Goal: Task Accomplishment & Management: Manage account settings

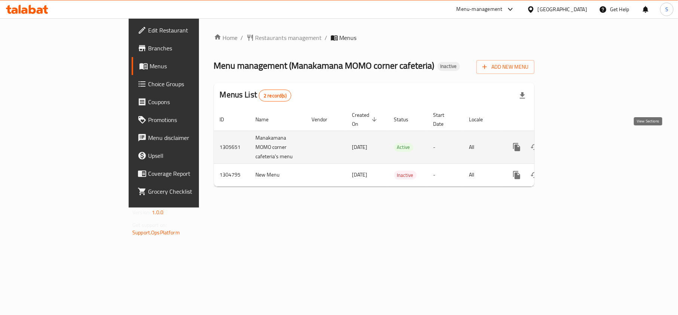
click at [575, 143] on icon "enhanced table" at bounding box center [570, 147] width 9 height 9
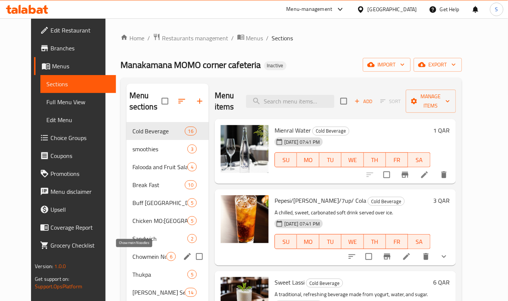
click at [148, 261] on span "Chowmein Noodles" at bounding box center [149, 256] width 34 height 9
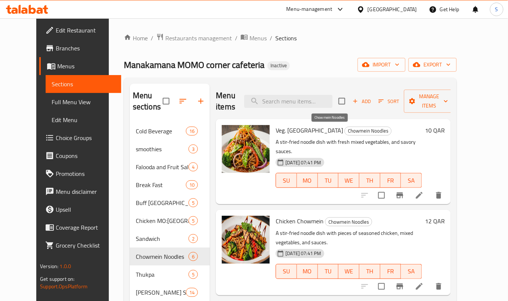
click at [345, 135] on span "Chowmein Noodles" at bounding box center [368, 131] width 46 height 9
copy span "Chowmein Noodles"
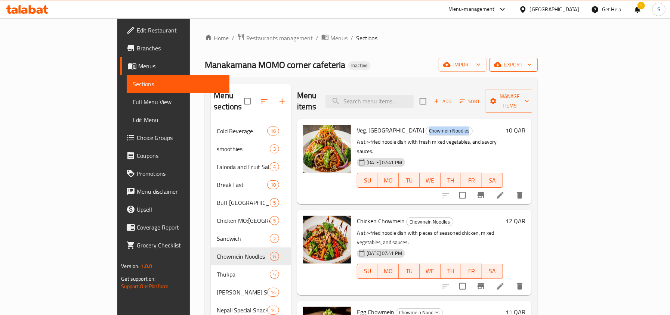
click at [532, 62] on span "export" at bounding box center [514, 64] width 36 height 9
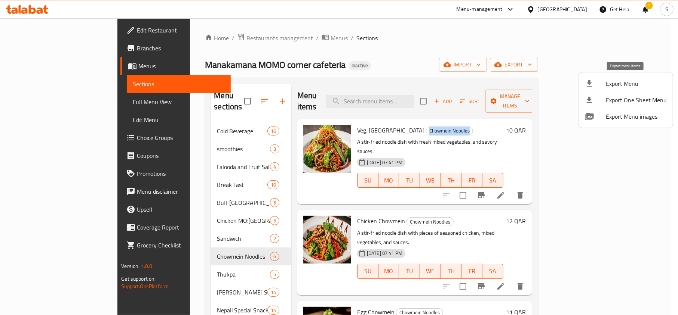
click at [597, 84] on div at bounding box center [595, 83] width 21 height 9
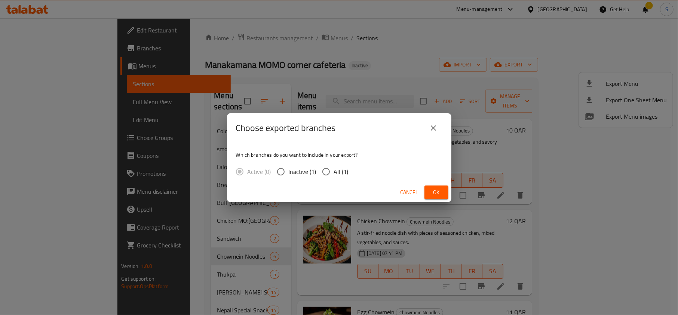
click at [337, 172] on span "All (1)" at bounding box center [341, 171] width 15 height 9
click at [334, 172] on input "All (1)" at bounding box center [326, 172] width 16 height 16
radio input "true"
click at [440, 188] on span "Ok" at bounding box center [436, 192] width 12 height 9
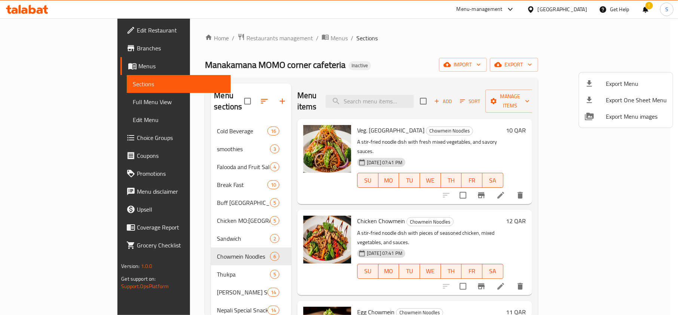
click at [360, 30] on div at bounding box center [339, 157] width 678 height 315
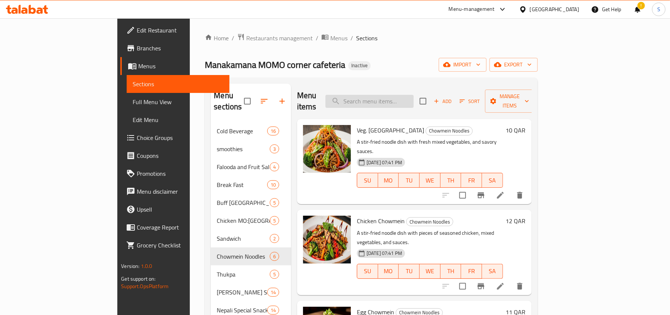
click at [399, 99] on input "search" at bounding box center [370, 101] width 88 height 13
paste input "Buff./Mutton Taa"
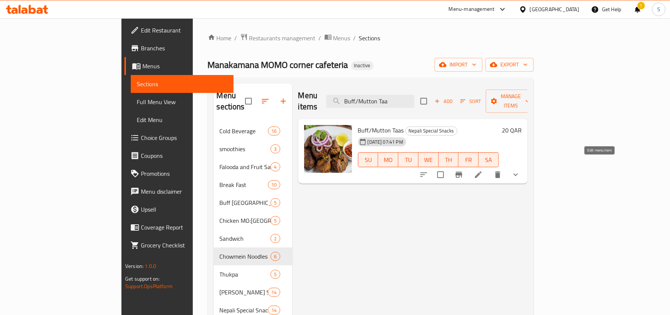
type input "Buff./Mutton Taa"
drag, startPoint x: 597, startPoint y: 168, endPoint x: 549, endPoint y: 145, distance: 52.8
click at [141, 139] on span "Choice Groups" at bounding box center [184, 137] width 86 height 9
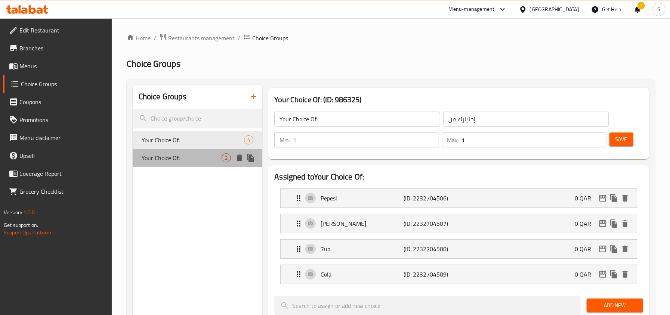
click at [171, 158] on span "Your Choice Of:" at bounding box center [182, 158] width 80 height 9
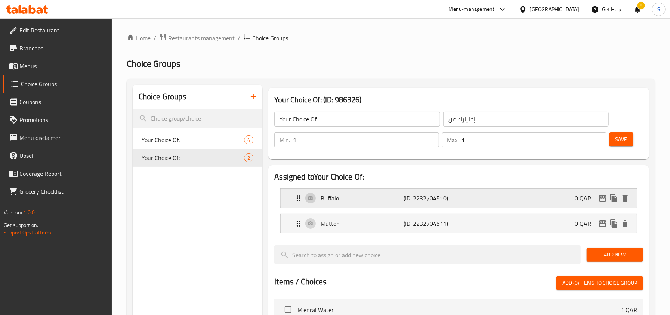
click at [333, 202] on p "Buffalo" at bounding box center [362, 198] width 83 height 9
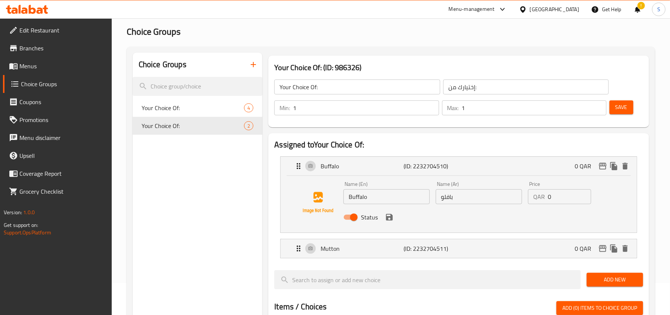
scroll to position [50, 0]
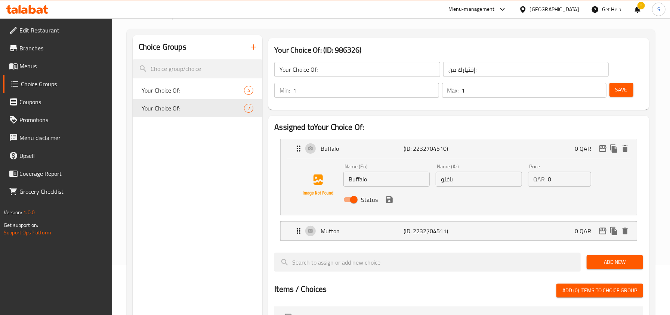
click at [382, 179] on input "Buffalo" at bounding box center [386, 179] width 86 height 15
type input "Buff"
click at [472, 178] on input "بافلو" at bounding box center [479, 179] width 86 height 15
click at [386, 202] on icon "save" at bounding box center [389, 200] width 7 height 7
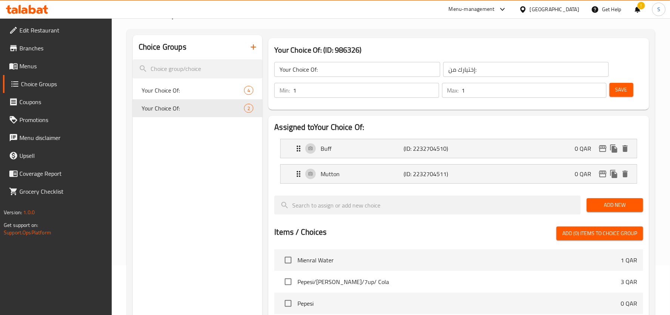
type input "باف"
click at [623, 90] on span "Save" at bounding box center [622, 89] width 12 height 9
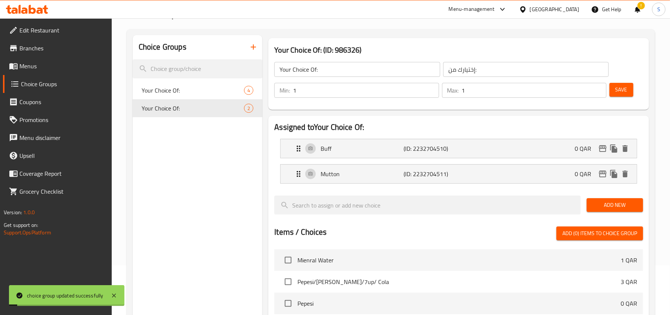
click at [36, 67] on span "Menus" at bounding box center [62, 66] width 86 height 9
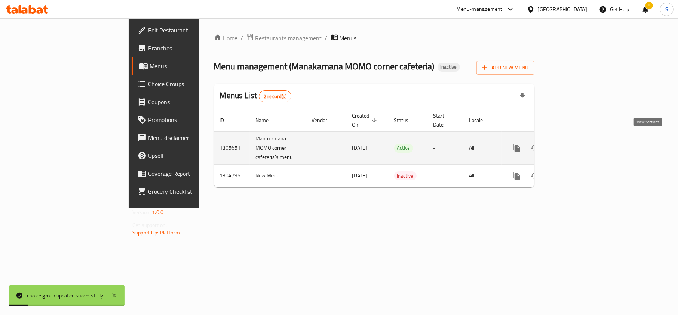
click at [579, 139] on div "enhanced table" at bounding box center [544, 148] width 72 height 18
click at [575, 144] on icon "enhanced table" at bounding box center [570, 148] width 9 height 9
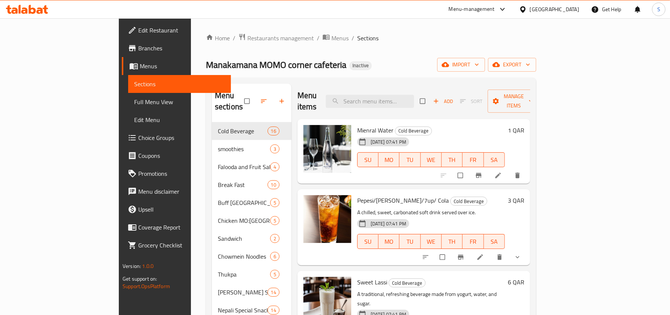
click at [134, 99] on span "Full Menu View" at bounding box center [179, 102] width 90 height 9
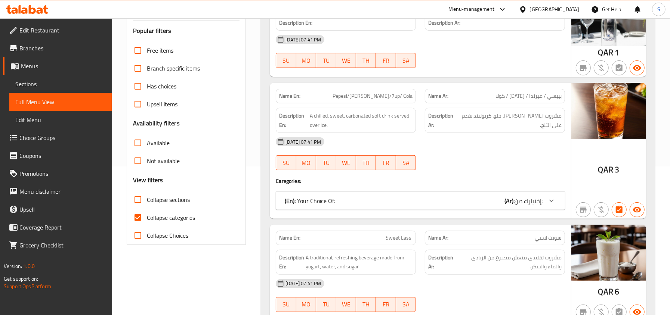
scroll to position [150, 0]
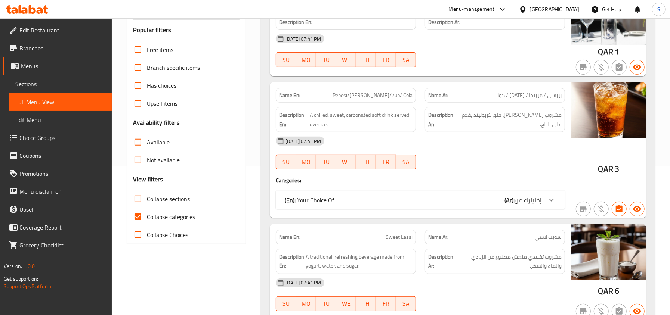
click at [166, 218] on span "Collapse categories" at bounding box center [171, 217] width 48 height 9
click at [147, 218] on input "Collapse categories" at bounding box center [138, 217] width 18 height 18
checkbox input "false"
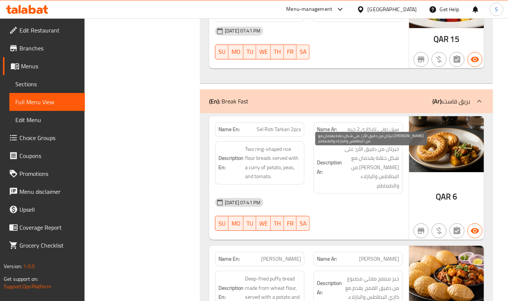
scroll to position [2741, 0]
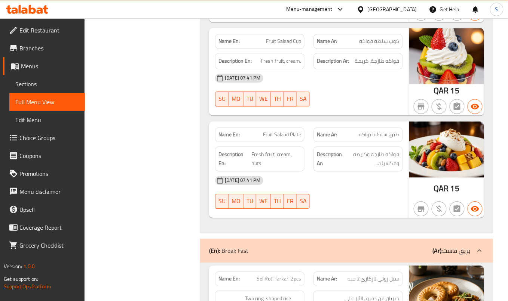
copy span "Fruit Salaad Cup"
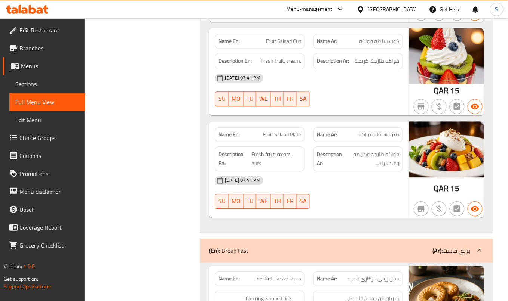
copy span "Fruit Salaad Plate"
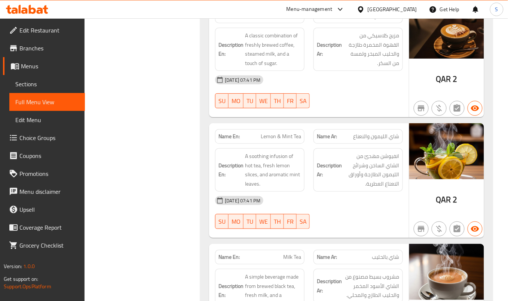
scroll to position [3787, 0]
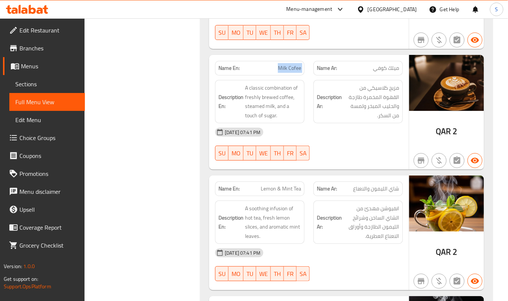
copy span "Milk Cofee"
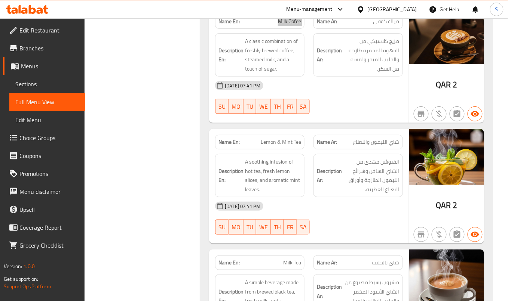
scroll to position [3887, 0]
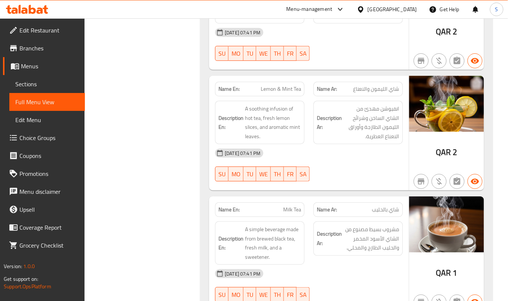
copy span "Lemon & Mint Tea"
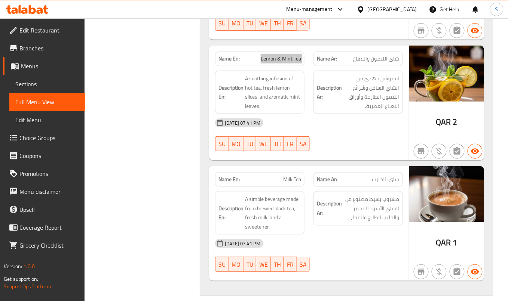
scroll to position [3987, 0]
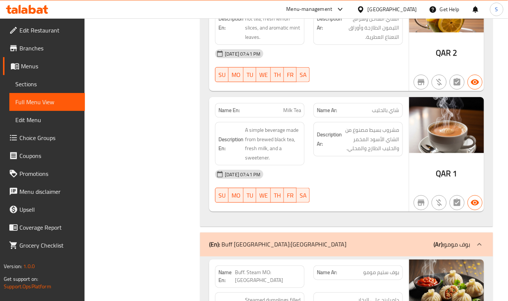
copy span "Milk Tea"
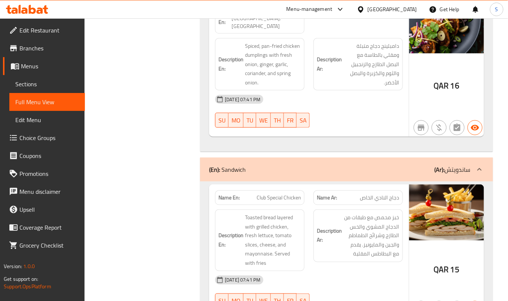
scroll to position [5482, 0]
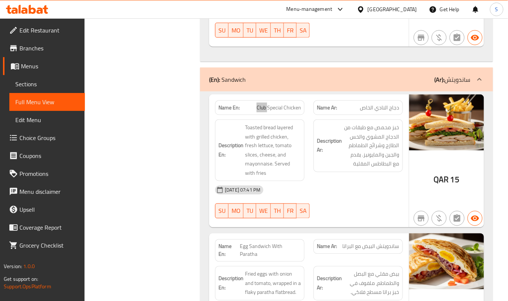
scroll to position [5581, 0]
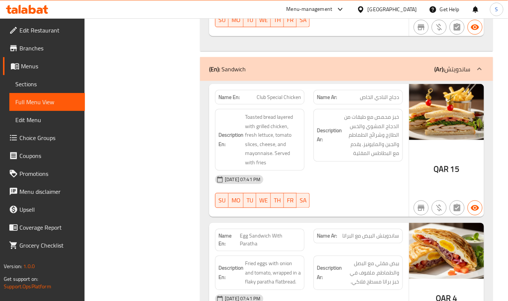
copy span "Veg. Chowmein"
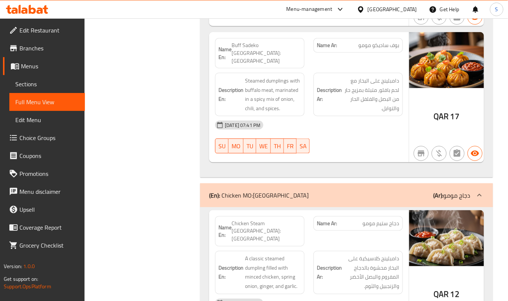
scroll to position [10569, 0]
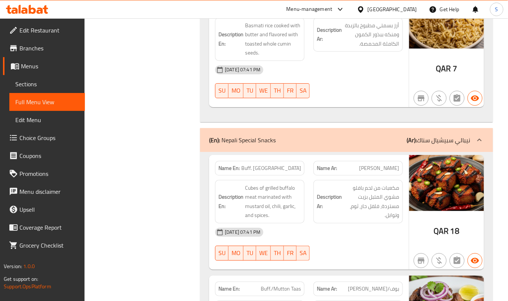
scroll to position [9188, 0]
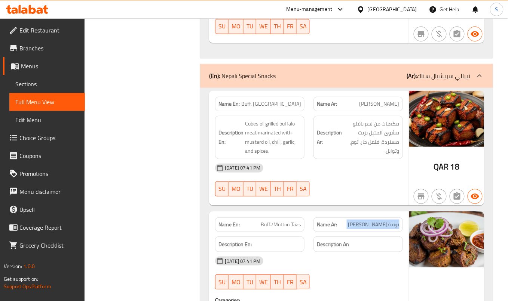
copy span "بوف/ماتون تاس"
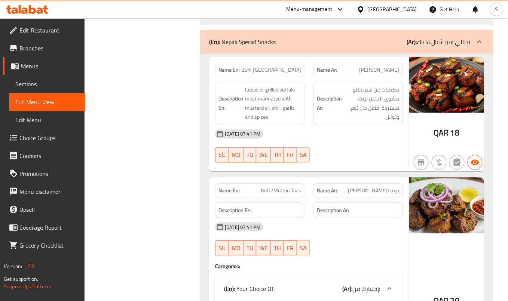
scroll to position [9238, 0]
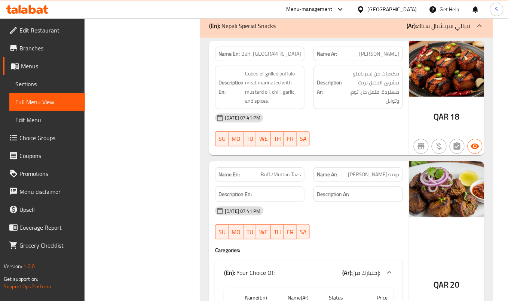
copy th "Buffalo"
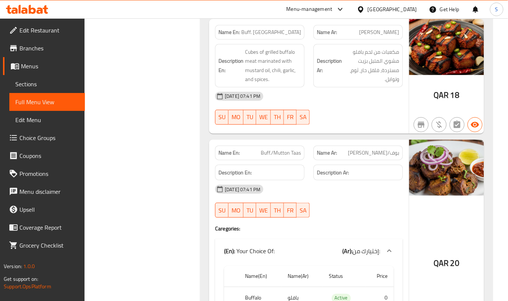
scroll to position [9210, 0]
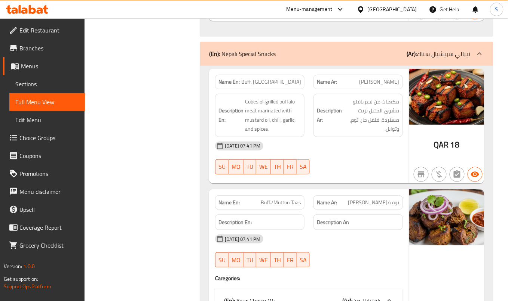
copy span "Buff./Mutton Taas"
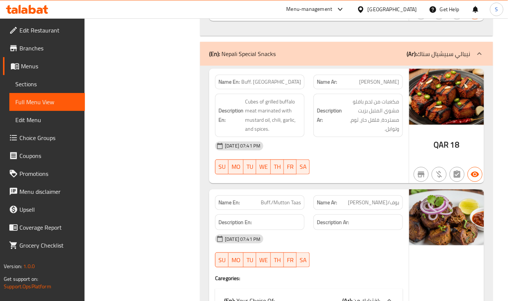
copy th "Buffalo"
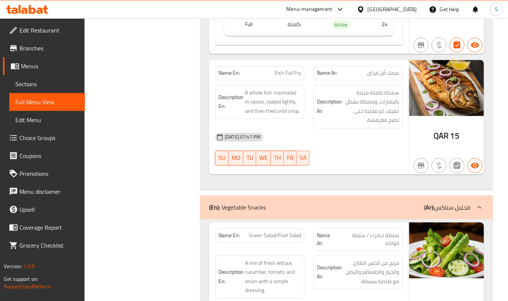
scroll to position [11004, 0]
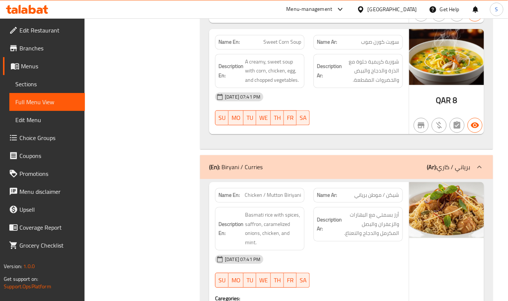
scroll to position [12617, 0]
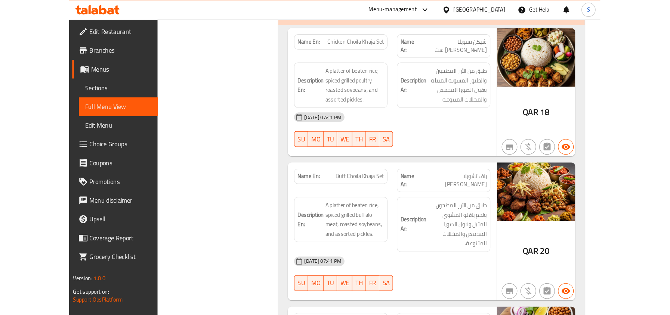
scroll to position [11720, 0]
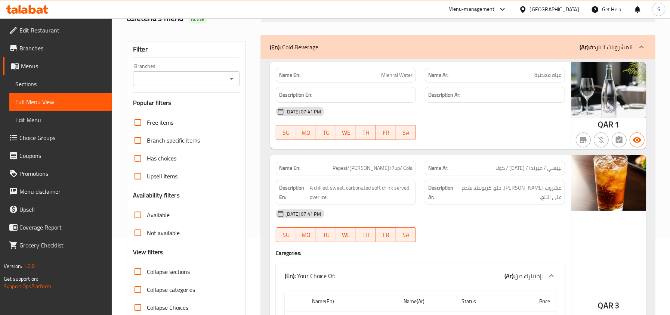
scroll to position [0, 0]
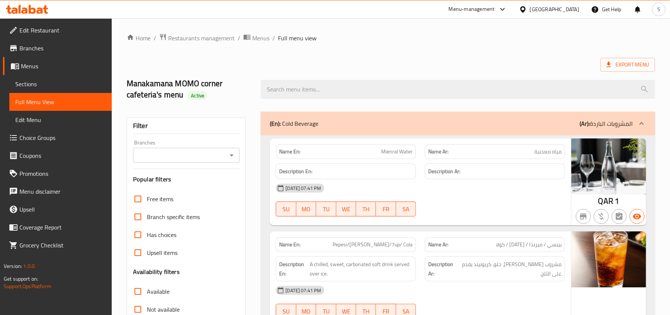
click at [380, 60] on div "Export Menu" at bounding box center [391, 65] width 529 height 14
click at [396, 59] on div "Export Menu" at bounding box center [391, 65] width 529 height 14
click at [343, 40] on ol "Home / Restaurants management / Menus / Full menu view" at bounding box center [391, 38] width 529 height 10
click at [540, 42] on ol "Home / Restaurants management / Menus / Full menu view" at bounding box center [391, 38] width 529 height 10
click at [400, 63] on div "Export Menu" at bounding box center [391, 65] width 529 height 14
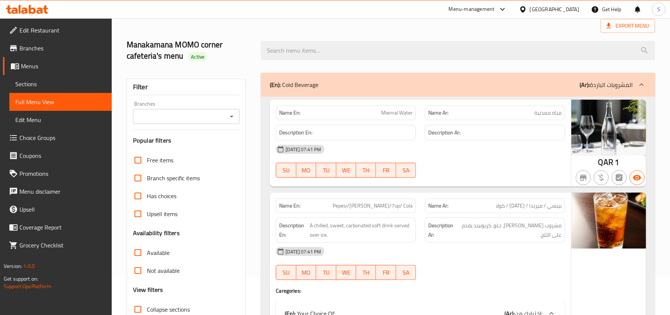
scroll to position [99, 0]
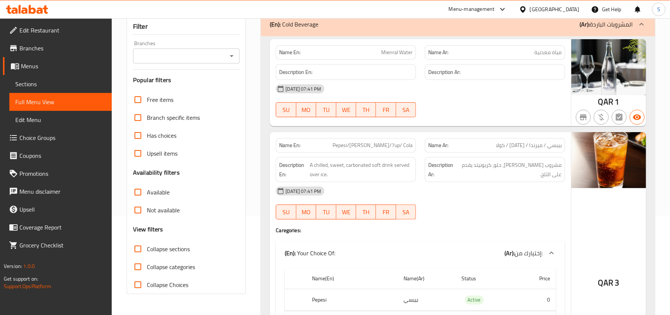
click at [482, 97] on div "13-08-2025 07:41 PM" at bounding box center [420, 89] width 298 height 18
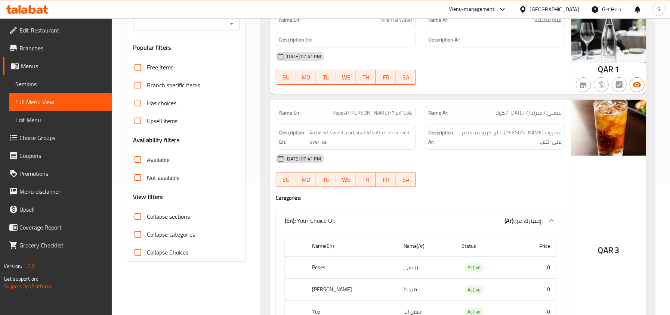
scroll to position [150, 0]
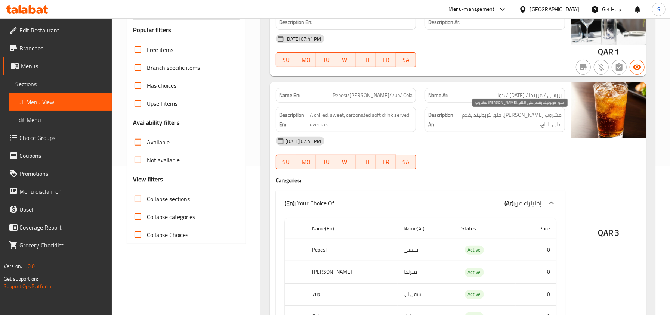
click at [479, 118] on span "مشروب غازي بارد، حلو، كربونيتد يقدم على الثلج." at bounding box center [509, 120] width 105 height 18
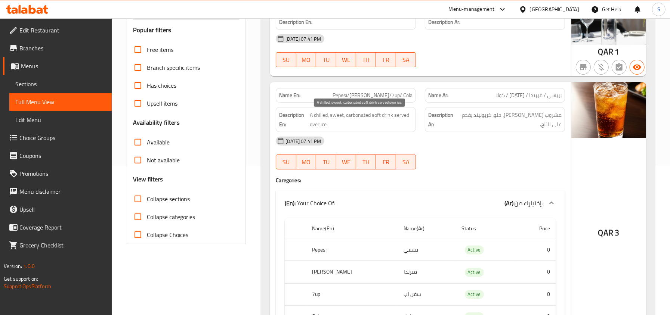
click at [333, 123] on span "A chilled, sweet, carbonated soft drink served over ice." at bounding box center [361, 120] width 103 height 18
click at [398, 135] on div "13-08-2025 07:41 PM" at bounding box center [420, 141] width 298 height 18
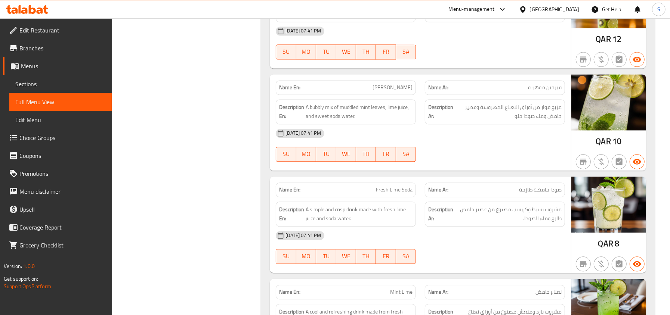
scroll to position [1146, 0]
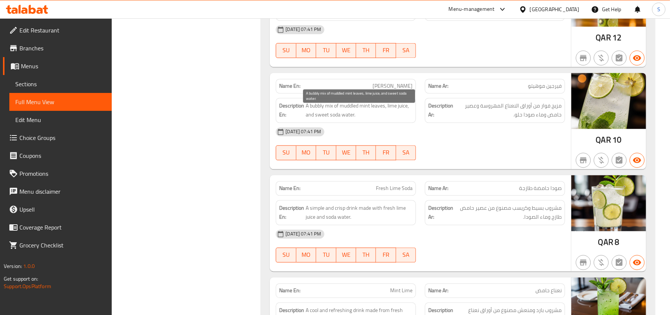
click at [314, 110] on span "A bubbly mix of muddled mint leaves, lime juice, and sweet soda water." at bounding box center [359, 110] width 107 height 18
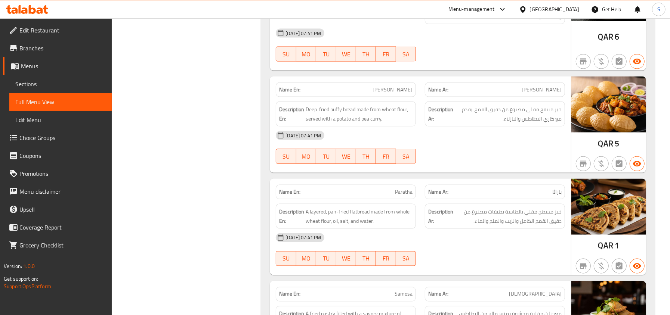
scroll to position [2791, 0]
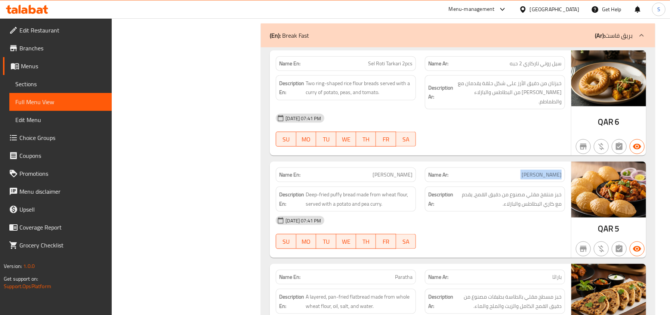
scroll to position [2741, 0]
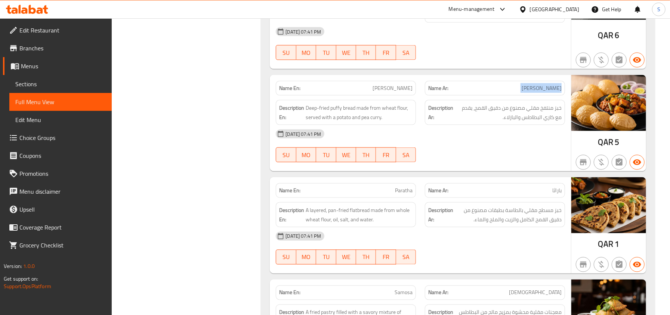
scroll to position [2841, 0]
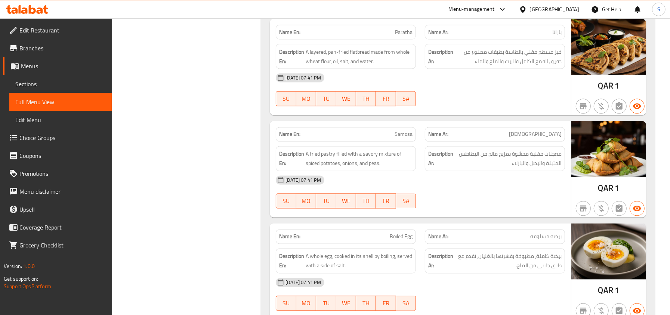
scroll to position [2940, 0]
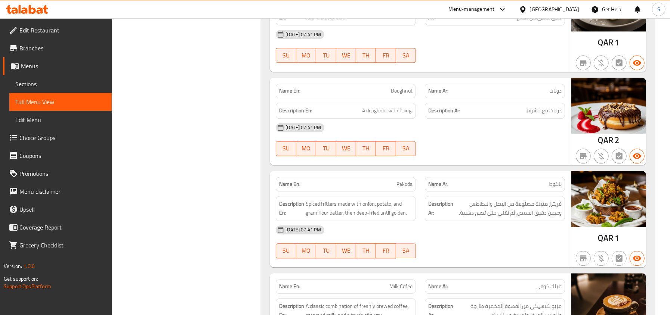
scroll to position [3189, 0]
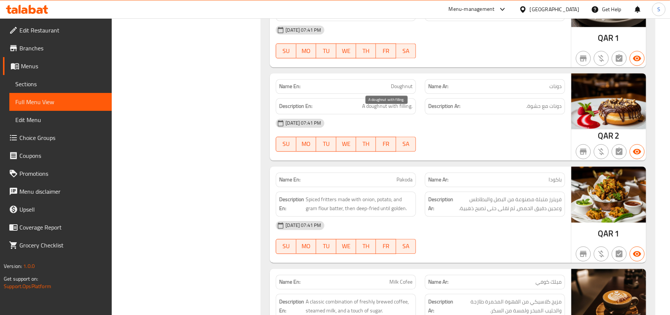
click at [401, 111] on span "A doughnut with filling." at bounding box center [387, 106] width 50 height 9
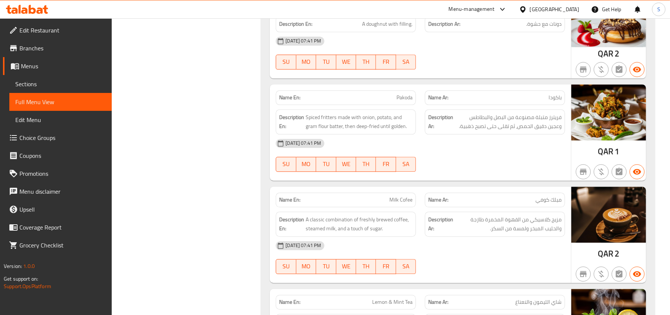
scroll to position [3289, 0]
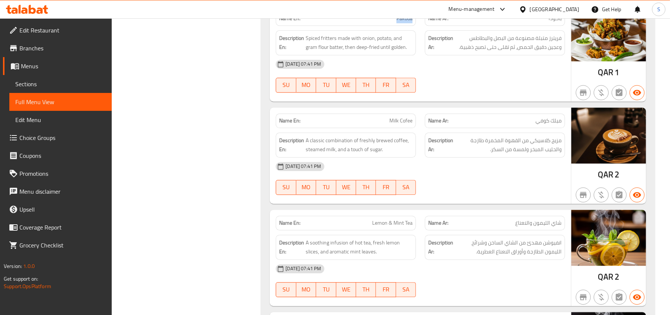
scroll to position [3389, 0]
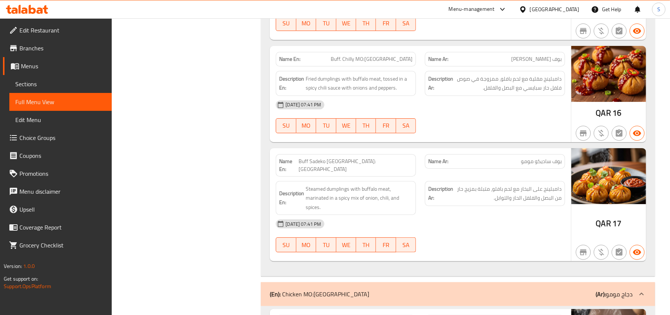
scroll to position [4086, 0]
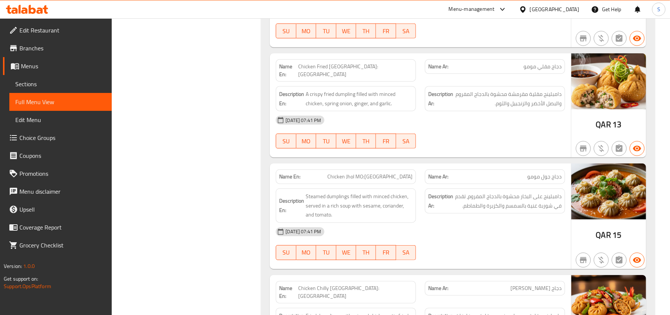
scroll to position [4485, 0]
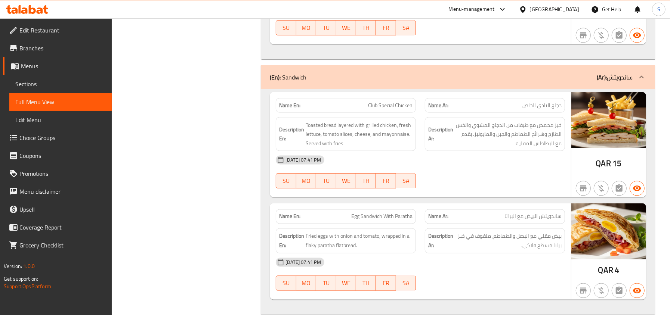
scroll to position [4884, 0]
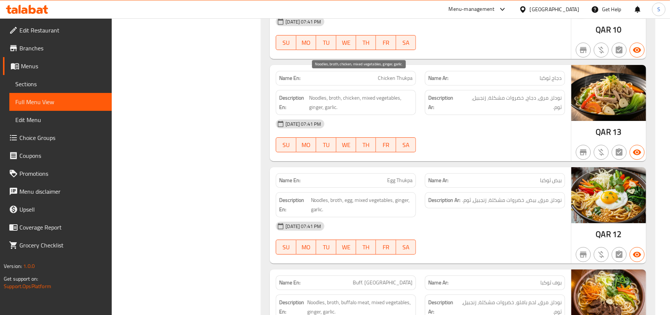
scroll to position [5930, 0]
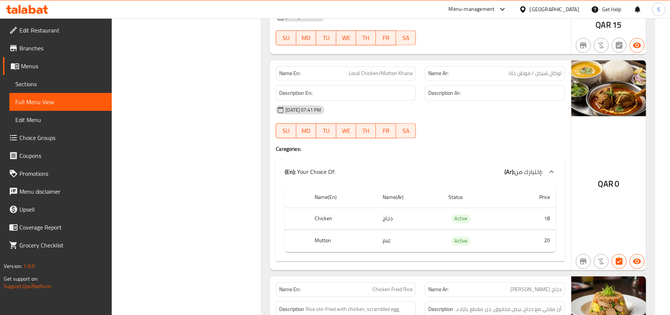
scroll to position [7226, 0]
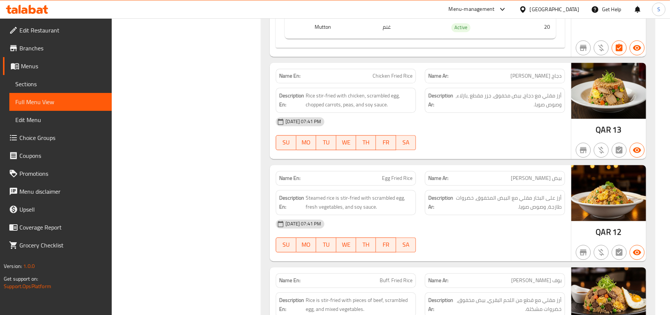
scroll to position [7425, 0]
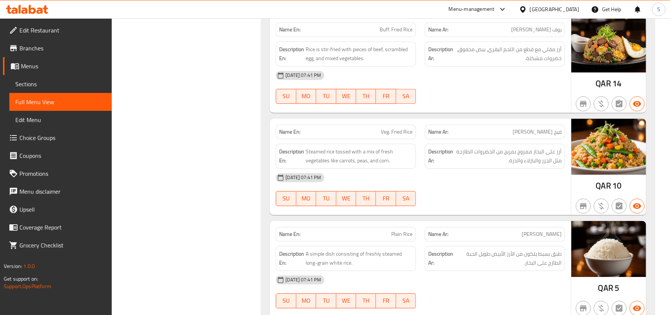
scroll to position [7724, 0]
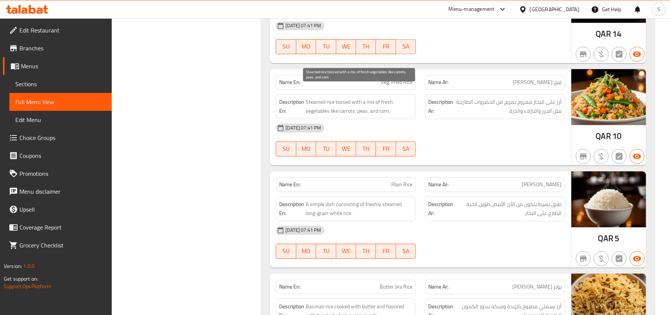
click at [363, 98] on span "Steamed rice tossed with a mix of fresh vegetables like carrots, peas, and corn." at bounding box center [359, 107] width 107 height 18
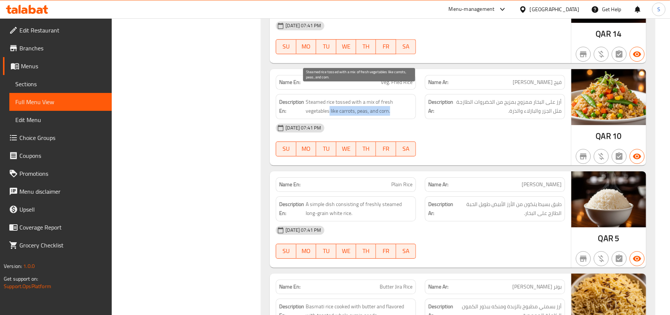
drag, startPoint x: 330, startPoint y: 100, endPoint x: 407, endPoint y: 102, distance: 77.0
click at [407, 102] on span "Steamed rice tossed with a mix of fresh vegetables like carrots, peas, and corn." at bounding box center [359, 107] width 107 height 18
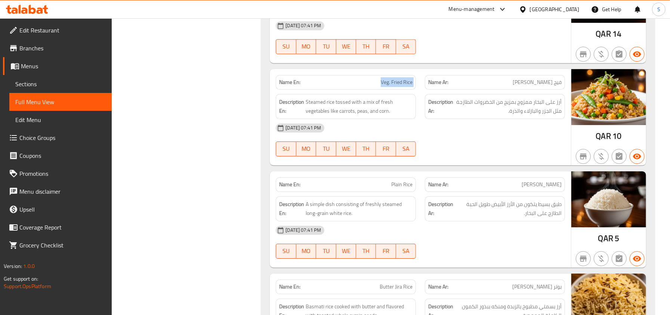
click at [360, 98] on span "Steamed rice tossed with a mix of fresh vegetables like carrots, peas, and corn." at bounding box center [359, 107] width 107 height 18
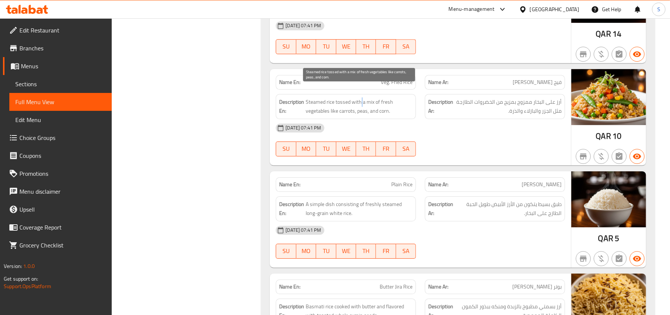
click at [360, 98] on span "Steamed rice tossed with a mix of fresh vegetables like carrots, peas, and corn." at bounding box center [359, 107] width 107 height 18
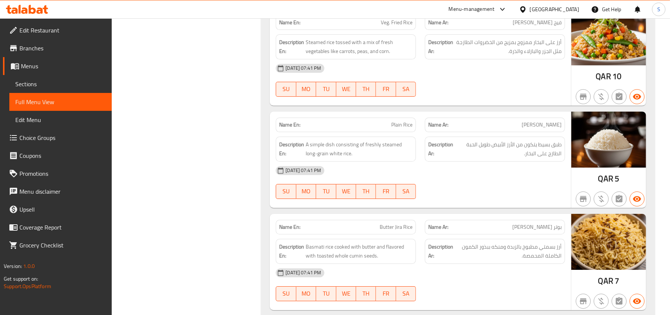
scroll to position [7824, 0]
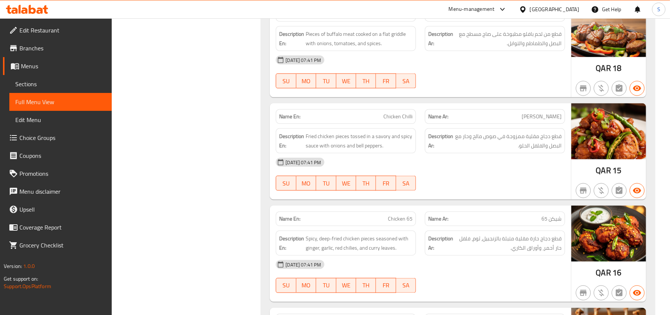
scroll to position [8771, 0]
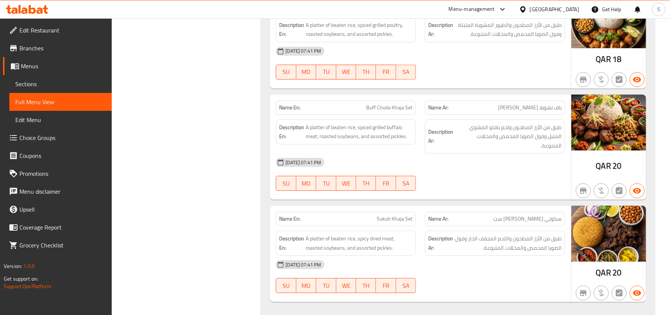
scroll to position [11720, 0]
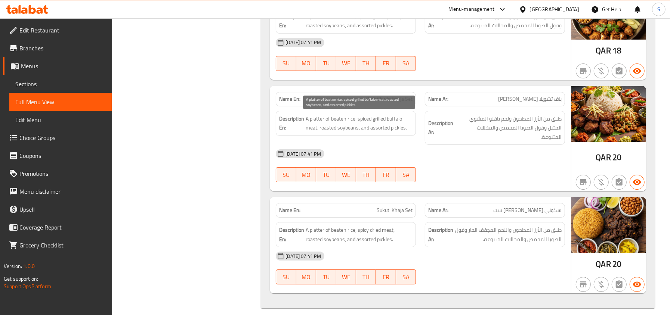
click at [323, 129] on span "A platter of beaten rice, spiced grilled buffalo meat, roasted soybeans, and as…" at bounding box center [359, 123] width 107 height 18
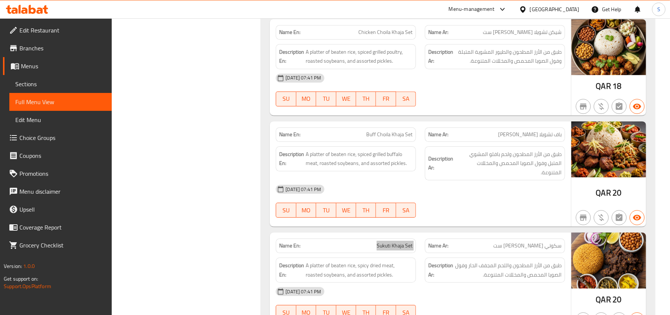
scroll to position [11670, 0]
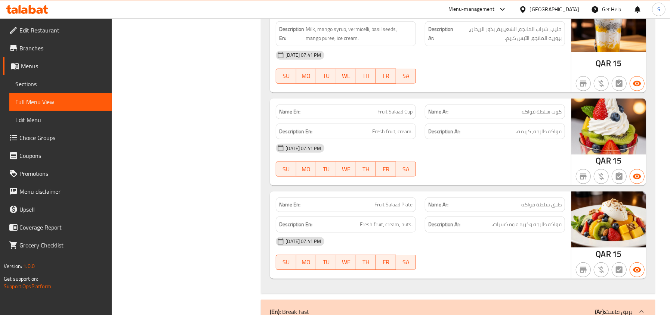
scroll to position [2430, 0]
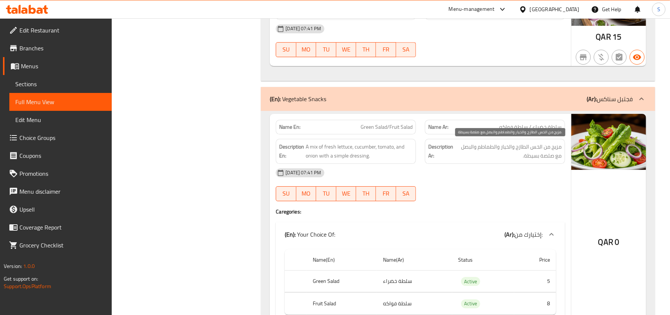
scroll to position [9759, 0]
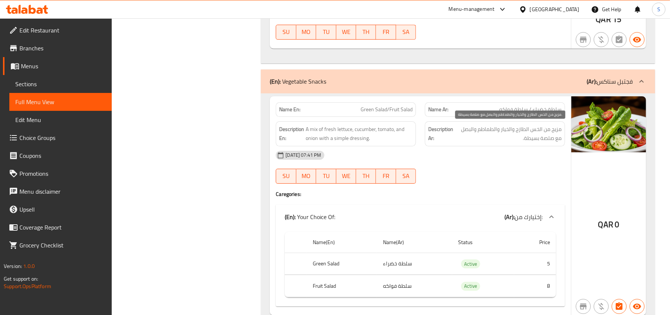
click at [527, 135] on span "مزيج من الخس الطازج والخيار والطماطم والبصل مع صلصة بسيطة." at bounding box center [508, 134] width 107 height 18
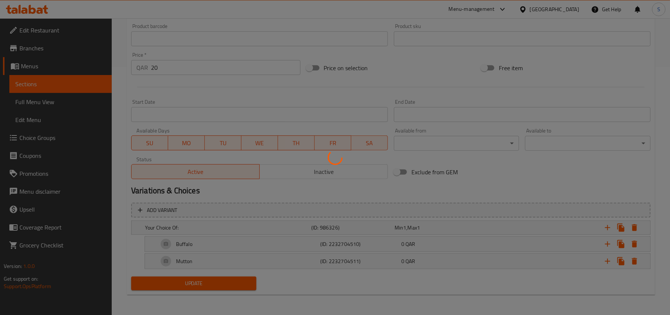
scroll to position [236, 0]
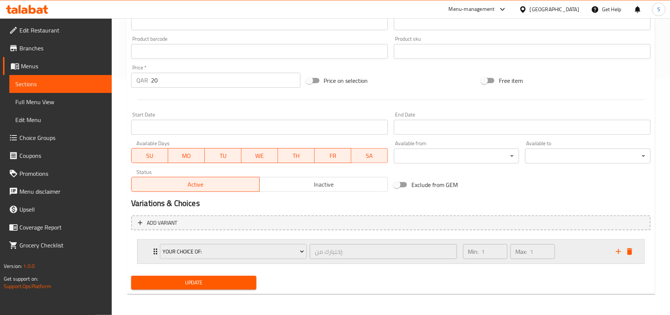
click at [155, 253] on icon "Expand" at bounding box center [155, 251] width 9 height 9
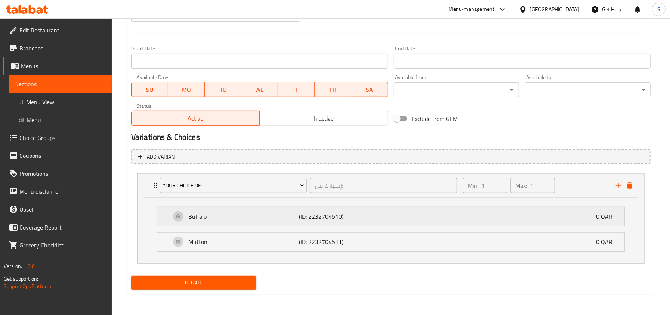
click at [227, 216] on p "Buffalo" at bounding box center [243, 216] width 111 height 9
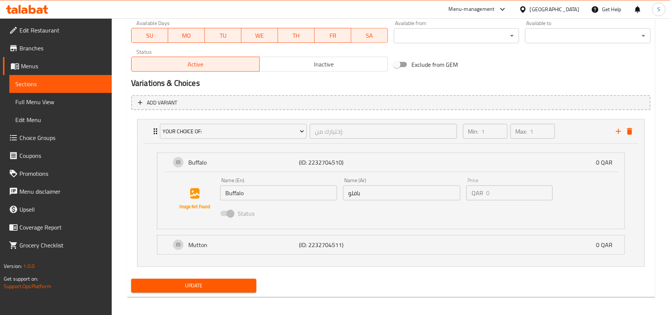
scroll to position [360, 0]
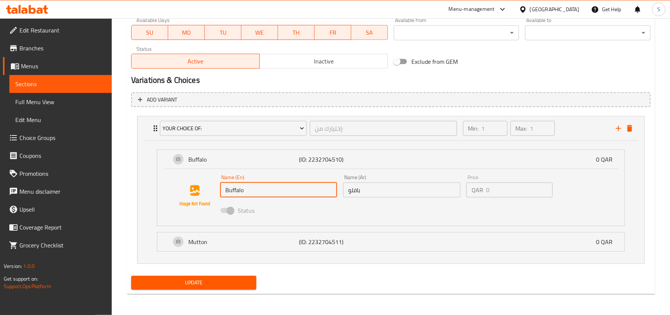
click at [259, 191] on input "Buffalo" at bounding box center [278, 190] width 117 height 15
click at [250, 193] on input "Buffalo" at bounding box center [278, 190] width 117 height 15
click at [238, 189] on input "Buffalo" at bounding box center [278, 190] width 117 height 15
click at [259, 190] on input "Buffalo" at bounding box center [278, 190] width 117 height 15
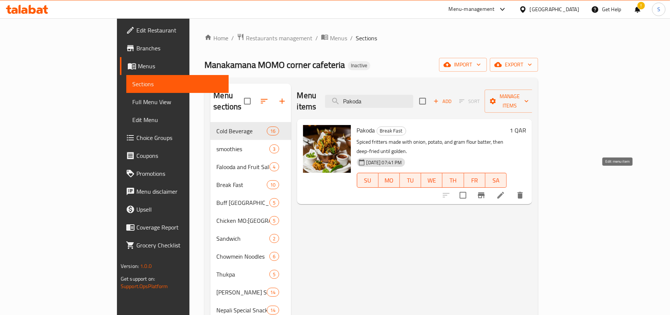
type input "Pakoda"
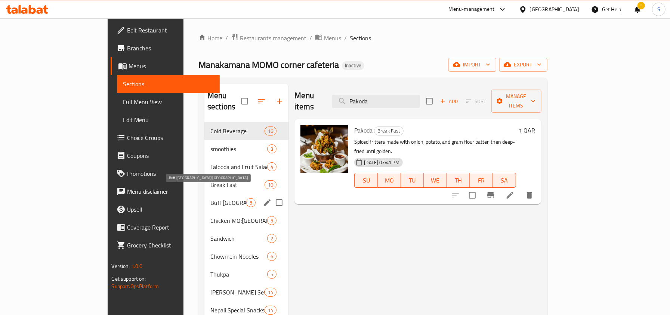
click at [210, 198] on span "Buff MO:MO" at bounding box center [228, 202] width 36 height 9
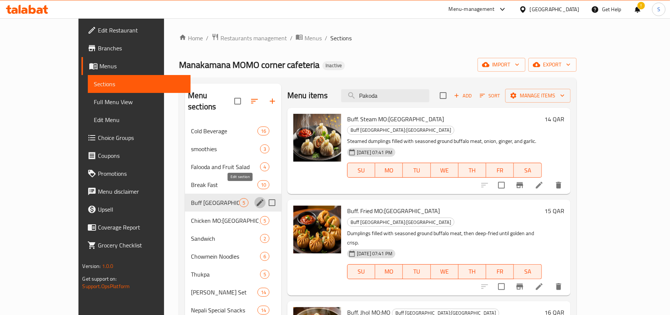
click at [256, 198] on icon "edit" at bounding box center [260, 202] width 9 height 9
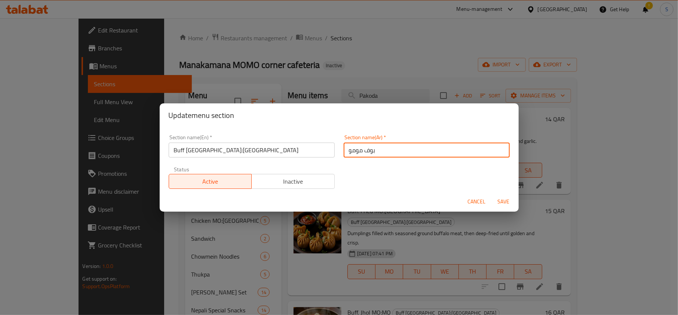
click at [367, 151] on input "بوف مومو" at bounding box center [426, 150] width 166 height 15
type input "باف مومو"
click at [491, 195] on button "Save" at bounding box center [503, 202] width 24 height 14
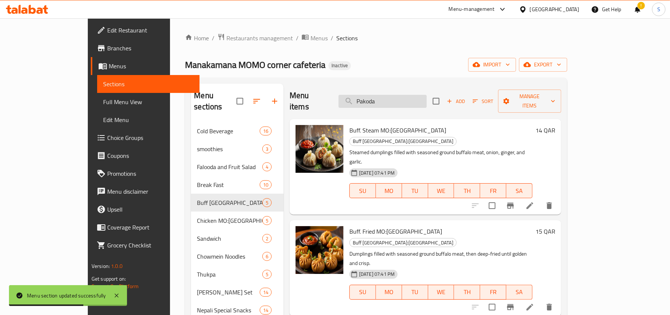
click at [417, 98] on input "Pakoda" at bounding box center [383, 101] width 88 height 13
paste input "Buff. Chilly MO:MO"
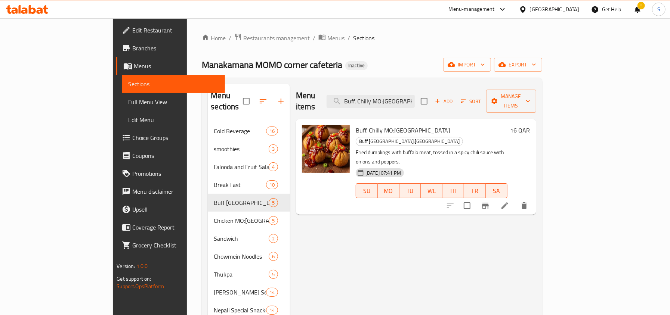
click at [413, 87] on div "Menu items Buff. Chilly MO:MO Add Sort Manage items" at bounding box center [416, 102] width 240 height 36
click at [413, 119] on div "Buff. Chilly MO:MO Buff MO:MO Fried dumplings with buffalo meat, tossed in a sp…" at bounding box center [416, 167] width 240 height 96
click at [407, 95] on input "Buff. Chilly MO:MO" at bounding box center [371, 101] width 88 height 13
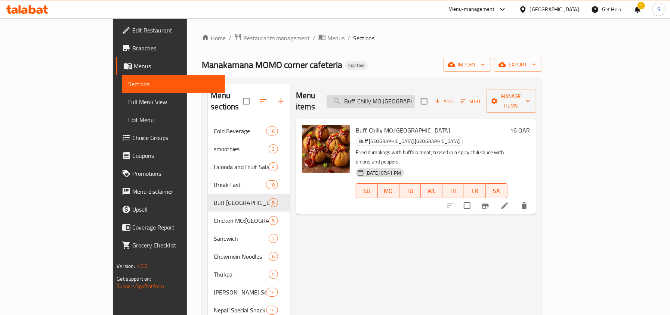
paste input "Club Special Chicken"
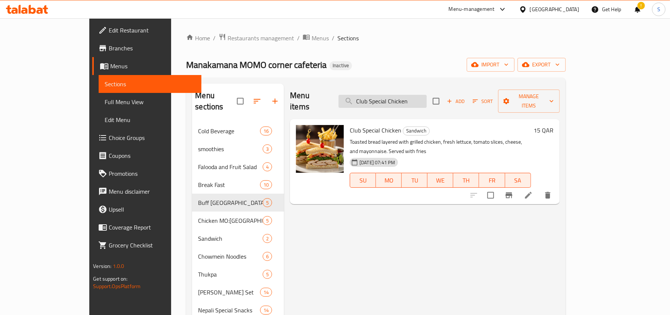
click at [391, 102] on input "Club Special Chicken" at bounding box center [383, 101] width 88 height 13
paste input "hicken Chilli"
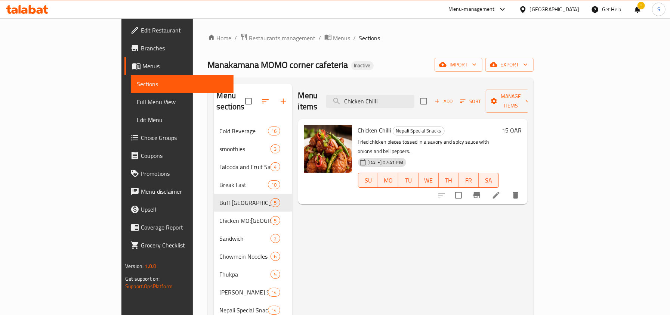
click at [422, 119] on div "Chicken Chilli Nepali Special Snacks Fried chicken pieces tossed in a savory an…" at bounding box center [412, 161] width 229 height 85
click at [415, 95] on input "Chicken Chilli" at bounding box center [370, 101] width 88 height 13
paste input "Buff Choila Khaja Set"
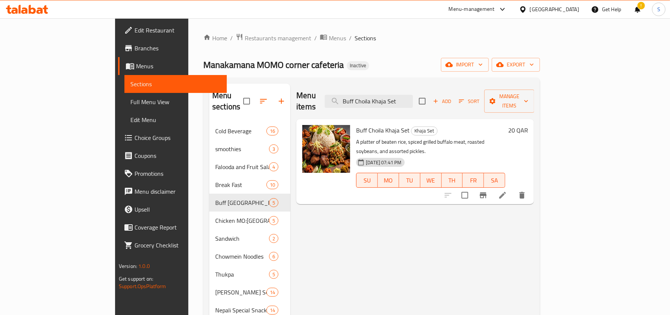
click at [534, 202] on div "Menu items Buff Choila Khaja Set Add Sort Manage items Buff Choila Khaja Set Kh…" at bounding box center [412, 241] width 244 height 315
click at [431, 82] on div "Menu sections Cold Beverage 16 smoothies 3 Falooda and Fruit Salad 4 Break Fast…" at bounding box center [371, 241] width 337 height 327
click at [413, 95] on input "Buff Choila Khaja Set" at bounding box center [369, 101] width 88 height 13
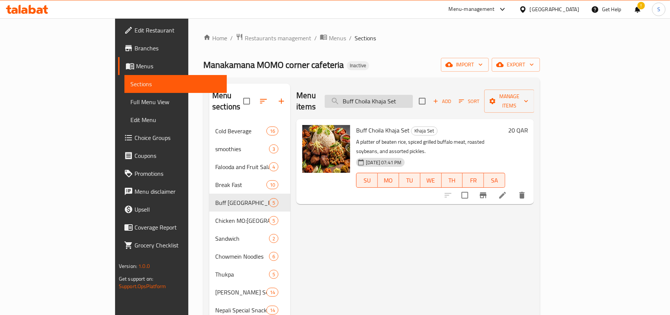
paste input "Sukuti"
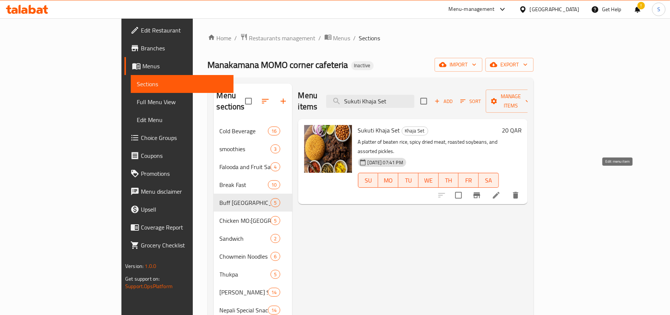
type input "Sukuti Khaja Set"
click at [441, 68] on div "Manakamana MOMO corner cafeteria Inactive import export" at bounding box center [371, 65] width 326 height 14
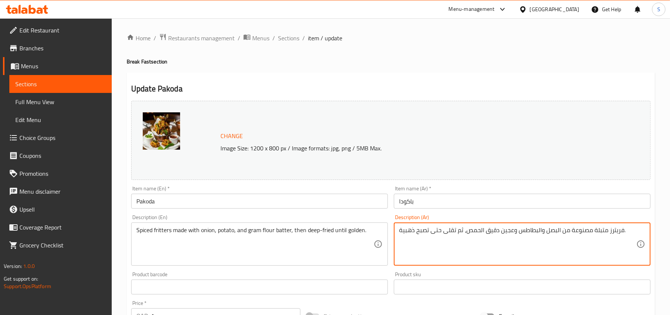
drag, startPoint x: 514, startPoint y: 229, endPoint x: 503, endPoint y: 232, distance: 11.6
click at [504, 232] on textarea "فريترز متبلة مصنوعة من البصل والبطاطس وعجين دقيق الحمص، ثم تقلى حتى تصبح ذهبية." at bounding box center [517, 245] width 237 height 36
drag, startPoint x: 512, startPoint y: 228, endPoint x: 499, endPoint y: 232, distance: 13.7
click at [499, 232] on textarea "فريترز متبلة مصنوعة من البصل والبطاطس وعجين دقيق الحمص، ثم تقلى حتى تصبح ذهبية." at bounding box center [517, 245] width 237 height 36
type textarea "فريترز متبلة مصنوعة من البصل والبطاطس وخليط دقيق الحمص، ثم تقلى حتى تصبح ذهبية."
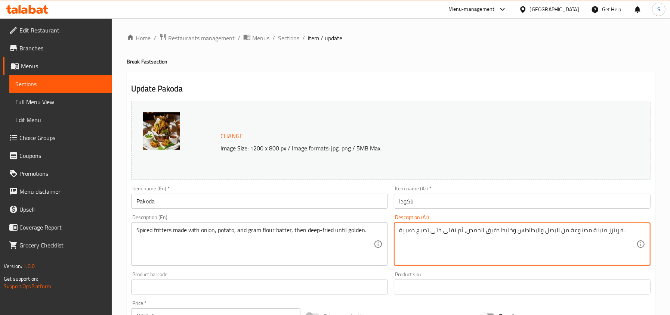
click at [464, 203] on input "باكودا" at bounding box center [522, 201] width 257 height 15
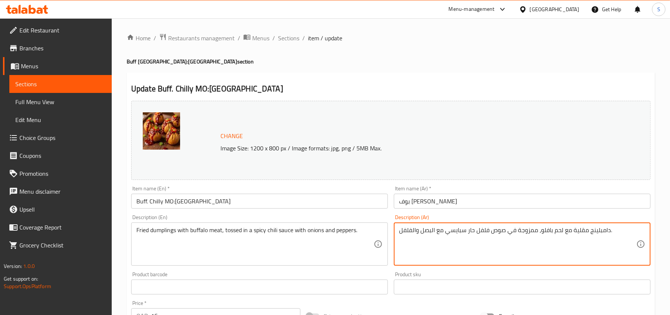
click at [516, 231] on textarea "دامبلينج مقلية مع لحم بافلو، ممزوجة في صوص فلفل حار سبايسي مع البصل والفلفل." at bounding box center [517, 245] width 237 height 36
click at [526, 228] on textarea "دامبلينج مقلية مع لحم بافلو، ممزوجة في صوص فلفل حار سبايسي مع البصل والفلفل." at bounding box center [517, 245] width 237 height 36
click at [525, 233] on textarea "دامبلينج مقلية مع لحم بافلو، مغوس في صوص فلفل حار سبايسي مع البصل والفلفل." at bounding box center [517, 245] width 237 height 36
type textarea "دامبلينج مقلية مع لحم بافلو، مغموس في صوص فلفل حار سبايسي مع البصل والفلفل."
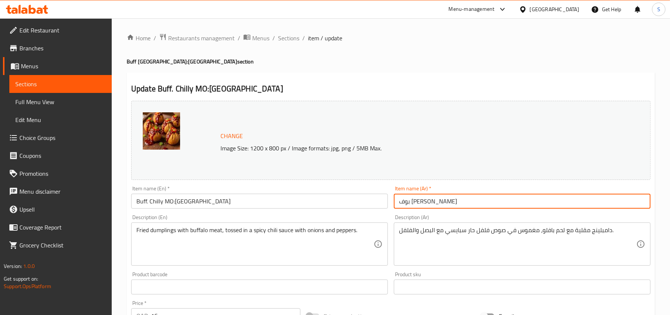
click at [515, 201] on input "بوف [PERSON_NAME]" at bounding box center [522, 201] width 257 height 15
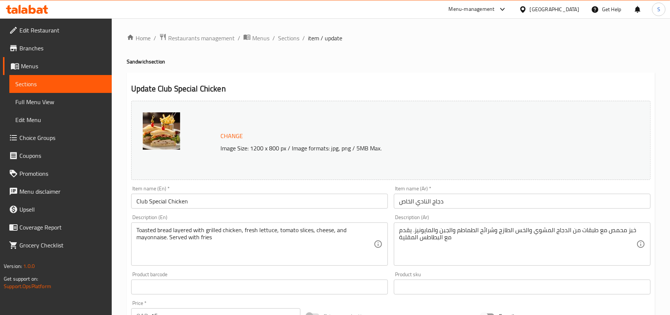
click at [423, 205] on input "دجاج النادي الخاص" at bounding box center [522, 201] width 257 height 15
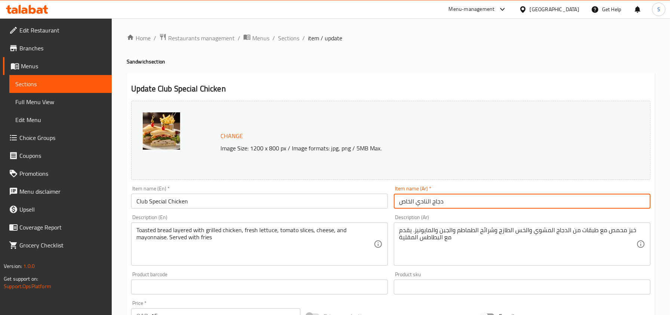
click at [423, 205] on input "دجاج النادي الخاص" at bounding box center [522, 201] width 257 height 15
paste input "كلوب"
type input "دجاج كلوب الخاص"
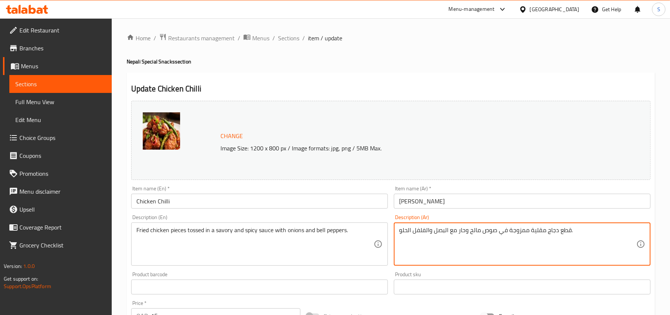
click at [520, 234] on textarea "قطع دجاج مقلية ممزوجة في صوص مالح وحار مع البصل والفلفل الحلو." at bounding box center [517, 245] width 237 height 36
type textarea "قطع دجاج مقلية مغموس في صوص مالح وحار مع البصل والفلفل الحلو."
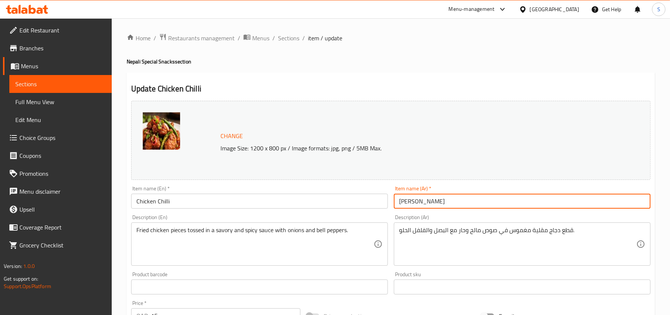
click at [507, 199] on input "[PERSON_NAME]" at bounding box center [522, 201] width 257 height 15
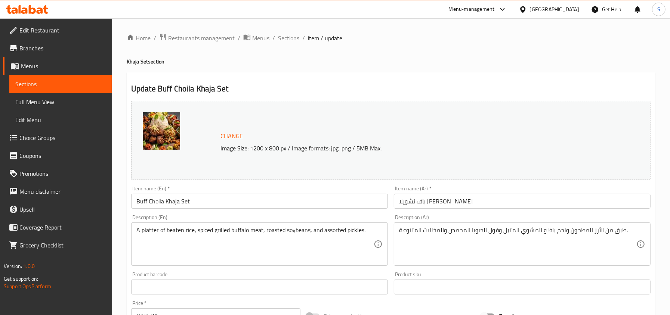
scroll to position [50, 0]
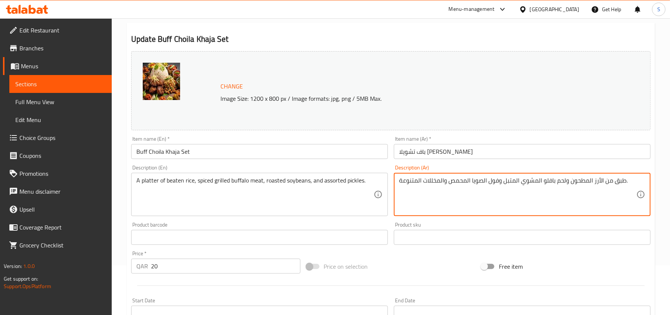
click at [455, 181] on textarea "طبق من الأرز المطحون ولحم بافلو المشوي المتبل وفول الصويا المحمص والمخللات المت…" at bounding box center [517, 195] width 237 height 36
paste textarea "محمر"
type textarea "طبق من الأرز المطحون ولحم بافلو المشوي المتبل وفول الصويا محمر والمخللات المتنو…"
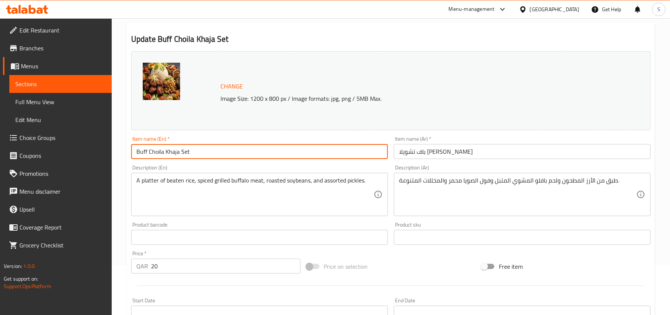
click at [352, 152] on input "Buff Choila Khaja Set" at bounding box center [259, 151] width 257 height 15
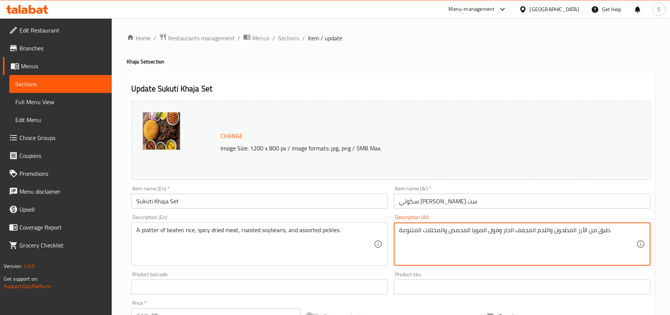
click at [462, 231] on textarea "طبق من الأرز المطحون واللحم المجفف الحار وفول الصويا المحمص والمخللات المتنوعة." at bounding box center [517, 245] width 237 height 36
paste textarea "محمر"
type textarea "طبق من الأرز المطحون واللحم المجفف الحار وفول الصويا محمر والمخللات المتنوعة."
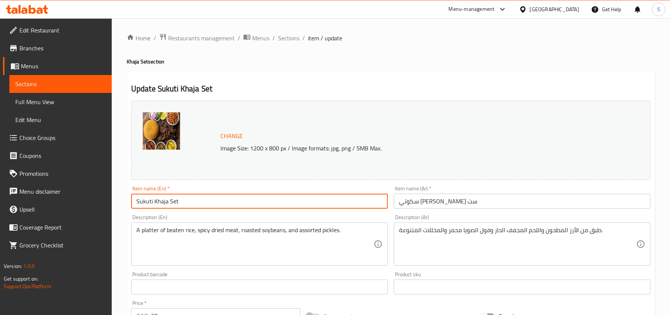
click at [359, 206] on input "Sukuti Khaja Set" at bounding box center [259, 201] width 257 height 15
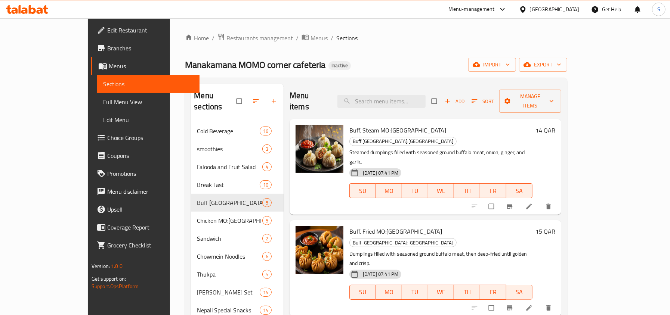
click at [464, 40] on ol "Home / Restaurants management / Menus / Sections" at bounding box center [376, 38] width 382 height 10
click at [404, 63] on div "Manakamana MOMO corner cafeteria Inactive import export" at bounding box center [376, 65] width 382 height 14
click at [352, 60] on div "Manakamana MOMO corner cafeteria Inactive import export" at bounding box center [376, 65] width 382 height 14
click at [270, 99] on icon "button" at bounding box center [273, 101] width 7 height 7
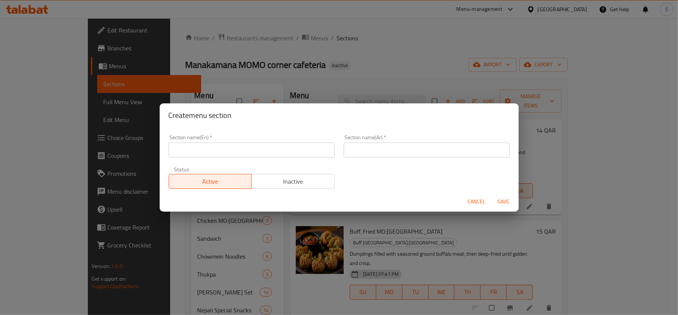
click at [257, 145] on input "text" at bounding box center [252, 150] width 166 height 15
type input "Drinks"
click at [360, 154] on input "text" at bounding box center [426, 150] width 166 height 15
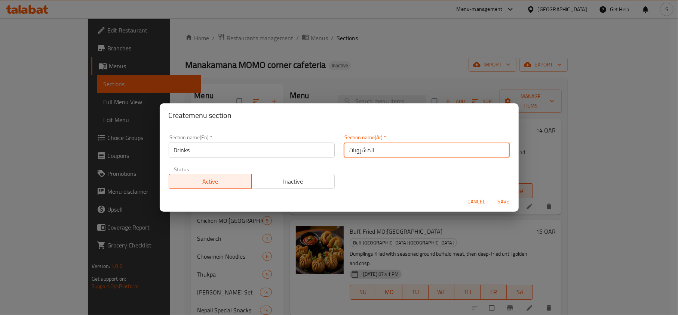
type input "المشروبات"
click at [491, 195] on button "Save" at bounding box center [503, 202] width 24 height 14
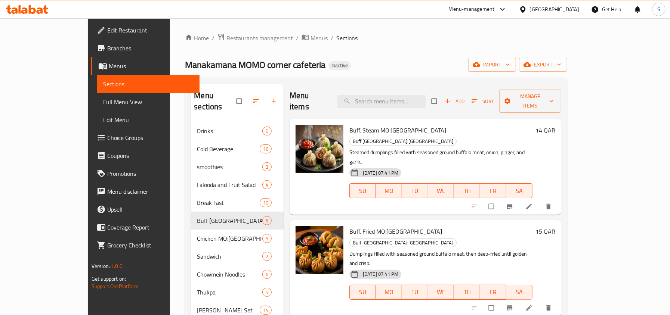
click at [354, 59] on div "Manakamana MOMO corner cafeteria Inactive import export" at bounding box center [376, 65] width 382 height 14
click at [469, 47] on div "Home / Restaurants management / Menus / Sections Manakamana MOMO corner cafeter…" at bounding box center [376, 225] width 382 height 385
click at [555, 95] on span "Manage items" at bounding box center [530, 101] width 50 height 19
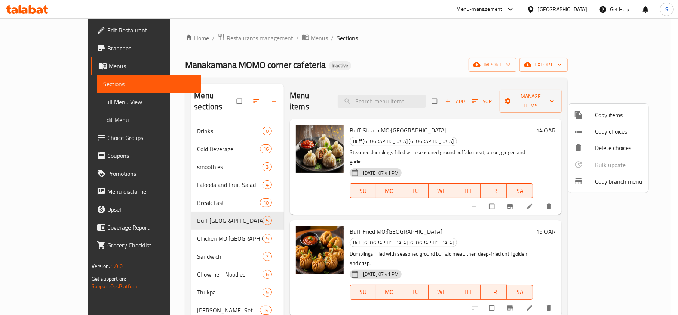
click at [614, 115] on span "Copy items" at bounding box center [618, 115] width 47 height 9
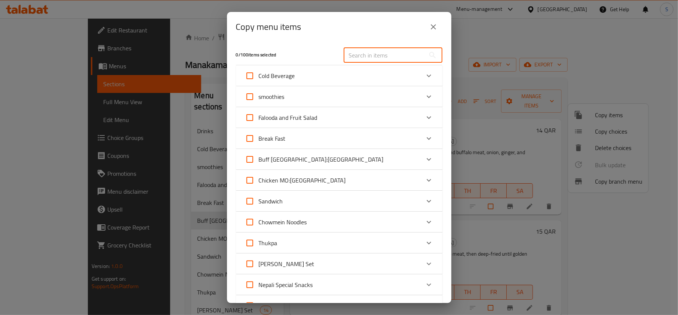
click at [359, 53] on input "text" at bounding box center [383, 55] width 81 height 15
paste input "Milk Cofee"
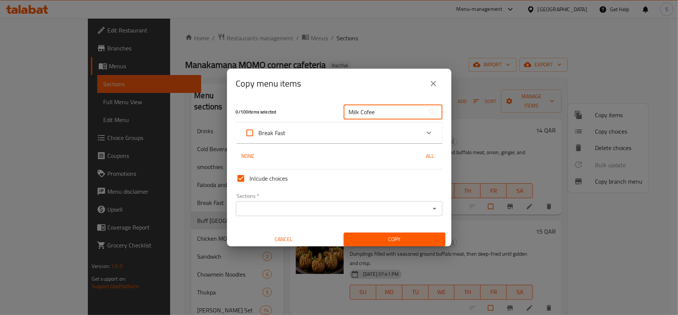
type input "Milk Cofee"
click at [426, 132] on icon "Expand" at bounding box center [428, 133] width 4 height 3
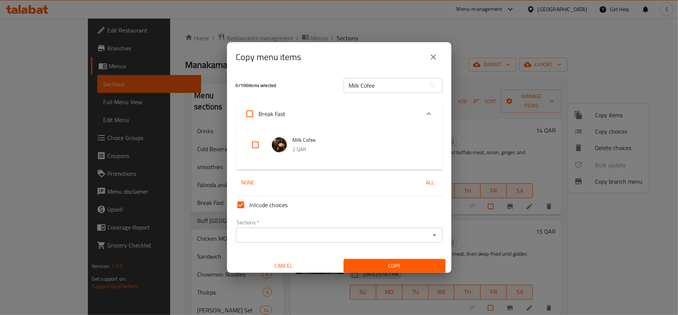
click at [249, 143] on input "checkbox" at bounding box center [255, 145] width 18 height 18
checkbox input "true"
click at [363, 80] on input "Milk Cofee" at bounding box center [383, 85] width 81 height 15
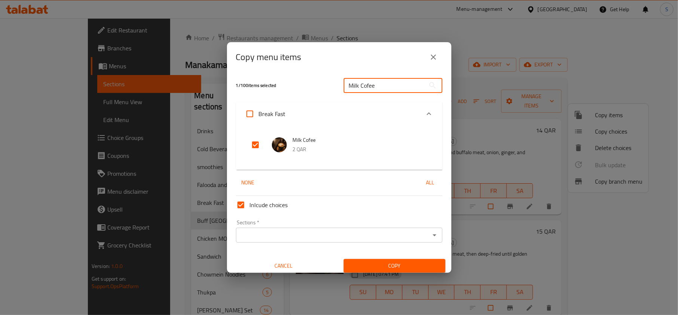
paste input "Lemon & Mint Tea"
type input "Lemon & Mint Tea"
click at [255, 145] on input "checkbox" at bounding box center [255, 145] width 18 height 18
checkbox input "true"
click at [379, 88] on input "Lemon & Mint Tea" at bounding box center [383, 85] width 81 height 15
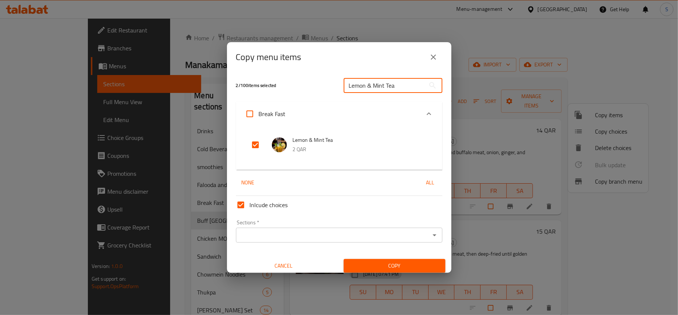
click at [379, 88] on input "Lemon & Mint Tea" at bounding box center [383, 85] width 81 height 15
paste input "Milk"
type input "Milk Tea"
click at [256, 141] on input "checkbox" at bounding box center [255, 145] width 18 height 18
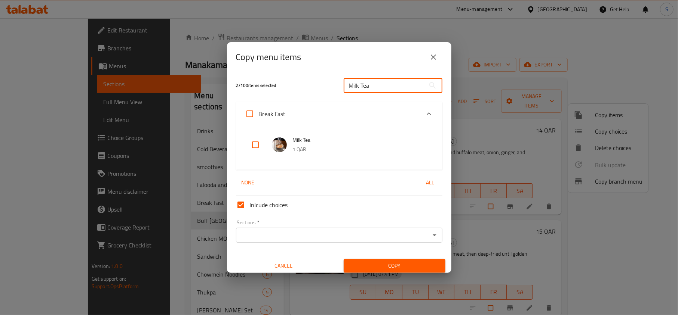
checkbox input "true"
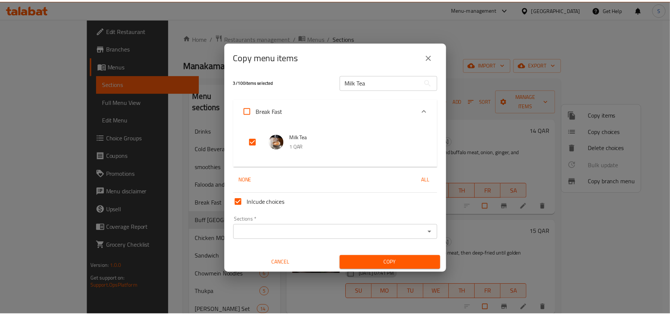
scroll to position [4, 0]
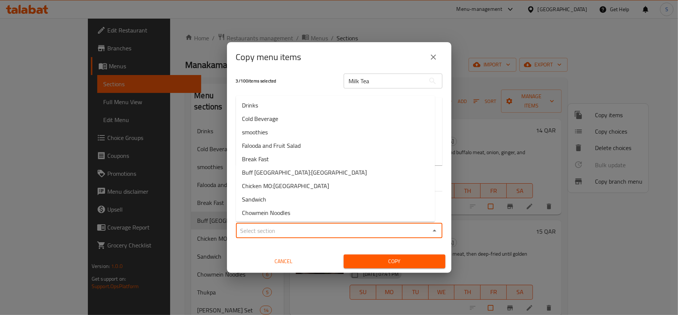
click at [290, 227] on input "Sections   *" at bounding box center [332, 231] width 189 height 10
click at [259, 102] on li "Drinks" at bounding box center [335, 105] width 199 height 13
type input "Drinks"
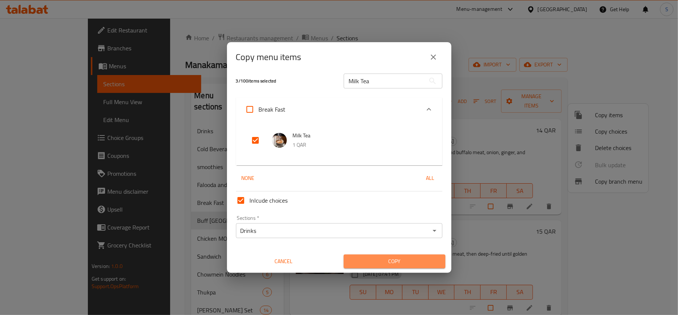
click at [395, 257] on span "Copy" at bounding box center [394, 261] width 90 height 9
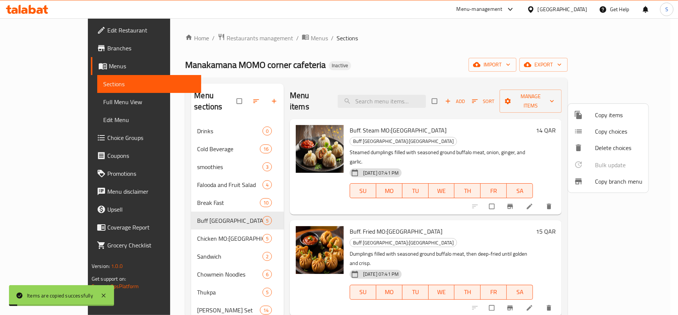
click at [422, 66] on div at bounding box center [339, 157] width 678 height 315
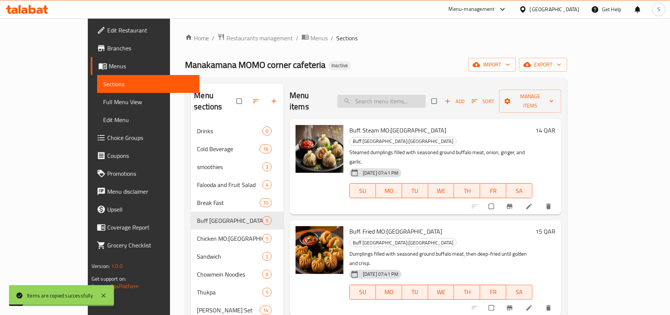
click at [410, 95] on input "search" at bounding box center [382, 101] width 88 height 13
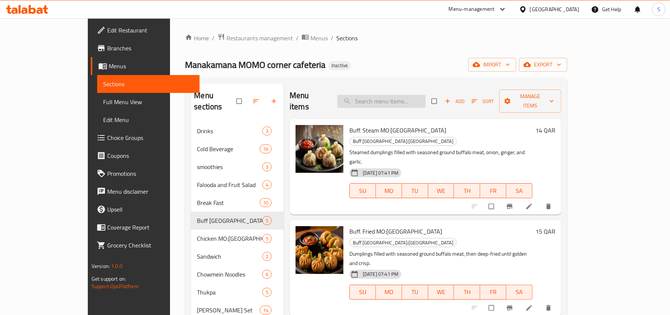
click at [395, 96] on input "search" at bounding box center [382, 101] width 88 height 13
paste input "Milk Tea"
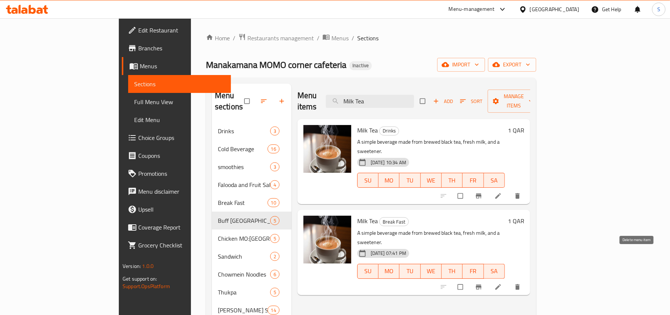
click at [520, 284] on icon "delete" at bounding box center [517, 287] width 4 height 6
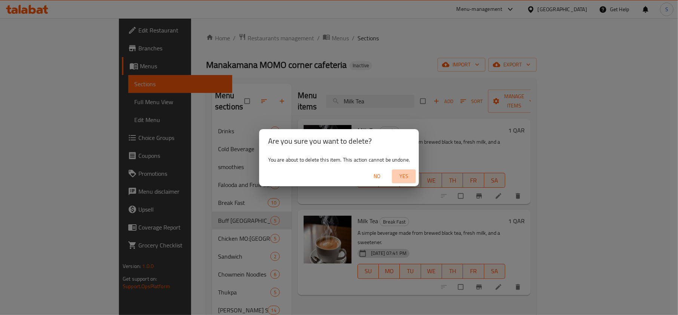
click at [408, 172] on span "Yes" at bounding box center [404, 176] width 18 height 9
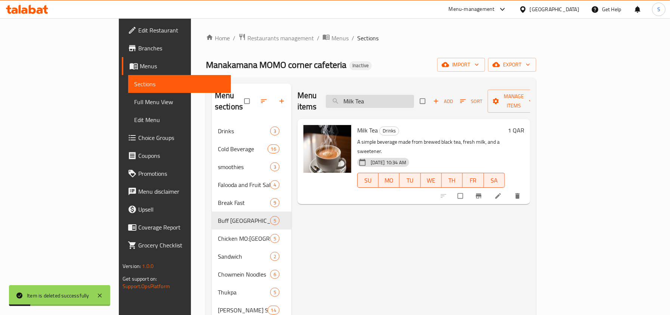
click at [406, 95] on input "Milk Tea" at bounding box center [370, 101] width 88 height 13
paste input "Lemon & Mint"
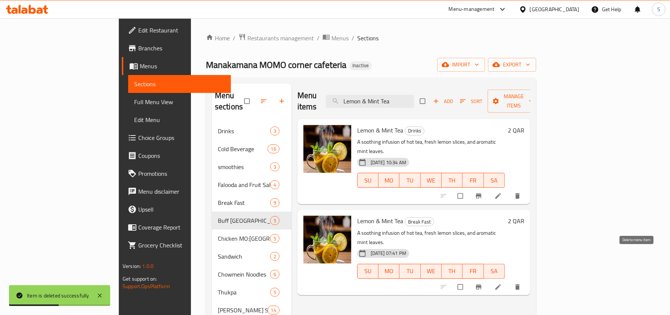
click at [520, 284] on icon "delete" at bounding box center [517, 287] width 4 height 6
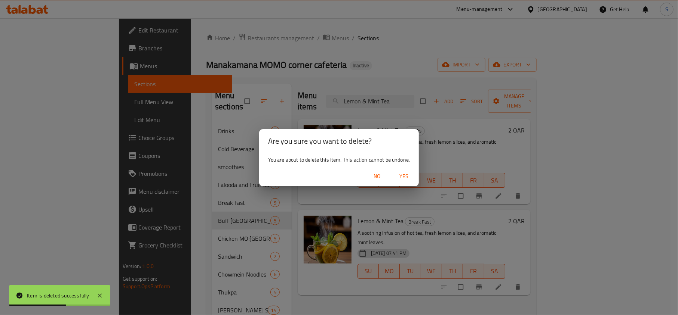
click at [407, 173] on span "Yes" at bounding box center [404, 176] width 18 height 9
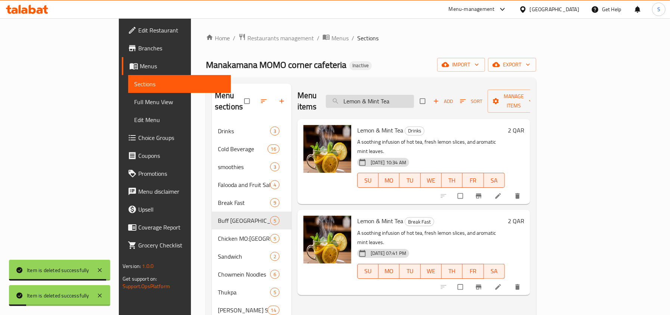
click at [406, 96] on input "Lemon & Mint Tea" at bounding box center [370, 101] width 88 height 13
paste input "Milk Cofee"
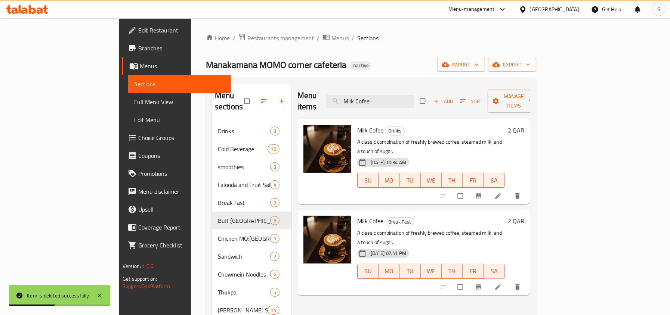
type input "Milk Cofee"
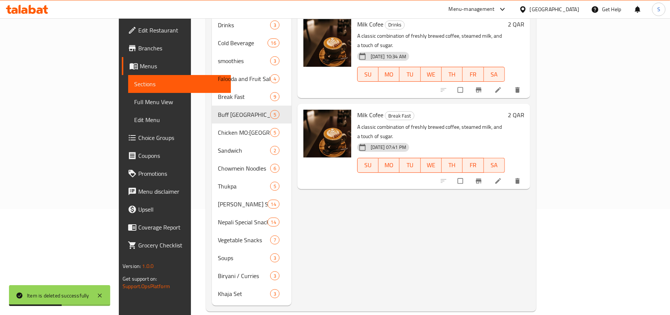
scroll to position [107, 0]
click at [521, 177] on icon "delete" at bounding box center [517, 180] width 7 height 7
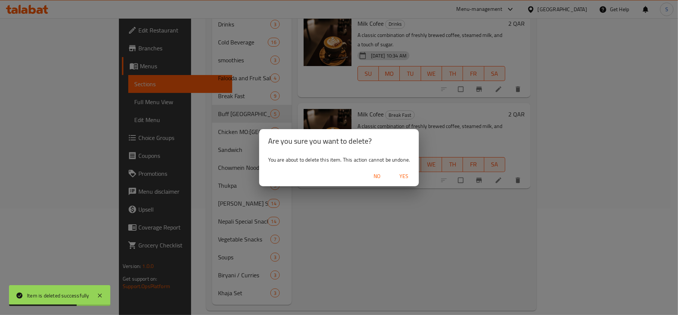
click at [407, 171] on button "Yes" at bounding box center [404, 177] width 24 height 14
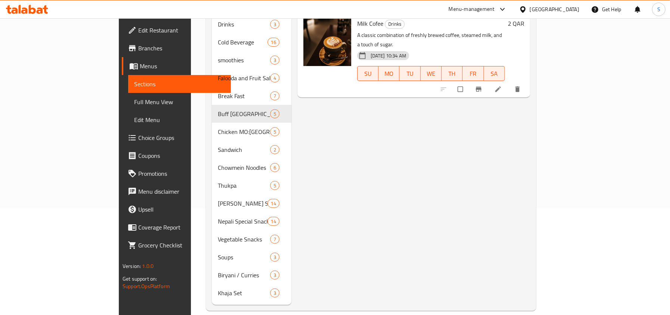
click at [386, 261] on div "Menu items Milk Cofee Add Sort Manage items Milk Cofee Drinks A classic combina…" at bounding box center [411, 141] width 239 height 329
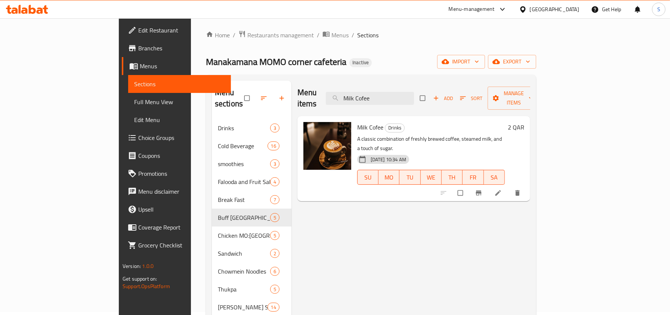
scroll to position [0, 0]
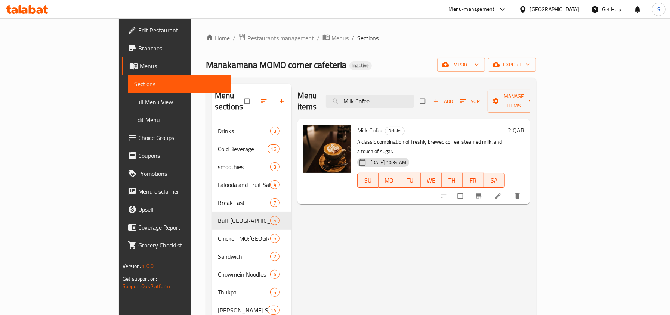
drag, startPoint x: 311, startPoint y: 31, endPoint x: 329, endPoint y: 1, distance: 34.9
click at [311, 31] on div "Home / Restaurants management / Menus / Sections Manakamana MOMO corner cafeter…" at bounding box center [371, 225] width 360 height 415
click at [414, 95] on input "Milk Cofee" at bounding box center [370, 101] width 88 height 13
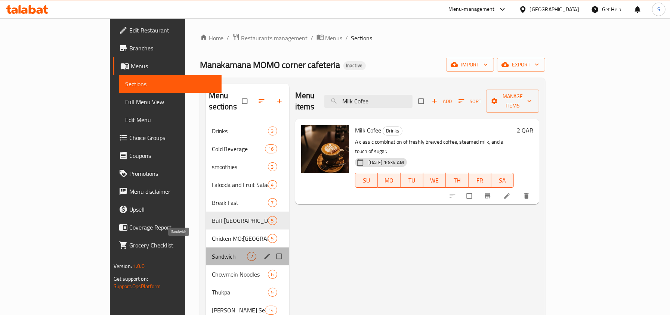
click at [212, 252] on span "Sandwich" at bounding box center [229, 256] width 35 height 9
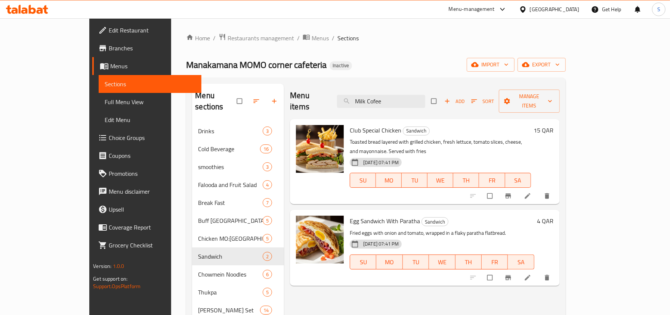
click at [306, 66] on div "Manakamana MOMO corner cafeteria Inactive import export" at bounding box center [375, 65] width 379 height 14
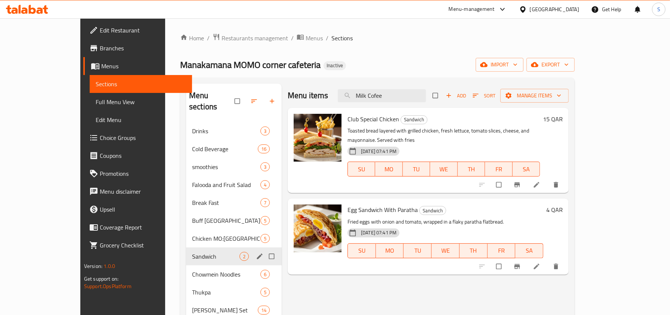
click at [192, 252] on span "Sandwich" at bounding box center [215, 256] width 47 height 9
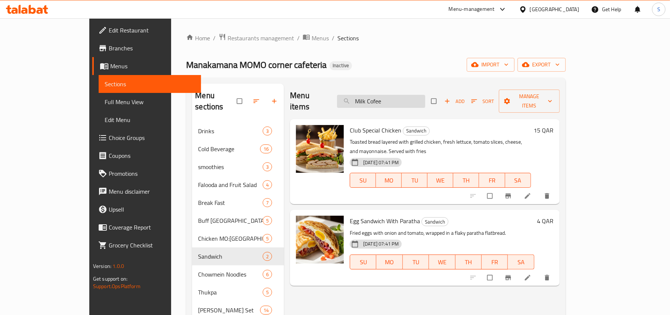
click at [425, 101] on input "Milk Cofee" at bounding box center [381, 101] width 88 height 13
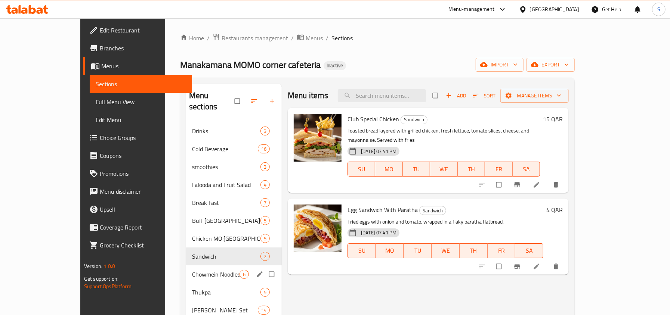
click at [194, 270] on span "Chowmein Noodles" at bounding box center [215, 274] width 47 height 9
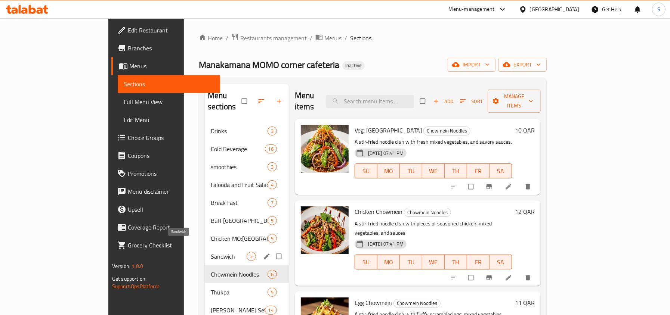
click at [211, 252] on span "Sandwich" at bounding box center [229, 256] width 36 height 9
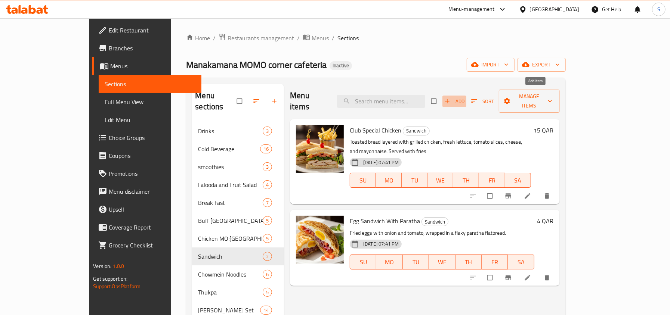
click at [465, 97] on span "Add" at bounding box center [454, 101] width 20 height 9
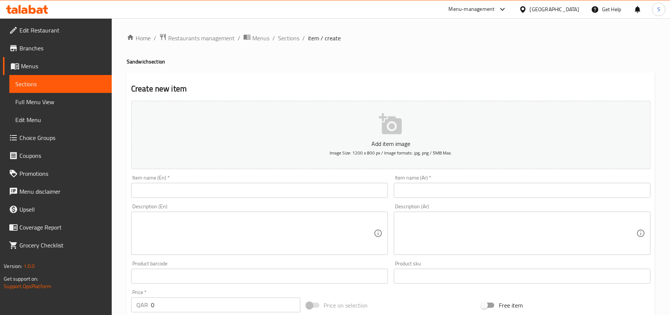
click at [150, 200] on div "Item name (En)   * Item name (En) *" at bounding box center [259, 186] width 263 height 29
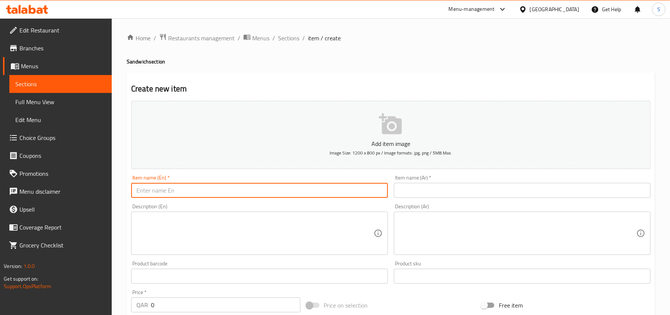
click at [150, 189] on input "text" at bounding box center [259, 190] width 257 height 15
paste input "hicken burger"
type input "chicken burger"
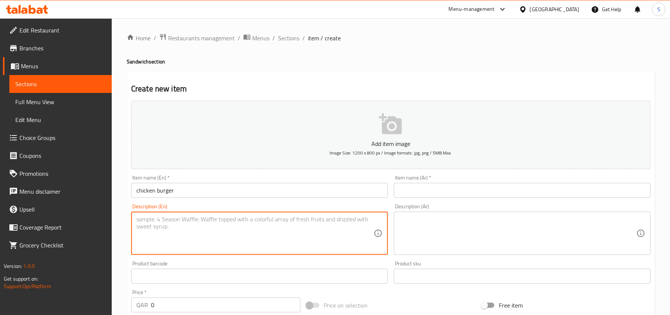
click at [229, 233] on textarea at bounding box center [254, 234] width 237 height 36
paste textarea "A grilled chicken patty served in a bun with lettuce, tomato, onion, and sauce.…"
type textarea "A grilled chicken patty served in a bun with lettuce, tomato, onion, and sauce.…"
click at [455, 193] on input "text" at bounding box center [522, 190] width 257 height 15
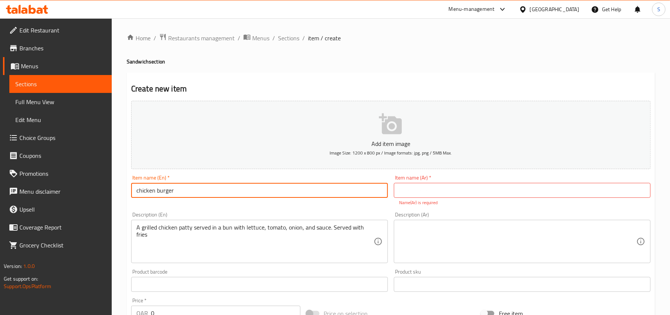
click at [319, 193] on input "chicken burger" at bounding box center [259, 190] width 257 height 15
click at [433, 206] on p "Name(Ar) is required" at bounding box center [522, 203] width 246 height 7
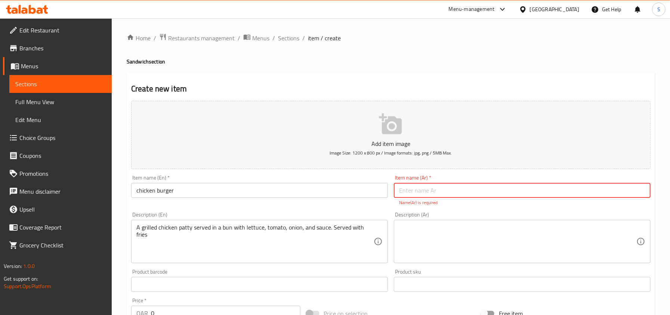
click at [424, 190] on input "text" at bounding box center [522, 190] width 257 height 15
paste input "برجر دجاج"
type input "برجر دجاج"
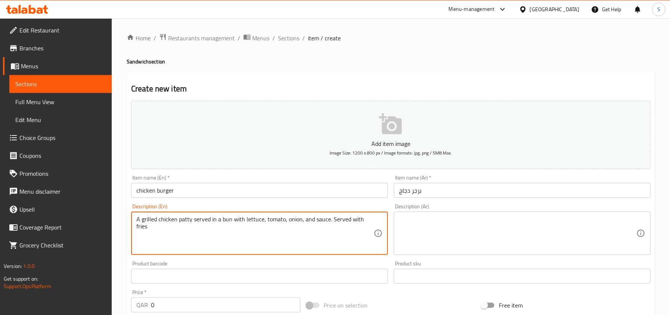
click at [301, 238] on textarea "A grilled chicken patty served in a bun with lettuce, tomato, onion, and sauce.…" at bounding box center [254, 234] width 237 height 36
click at [420, 226] on textarea at bounding box center [517, 234] width 237 height 36
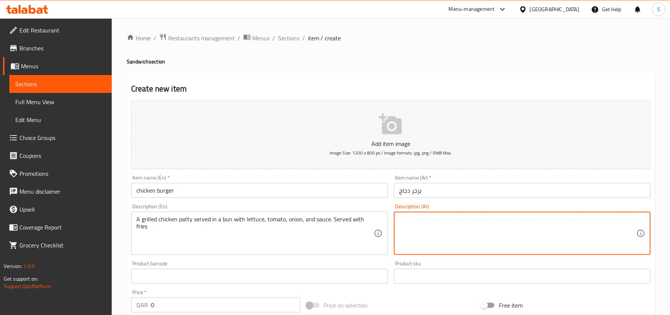
paste textarea "قطعة دجاج مشوية تُقدم في خبز مع خس، طماطم، بصل، وصلصة. تُقدم مع بطاطس مقلية."
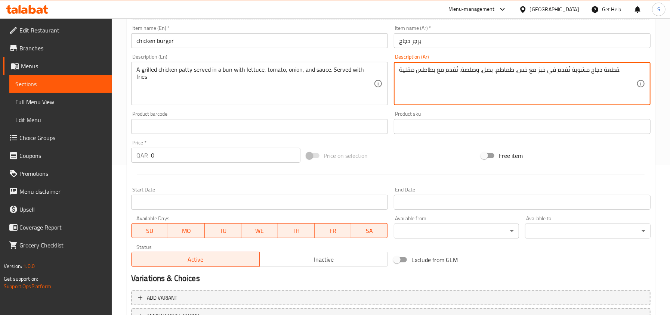
scroll to position [150, 0]
click at [540, 69] on textarea "قطعة دجاج مشوية تُقدم في خبز مع خس، طماطم، بصل، وصلصة. تُقدم مع بطاطس مقلية." at bounding box center [517, 85] width 237 height 36
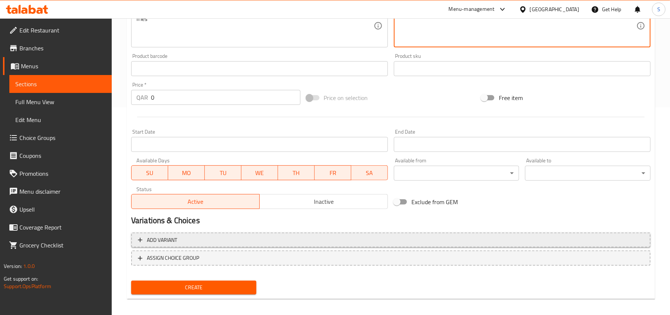
scroll to position [212, 0]
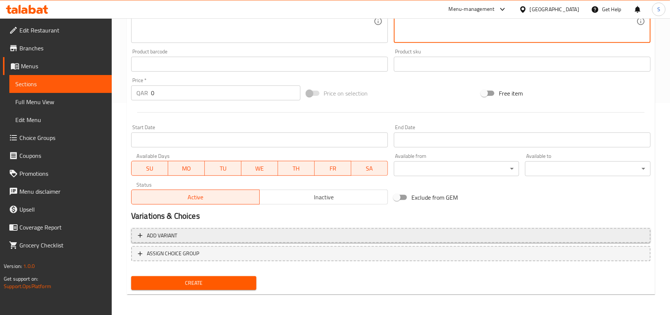
type textarea "قطعة دجاج مشوية تُقدم في كيزر مع خس، طماطم، بصل، وصلصة. تُقدم مع بطاطس مقلية."
click at [181, 239] on span "Add variant" at bounding box center [391, 235] width 506 height 9
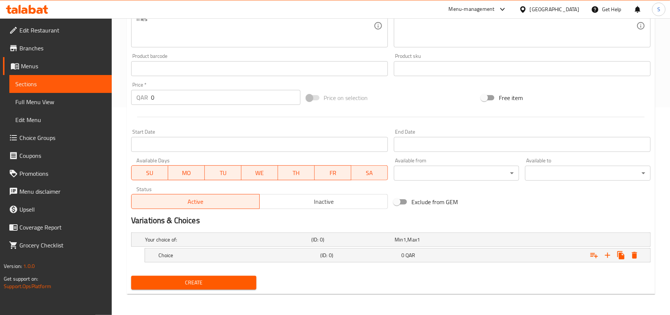
scroll to position [209, 0]
click at [610, 259] on icon "Expand" at bounding box center [607, 255] width 9 height 9
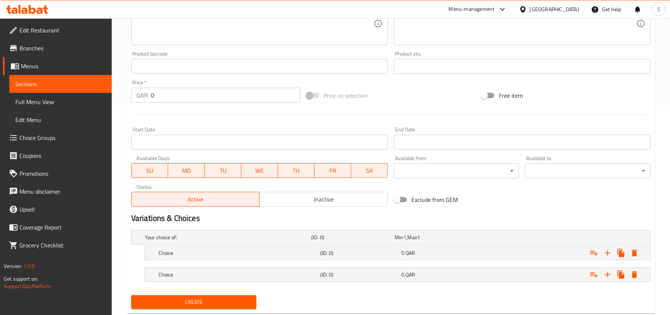
scroll to position [231, 0]
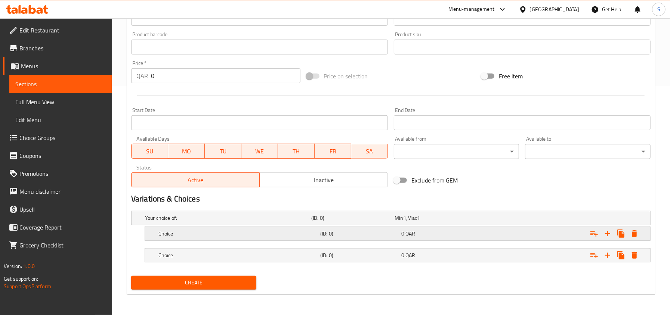
click at [208, 222] on h5 "Choice" at bounding box center [226, 218] width 163 height 7
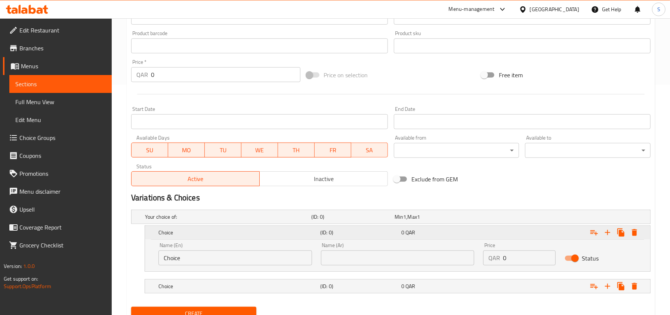
scroll to position [262, 0]
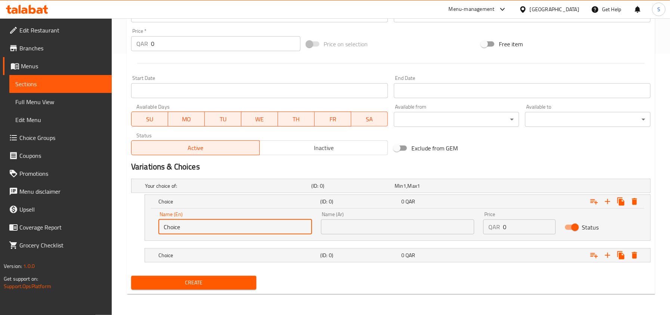
click at [172, 221] on input "Choice" at bounding box center [235, 227] width 154 height 15
type input "س"
type input "single"
click at [167, 190] on h5 "Choice" at bounding box center [226, 185] width 163 height 7
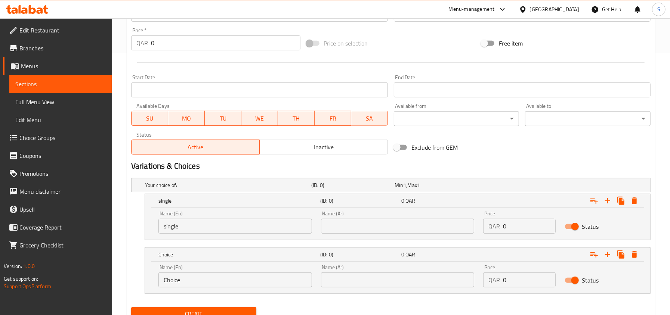
click at [182, 281] on input "Choice" at bounding box center [235, 280] width 154 height 15
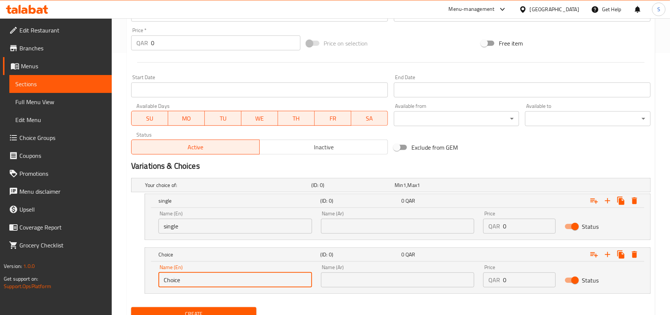
click at [182, 281] on input "Choice" at bounding box center [235, 280] width 154 height 15
type input "double"
click at [370, 225] on input "text" at bounding box center [398, 226] width 154 height 15
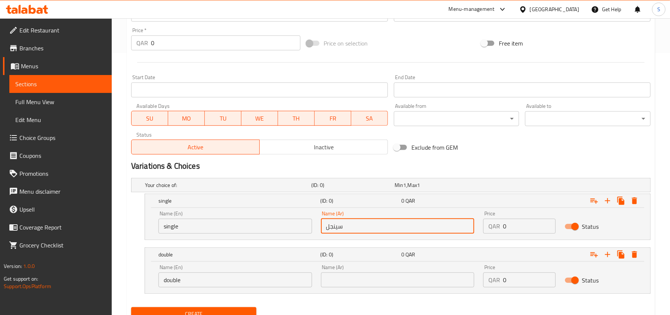
type input "سينجل"
click at [362, 275] on input "text" at bounding box center [398, 280] width 154 height 15
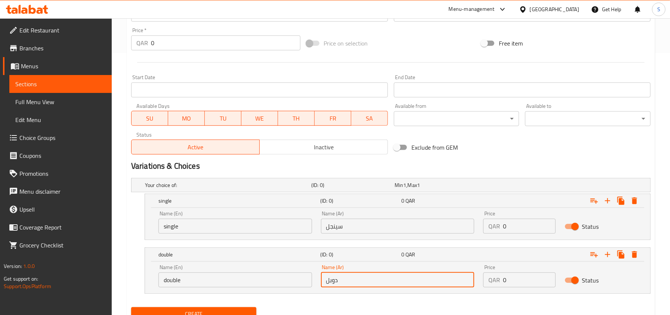
type input "دوبل"
click at [516, 223] on input "0" at bounding box center [529, 226] width 52 height 15
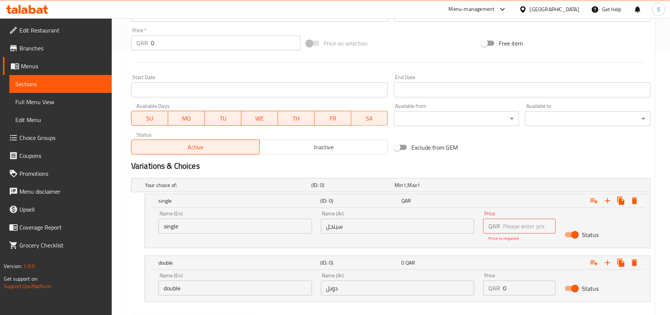
click at [266, 229] on input "single" at bounding box center [235, 226] width 154 height 15
click at [502, 226] on div "QAR Price" at bounding box center [519, 226] width 72 height 15
type input "6"
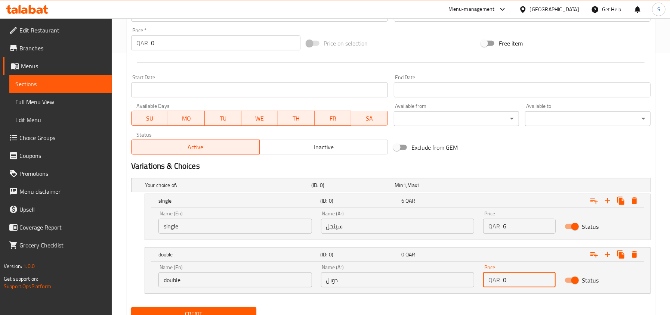
click at [515, 294] on div "double (ID: 0) 0 QAR Name (En) double Name (En) Name (Ar) دوبل Name (Ar) Price …" at bounding box center [398, 271] width 506 height 46
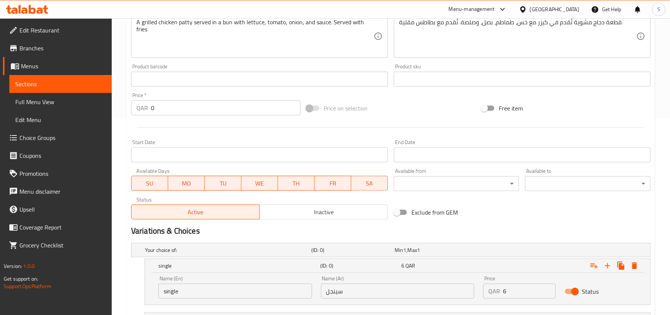
scroll to position [295, 0]
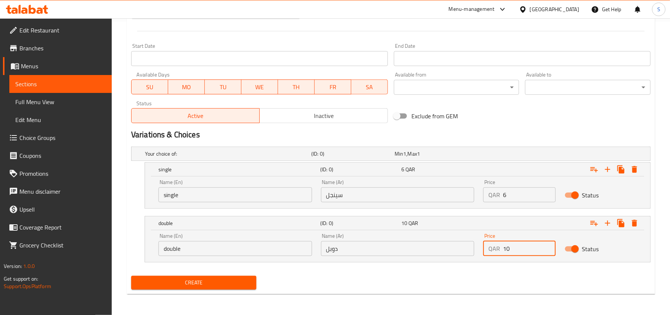
type input "10"
click at [204, 289] on button "Create" at bounding box center [194, 283] width 126 height 14
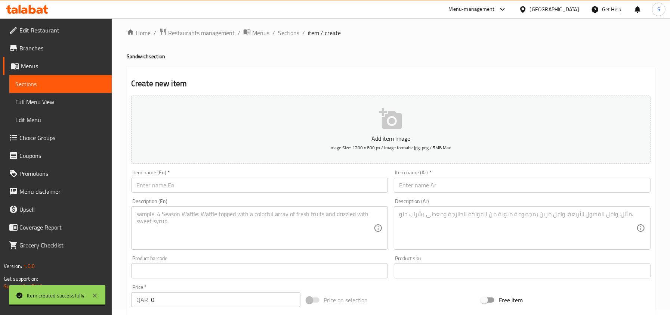
scroll to position [0, 0]
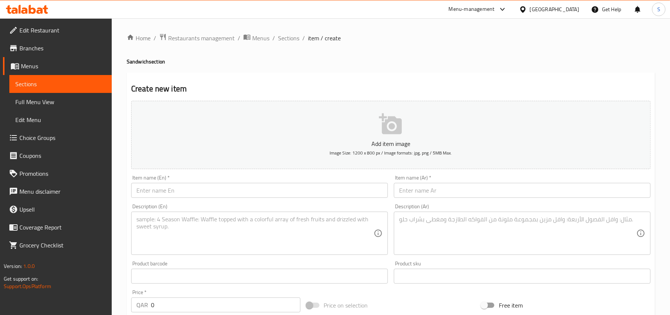
click at [289, 31] on div "Home / Restaurants management / Menus / Sections / item / create Sandwich secti…" at bounding box center [391, 313] width 558 height 591
click at [288, 35] on span "Sections" at bounding box center [288, 38] width 21 height 9
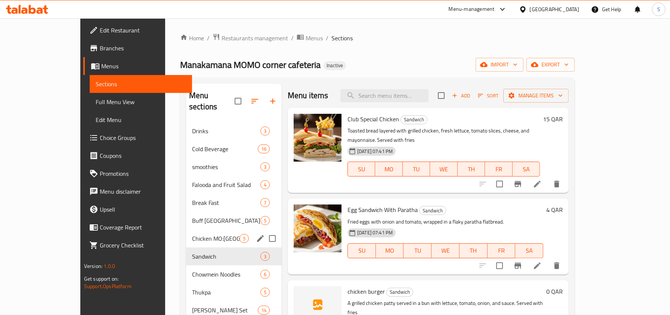
scroll to position [50, 0]
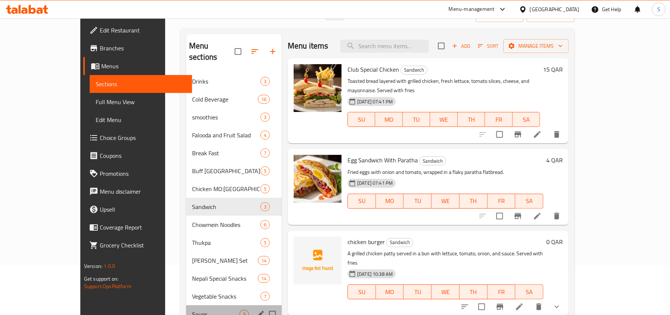
click at [186, 306] on div "Soups 3" at bounding box center [234, 315] width 96 height 18
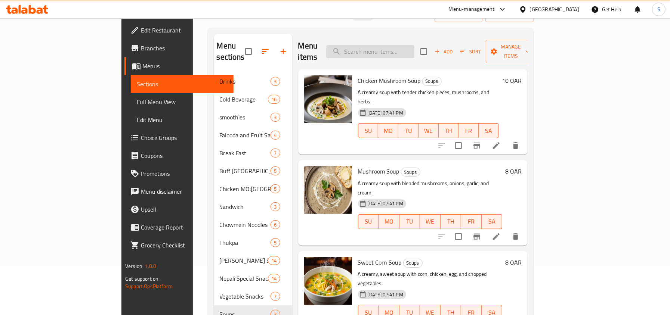
click at [408, 52] on input "search" at bounding box center [370, 51] width 88 height 13
paste input "Hot & Sour So"
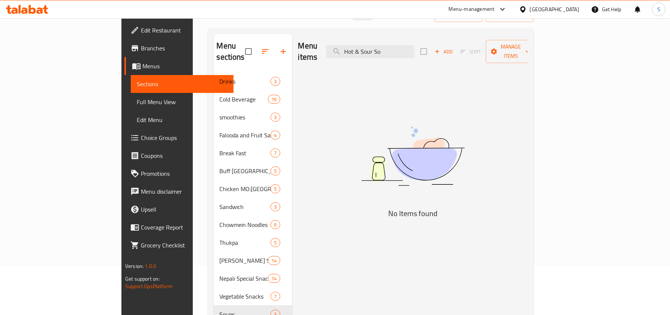
type input "Hot & Sour So"
click at [454, 49] on span "Add" at bounding box center [444, 51] width 20 height 9
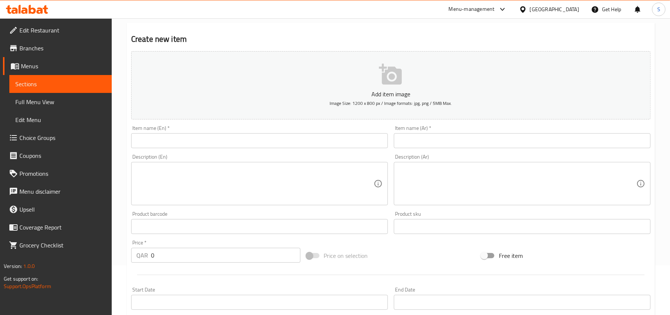
click at [295, 139] on input "text" at bounding box center [259, 140] width 257 height 15
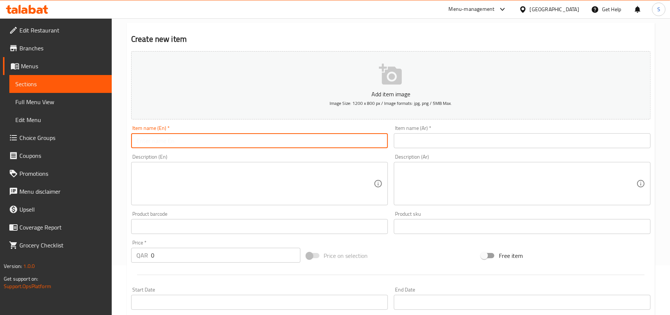
paste input "Hot & Sour So"
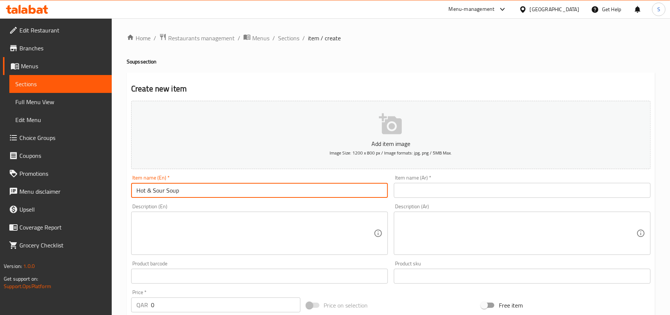
type input "Hot & Sour Soup"
click at [434, 196] on input "text" at bounding box center [522, 190] width 257 height 15
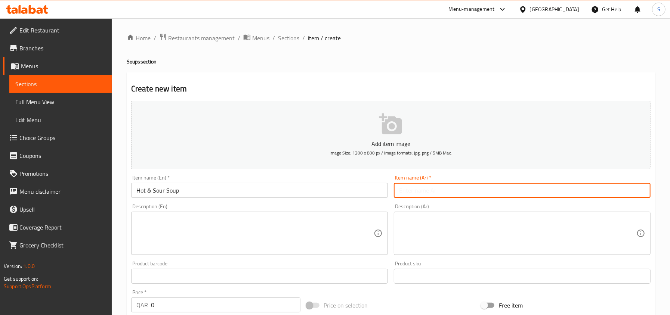
paste input "حساء حار وحامض"
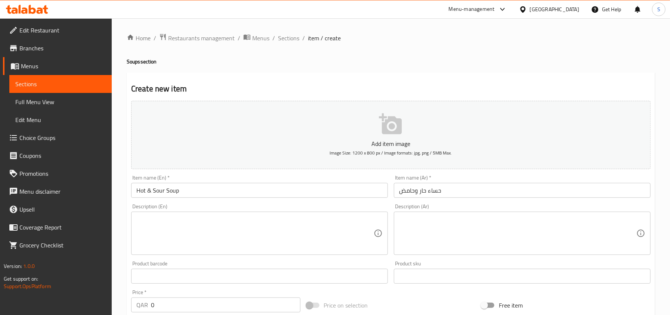
click at [299, 175] on div "Item name (En)   * Hot & Sour Soup Item name (En) *" at bounding box center [259, 186] width 263 height 29
click at [446, 201] on div "Item name (Ar)   * حساء حار وحامض Item name (Ar) *" at bounding box center [522, 186] width 263 height 29
click at [445, 192] on input "حساء حار وحامض" at bounding box center [522, 190] width 257 height 15
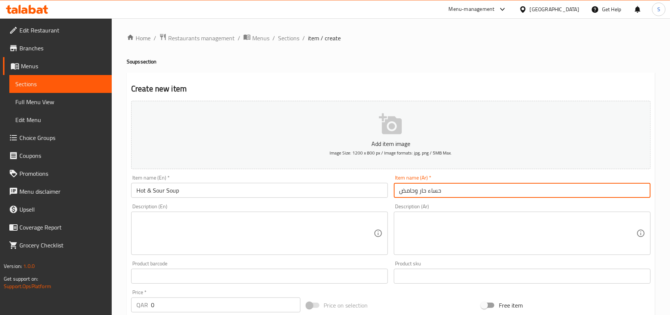
click at [445, 192] on input "حساء حار وحامض" at bounding box center [522, 190] width 257 height 15
type input "هوت و صور صوب"
click at [195, 229] on textarea at bounding box center [254, 234] width 237 height 36
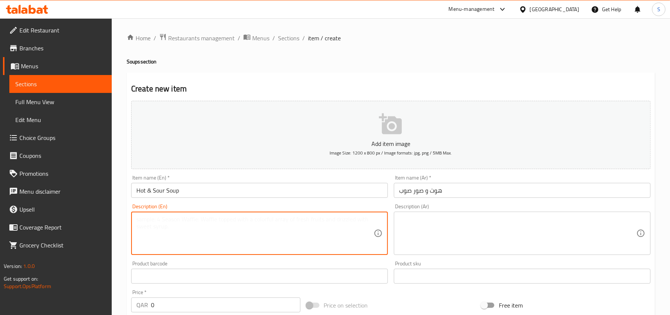
paste textarea "A spicy and tangy soup with chicken, mushrooms, egg, and vegetables."
type textarea "A spicy and tangy soup with chicken, mushrooms, egg, and vegetables."
click at [426, 229] on textarea at bounding box center [517, 234] width 237 height 36
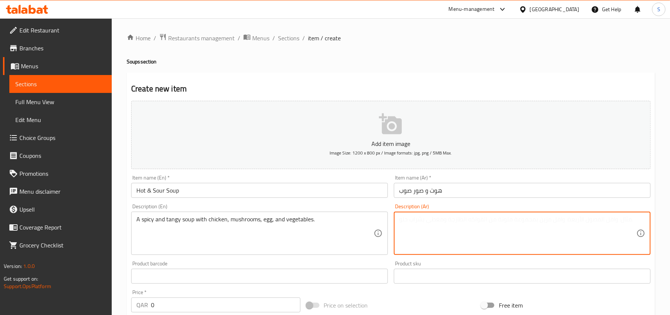
paste textarea "شوربة حارة ولذيذة مع الدجاج والفطر والبيض والخضروات."
type textarea "شوربة حارة ولذيذة مع الدجاج والفطر والبيض والخضروات."
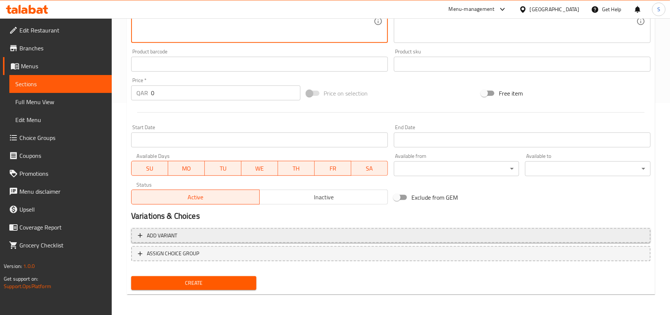
click at [210, 235] on span "Add variant" at bounding box center [391, 235] width 506 height 9
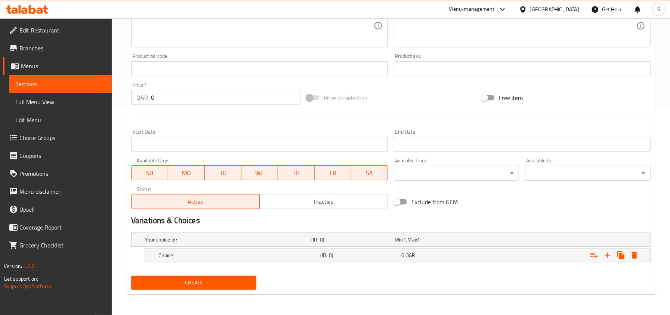
scroll to position [209, 0]
click at [605, 256] on icon "Expand" at bounding box center [607, 255] width 9 height 9
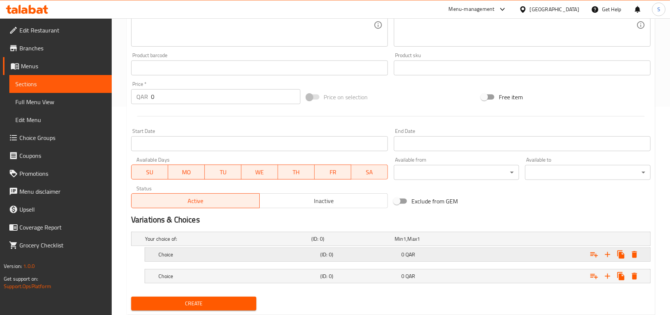
click at [228, 243] on h5 "Choice" at bounding box center [226, 238] width 163 height 7
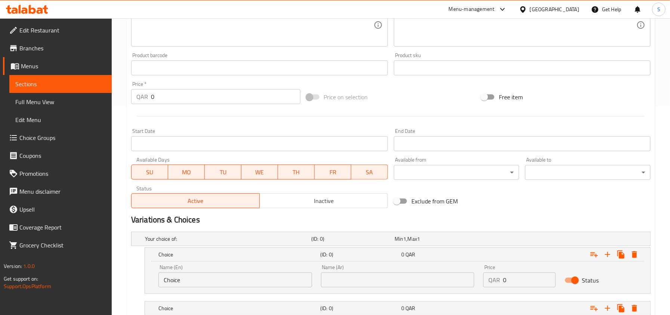
click at [182, 279] on input "Choice" at bounding box center [235, 280] width 154 height 15
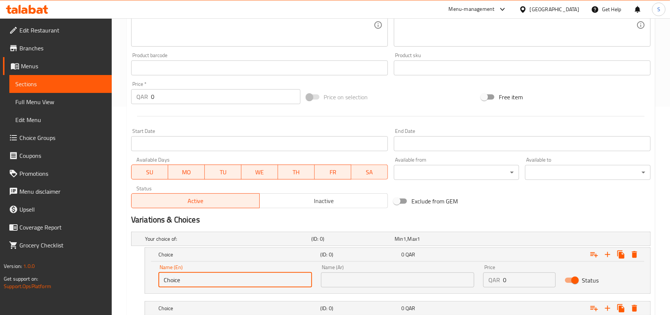
click at [182, 279] on input "Choice" at bounding box center [235, 280] width 154 height 15
type input "ة"
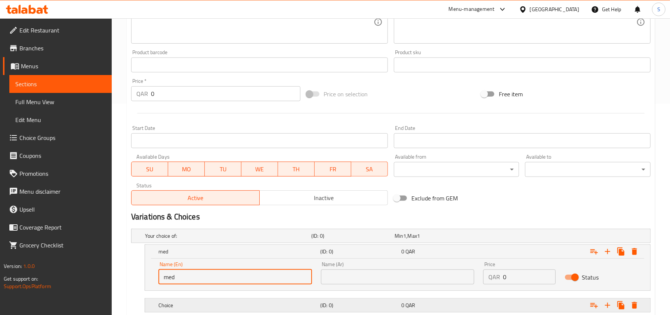
scroll to position [259, 0]
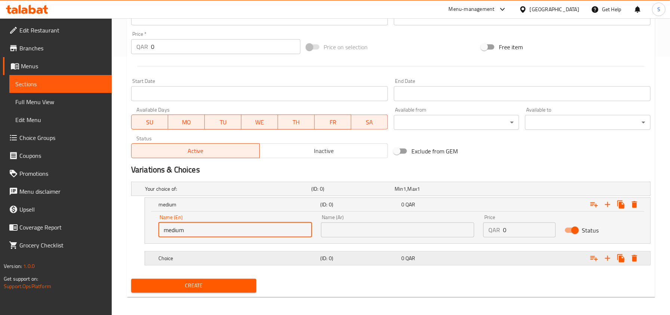
type input "medium"
click at [182, 193] on h5 "Choice" at bounding box center [226, 188] width 163 height 7
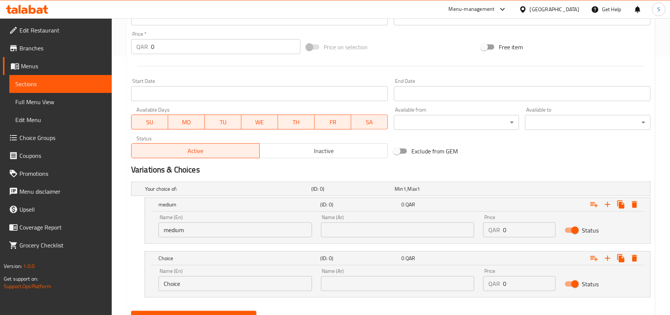
click at [184, 278] on input "Choice" at bounding box center [235, 284] width 154 height 15
type input "large"
click at [401, 231] on input "text" at bounding box center [398, 230] width 154 height 15
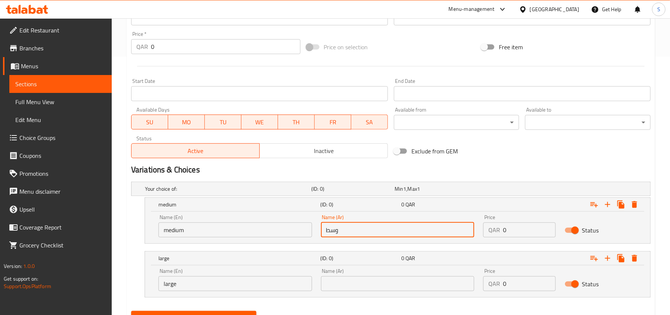
type input "وسط"
click at [131, 311] on button "Create" at bounding box center [194, 318] width 126 height 14
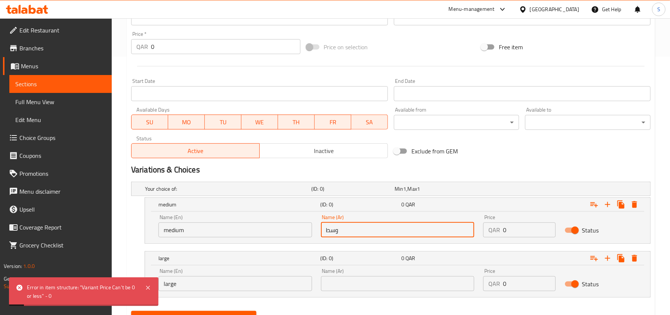
click at [359, 283] on input "text" at bounding box center [398, 284] width 154 height 15
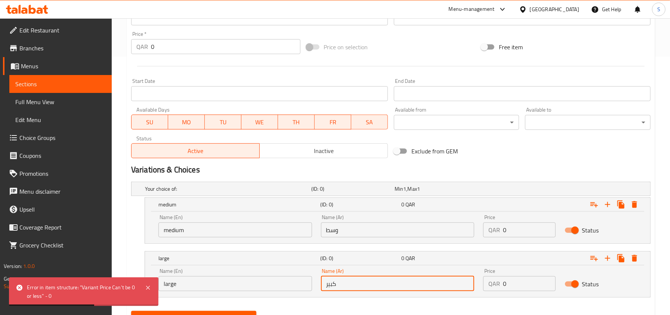
type input "كبير"
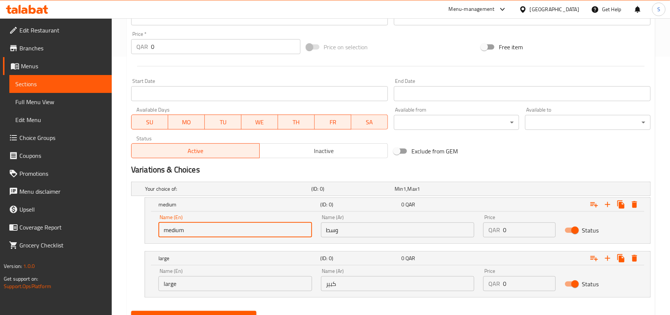
click at [283, 231] on input "medium" at bounding box center [235, 230] width 154 height 15
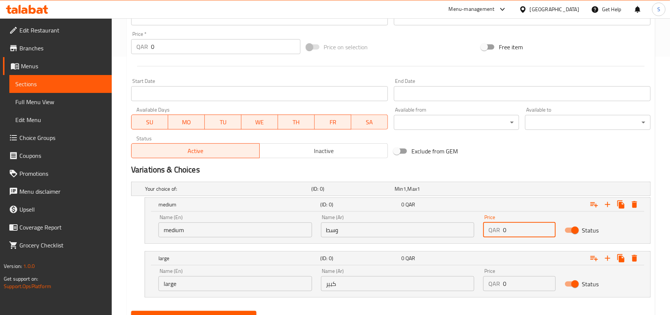
click at [522, 232] on input "0" at bounding box center [529, 230] width 52 height 15
type input "7"
click at [519, 296] on div "Price QAR 0 Price" at bounding box center [519, 280] width 81 height 32
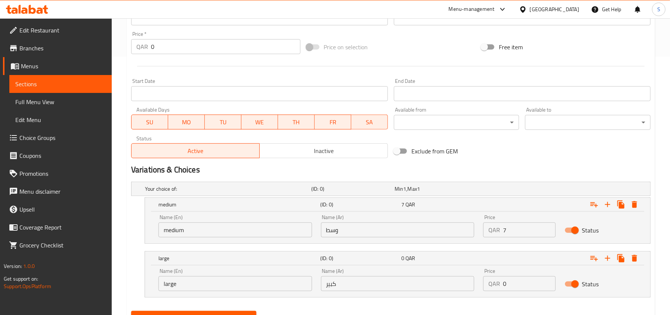
click at [509, 283] on input "0" at bounding box center [529, 284] width 52 height 15
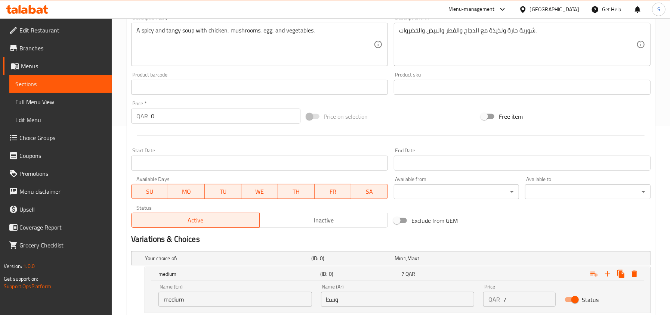
scroll to position [295, 0]
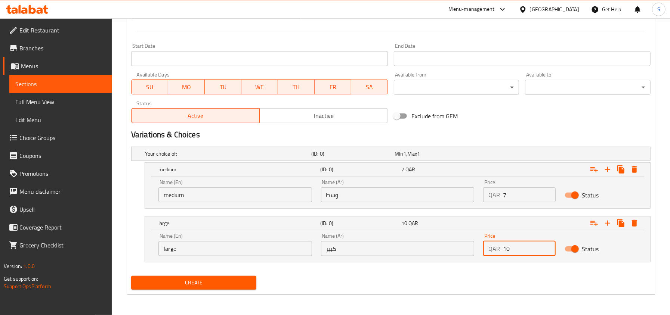
type input "10"
click at [237, 277] on button "Create" at bounding box center [194, 283] width 126 height 14
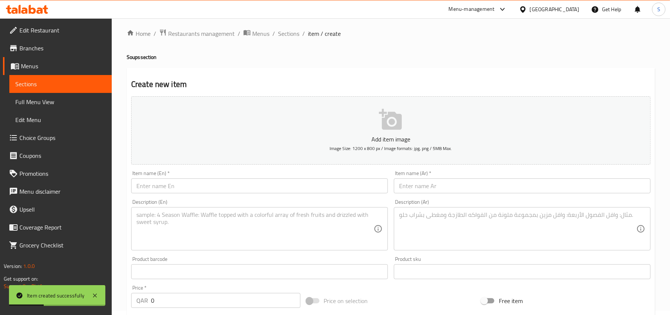
scroll to position [0, 0]
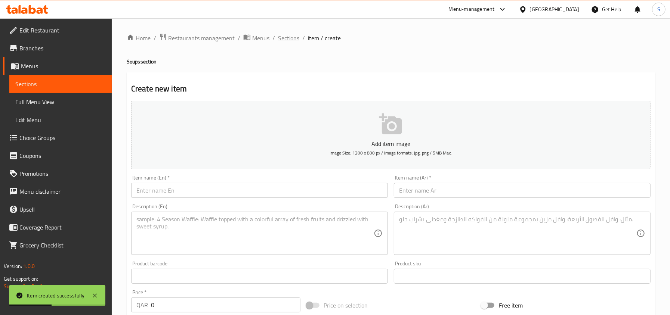
click at [292, 35] on span "Sections" at bounding box center [288, 38] width 21 height 9
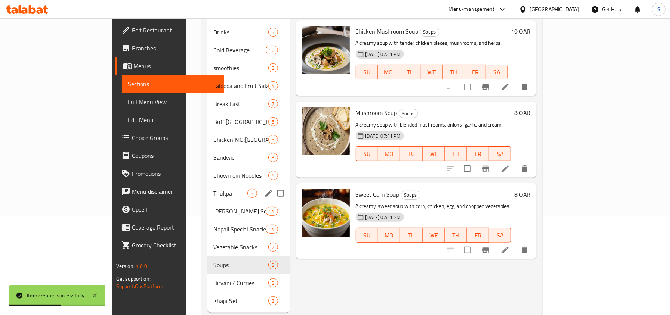
scroll to position [99, 0]
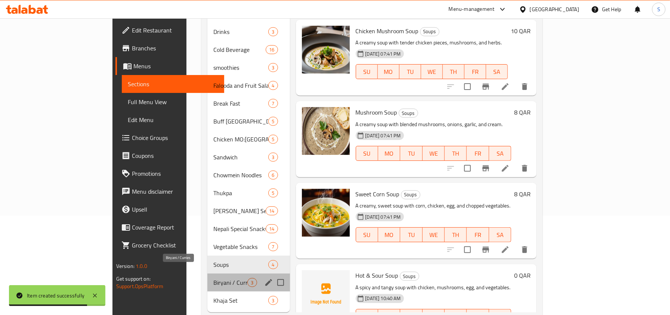
click at [213, 278] on span "Biryani / Curries" at bounding box center [230, 282] width 34 height 9
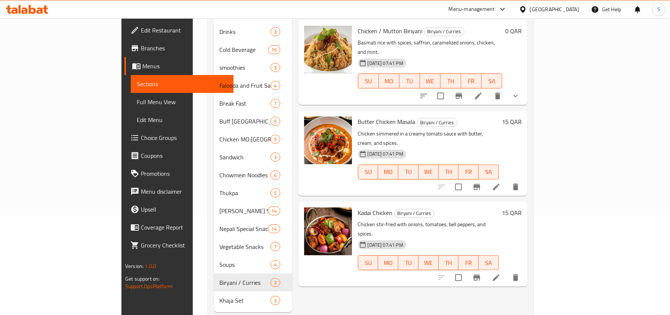
click at [301, 266] on div "Menu items Add Sort Manage items Chicken / Mutton Biriyani Biryani / Curries Ba…" at bounding box center [409, 148] width 235 height 329
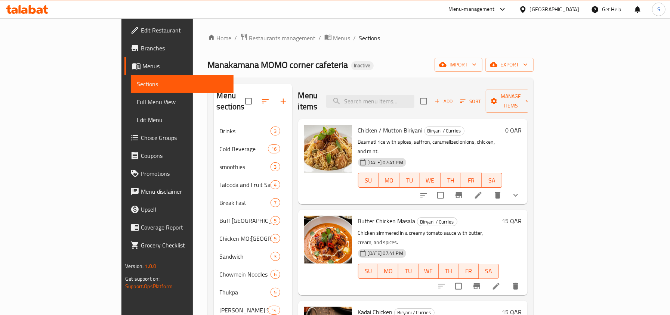
click at [536, 103] on div "Add Sort Manage items" at bounding box center [477, 101] width 115 height 23
click at [454, 97] on span "Add" at bounding box center [444, 101] width 20 height 9
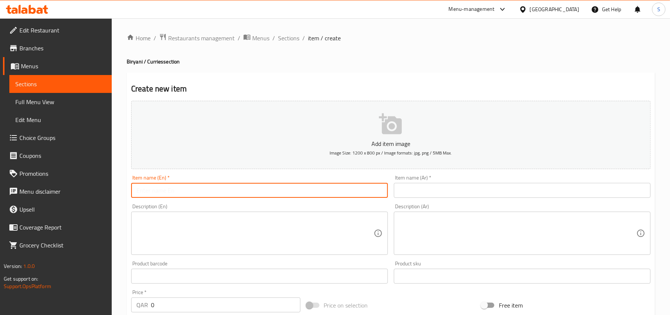
click at [201, 189] on input "text" at bounding box center [259, 190] width 257 height 15
paste input "Mutton Cur"
click at [203, 192] on input "Mutton Cur" at bounding box center [259, 190] width 257 height 15
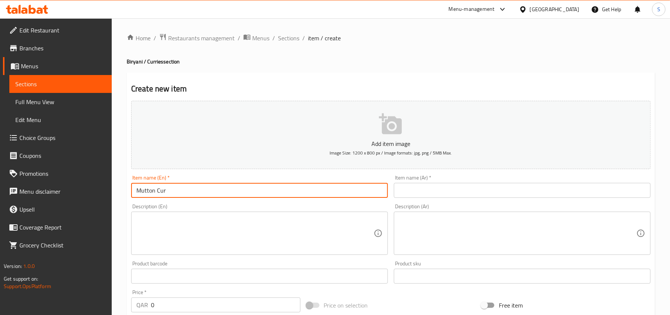
paste input "ry"
type input "Mutton Curry"
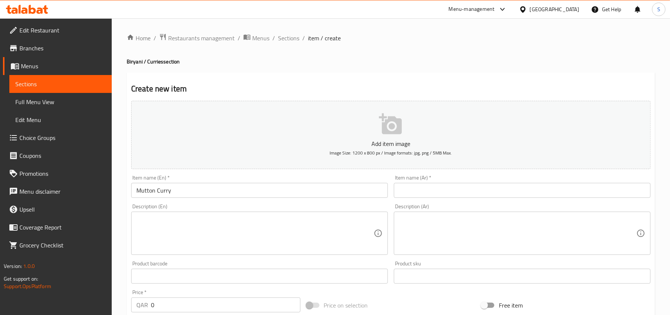
click at [242, 187] on input "Mutton Curry" at bounding box center [259, 190] width 257 height 15
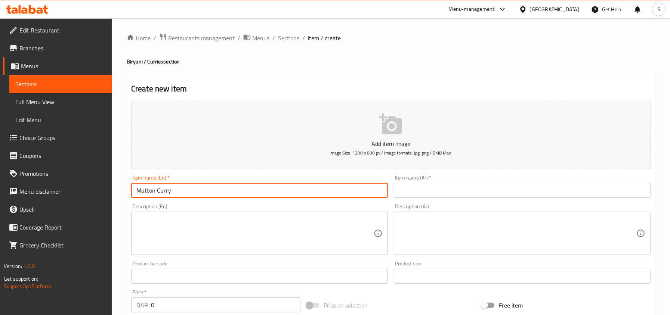
click at [459, 189] on input "text" at bounding box center [522, 190] width 257 height 15
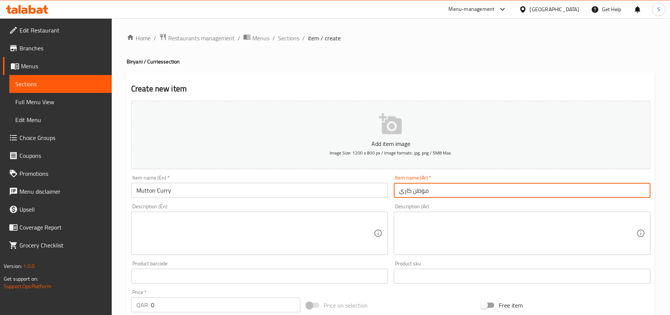
type input "موطن كارى"
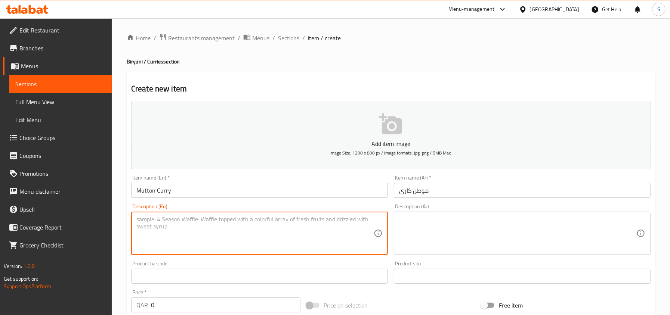
click at [140, 225] on textarea at bounding box center [254, 234] width 237 height 36
paste textarea "Mutton simmered in a rich sauce of onions, tomatoes, ginger, and garlic."
type textarea "Mutton simmered in a rich sauce of onions, tomatoes, ginger, and garlic."
click at [427, 222] on textarea at bounding box center [517, 234] width 237 height 36
paste textarea "لحم الضأن المطبوخ في صلصة غنية من البصل والطماطم والزنجبيل والثوم."
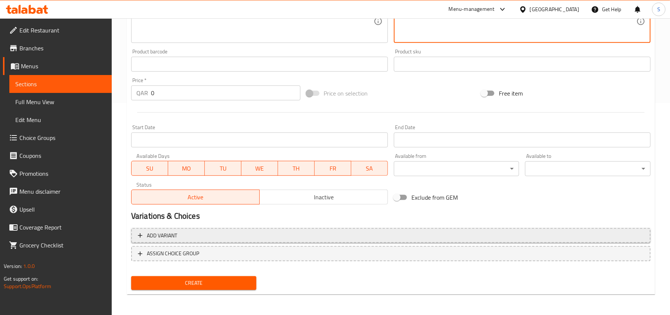
type textarea "لحم الضأن المطبوخ في صلصة غنية من البصل والطماطم والزنجبيل والثوم."
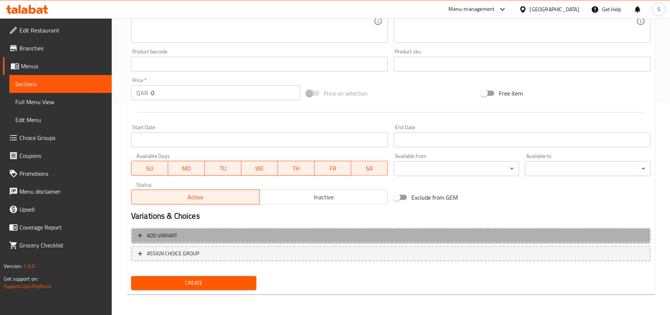
click at [240, 235] on span "Add variant" at bounding box center [391, 235] width 506 height 9
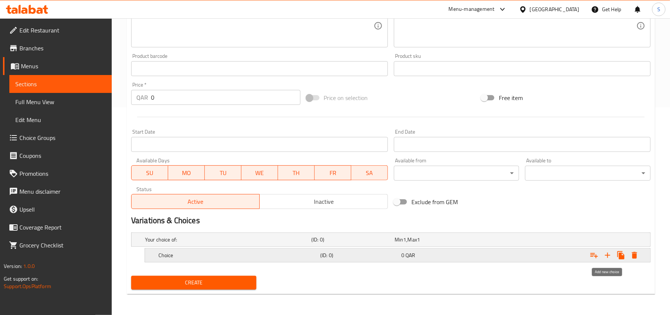
click at [611, 256] on icon "Expand" at bounding box center [607, 255] width 9 height 9
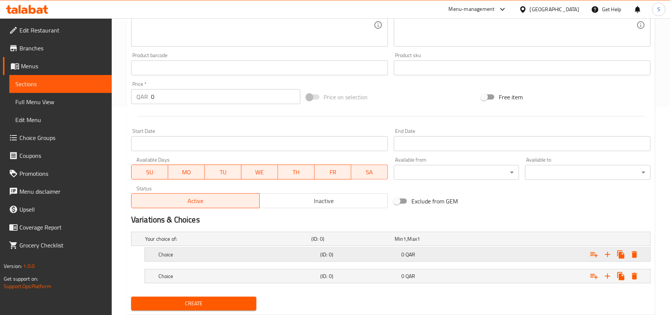
click at [288, 244] on div "Choice" at bounding box center [227, 239] width 166 height 10
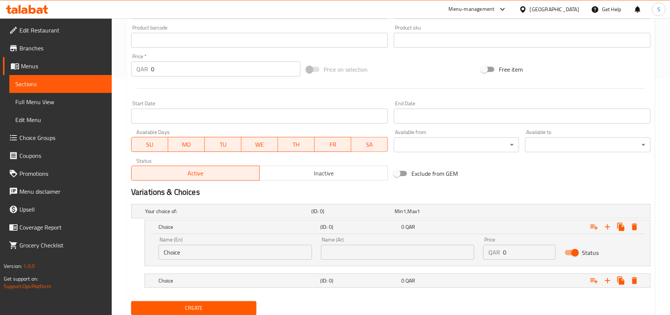
scroll to position [262, 0]
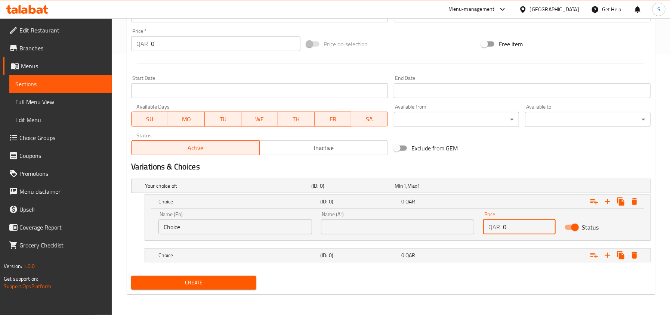
click at [516, 224] on input "0" at bounding box center [529, 227] width 52 height 15
type input "8"
click at [488, 188] on div "Expand" at bounding box center [560, 186] width 166 height 3
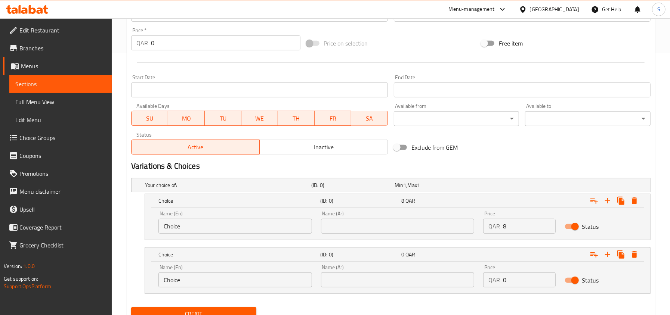
click at [517, 281] on input "0" at bounding box center [529, 280] width 52 height 15
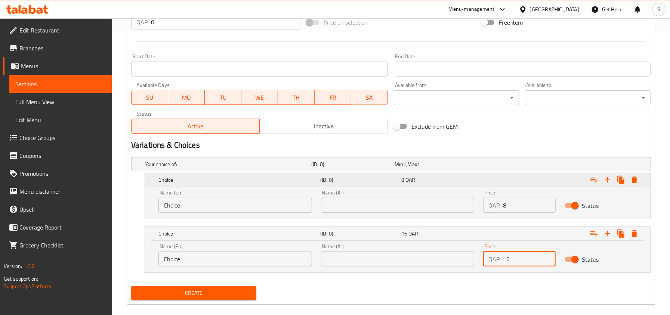
scroll to position [295, 0]
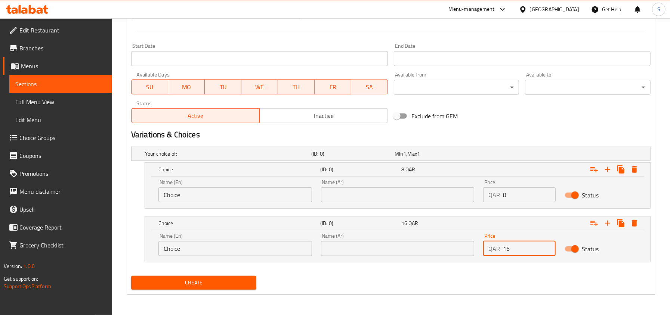
type input "16"
click at [197, 199] on input "Choice" at bounding box center [235, 195] width 154 height 15
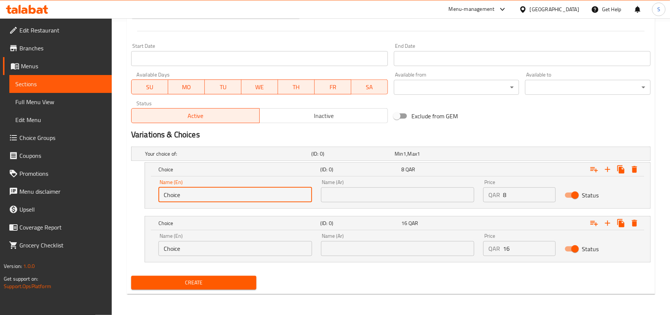
click at [197, 199] on input "Choice" at bounding box center [235, 195] width 154 height 15
click at [208, 191] on input "Choice" at bounding box center [235, 195] width 154 height 15
type input "ة"
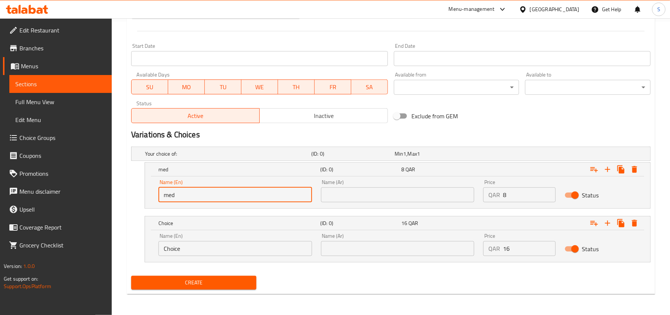
type input "medium"
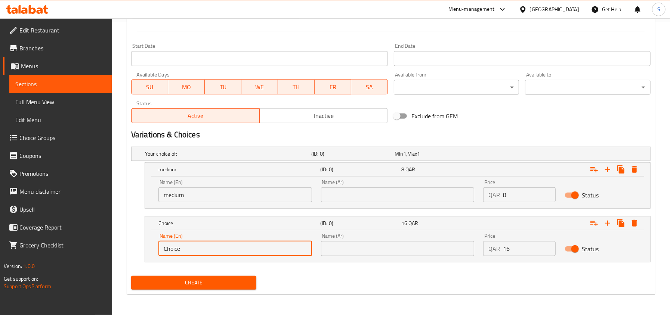
click at [221, 247] on input "Choice" at bounding box center [235, 248] width 154 height 15
type input "large"
click at [389, 186] on div "Name (Ar) Name (Ar)" at bounding box center [398, 191] width 154 height 23
click at [380, 195] on input "text" at bounding box center [398, 195] width 154 height 15
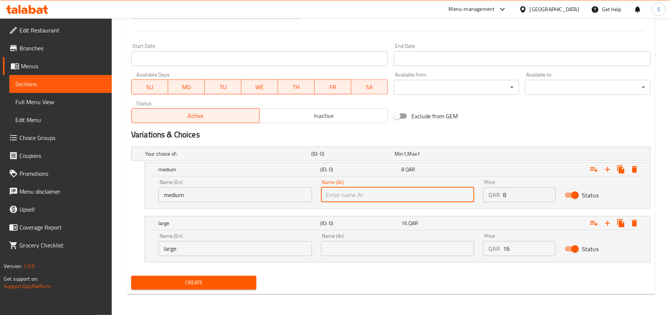
type input "وسط"
click at [370, 253] on input "text" at bounding box center [398, 248] width 154 height 15
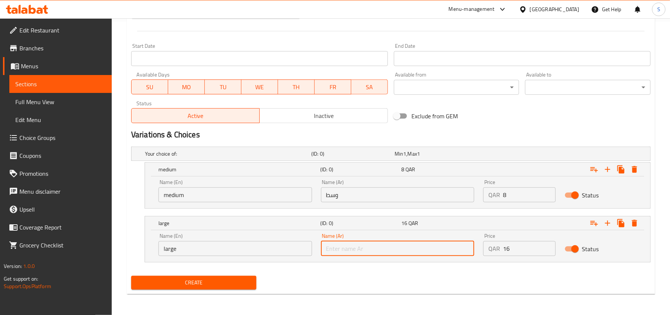
click at [330, 248] on input "text" at bounding box center [398, 248] width 154 height 15
type input "كبير"
click at [317, 279] on div "Create" at bounding box center [391, 283] width 526 height 20
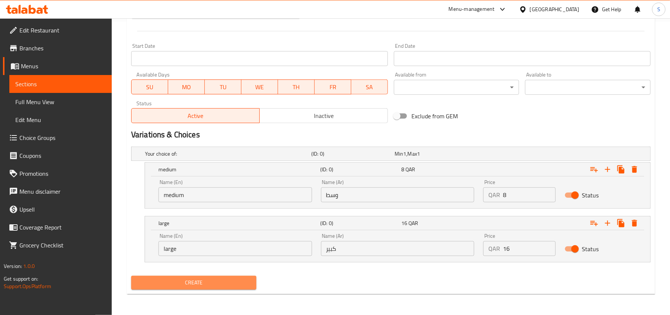
click at [235, 280] on span "Create" at bounding box center [194, 282] width 114 height 9
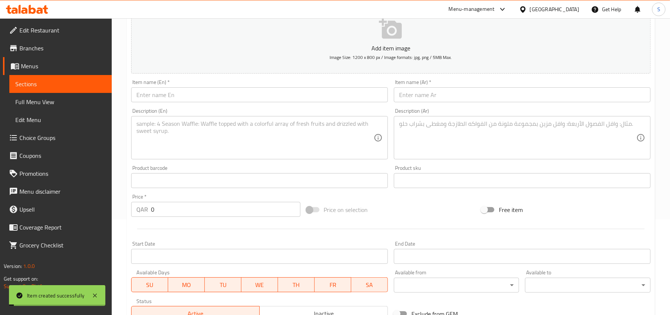
scroll to position [0, 0]
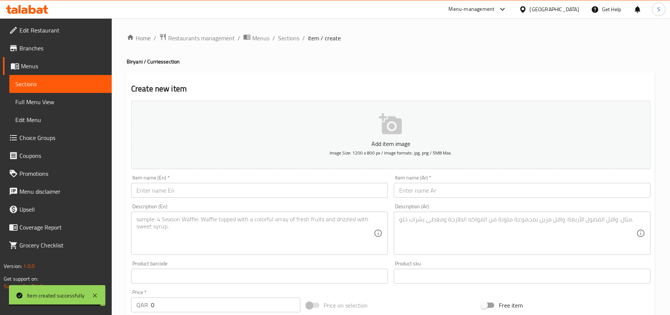
click at [256, 188] on input "text" at bounding box center [259, 190] width 257 height 15
paste input "Chicken Curry"
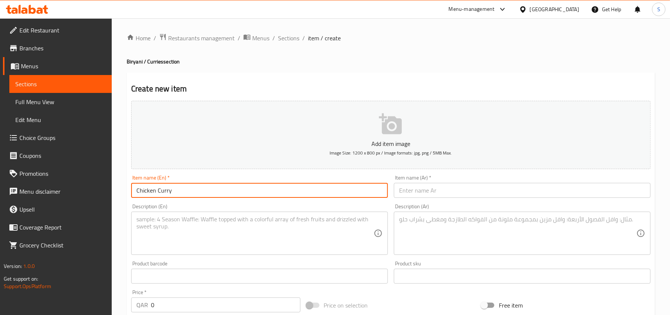
type input "Chicken Curry"
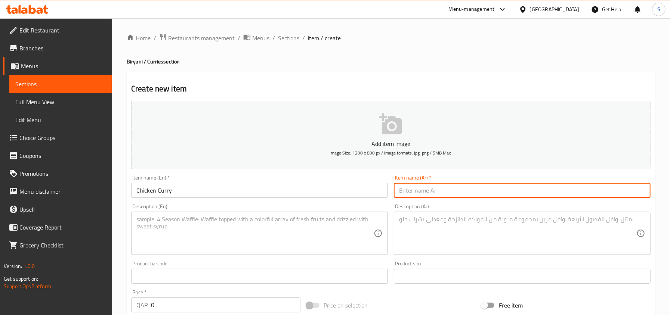
click at [434, 186] on input "text" at bounding box center [522, 190] width 257 height 15
paste input "كاري الدجاج"
type input "كاري الدجاج"
click at [347, 192] on input "Chicken Curry" at bounding box center [259, 190] width 257 height 15
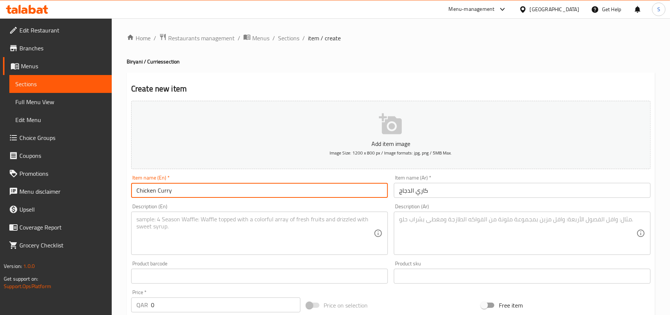
click at [347, 192] on input "Chicken Curry" at bounding box center [259, 190] width 257 height 15
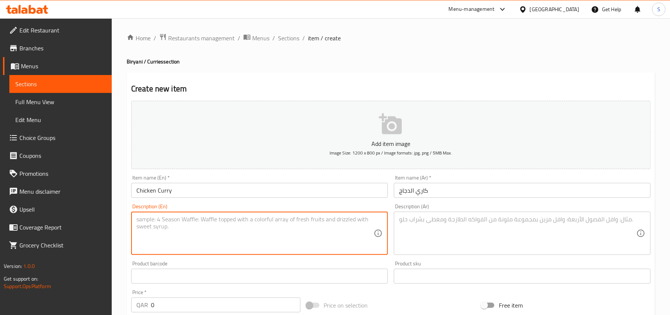
click at [231, 234] on textarea at bounding box center [254, 234] width 237 height 36
paste textarea "Chicken simmered in a spiced sauce of onions, tomatoes, ginger, and garlic."
type textarea "Chicken simmered in a spiced sauce of onions, tomatoes, ginger, and garlic."
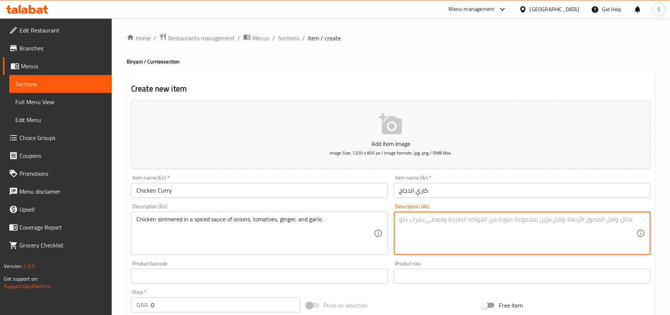
click at [445, 233] on textarea at bounding box center [517, 234] width 237 height 36
paste textarea "دجاج مطهو على نار هادئة في صلصة متبلة من البصل والطماطم والزنجبيل والثوم."
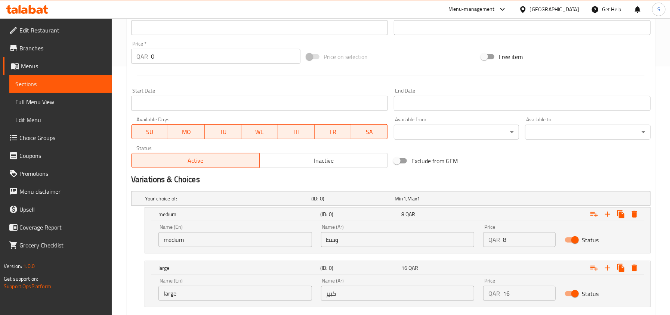
scroll to position [295, 0]
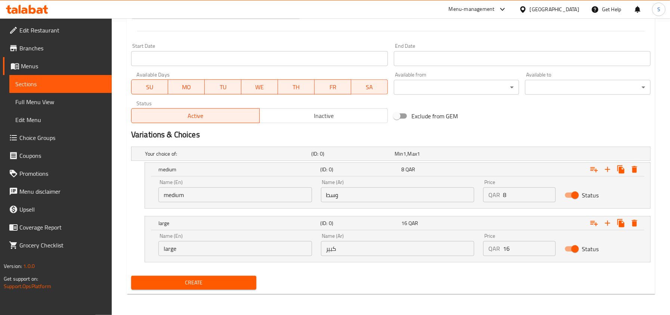
type textarea "دجاج مطهو على نار هادئة في صلصة متبلة من البصل والطماطم والزنجبيل والثوم."
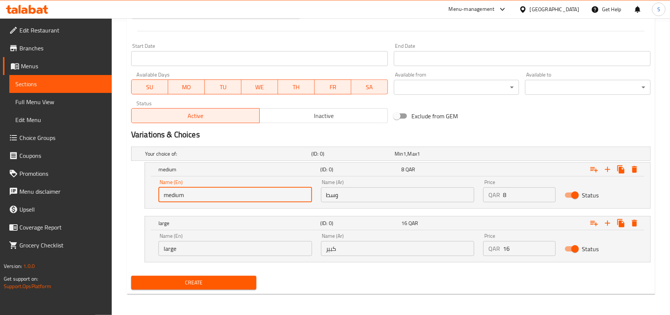
click at [249, 190] on input "medium" at bounding box center [235, 195] width 154 height 15
type input "Choice"
click at [249, 190] on input "text" at bounding box center [235, 195] width 154 height 15
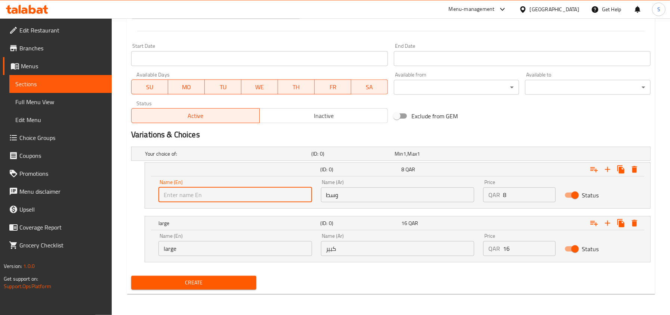
type input "medium"
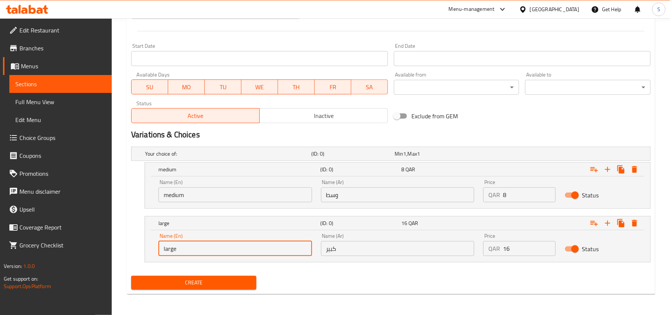
click at [235, 248] on input "large" at bounding box center [235, 248] width 154 height 15
type input "Choice"
click at [235, 248] on input "text" at bounding box center [235, 248] width 154 height 15
type input "large"
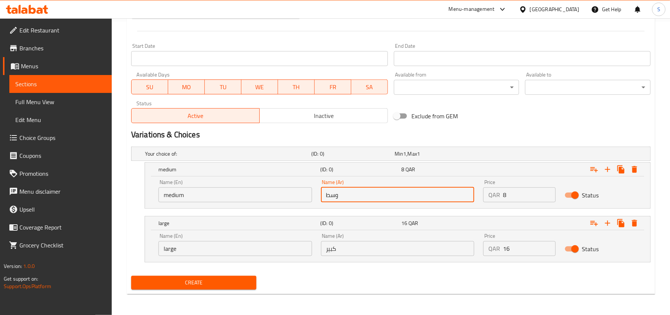
click at [374, 195] on input "وسط" at bounding box center [398, 195] width 154 height 15
type input "وسط"
click at [372, 250] on input "كبير" at bounding box center [398, 248] width 154 height 15
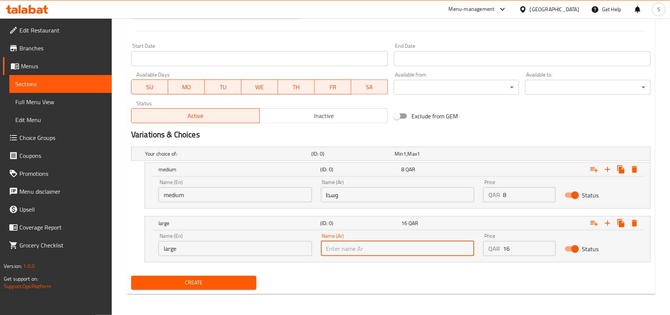
type input "كبير"
drag, startPoint x: 288, startPoint y: 194, endPoint x: 371, endPoint y: 196, distance: 83.0
click at [288, 194] on input "medium" at bounding box center [235, 195] width 154 height 15
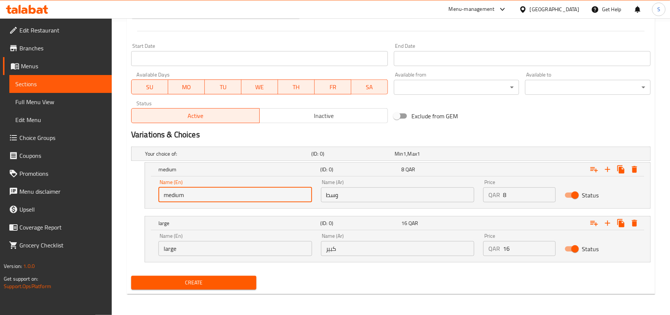
click at [503, 196] on input "8" at bounding box center [529, 195] width 52 height 15
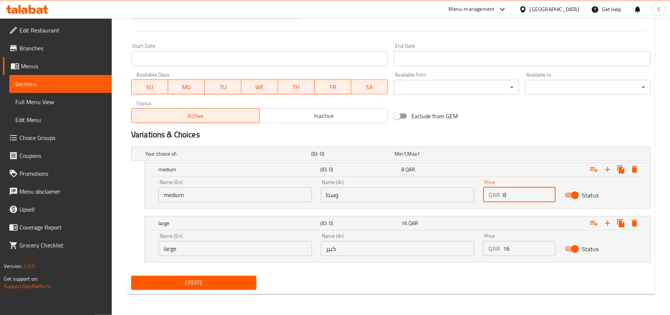
click at [503, 196] on input "8" at bounding box center [529, 195] width 52 height 15
type input "7"
click at [509, 249] on input "16" at bounding box center [529, 248] width 52 height 15
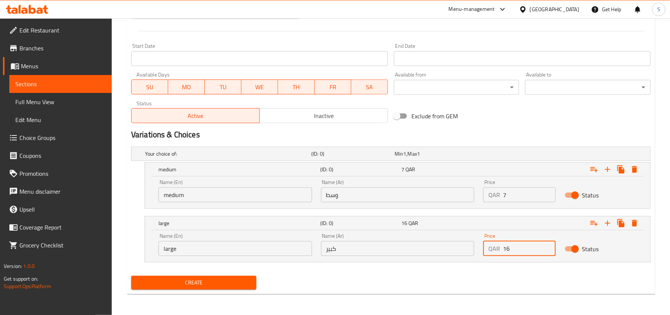
click at [509, 249] on input "16" at bounding box center [529, 248] width 52 height 15
type input "12"
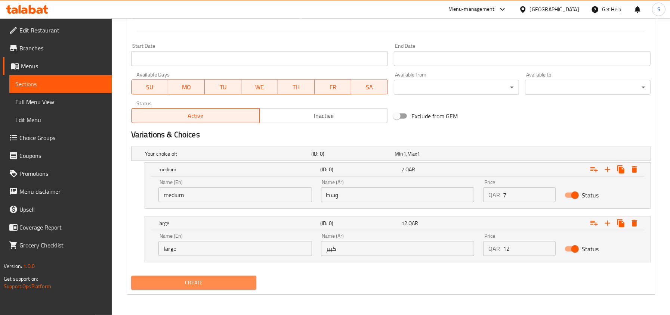
click at [216, 282] on span "Create" at bounding box center [194, 282] width 114 height 9
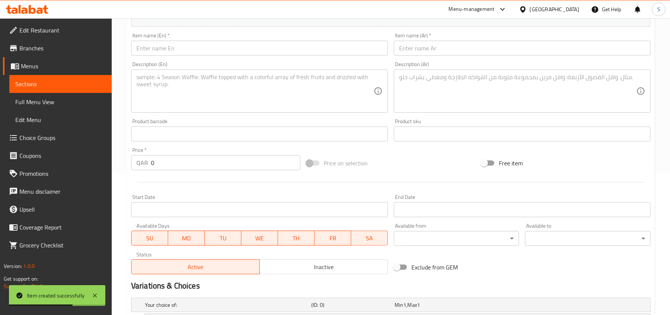
scroll to position [0, 0]
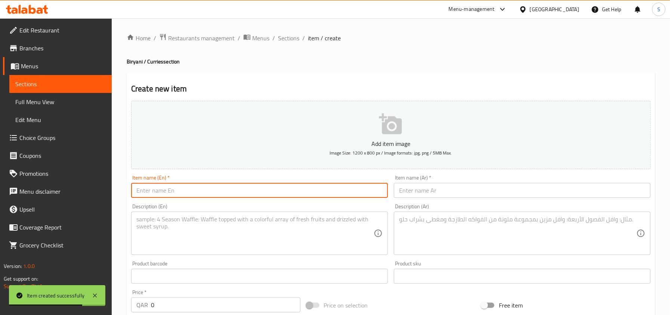
click at [198, 193] on input "text" at bounding box center [259, 190] width 257 height 15
paste input "Fish Curry"
type input "Fish Curry"
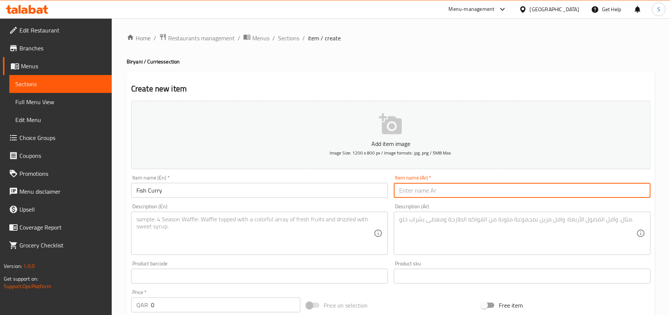
click at [423, 189] on input "text" at bounding box center [522, 190] width 257 height 15
paste input "كاري السمك"
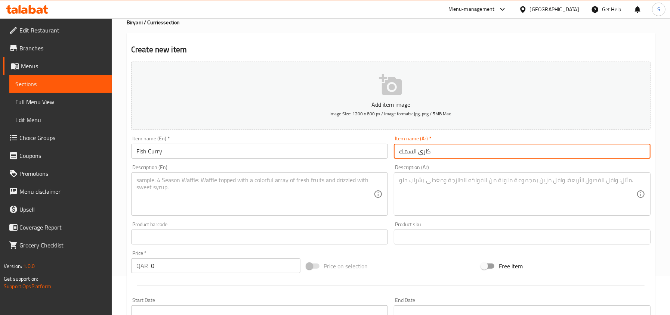
scroll to position [99, 0]
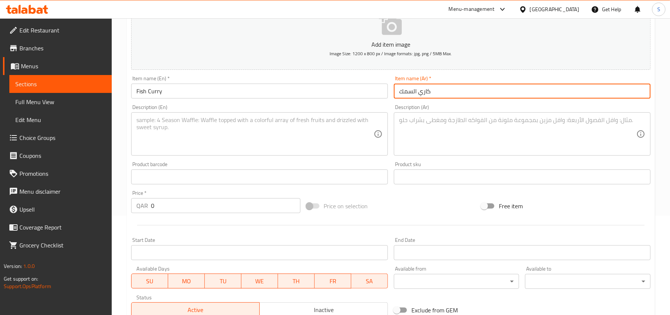
type input "كاري السمك"
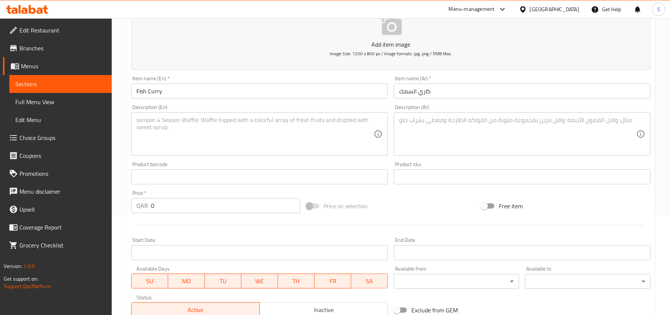
click at [245, 83] on div "Item name (En)   * Fish Curry Item name (En) *" at bounding box center [259, 87] width 257 height 23
click at [229, 103] on div "Description (En) Description (En)" at bounding box center [259, 130] width 263 height 57
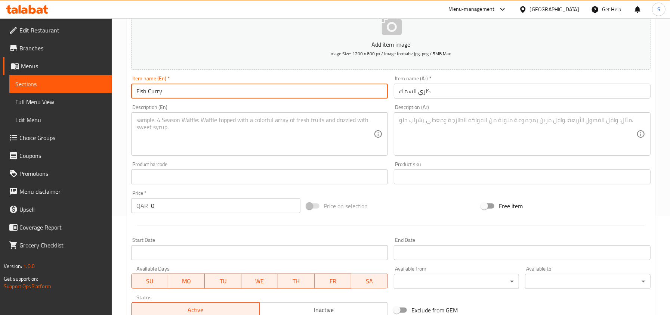
click at [229, 90] on input "Fish Curry" at bounding box center [259, 91] width 257 height 15
click at [272, 144] on textarea at bounding box center [254, 135] width 237 height 36
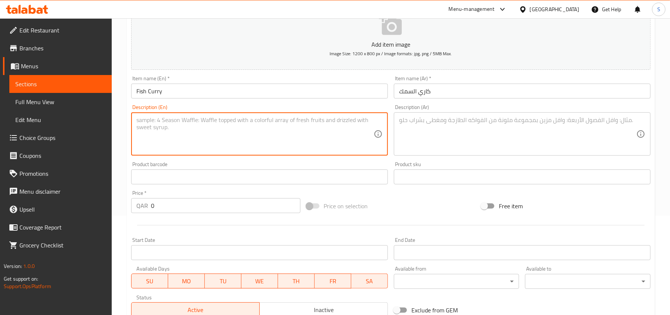
paste textarea "Fish simmered in a spiced sauce of onions, tomatoes, coconut milk, and curry le…"
type textarea "Fish simmered in a spiced sauce of onions, tomatoes, coconut milk, and curry le…"
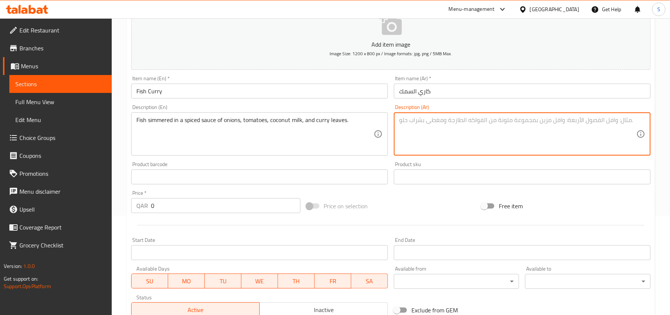
click at [413, 146] on textarea at bounding box center [517, 135] width 237 height 36
paste textarea "سمك مطهو على نار هادئة في صلصة متبلة من البصل والطماطم وحليب جوز الهند وأوراق ا…"
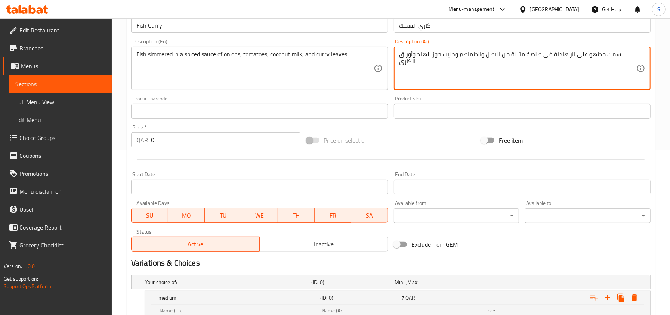
scroll to position [295, 0]
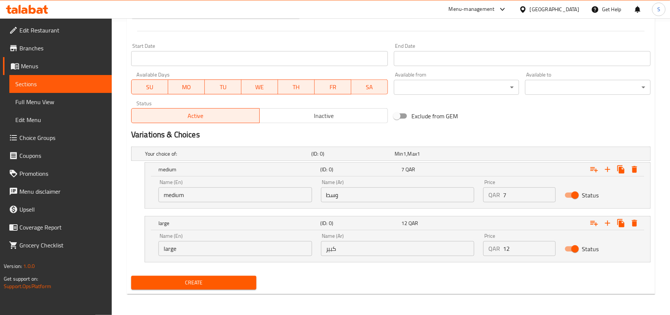
type textarea "سمك مطهو على نار هادئة في صلصة متبلة من البصل والطماطم وحليب جوز الهند وأوراق ا…"
click at [268, 198] on input "medium" at bounding box center [235, 195] width 154 height 15
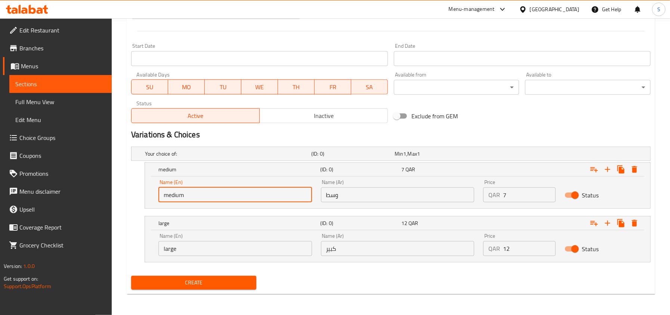
click at [268, 198] on input "medium" at bounding box center [235, 195] width 154 height 15
type input "Choice"
click at [268, 198] on input "text" at bounding box center [235, 195] width 154 height 15
type input "medium"
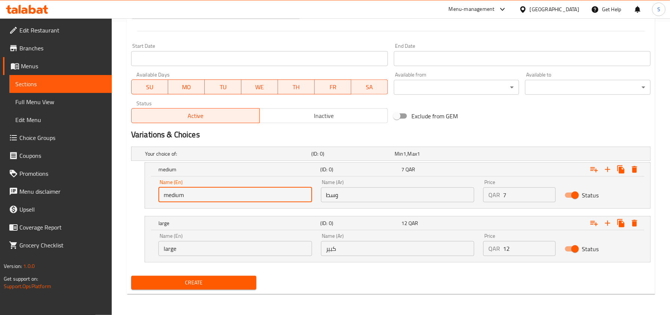
click at [226, 247] on input "large" at bounding box center [235, 248] width 154 height 15
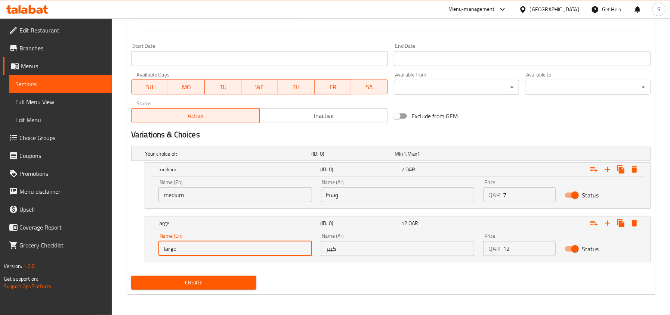
click at [226, 247] on input "large" at bounding box center [235, 248] width 154 height 15
type input "Choice"
click at [226, 247] on input "text" at bounding box center [235, 248] width 154 height 15
type input "large"
click at [343, 197] on input "وسط" at bounding box center [398, 195] width 154 height 15
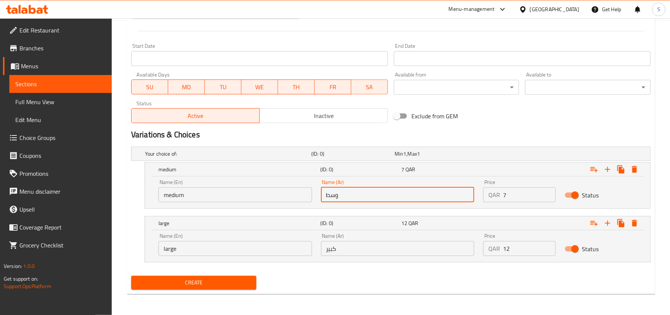
click at [343, 197] on input "وسط" at bounding box center [398, 195] width 154 height 15
type input "وسط"
click at [357, 250] on input "كبير" at bounding box center [398, 248] width 154 height 15
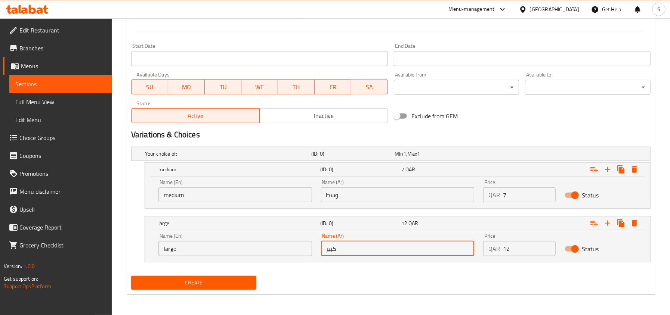
type input "كبير"
click at [521, 189] on input "7" at bounding box center [529, 195] width 52 height 15
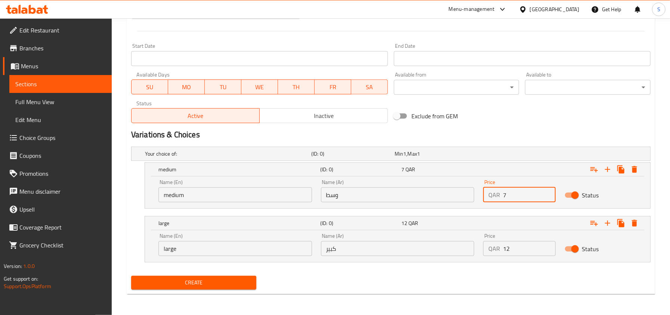
type input "0"
type input "6"
click at [513, 250] on input "12" at bounding box center [529, 248] width 52 height 15
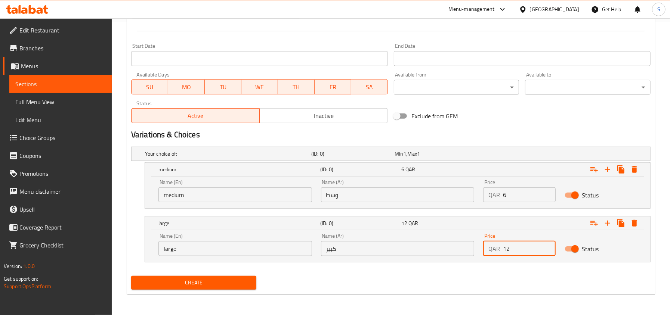
type input "12"
click at [250, 283] on span "Create" at bounding box center [194, 282] width 114 height 9
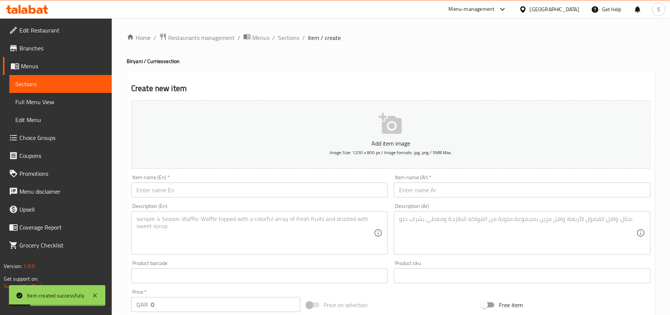
scroll to position [0, 0]
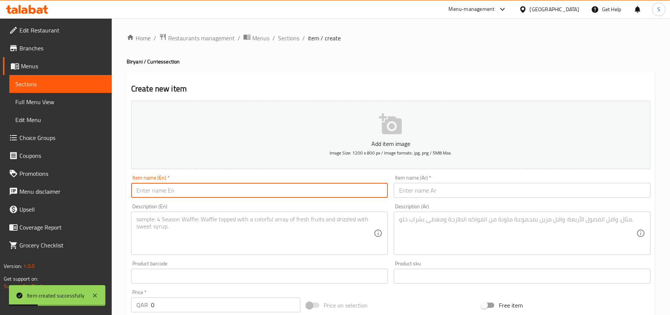
click at [242, 189] on input "text" at bounding box center [259, 190] width 257 height 15
paste input "Egg Curry"
type input "Egg Curry"
click at [440, 196] on input "text" at bounding box center [522, 190] width 257 height 15
paste input "كاري البيض"
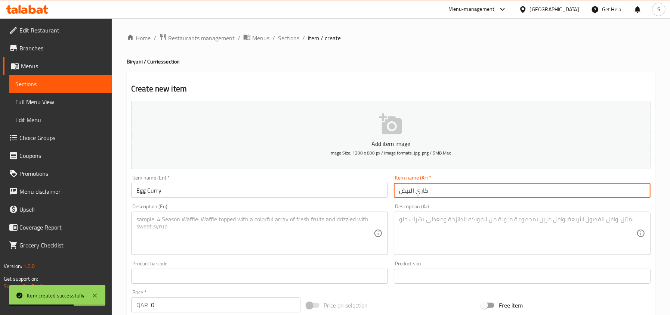
type input "كاري البيض"
click at [222, 250] on textarea at bounding box center [254, 234] width 237 height 36
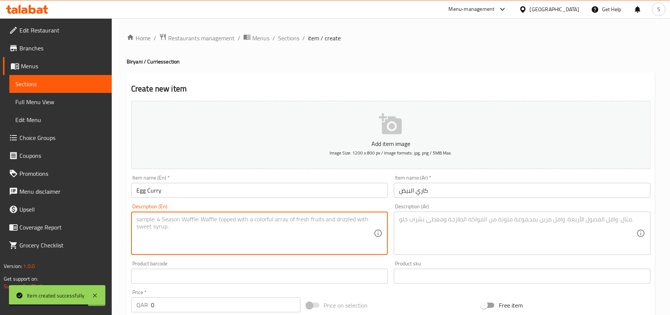
paste textarea "Hard-boiled eggs simmered in a spiced sauce of onions, tomatoes, ginger, and ga…"
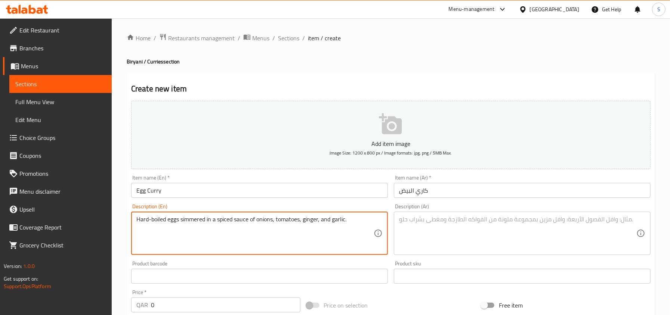
type textarea "Hard-boiled eggs simmered in a spiced sauce of onions, tomatoes, ginger, and ga…"
click at [436, 256] on div "Description (Ar) Description (Ar)" at bounding box center [522, 229] width 263 height 57
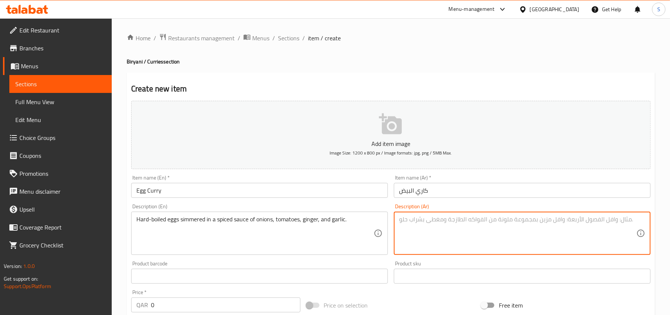
click at [431, 238] on textarea at bounding box center [517, 234] width 237 height 36
paste textarea "بيض مسلوق مطهو على نار هادئة في صلصة متبلة من البصل والطماطم والزنجبيل والثوم."
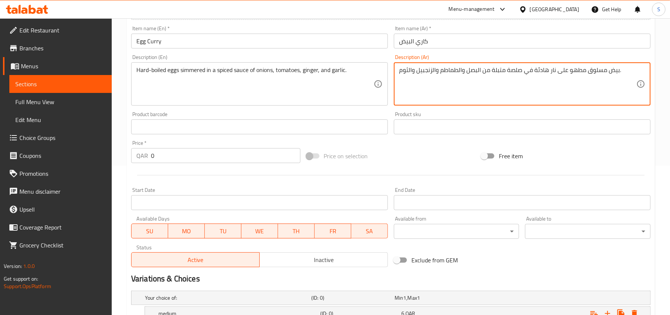
scroll to position [295, 0]
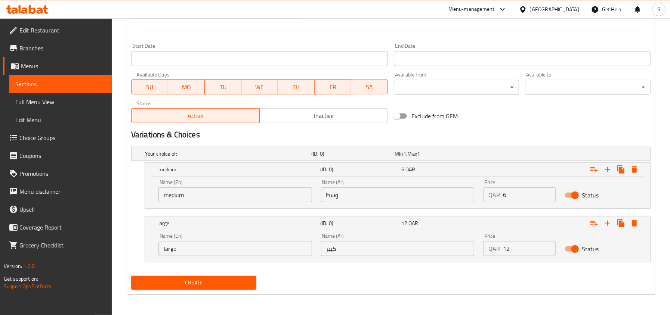
type textarea "بيض مسلوق مطهو على نار هادئة في صلصة متبلة من البصل والطماطم والزنجبيل والثوم."
click at [195, 190] on input "medium" at bounding box center [235, 195] width 154 height 15
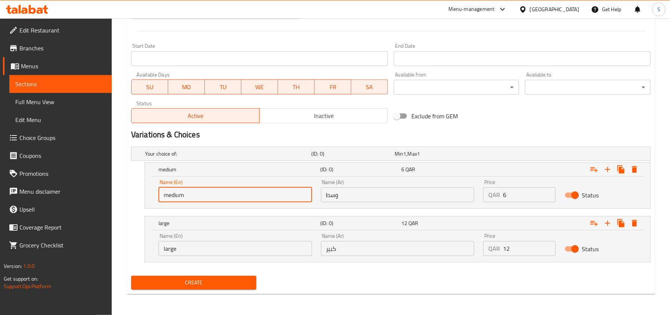
click at [195, 190] on input "medium" at bounding box center [235, 195] width 154 height 15
type input "Choice"
click at [195, 190] on input "text" at bounding box center [235, 195] width 154 height 15
type input "medium"
click at [207, 244] on input "large" at bounding box center [235, 248] width 154 height 15
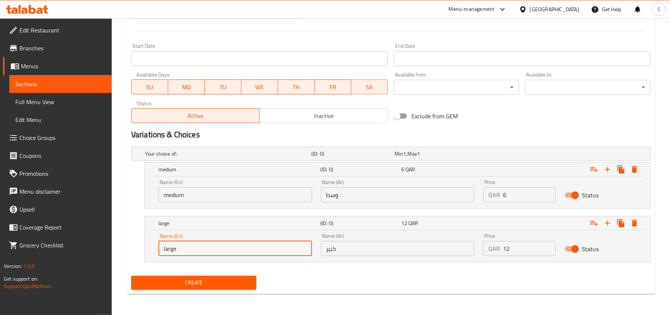
click at [207, 244] on input "large" at bounding box center [235, 248] width 154 height 15
type input "Choice"
click at [207, 244] on input "text" at bounding box center [235, 248] width 154 height 15
type input "large"
click at [412, 198] on input "وسط" at bounding box center [398, 195] width 154 height 15
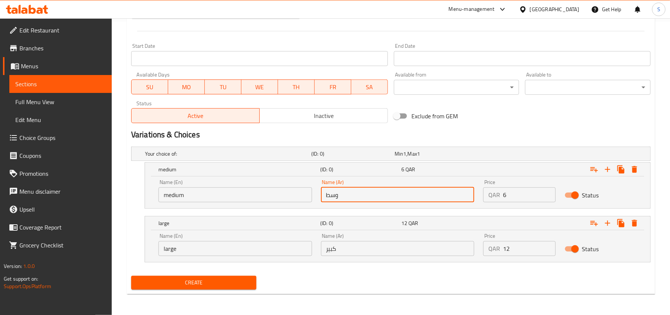
type input "وسط"
click at [373, 247] on input "كبير" at bounding box center [398, 248] width 154 height 15
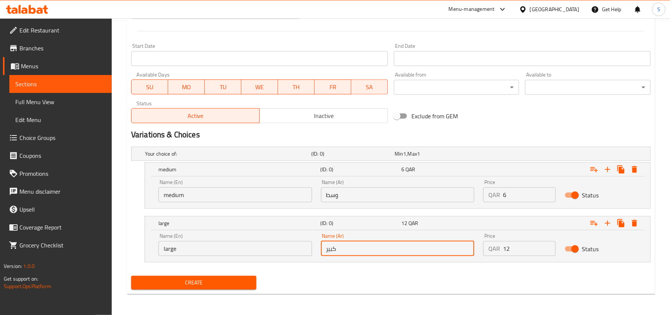
type input "كبير"
drag, startPoint x: 268, startPoint y: 247, endPoint x: 395, endPoint y: 241, distance: 126.5
click at [268, 247] on input "large" at bounding box center [235, 248] width 154 height 15
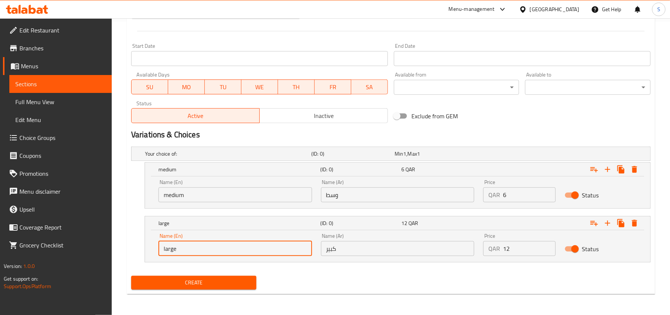
click at [510, 200] on input "6" at bounding box center [529, 195] width 52 height 15
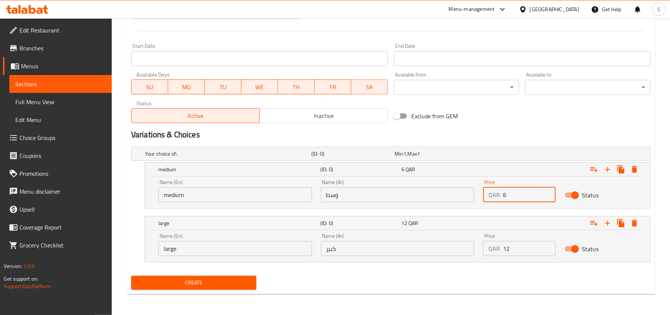
click at [510, 200] on input "6" at bounding box center [529, 195] width 52 height 15
type input "4"
click at [508, 247] on input "12" at bounding box center [529, 248] width 52 height 15
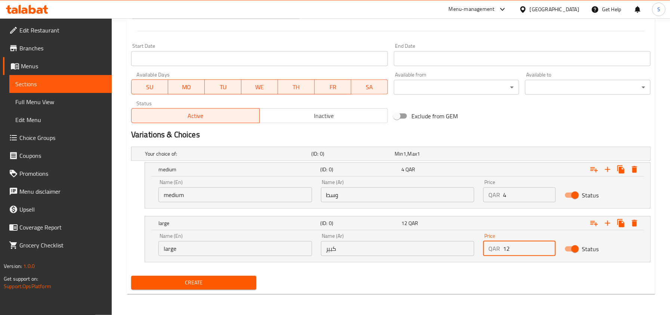
click at [508, 247] on input "12" at bounding box center [529, 248] width 52 height 15
type input "8"
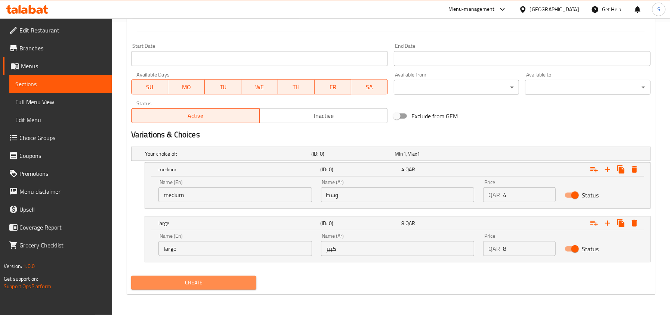
click at [238, 279] on span "Create" at bounding box center [194, 282] width 114 height 9
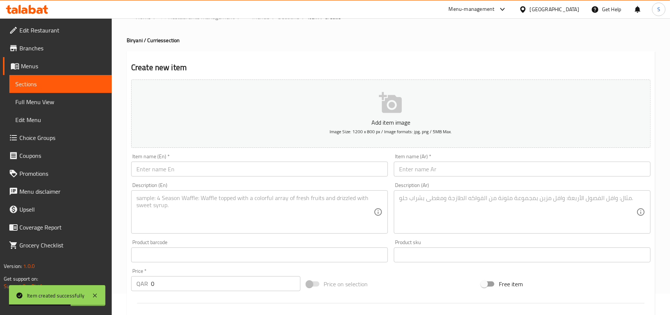
scroll to position [0, 0]
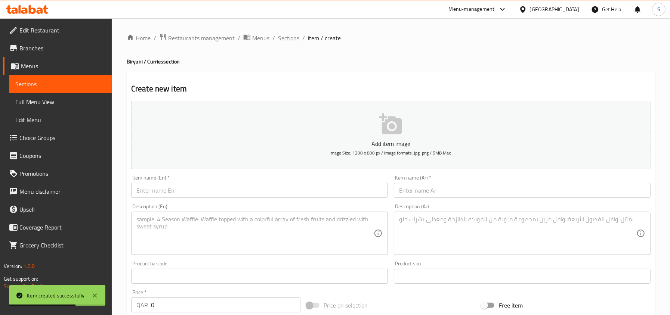
click at [289, 36] on span "Sections" at bounding box center [288, 38] width 21 height 9
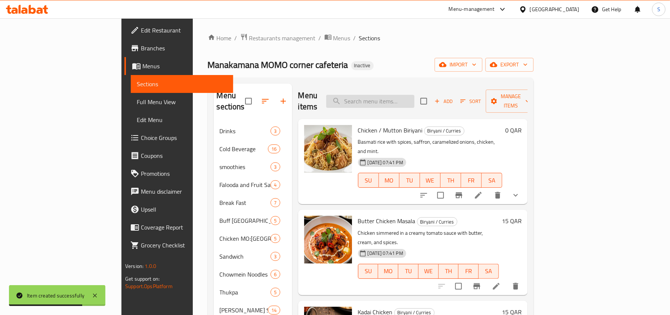
click at [415, 96] on input "search" at bounding box center [370, 101] width 88 height 13
paste input "Buff./Mutton Ta"
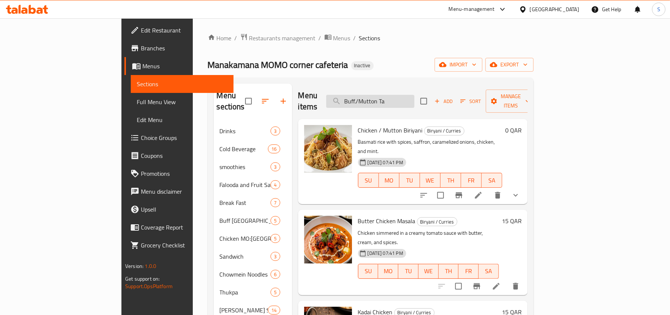
click at [403, 96] on input "Buff./Mutton Ta" at bounding box center [370, 101] width 88 height 13
paste input "loo/Bhatmas/Peanut Sad"
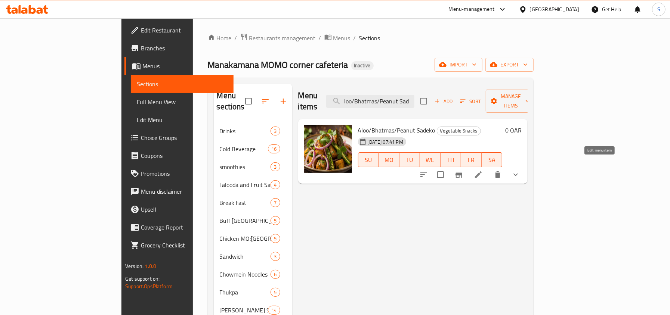
type input "loo/Bhatmas/Peanut Sad"
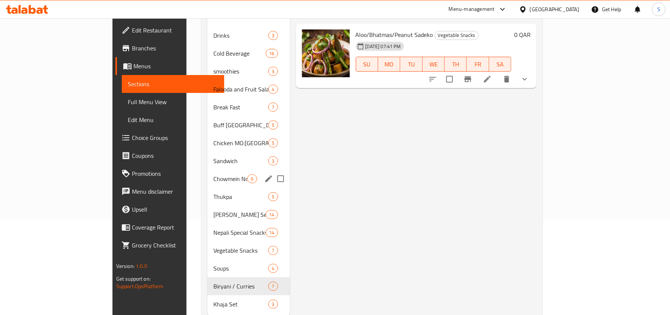
scroll to position [99, 0]
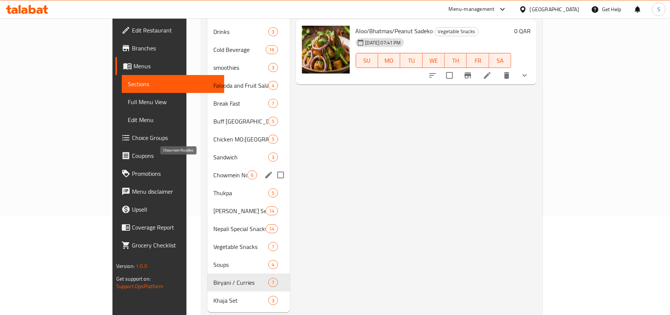
click at [213, 171] on span "Chowmein Noodles" at bounding box center [230, 175] width 34 height 9
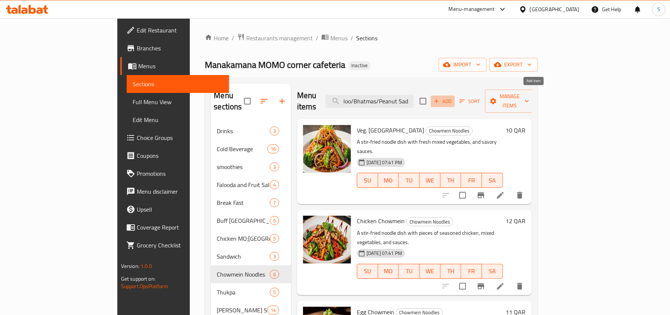
click at [440, 98] on icon "button" at bounding box center [436, 101] width 7 height 7
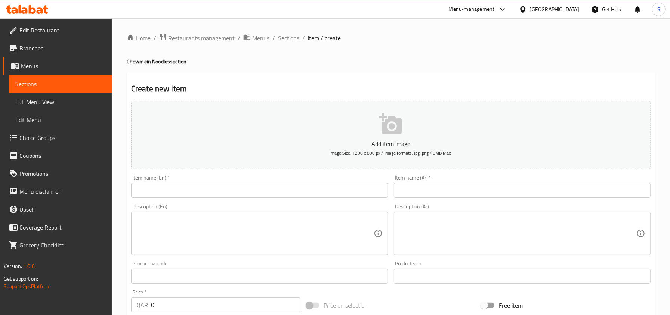
click at [222, 179] on div "Item name (En)   * Item name (En) *" at bounding box center [259, 186] width 257 height 23
click at [207, 198] on input "text" at bounding box center [259, 190] width 257 height 15
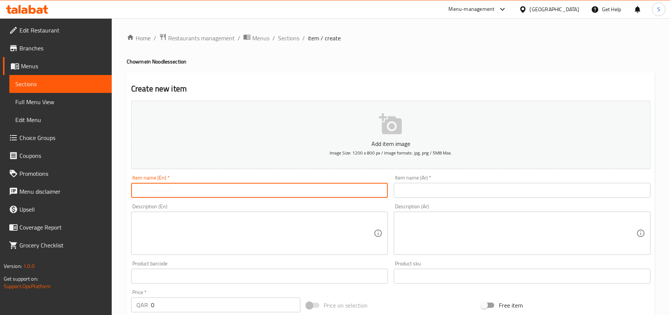
paste input "2pm Noodles"
type input "2pm Noodles"
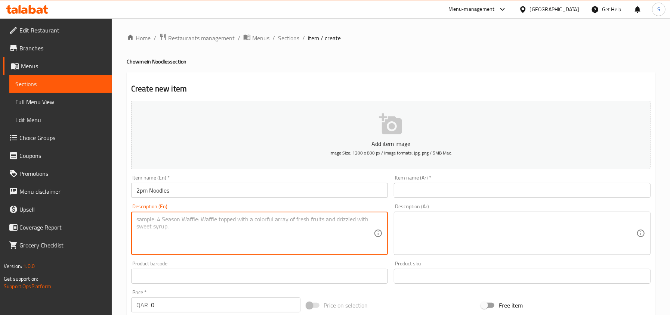
click at [201, 241] on textarea at bounding box center [254, 234] width 237 height 36
paste textarea "A stir-fried Noodles, eggs, vegetables, soy sauce."
type textarea "A stir-fried Noodles, eggs, vegetables, soy sauce."
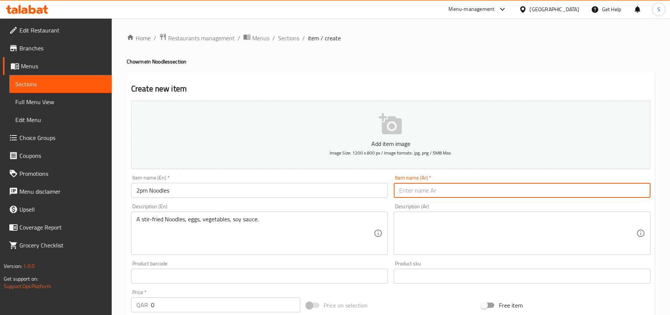
click at [419, 191] on input "text" at bounding box center [522, 190] width 257 height 15
type input "نودلز 2 بى ام"
click at [476, 230] on textarea at bounding box center [517, 234] width 237 height 36
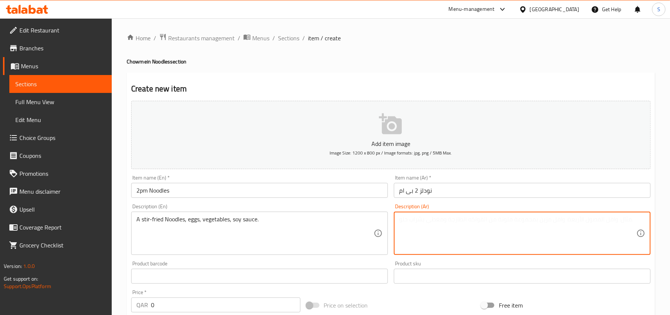
paste textarea "معكرونة مقلية، بيض، خضراوات، صلصة الصويا."
click at [421, 193] on input "نودلز 2 بى ام" at bounding box center [522, 190] width 257 height 15
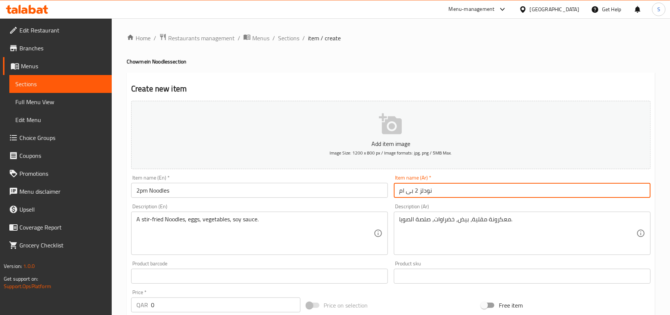
click at [421, 193] on input "نودلز 2 بى ام" at bounding box center [522, 190] width 257 height 15
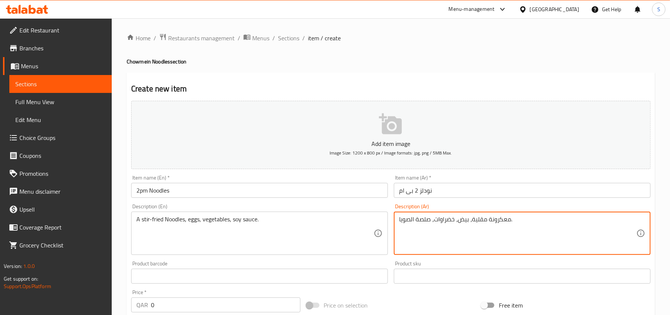
click at [497, 222] on textarea "معكرونة مقلية، بيض، خضراوات، صلصة الصويا." at bounding box center [517, 234] width 237 height 36
paste textarea "ودلز"
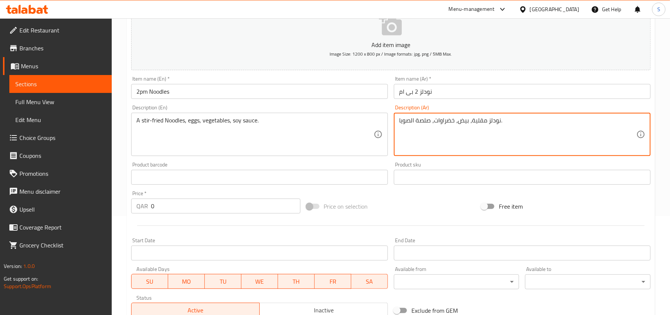
scroll to position [99, 0]
type textarea "نودلز مقلية، بيض، خضراوات، صلصة الصويا."
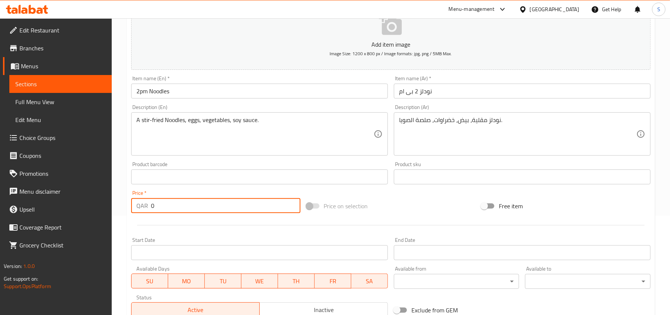
click at [170, 206] on input "0" at bounding box center [226, 205] width 150 height 15
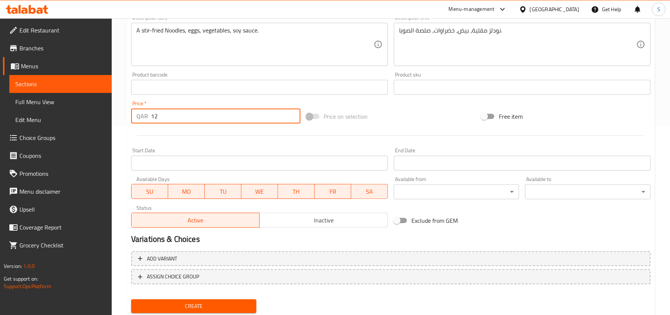
scroll to position [212, 0]
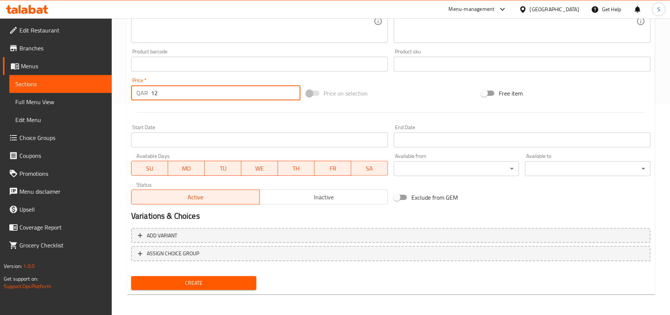
type input "12"
click at [214, 283] on span "Create" at bounding box center [194, 283] width 114 height 9
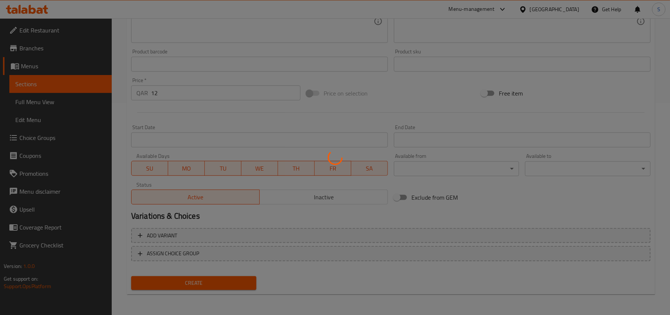
type input "0"
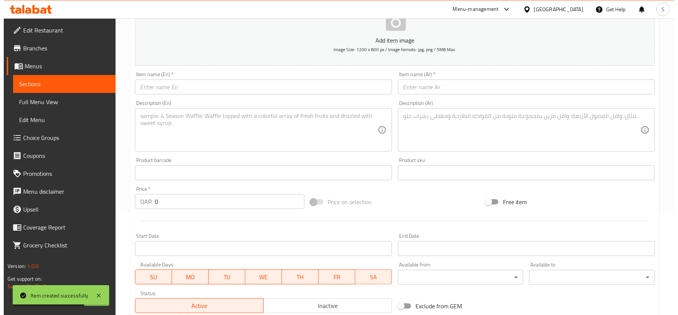
scroll to position [0, 0]
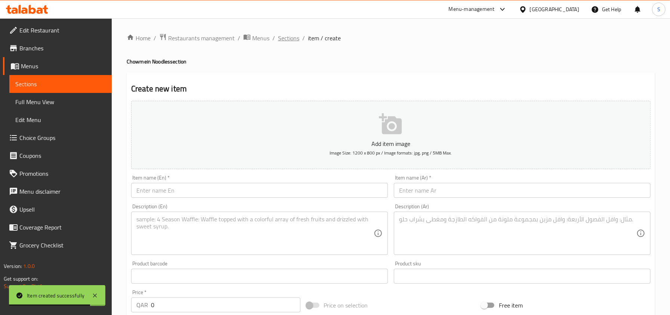
click at [290, 38] on span "Sections" at bounding box center [288, 38] width 21 height 9
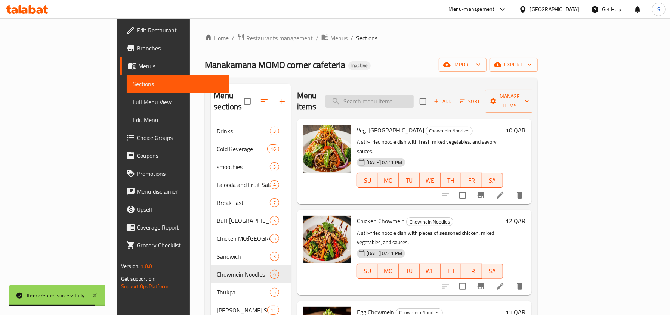
click at [401, 96] on input "search" at bounding box center [370, 101] width 88 height 13
paste input "eg. Fried Ric"
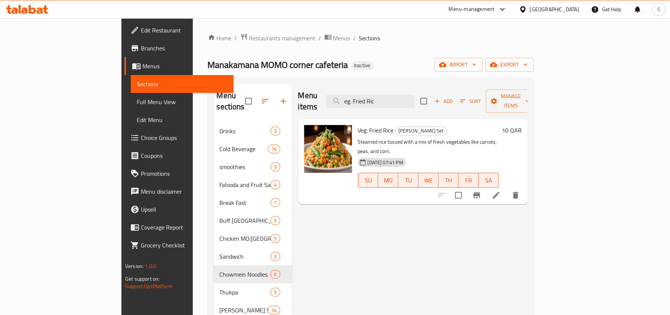
type input "eg. Fried Ric"
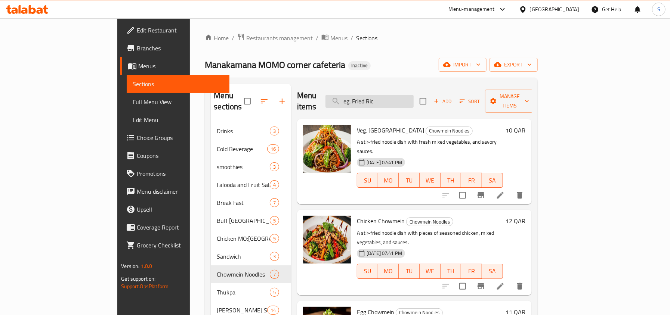
click at [394, 98] on input "eg. Fried Ric" at bounding box center [370, 101] width 88 height 13
click at [529, 96] on span "Manage items" at bounding box center [510, 101] width 38 height 19
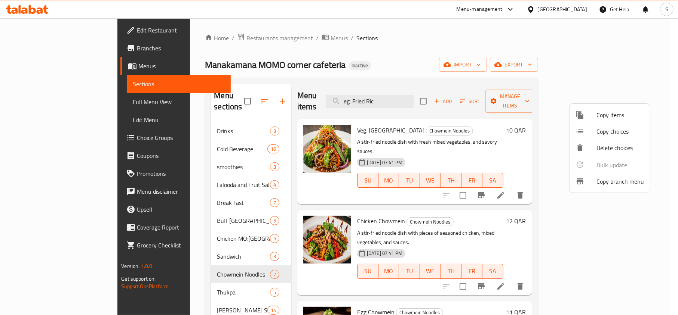
click at [609, 117] on span "Copy items" at bounding box center [619, 115] width 47 height 9
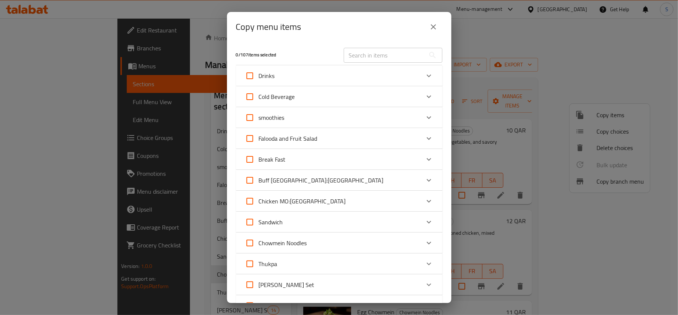
click at [369, 59] on input "text" at bounding box center [383, 55] width 81 height 15
paste input "Green Salad/Fruit Sal"
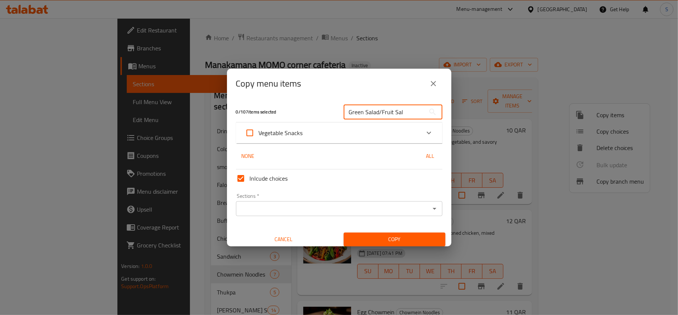
type input "Green Salad/Fruit Sal"
click at [424, 131] on icon "Expand" at bounding box center [428, 133] width 9 height 9
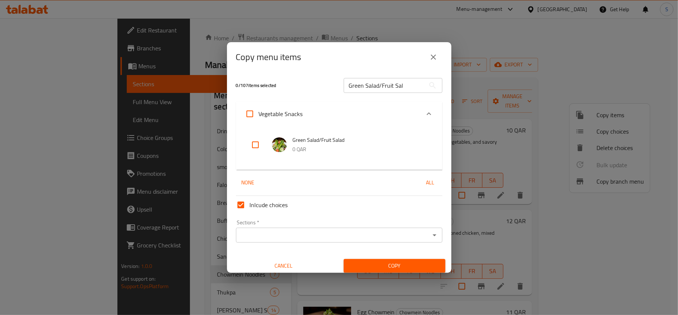
click at [254, 144] on input "checkbox" at bounding box center [255, 145] width 18 height 18
checkbox input "true"
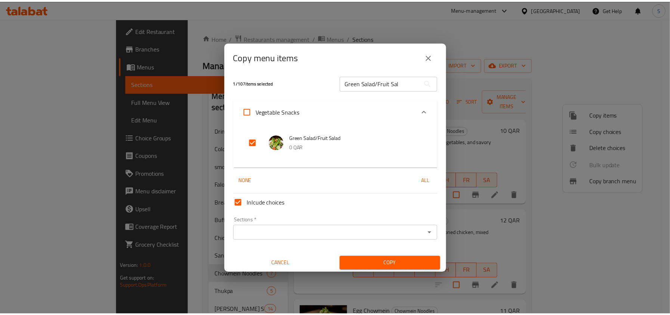
scroll to position [4, 0]
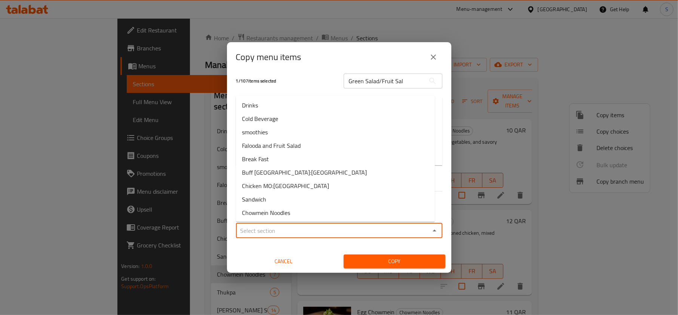
click at [401, 231] on input "Sections   *" at bounding box center [332, 231] width 189 height 10
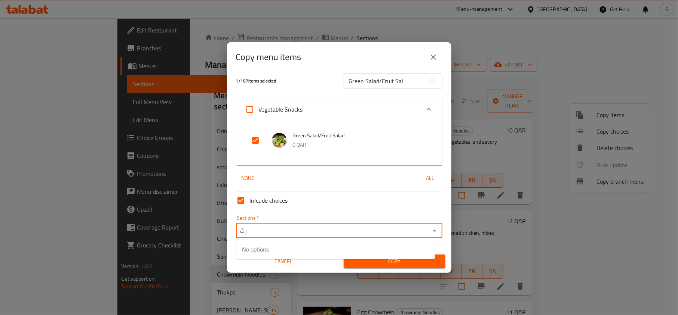
type input "ر"
click at [269, 249] on span "Vegetable Snacks" at bounding box center [264, 249] width 44 height 9
type input "Vegetable Snacks"
click at [375, 264] on span "Copy" at bounding box center [394, 261] width 90 height 9
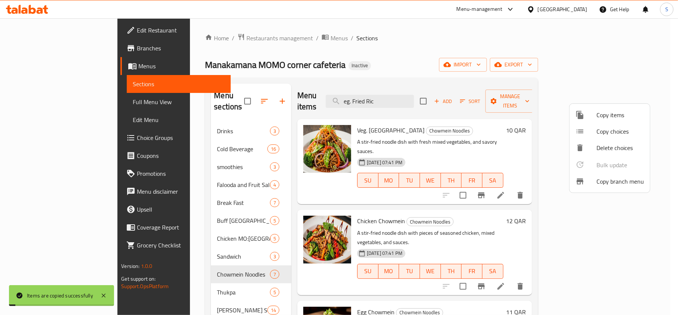
click at [415, 98] on div at bounding box center [339, 157] width 678 height 315
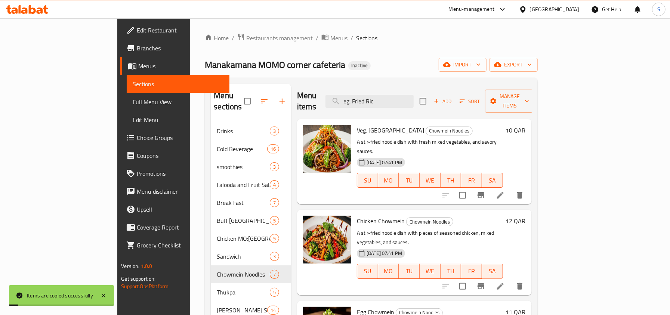
click at [414, 98] on input "eg. Fried Ric" at bounding box center [370, 101] width 88 height 13
paste input "Green Salad/Fruit Sal"
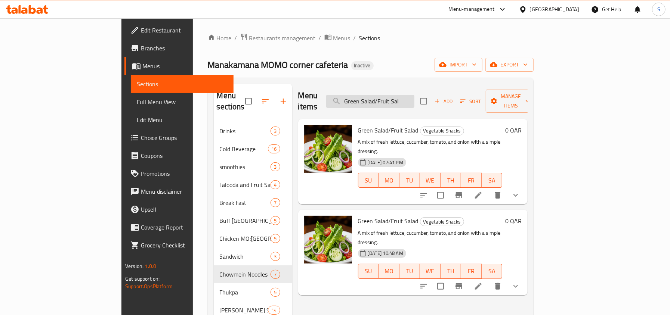
click at [415, 96] on input "Green Salad/Fruit Sal" at bounding box center [370, 101] width 88 height 13
paste input "roasted"
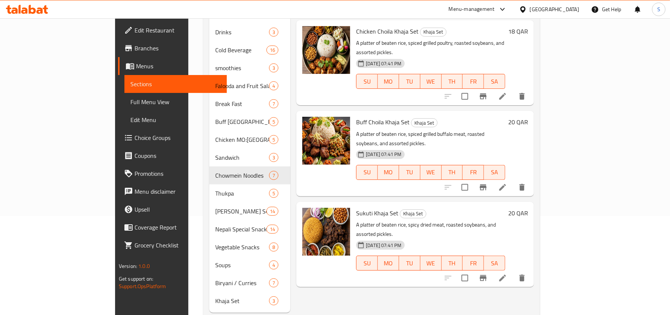
scroll to position [99, 0]
type input "roasted"
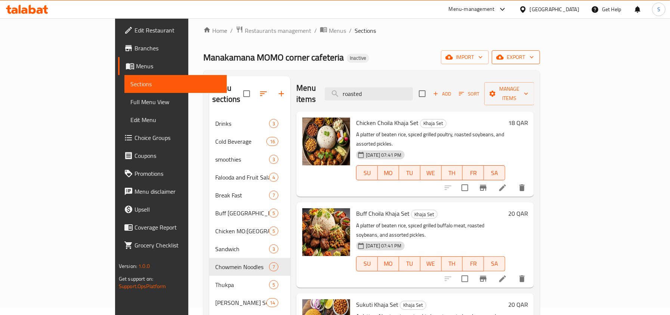
scroll to position [0, 0]
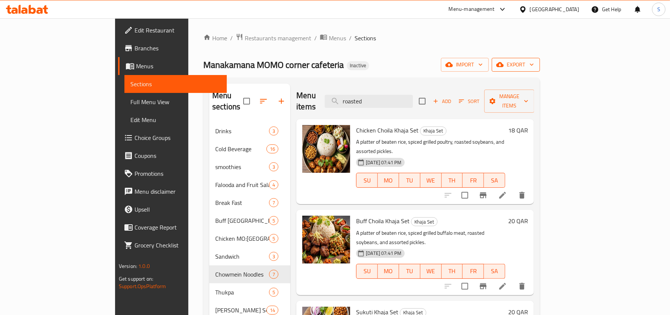
click at [534, 63] on span "export" at bounding box center [516, 64] width 36 height 9
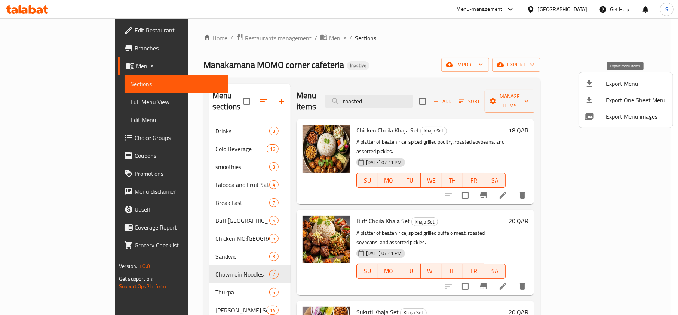
click at [591, 80] on icon at bounding box center [589, 83] width 9 height 9
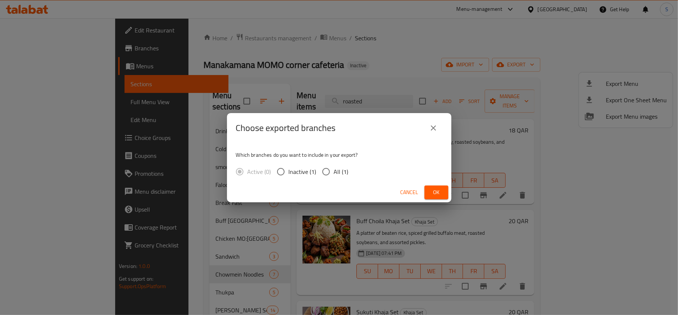
click at [333, 172] on input "All (1)" at bounding box center [326, 172] width 16 height 16
radio input "true"
click at [437, 189] on span "Ok" at bounding box center [436, 192] width 12 height 9
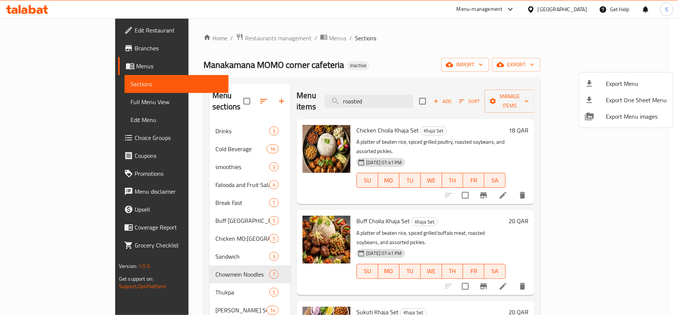
click at [572, 15] on div at bounding box center [339, 157] width 678 height 315
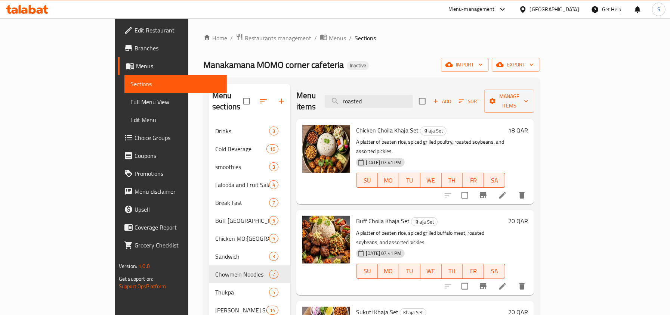
click at [580, 4] on div "[GEOGRAPHIC_DATA]" at bounding box center [549, 9] width 72 height 18
click at [575, 8] on div "[GEOGRAPHIC_DATA]" at bounding box center [554, 9] width 49 height 8
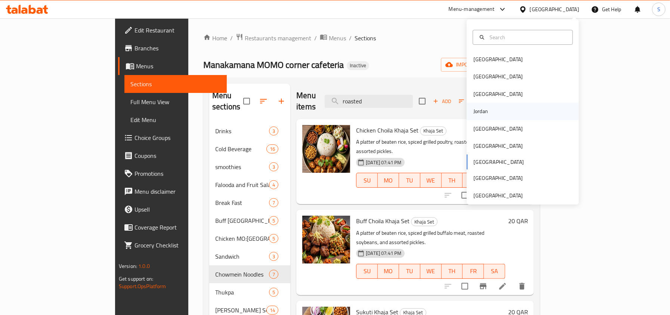
click at [483, 114] on div "Jordan" at bounding box center [481, 111] width 27 height 17
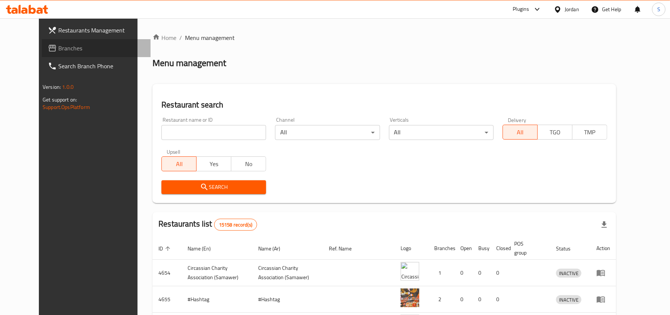
click at [58, 44] on span "Branches" at bounding box center [101, 48] width 86 height 9
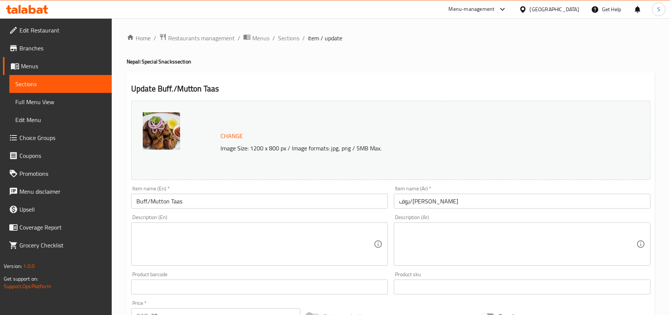
click at [183, 241] on textarea at bounding box center [254, 245] width 237 height 36
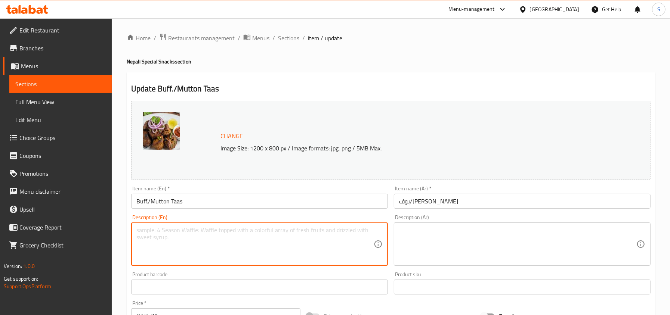
paste textarea "Marinated pieces of buffalo or mutton, pan-fried with yogurt, ginger, garlic, a…"
type textarea "Marinated pieces of buffalo or mutton, pan-fried with yogurt, ginger, garlic, a…"
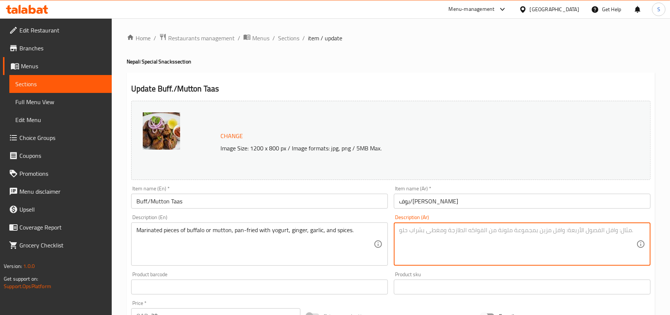
click at [440, 237] on textarea at bounding box center [517, 245] width 237 height 36
paste textarea "قطع متبلة من لحم الجاموس أو لحم الضأن، مقلية في مقلاة مع الزبادي والزنجبيل والث…"
type textarea "قطع متبلة من لحم الجاموس أو لحم الضأن، مقلية في مقلاة مع الزبادي والزنجبيل والث…"
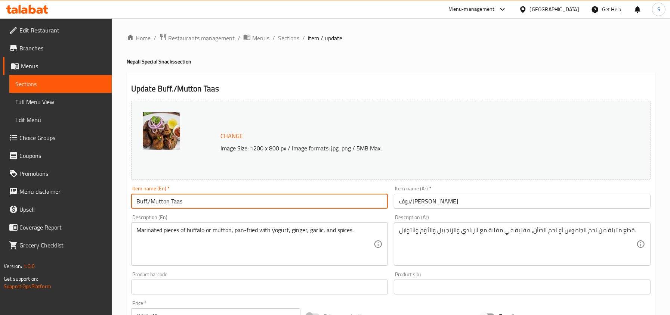
click at [357, 201] on input "Buff./Mutton Taas" at bounding box center [259, 201] width 257 height 15
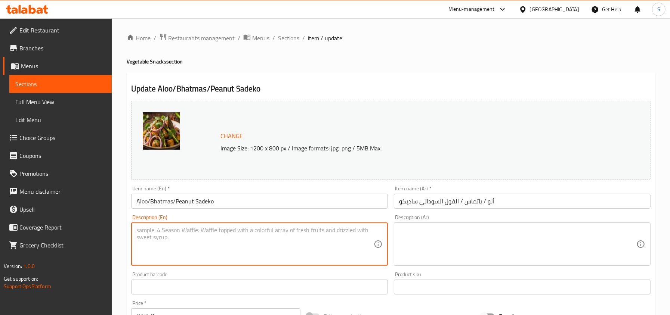
click at [253, 247] on textarea at bounding box center [254, 245] width 237 height 36
paste textarea "Potato, soybean, or peanuts mixed with onion, chili, cilantro, and lemon juice."
type textarea "Potato, soybean, or peanuts mixed with onion, chili, cilantro, and lemon juice."
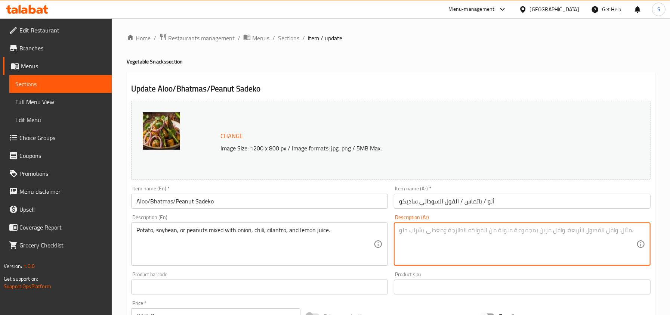
click at [430, 234] on textarea at bounding box center [517, 245] width 237 height 36
paste textarea "البطاطس، فول الصويا، أو الفول السوداني مخلوط مع البصل، الفلفل الحار، الكزبرة، و…"
type textarea "البطاطس، فول الصويا، أو الفول السوداني مخلوط مع البصل، الفلفل الحار، الكزبرة، و…"
click at [277, 194] on div "Item name (En)   * Aloo/Bhatmas/Peanut Sadeko Item name (En) *" at bounding box center [259, 197] width 257 height 23
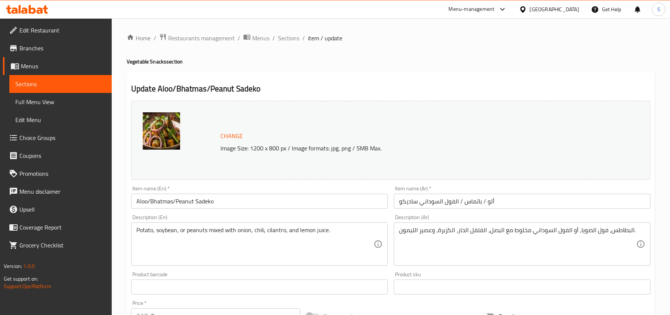
click at [276, 202] on input "Aloo/Bhatmas/Peanut Sadeko" at bounding box center [259, 201] width 257 height 15
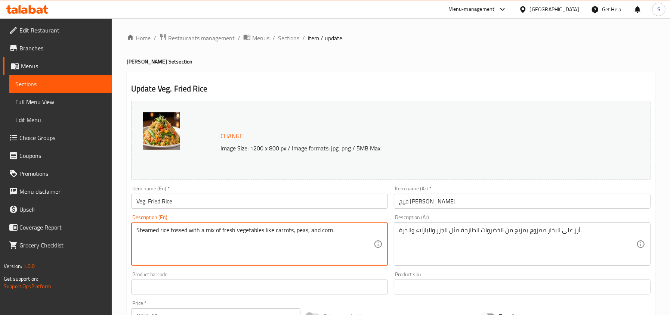
click at [170, 240] on textarea "Steamed rice tossed with a mix of fresh vegetables like carrots, peas, and corn." at bounding box center [254, 245] width 237 height 36
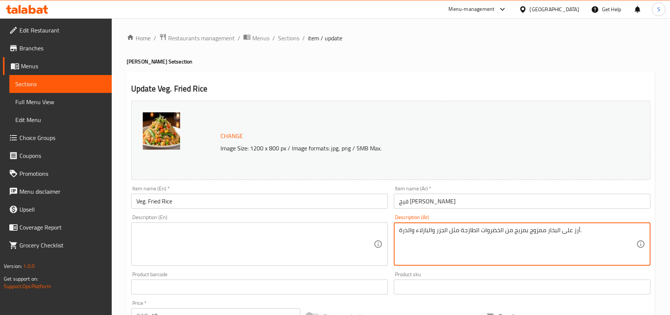
click at [521, 251] on textarea "أرز على البخار ممزوج بمزيج من الخضروات الطازجة مثل الجزر والبازلاء والذرة." at bounding box center [517, 245] width 237 height 36
click at [168, 200] on input "Veg. Fried Rice" at bounding box center [259, 201] width 257 height 15
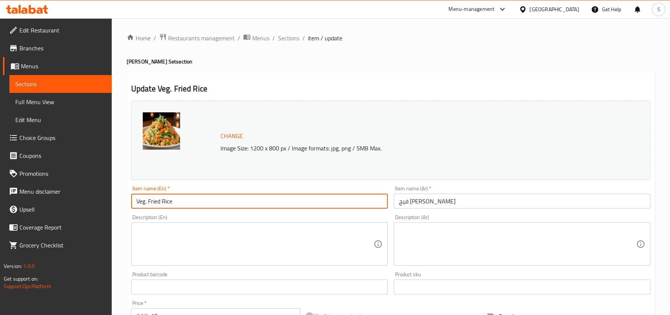
click at [168, 200] on input "Veg. Fried Rice" at bounding box center [259, 201] width 257 height 15
click at [165, 201] on input "Veg. Fried Rice" at bounding box center [259, 201] width 257 height 15
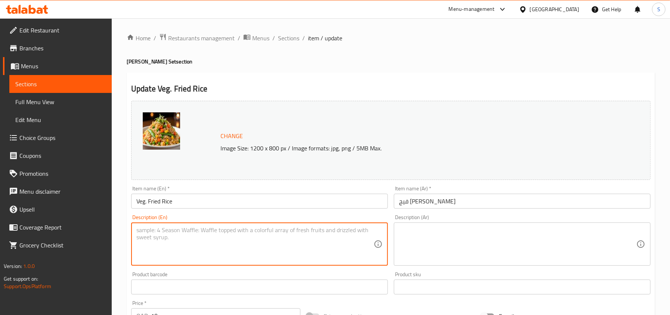
click at [165, 230] on textarea at bounding box center [254, 245] width 237 height 36
paste textarea "Combining fluffy grains of rice with crisp veggies, and aromatic seasonings"
type textarea "Combining fluffy grains of rice with crisp veggies, and aromatic seasonings"
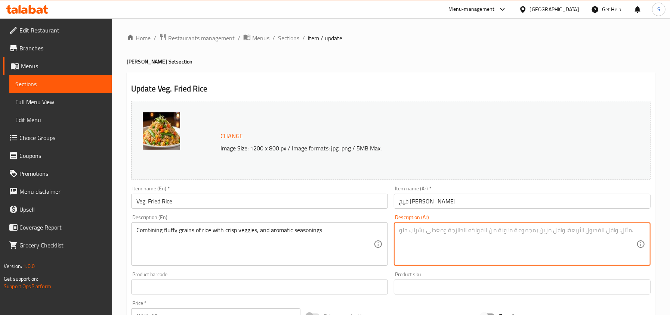
click at [439, 246] on textarea at bounding box center [517, 245] width 237 height 36
paste textarea "الجمع بين حبات الأرز الرقيقة مع الخضار [PERSON_NAME] العطرية"
type textarea "الجمع بين حبات الأرز الرقيقة مع الخضار [PERSON_NAME] العطرية"
click at [325, 200] on input "Veg. Fried Rice" at bounding box center [259, 201] width 257 height 15
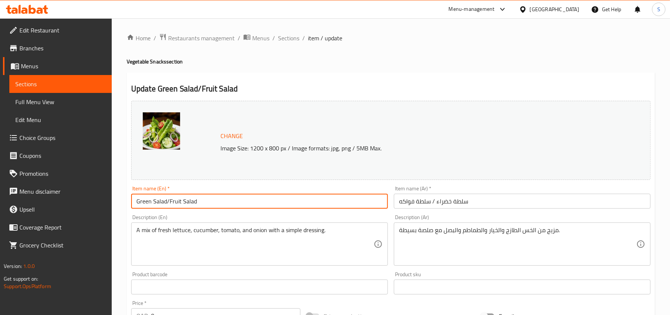
drag, startPoint x: 169, startPoint y: 202, endPoint x: 110, endPoint y: 196, distance: 59.7
click at [110, 196] on div "Edit Restaurant Branches Menus Sections Full Menu View Edit Menu Choice Groups …" at bounding box center [335, 286] width 670 height 537
type input "Fruit Salad"
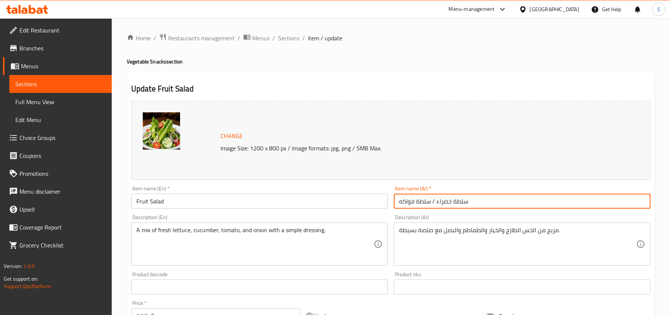
drag, startPoint x: 431, startPoint y: 202, endPoint x: 495, endPoint y: 203, distance: 64.3
click at [495, 203] on input "سلطة خضراء / سلطة فواكه" at bounding box center [522, 201] width 257 height 15
type input "سلطة فواكه"
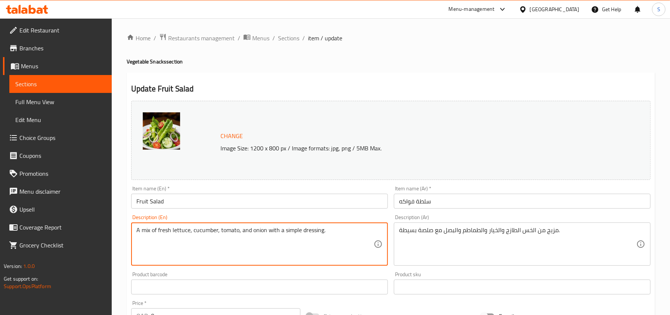
click at [272, 234] on textarea "A mix of fresh lettuce, cucumber, tomato, and onion with a simple dressing." at bounding box center [254, 245] width 237 height 36
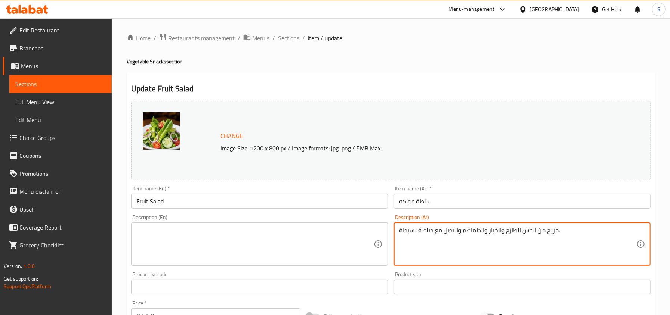
click at [487, 237] on textarea "مزيج من الخس الطازج والخيار والطماطم والبصل مع صلصة بسيطة." at bounding box center [517, 245] width 237 height 36
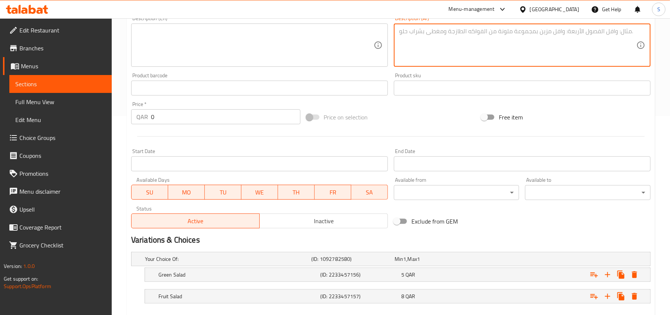
scroll to position [241, 0]
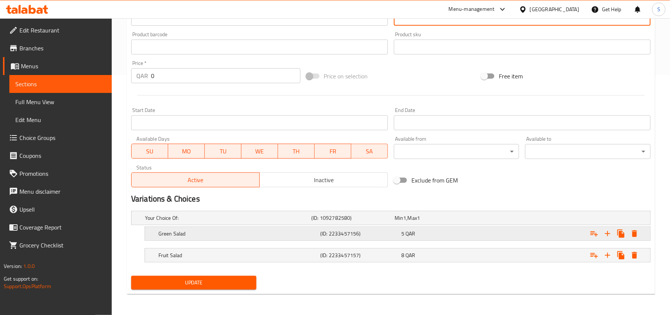
click at [423, 222] on div "5 QAR" at bounding box center [435, 218] width 80 height 7
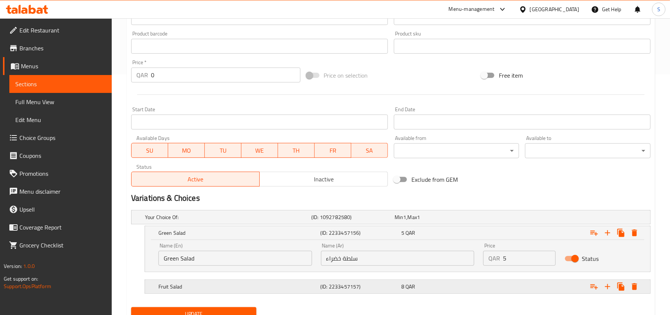
click at [403, 222] on span "8" at bounding box center [399, 218] width 9 height 10
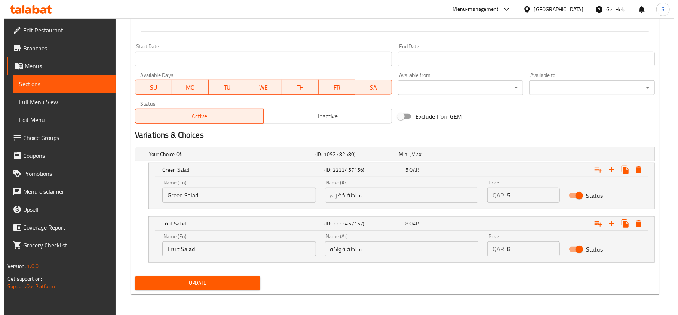
scroll to position [305, 0]
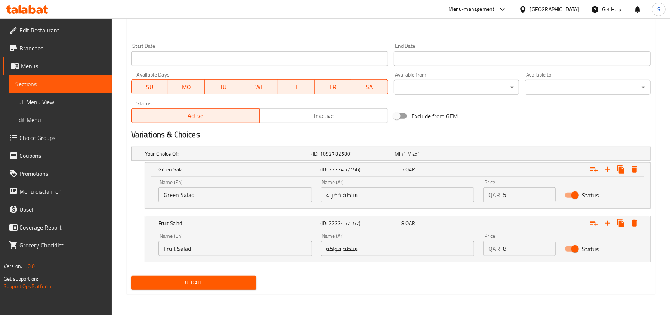
click at [524, 256] on input "8" at bounding box center [529, 248] width 52 height 15
click at [634, 170] on icon "Expand" at bounding box center [634, 169] width 5 height 7
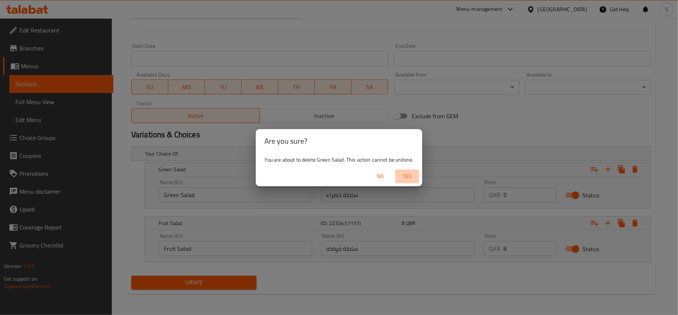
click at [412, 173] on span "Yes" at bounding box center [407, 176] width 18 height 9
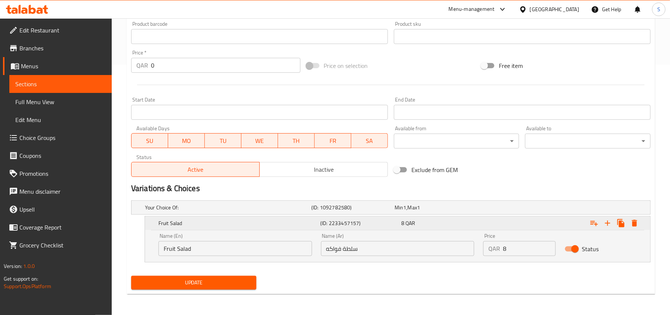
click at [628, 226] on button "Expand" at bounding box center [634, 223] width 13 height 13
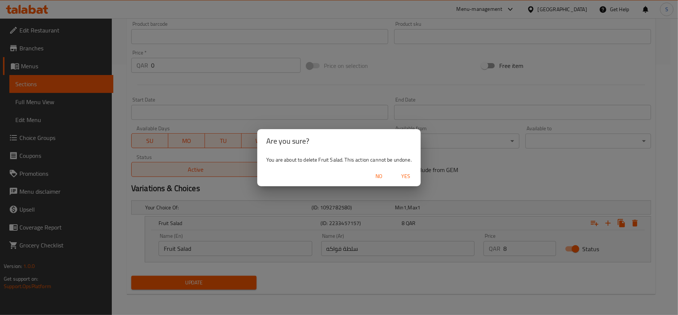
click at [415, 181] on span "Yes" at bounding box center [406, 176] width 18 height 9
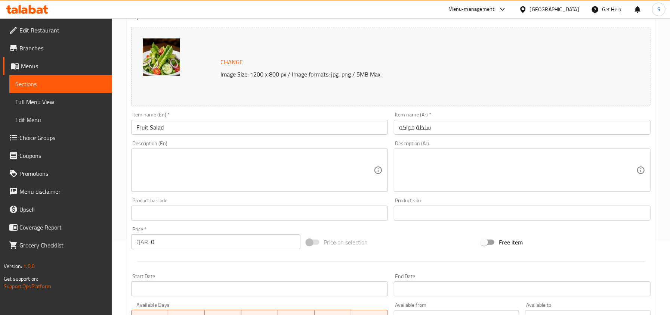
scroll to position [74, 0]
click at [186, 245] on input "0" at bounding box center [226, 242] width 150 height 15
paste input "8"
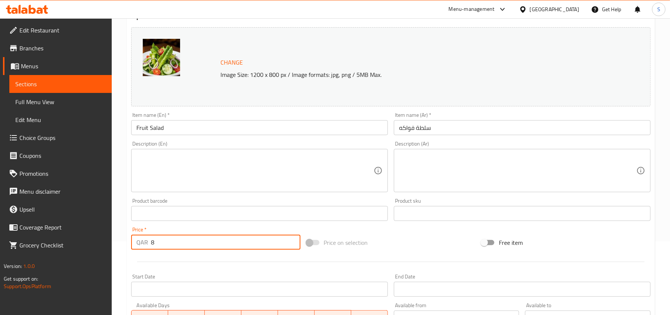
type input "8"
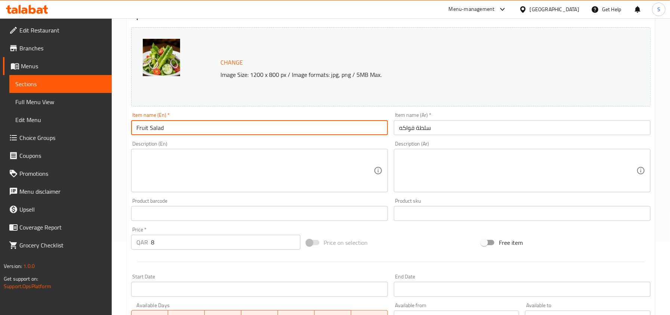
click at [223, 126] on input "Fruit Salad" at bounding box center [259, 127] width 257 height 15
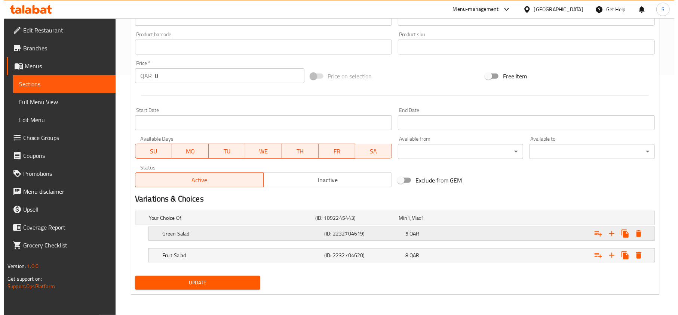
scroll to position [241, 0]
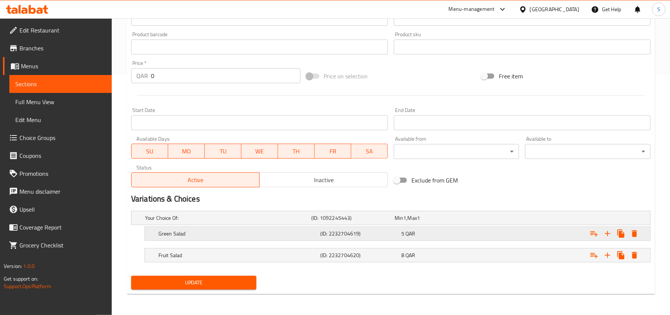
click at [395, 227] on div "Green Salad (ID: 2232704619) 5 QAR" at bounding box center [393, 218] width 499 height 16
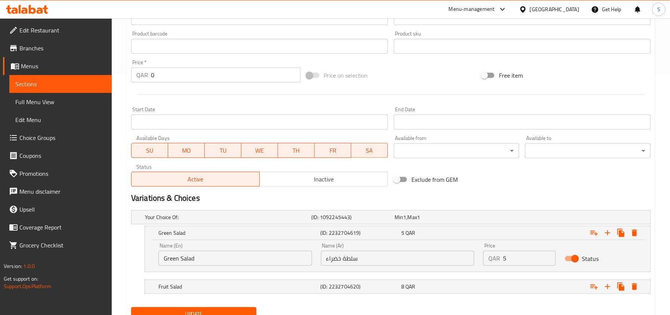
click at [520, 259] on input "5" at bounding box center [529, 258] width 52 height 15
click at [634, 231] on icon "Expand" at bounding box center [634, 233] width 5 height 7
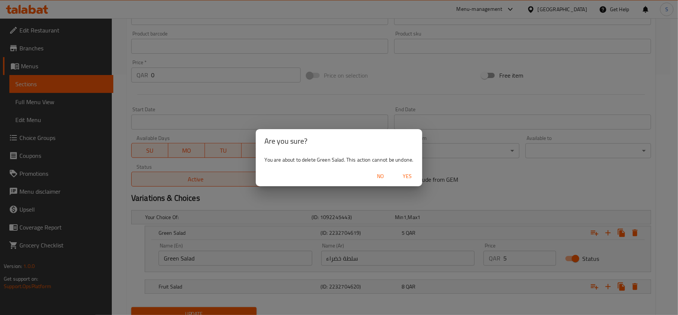
click at [413, 177] on span "Yes" at bounding box center [407, 176] width 18 height 9
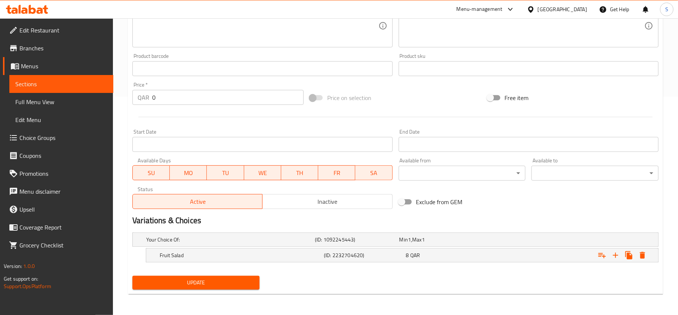
scroll to position [219, 0]
click at [637, 253] on icon "Expand" at bounding box center [634, 255] width 5 height 7
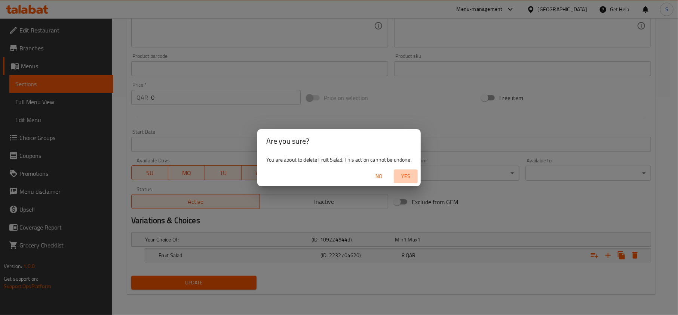
click at [410, 170] on button "Yes" at bounding box center [406, 177] width 24 height 14
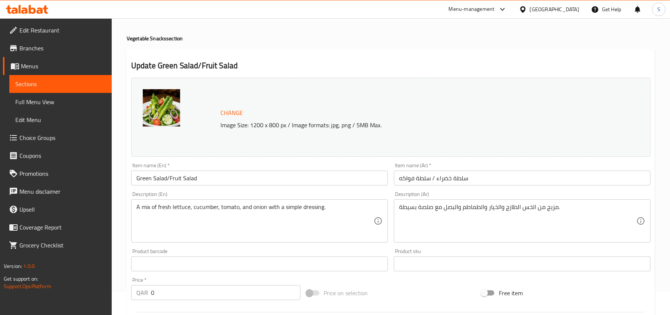
scroll to position [17, 0]
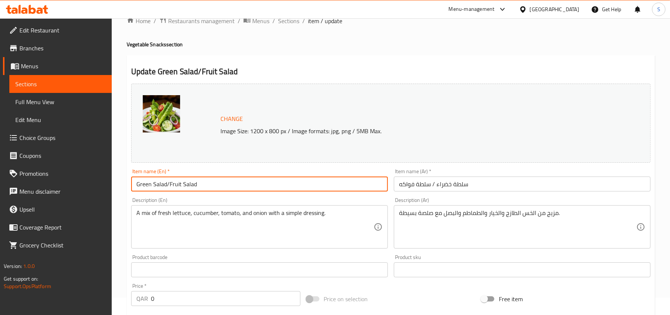
drag, startPoint x: 167, startPoint y: 184, endPoint x: 229, endPoint y: 188, distance: 62.6
click at [229, 188] on input "Green Salad/Fruit Salad" at bounding box center [259, 184] width 257 height 15
type input "Green Salad"
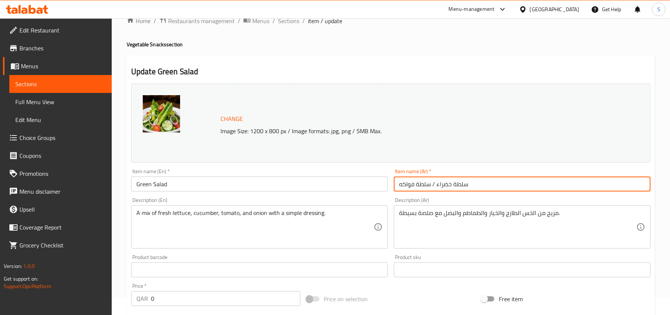
drag, startPoint x: 437, startPoint y: 186, endPoint x: 389, endPoint y: 182, distance: 48.1
click at [389, 182] on div "Change Image Size: 1200 x 800 px / Image formats: jpg, png / 5MB Max. Item name…" at bounding box center [391, 247] width 526 height 333
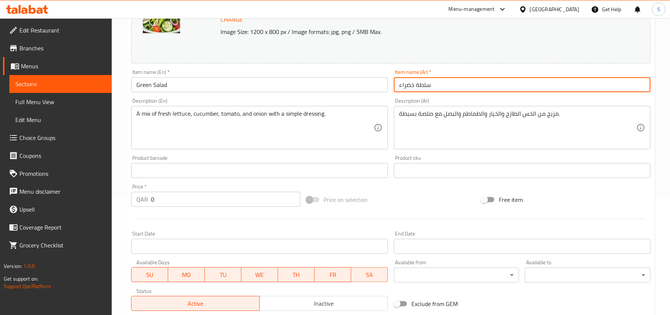
scroll to position [117, 0]
type input "سلطة خضراء"
click at [167, 202] on input "0" at bounding box center [226, 199] width 150 height 15
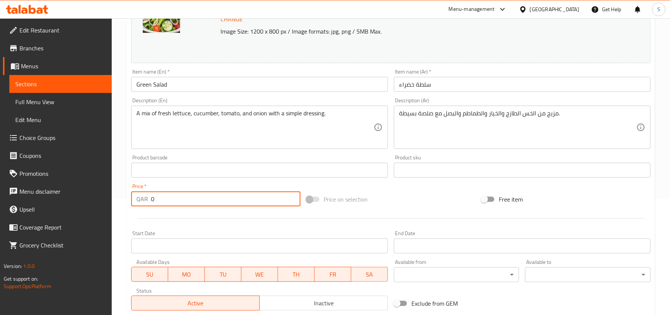
click at [167, 202] on input "0" at bounding box center [226, 199] width 150 height 15
paste input "5"
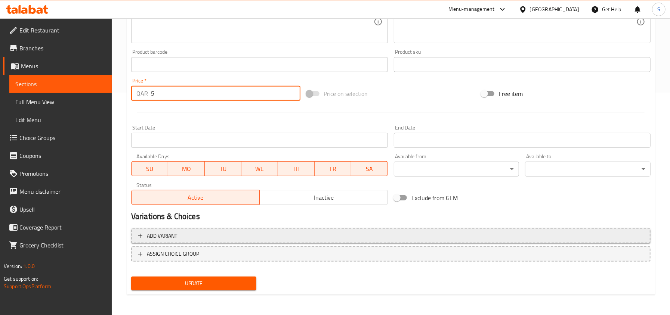
scroll to position [223, 0]
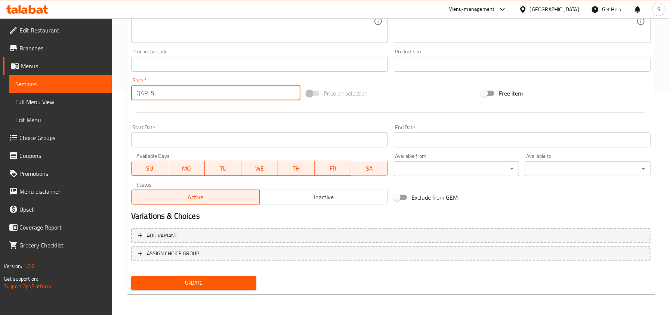
type input "5"
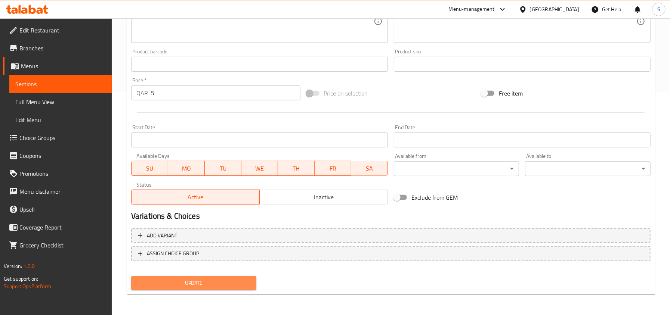
click at [168, 279] on span "Update" at bounding box center [194, 283] width 114 height 9
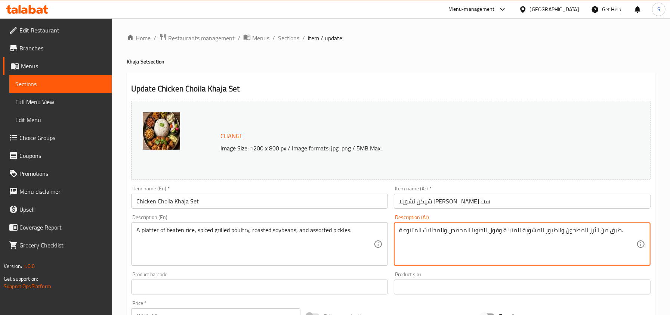
click at [457, 232] on textarea "طبق من الأرز المطحون والطيور المشوية المتبلة وفول الصويا المحمص والمخللات المتن…" at bounding box center [517, 245] width 237 height 36
paste textarea "محمر"
click at [457, 232] on textarea "طبق من الأرز المطحون والطيور المشوية المتبلة وفول الصويا المحمص والمخللات المتن…" at bounding box center [517, 245] width 237 height 36
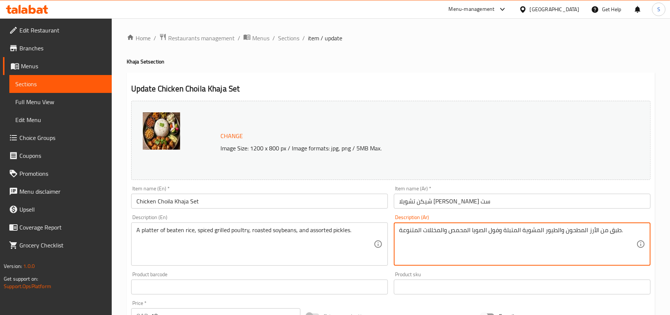
paste textarea "محمر"
type textarea "طبق من الأرز المطحون والطيور المشوية المتبلة وفول الصويا محمر والمخللات المتنوع…"
click at [345, 195] on div "Item name (En)   * Chicken Choila Khaja Set Item name (En) *" at bounding box center [259, 197] width 257 height 23
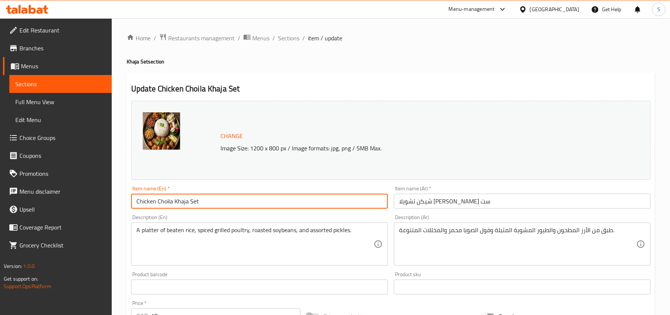
click at [337, 206] on input "Chicken Choila Khaja Set" at bounding box center [259, 201] width 257 height 15
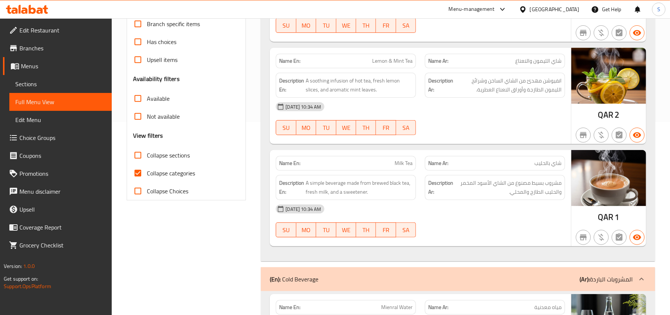
scroll to position [194, 0]
click at [167, 169] on span "Collapse categories" at bounding box center [171, 173] width 48 height 9
click at [147, 168] on input "Collapse categories" at bounding box center [138, 173] width 18 height 18
checkbox input "false"
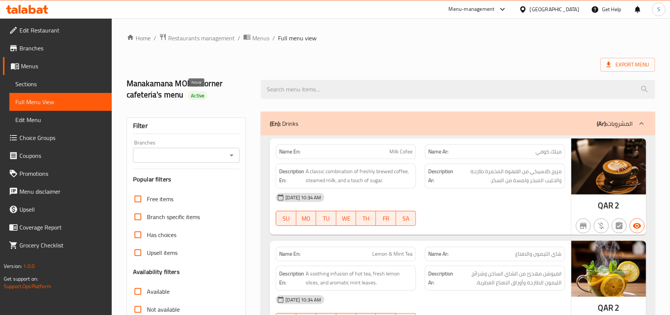
click at [192, 96] on span "Active" at bounding box center [197, 95] width 19 height 7
drag, startPoint x: 186, startPoint y: 99, endPoint x: 218, endPoint y: 99, distance: 32.2
click at [218, 99] on h2 "Manakamana MOMO corner cafeteria's menu Active" at bounding box center [190, 89] width 126 height 22
copy span "Active"
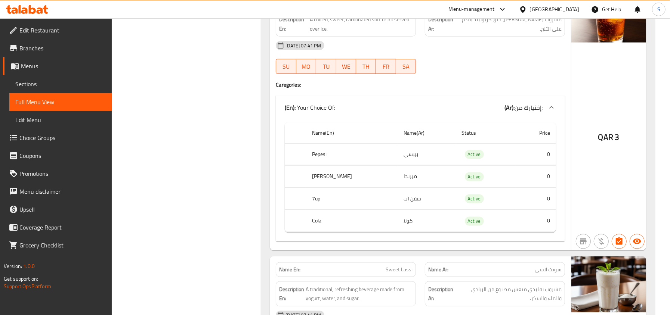
drag, startPoint x: 222, startPoint y: 81, endPoint x: 227, endPoint y: 77, distance: 6.6
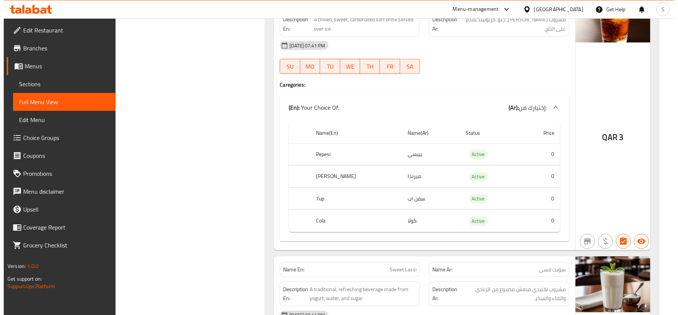
scroll to position [0, 0]
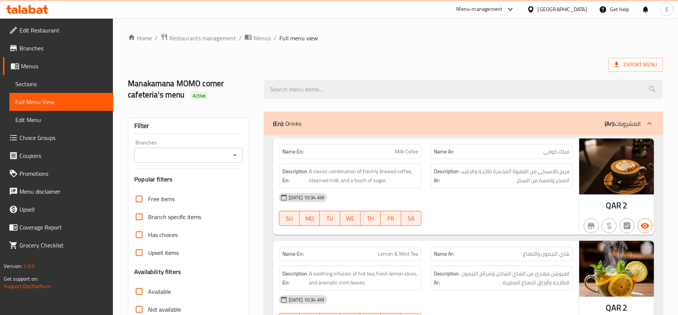
click at [169, 129] on div "Filter" at bounding box center [188, 126] width 108 height 16
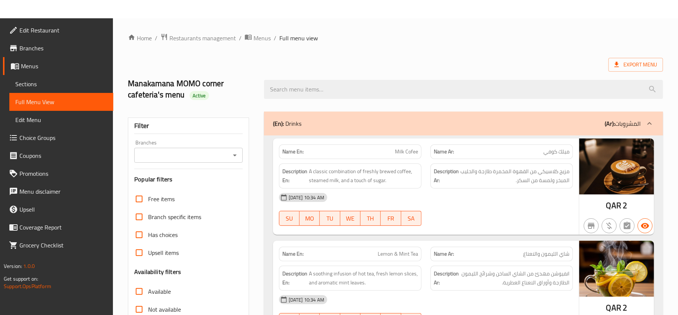
scroll to position [240, 0]
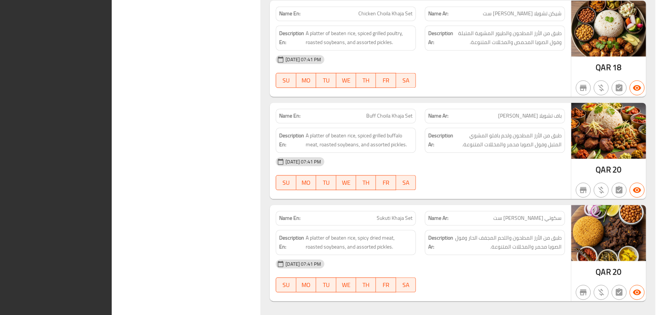
scroll to position [13223, 0]
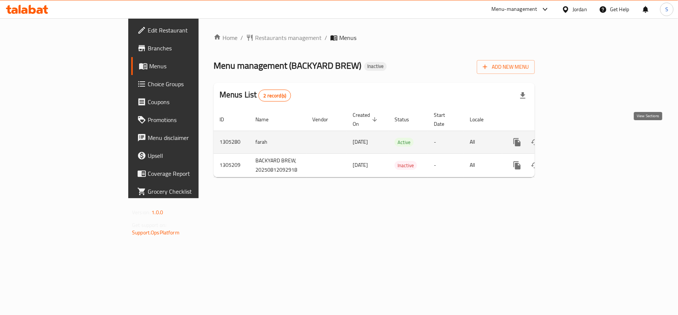
click at [580, 133] on link "enhanced table" at bounding box center [571, 142] width 18 height 18
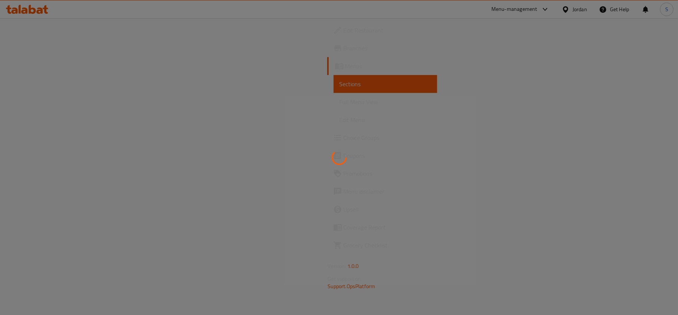
click at [432, 138] on div at bounding box center [339, 157] width 678 height 315
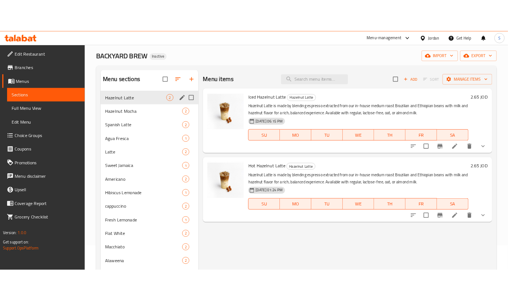
scroll to position [50, 0]
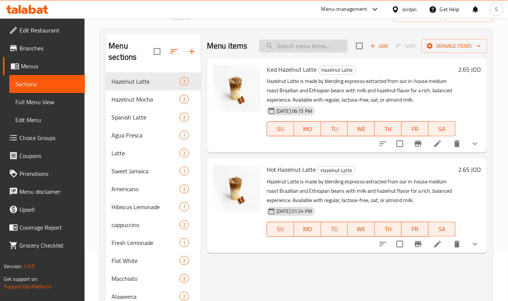
click at [268, 41] on input "search" at bounding box center [303, 46] width 88 height 13
paste input "Tahini Salad"
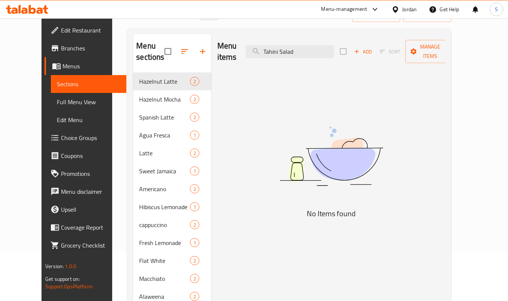
type input "Tahini Salad"
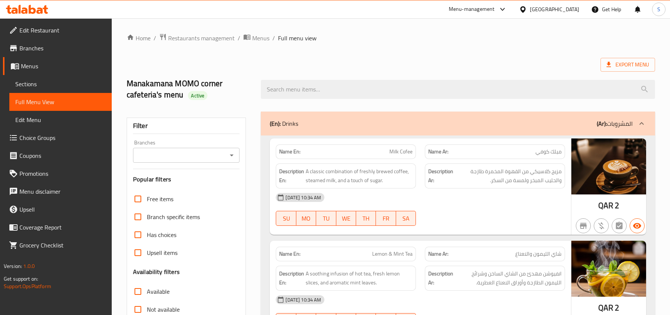
scroll to position [13223, 0]
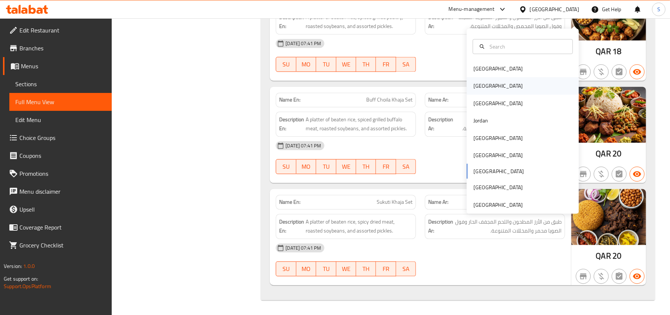
click at [493, 78] on div "[GEOGRAPHIC_DATA]" at bounding box center [523, 85] width 112 height 17
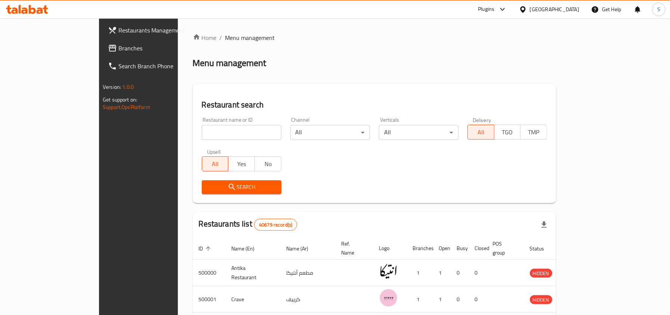
click at [118, 52] on span "Branches" at bounding box center [161, 48] width 86 height 9
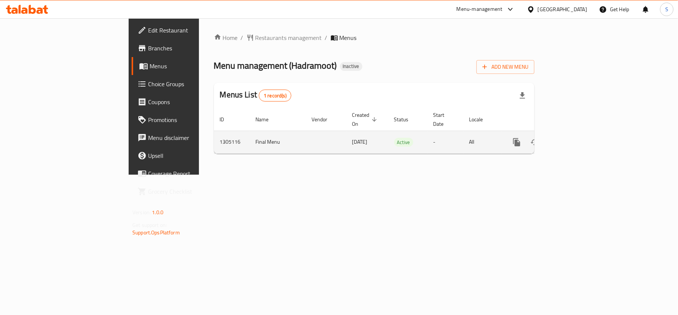
click at [574, 139] on icon "enhanced table" at bounding box center [570, 142] width 7 height 7
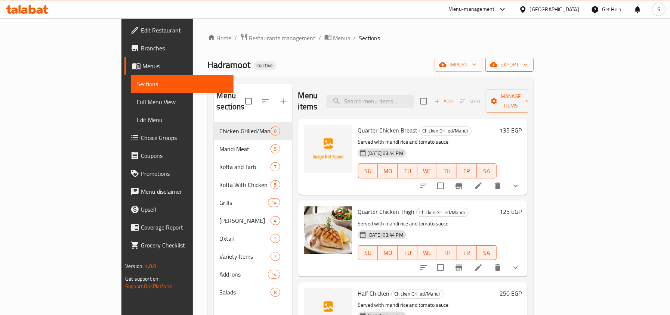
click at [528, 68] on span "export" at bounding box center [509, 64] width 36 height 9
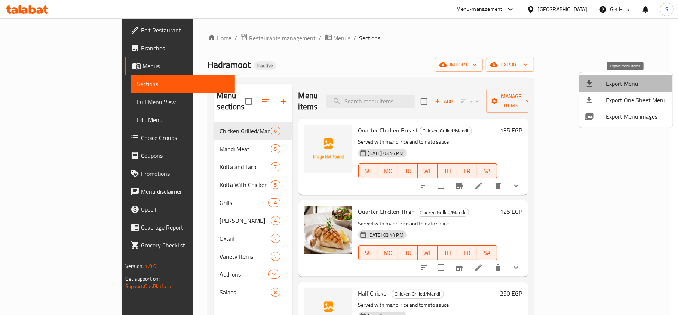
click at [607, 82] on span "Export Menu" at bounding box center [635, 83] width 61 height 9
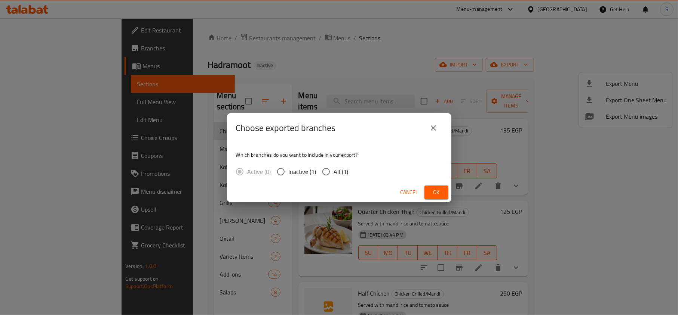
click at [338, 167] on span "All (1)" at bounding box center [341, 171] width 15 height 9
click at [334, 167] on input "All (1)" at bounding box center [326, 172] width 16 height 16
radio input "true"
click at [433, 191] on span "Ok" at bounding box center [436, 192] width 12 height 9
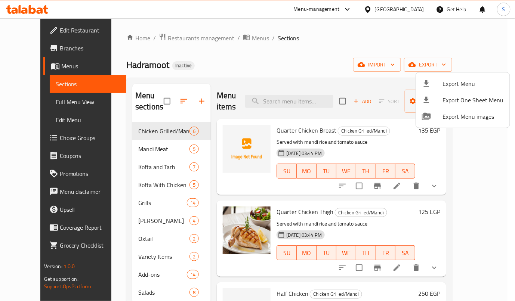
click at [291, 105] on div at bounding box center [257, 150] width 515 height 301
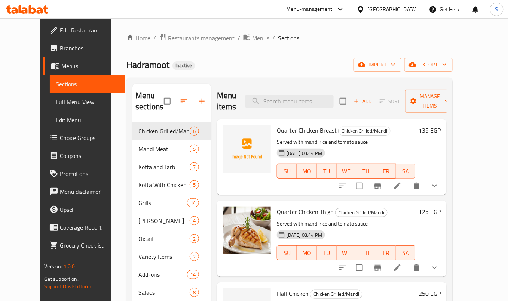
click at [291, 105] on input "search" at bounding box center [289, 101] width 88 height 13
paste input "Tahini Salad"
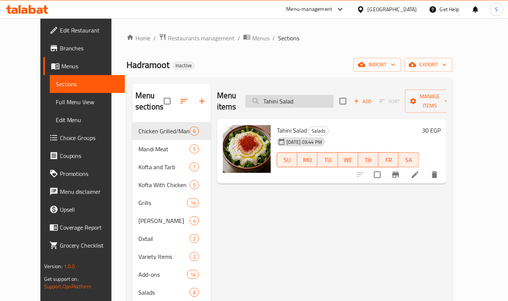
click at [303, 99] on input "Tahini Salad" at bounding box center [289, 101] width 88 height 13
paste input "Green"
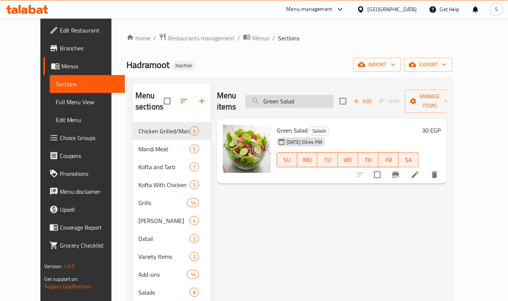
click at [328, 101] on input "Green Salad" at bounding box center [289, 101] width 88 height 13
paste input "arlic Dip"
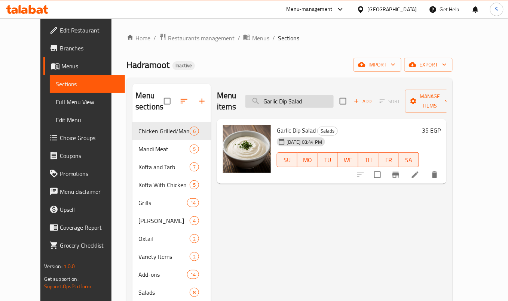
click at [305, 102] on input "Garlic Dip Salad" at bounding box center [289, 101] width 88 height 13
paste input "Yogurt"
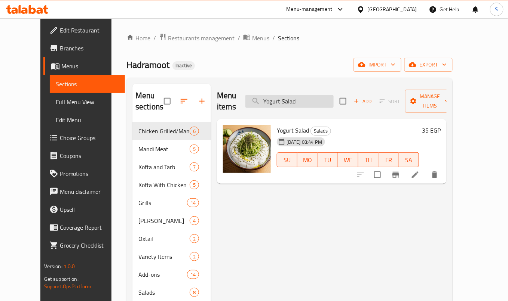
click at [306, 95] on input "Yogurt Salad" at bounding box center [289, 101] width 88 height 13
paste input "Baladi pickle"
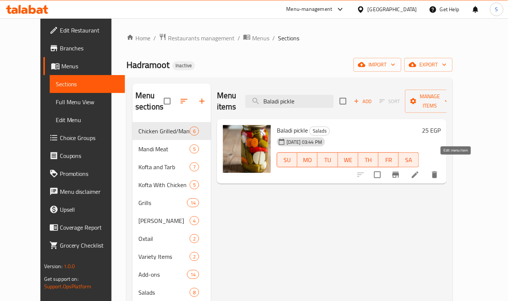
type input "Baladi pickle"
click at [446, 60] on span "export" at bounding box center [428, 64] width 36 height 9
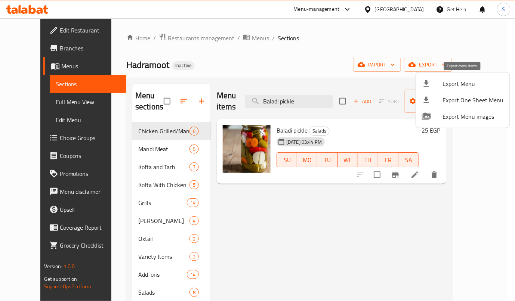
click at [449, 81] on span "Export Menu" at bounding box center [473, 83] width 61 height 9
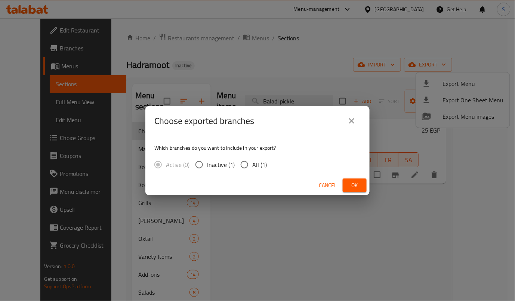
click at [255, 162] on span "All (1)" at bounding box center [259, 164] width 15 height 9
click at [252, 162] on input "All (1)" at bounding box center [245, 165] width 16 height 16
radio input "true"
click at [358, 186] on span "Ok" at bounding box center [355, 185] width 12 height 9
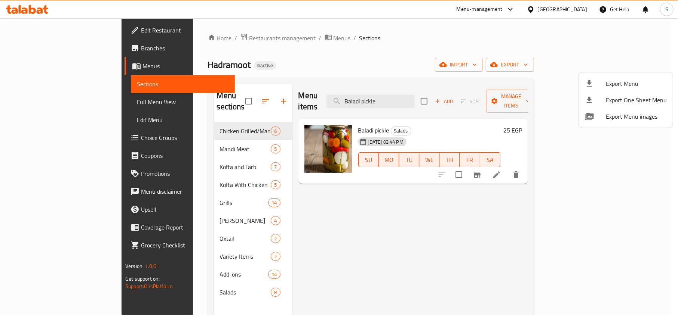
click at [42, 7] on div at bounding box center [339, 157] width 678 height 315
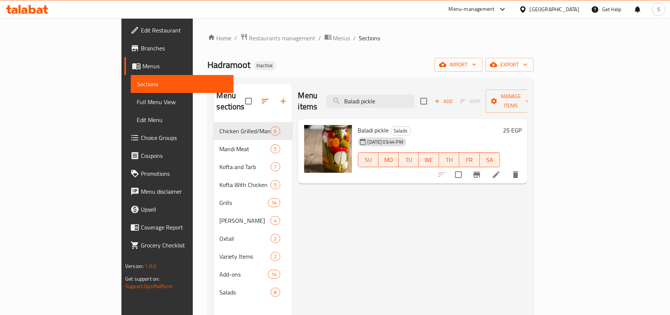
click at [41, 8] on icon at bounding box center [27, 9] width 42 height 9
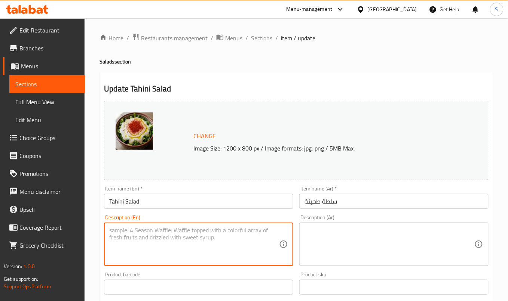
click at [265, 250] on textarea at bounding box center [194, 245] width 170 height 36
paste textarea "Colorful and nutritious medley of crisp greens, juicy cherry tomatoes, and a ge…"
type textarea "Colorful and nutritious medley of crisp greens, juicy cherry tomatoes, and a ge…"
click at [332, 243] on textarea at bounding box center [389, 245] width 170 height 36
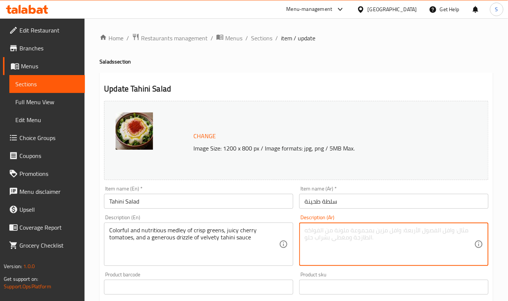
paste textarea "مزيج ملون ومغذي من الخضروات المقرمشة والطماطم الكرزية اللذيذة وكمية وفيرة من صل…"
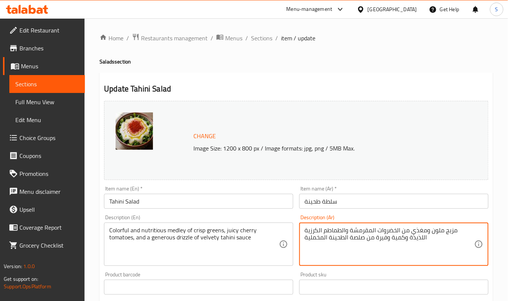
click at [401, 235] on textarea "مزيج ملون ومغذي من الخضروات المقرمشة والطماطم الكرزية اللذيذة وكمية وفيرة من صل…" at bounding box center [389, 245] width 170 height 36
click at [403, 240] on textarea "مزيج ملون ومغذي من الخضروات المقرمشة والطماطم الكرزية اللذيذة وكمية وفيرة من صل…" at bounding box center [389, 245] width 170 height 36
type textarea "مزيج ملون ومغذي من الخضروات المقرمشة والطماطم الكرزية اللذيذة ودريزل وفيرة من ص…"
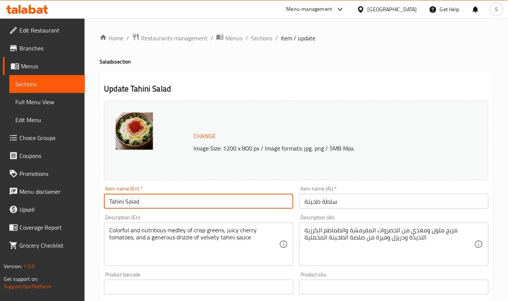
click at [194, 203] on input "Tahini Salad" at bounding box center [198, 201] width 189 height 15
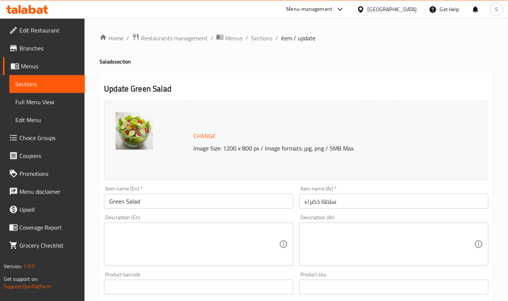
click at [176, 236] on textarea at bounding box center [194, 245] width 170 height 36
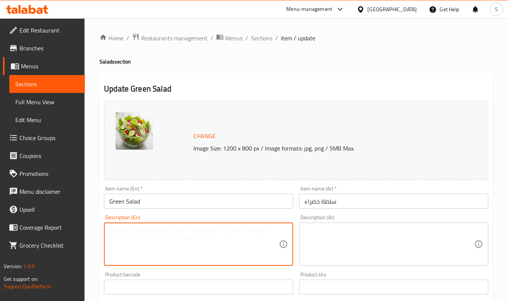
paste textarea "Fresh greens and vegetables."
type textarea "Fresh greens and vegetables."
click at [325, 244] on textarea at bounding box center [389, 245] width 170 height 36
paste textarea "الخضروات والفاكهة الطازجة."
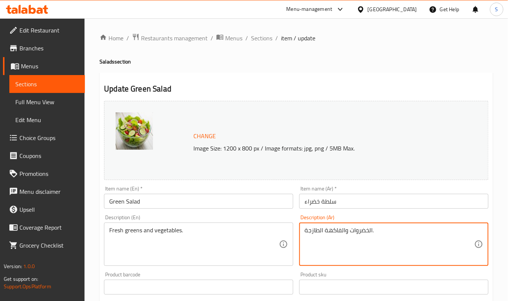
type textarea "الخضروات والفاكهة الطازجة."
click at [235, 203] on input "Green Salad" at bounding box center [198, 201] width 189 height 15
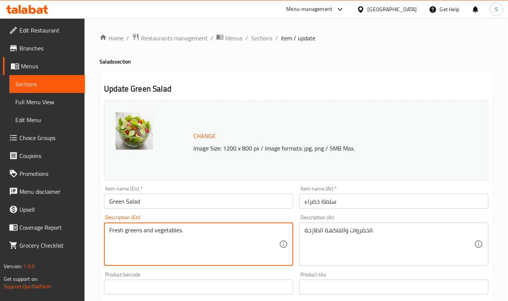
click at [129, 228] on textarea "Fresh greens and vegetables." at bounding box center [194, 245] width 170 height 36
paste textarea "Mix of fresh, crisp mixed greens, sliced cucumber, juicy cherry tomatoes, cream…"
type textarea "Mix of fresh, crisp mixed greens, sliced cucumber, juicy cherry tomatoes, cream…"
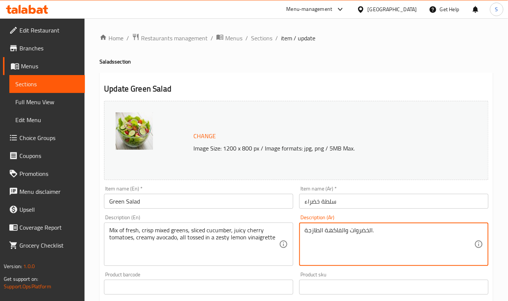
click at [357, 231] on textarea "الخضروات والفاكهة الطازجة." at bounding box center [389, 245] width 170 height 36
paste textarea "مزيج من الخضروات الطازجة المقرمشة، والخيار المقطع، والطماطم الكرزية اللذيذة، وا…"
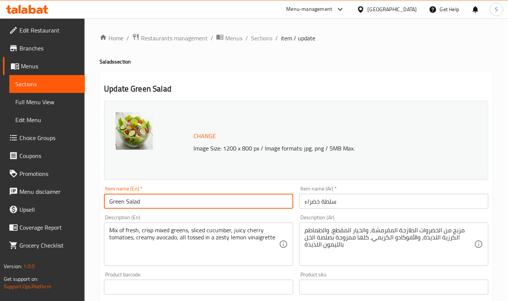
click at [219, 205] on input "Green Salad" at bounding box center [198, 201] width 189 height 15
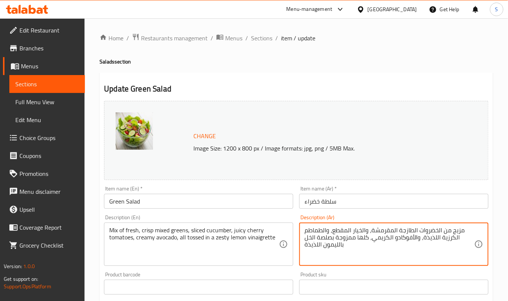
click at [431, 239] on textarea "مزيج من الخضروات الطازجة المقرمشة، والخيار المقطع، والطماطم الكرزية اللذيذة، وا…" at bounding box center [389, 245] width 170 height 36
click at [209, 203] on input "Green Salad" at bounding box center [198, 201] width 189 height 15
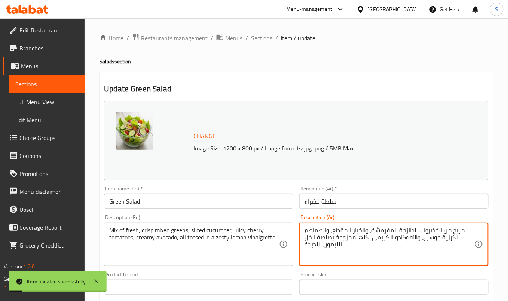
click at [345, 238] on textarea "مزيج من الخضروات الطازجة المقرمشة، والخيار المقطع، والطماطم الكرزية جوسي، والأف…" at bounding box center [389, 245] width 170 height 36
click at [316, 246] on textarea "مزيج من الخضروات الطازجة المقرمشة، والخيار المقطع، والطماطم الكرزية جوسي، والأف…" at bounding box center [389, 245] width 170 height 36
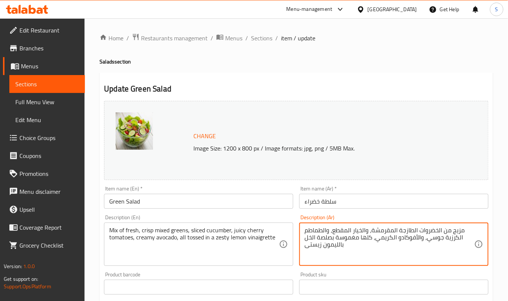
type textarea "مزيج من الخضروات الطازجة المقرمشة، والخيار المقطع، والطماطم الكرزية جوسي، والأف…"
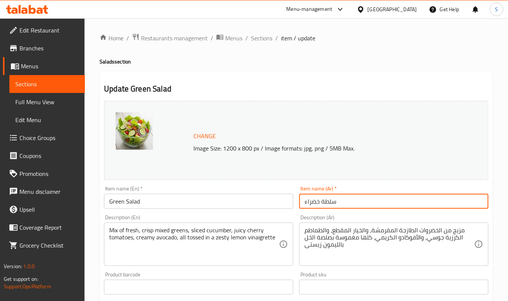
click at [350, 206] on input "سلطة خضراء" at bounding box center [393, 201] width 189 height 15
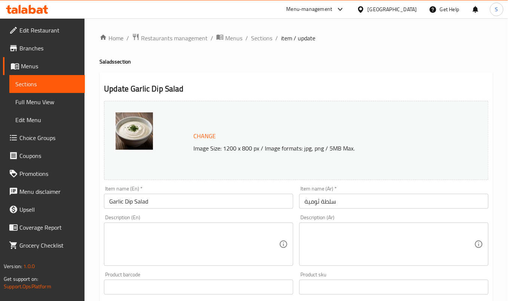
click at [162, 241] on textarea at bounding box center [194, 245] width 170 height 36
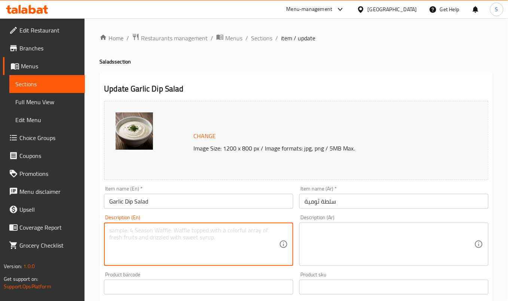
paste textarea "Crafted with fresh herbs and pungent garlic"
type textarea "Crafted with fresh herbs and pungent garlic"
click at [345, 244] on textarea at bounding box center [389, 245] width 170 height 36
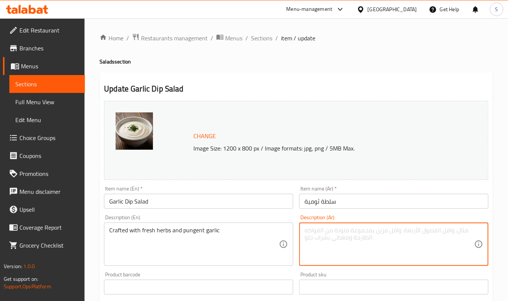
paste textarea "مصنوع من الأعشاب الطازجة والثوم اللاذع"
type textarea "مصنوع من الأعشاب الطازجة والثوم اللاذع"
click at [189, 199] on input "Garlic Dip Salad" at bounding box center [198, 201] width 189 height 15
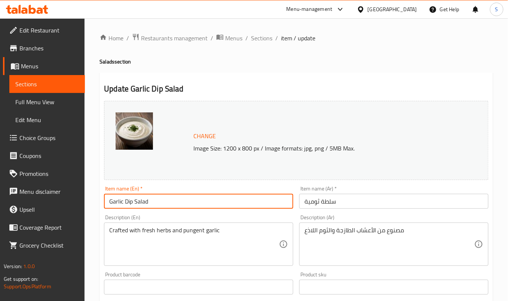
click at [173, 204] on input "Garlic Dip Salad" at bounding box center [198, 201] width 189 height 15
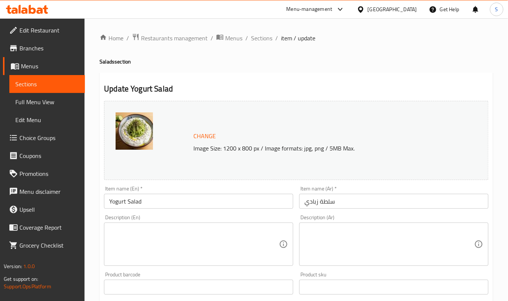
click at [206, 238] on textarea at bounding box center [194, 245] width 170 height 36
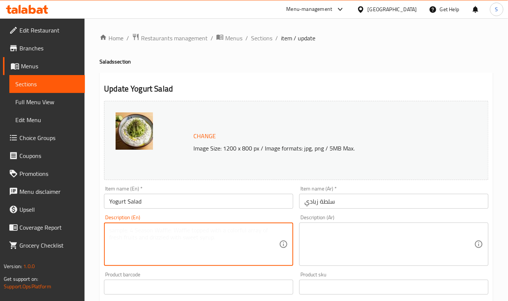
paste textarea "Creamy blend of yoghurt, fresh fruits and a drizzle of sweet honey"
type textarea "Creamy blend of yoghurt, fresh fruits and a drizzle of sweet honey"
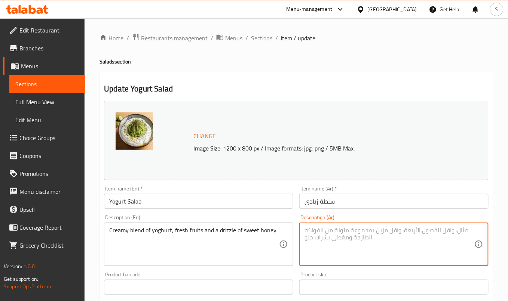
click at [341, 241] on textarea at bounding box center [389, 245] width 170 height 36
paste textarea "مزيج كريمي من الزبادي والفواكه الطازجة ورشة من العسل الحلو"
type textarea "مزيج كريمي من الزبادي والفواكه الطازجة ورشة من العسل الحلو"
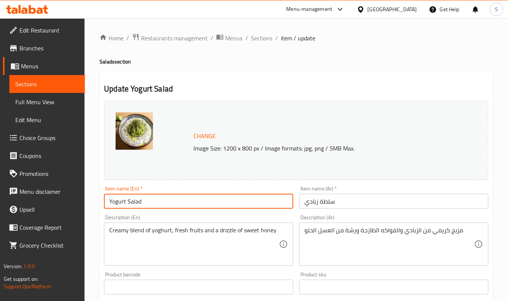
click at [193, 200] on input "Yogurt Salad" at bounding box center [198, 201] width 189 height 15
click at [226, 204] on input "Yogurt Salad" at bounding box center [198, 201] width 189 height 15
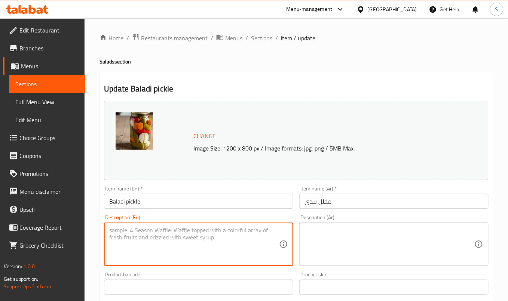
click at [187, 242] on textarea at bounding box center [194, 245] width 170 height 36
paste textarea "mixed pickles"
type textarea "mixed pickles"
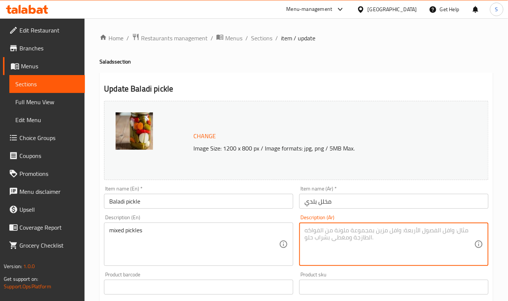
click at [348, 243] on textarea at bounding box center [389, 245] width 170 height 36
paste textarea "مخللات مشكلة"
type textarea "مخللات مشكلة"
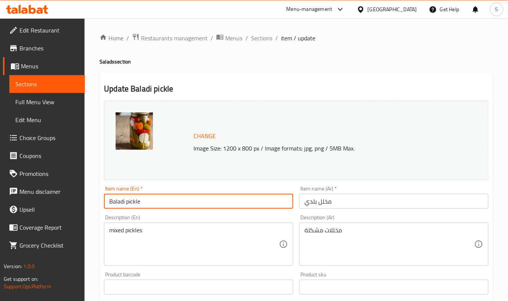
click at [169, 199] on input "Baladi pickle" at bounding box center [198, 201] width 189 height 15
click at [188, 203] on input "Baladi pickle" at bounding box center [198, 201] width 189 height 15
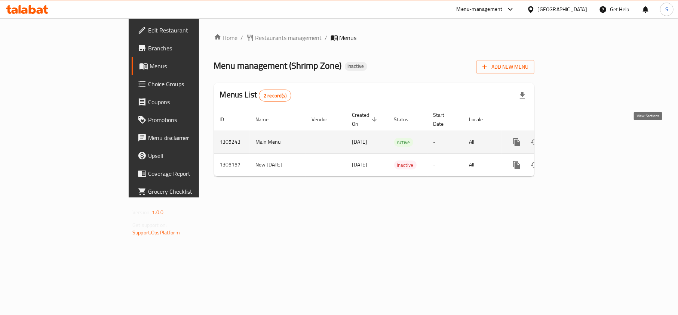
click at [579, 134] on link "enhanced table" at bounding box center [570, 142] width 18 height 18
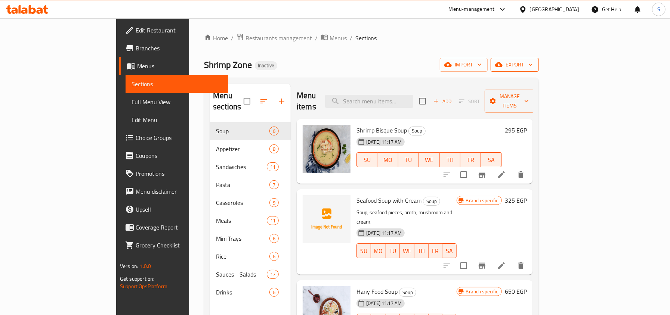
click at [533, 63] on span "export" at bounding box center [515, 64] width 36 height 9
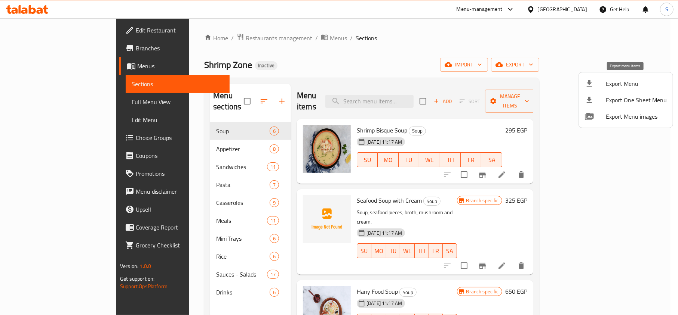
click at [585, 87] on icon at bounding box center [589, 83] width 9 height 9
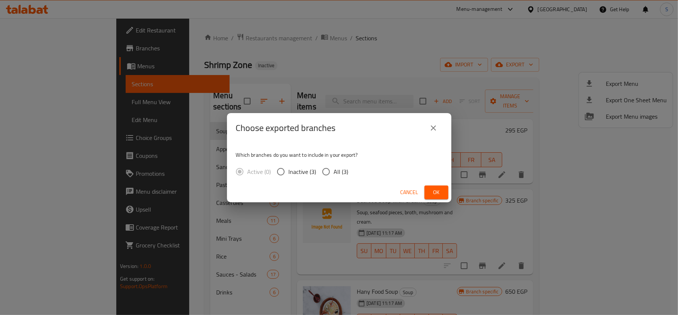
click at [328, 174] on input "All (3)" at bounding box center [326, 172] width 16 height 16
radio input "true"
click at [442, 192] on button "Ok" at bounding box center [436, 193] width 24 height 14
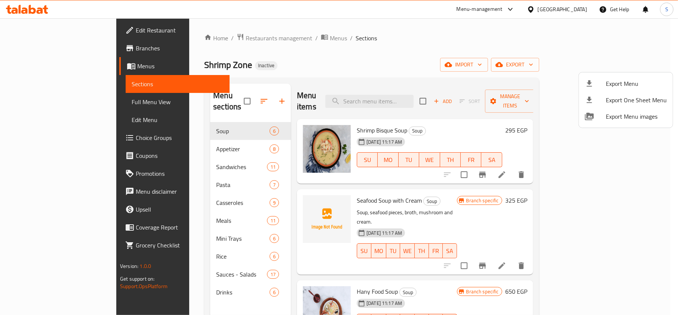
click at [48, 101] on div at bounding box center [339, 157] width 678 height 315
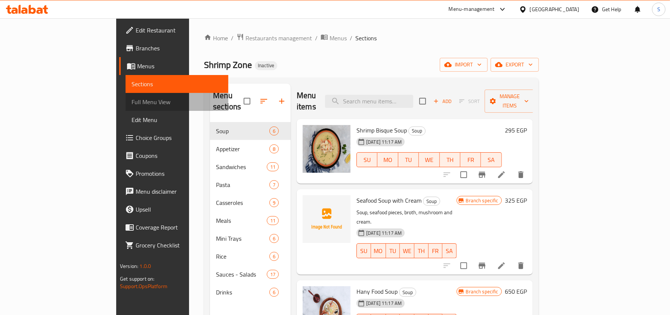
click at [132, 101] on span "Full Menu View" at bounding box center [177, 102] width 90 height 9
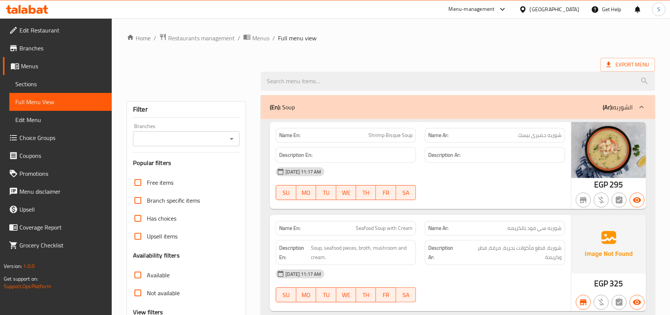
click at [175, 136] on input "Branches" at bounding box center [180, 139] width 90 height 10
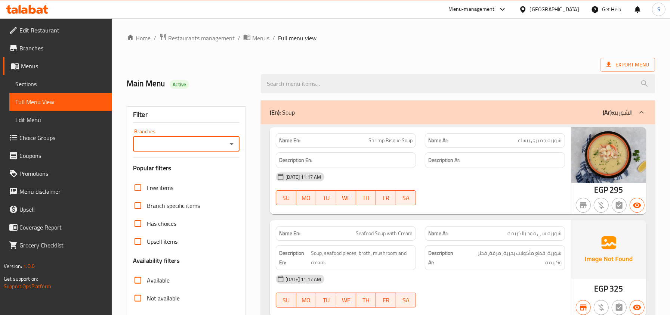
click at [196, 138] on div "Branches" at bounding box center [186, 144] width 107 height 15
click at [345, 58] on div "Export Menu" at bounding box center [391, 65] width 529 height 14
click at [574, 6] on div "[GEOGRAPHIC_DATA]" at bounding box center [554, 9] width 49 height 8
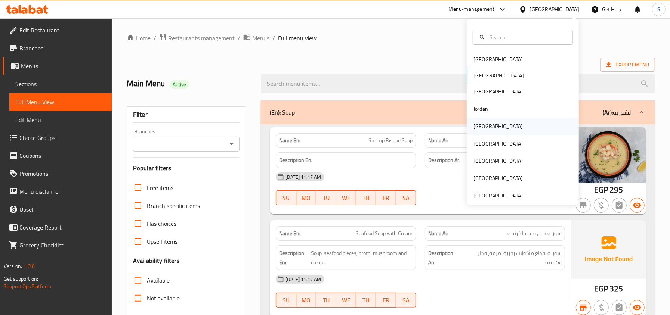
click at [476, 126] on div "[GEOGRAPHIC_DATA]" at bounding box center [498, 126] width 49 height 8
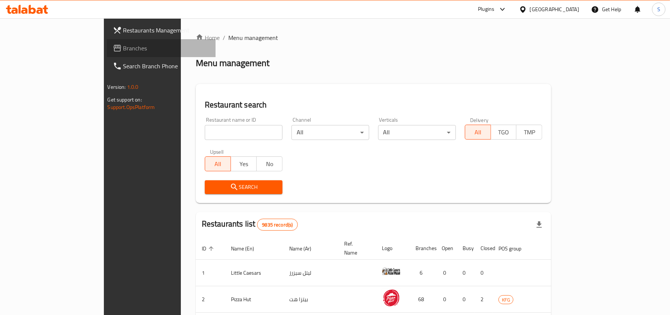
click at [123, 49] on span "Branches" at bounding box center [166, 48] width 86 height 9
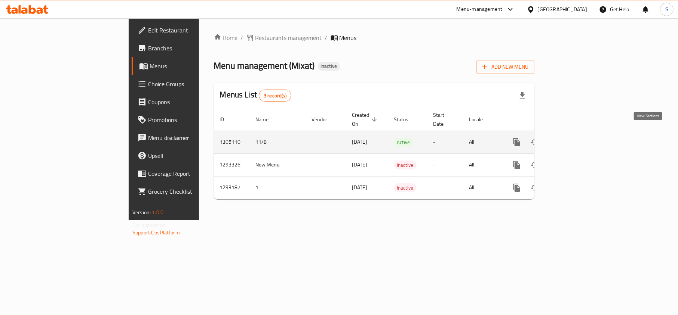
click at [574, 139] on icon "enhanced table" at bounding box center [570, 142] width 7 height 7
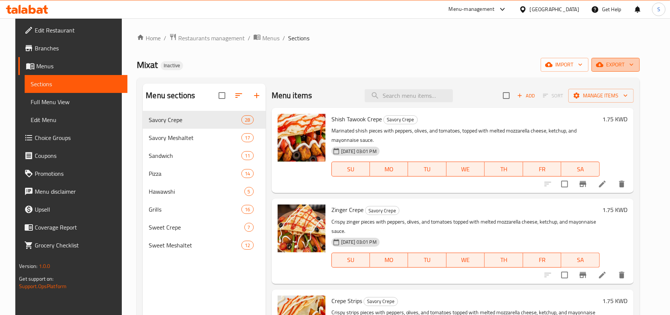
click at [619, 61] on span "export" at bounding box center [616, 64] width 36 height 9
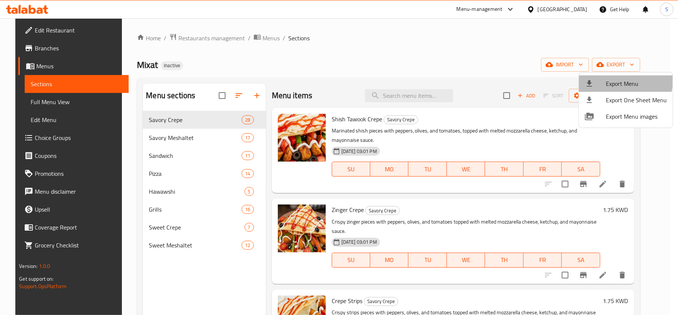
click at [594, 76] on li "Export Menu" at bounding box center [626, 84] width 94 height 16
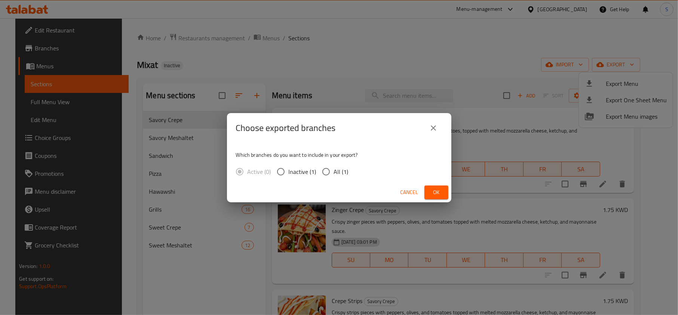
click at [343, 164] on label "All (1)" at bounding box center [333, 172] width 30 height 16
click at [334, 164] on input "All (1)" at bounding box center [326, 172] width 16 height 16
radio input "true"
click at [442, 191] on button "Ok" at bounding box center [436, 193] width 24 height 14
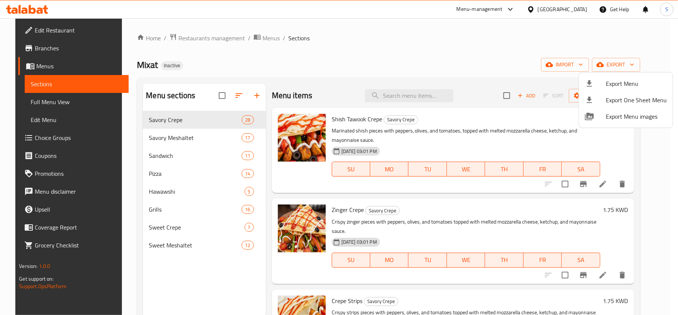
click at [575, 11] on div at bounding box center [339, 157] width 678 height 315
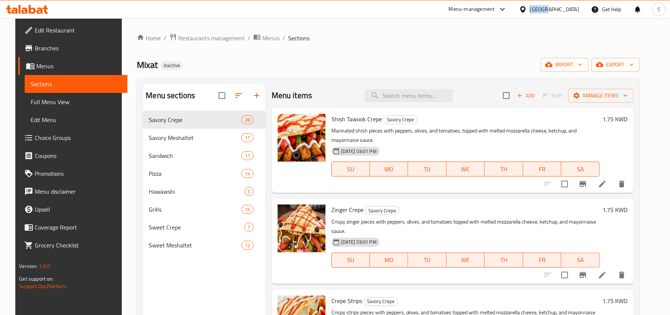
click at [575, 11] on div "Kuwait" at bounding box center [554, 9] width 49 height 8
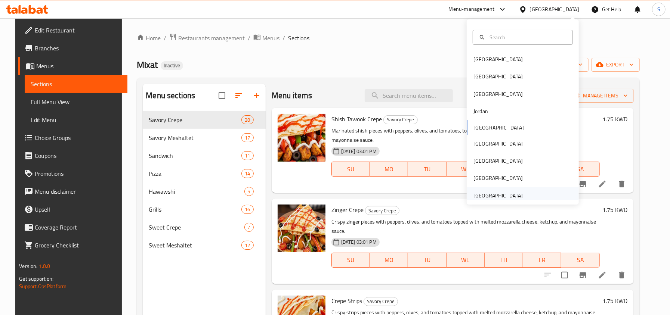
click at [511, 196] on div "United Arab Emirates" at bounding box center [498, 196] width 49 height 8
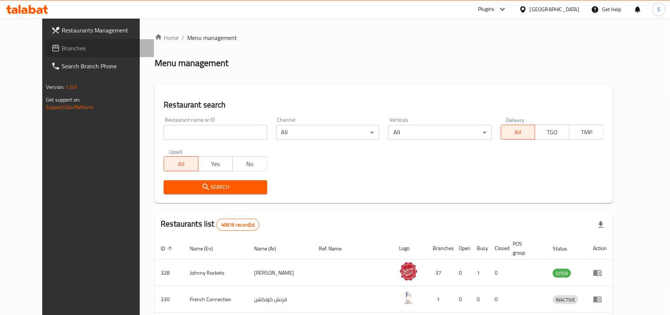
click at [54, 53] on link "Branches" at bounding box center [99, 48] width 109 height 18
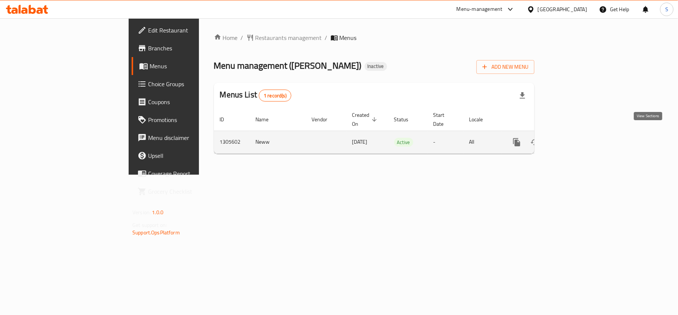
click at [575, 138] on icon "enhanced table" at bounding box center [570, 142] width 9 height 9
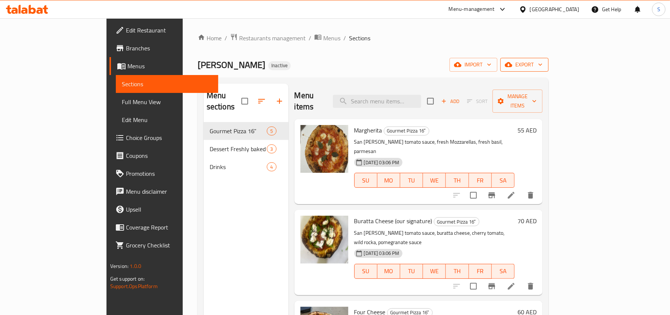
click at [543, 61] on span "export" at bounding box center [524, 64] width 36 height 9
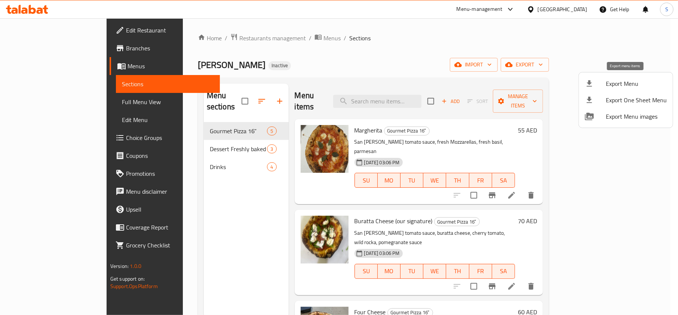
click at [584, 79] on li "Export Menu" at bounding box center [626, 84] width 94 height 16
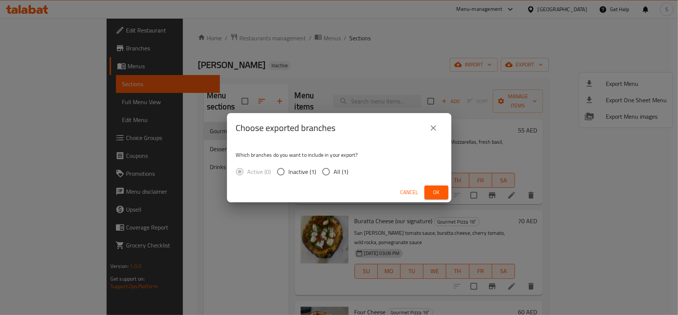
click at [327, 172] on input "All (1)" at bounding box center [326, 172] width 16 height 16
radio input "true"
click at [443, 194] on button "Ok" at bounding box center [436, 193] width 24 height 14
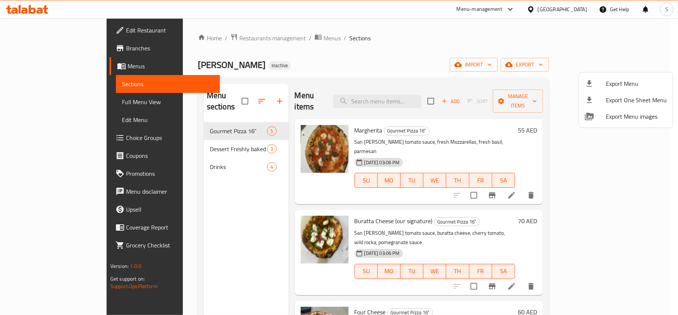
click at [61, 30] on div at bounding box center [339, 157] width 678 height 315
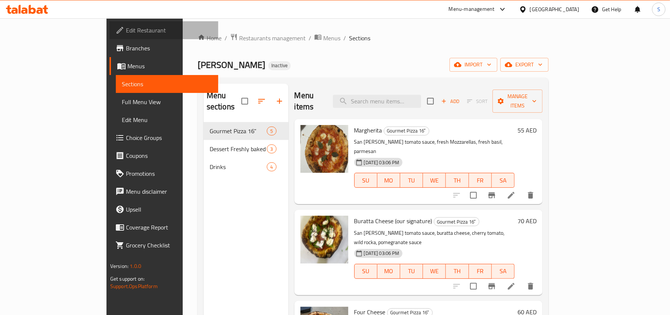
click at [126, 30] on span "Edit Restaurant" at bounding box center [169, 30] width 86 height 9
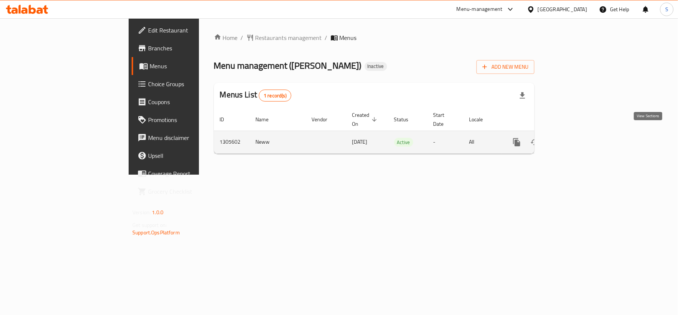
click at [575, 138] on icon "enhanced table" at bounding box center [570, 142] width 9 height 9
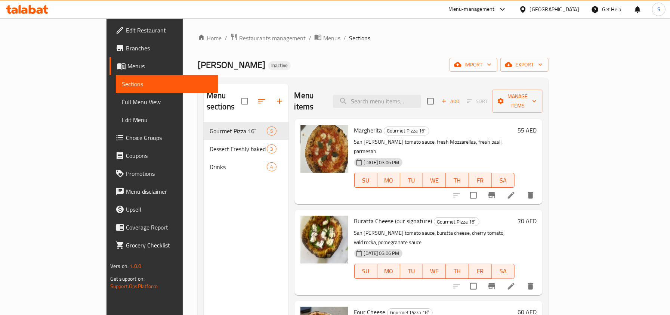
click at [420, 101] on input "search" at bounding box center [377, 101] width 88 height 13
paste input "Sprite"
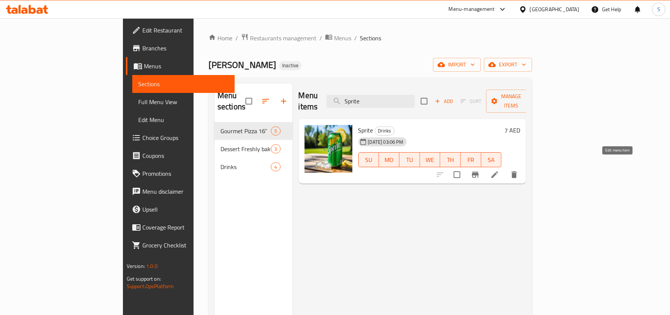
type input "Sprite"
click at [396, 95] on input "Sprite" at bounding box center [371, 101] width 88 height 13
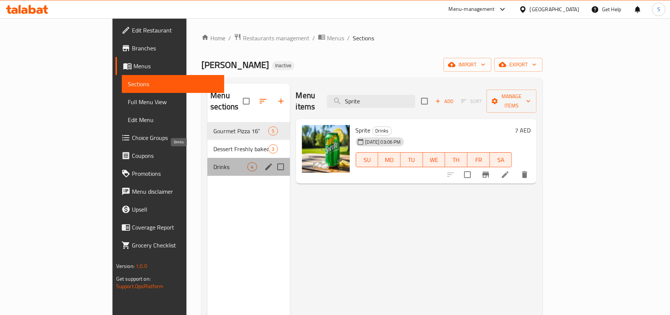
click at [213, 163] on span "Drinks" at bounding box center [230, 167] width 34 height 9
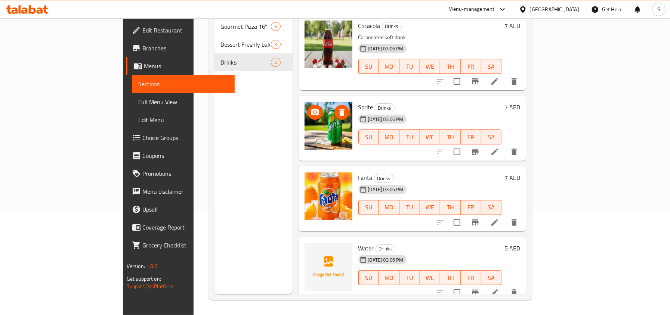
scroll to position [105, 0]
click at [311, 249] on icon "upload picture" at bounding box center [315, 253] width 9 height 9
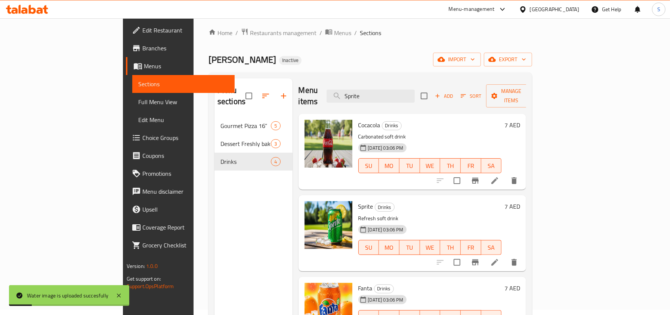
scroll to position [0, 0]
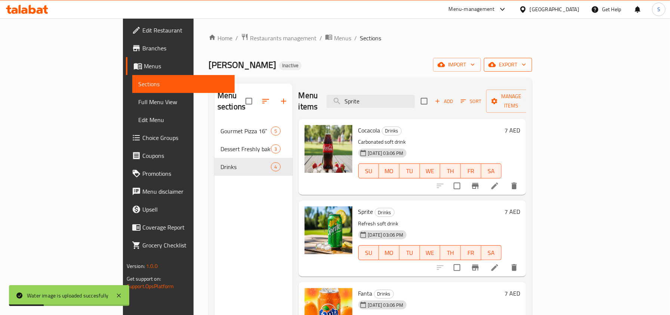
click at [496, 66] on icon "button" at bounding box center [492, 64] width 7 height 5
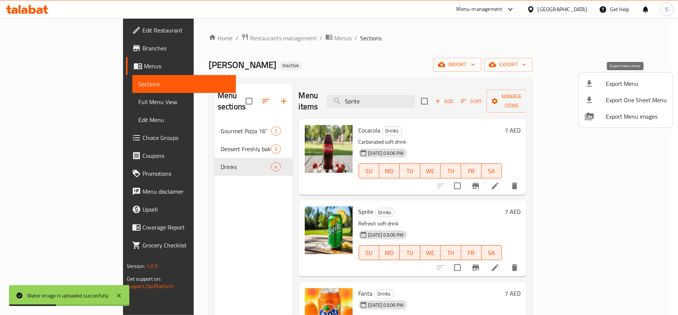
click at [595, 86] on div at bounding box center [595, 83] width 21 height 9
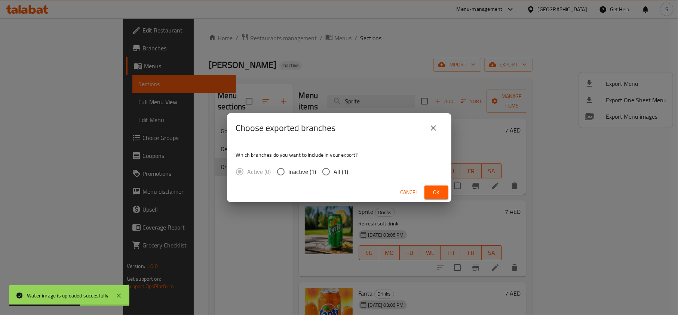
click at [337, 169] on span "All (1)" at bounding box center [341, 171] width 15 height 9
click at [334, 169] on input "All (1)" at bounding box center [326, 172] width 16 height 16
radio input "true"
click at [438, 192] on span "Ok" at bounding box center [436, 192] width 12 height 9
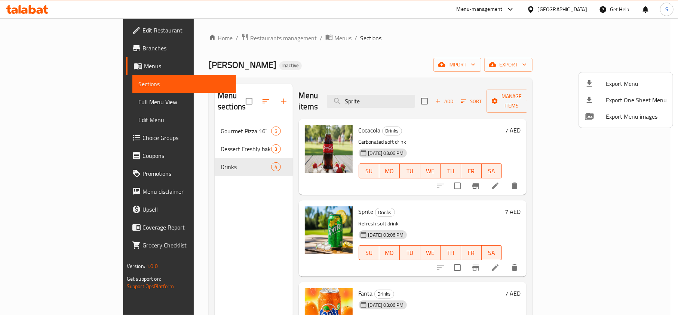
click at [548, 9] on div at bounding box center [339, 157] width 678 height 315
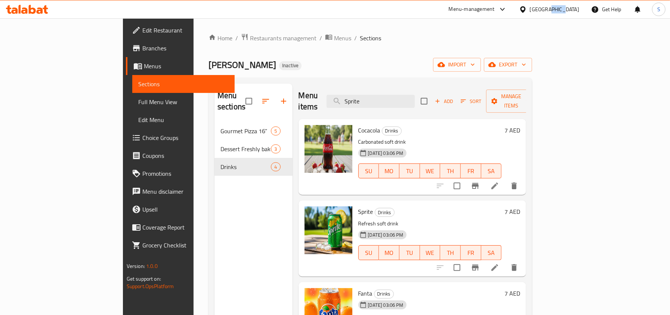
click at [548, 9] on div "[GEOGRAPHIC_DATA]" at bounding box center [554, 9] width 49 height 8
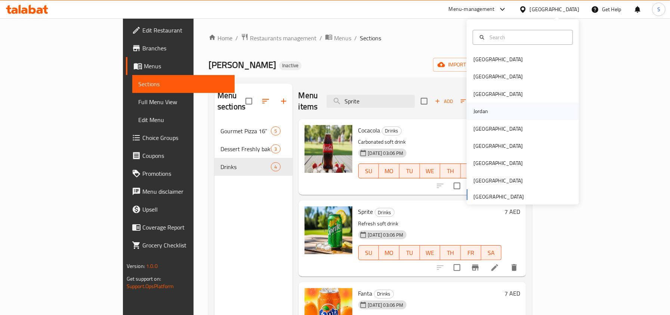
click at [483, 111] on div "Jordan" at bounding box center [481, 111] width 27 height 17
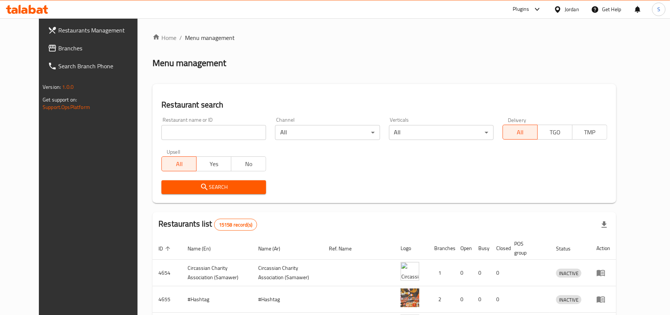
click at [58, 44] on span "Branches" at bounding box center [101, 48] width 86 height 9
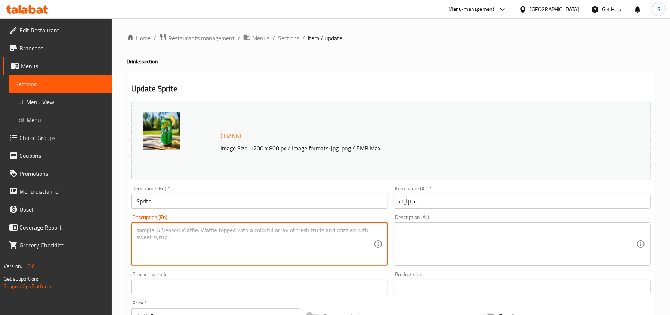
click at [214, 235] on textarea at bounding box center [254, 245] width 237 height 36
click at [214, 235] on textarea "Refresh soft drink" at bounding box center [254, 245] width 237 height 36
type textarea "Refresh soft drink"
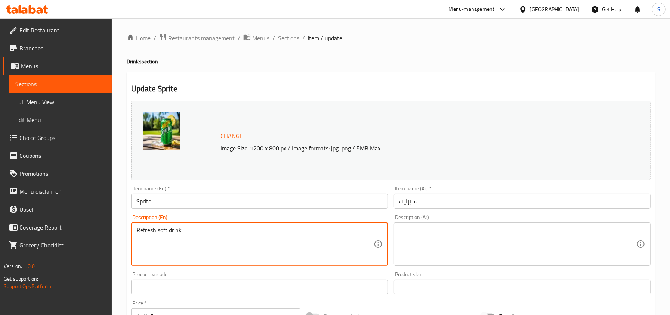
click at [425, 249] on textarea at bounding box center [517, 245] width 237 height 36
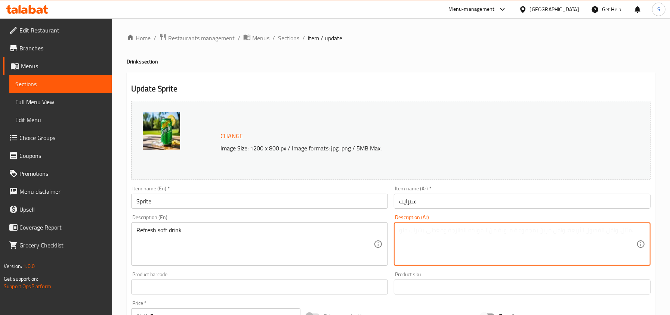
paste textarea "مشروب غازي منعش"
type textarea "مشروب غازي منعش"
click at [451, 202] on input "سبرايت" at bounding box center [522, 201] width 257 height 15
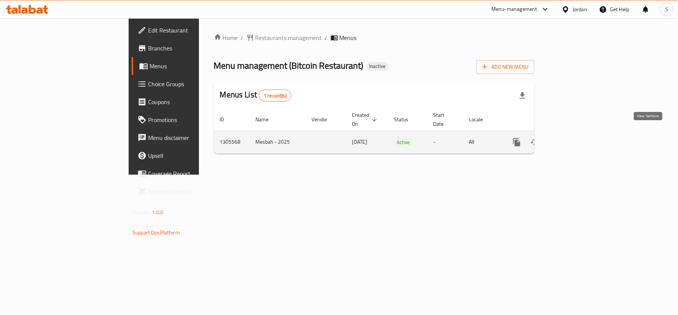
click at [575, 138] on icon "enhanced table" at bounding box center [570, 142] width 9 height 9
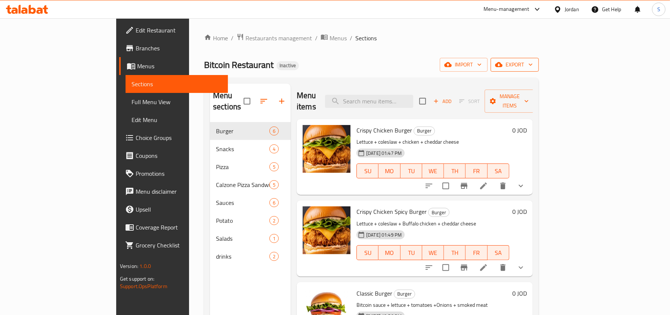
click at [539, 60] on button "export" at bounding box center [515, 65] width 48 height 14
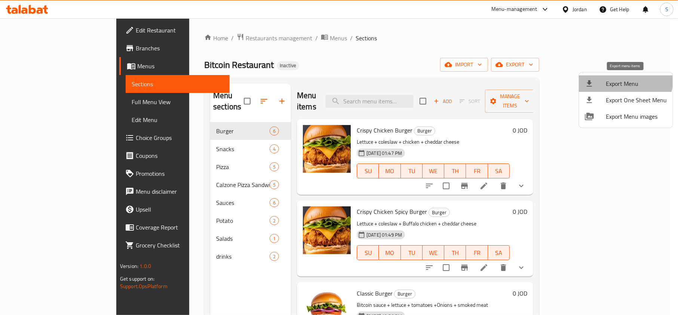
click at [618, 76] on li "Export Menu" at bounding box center [626, 84] width 94 height 16
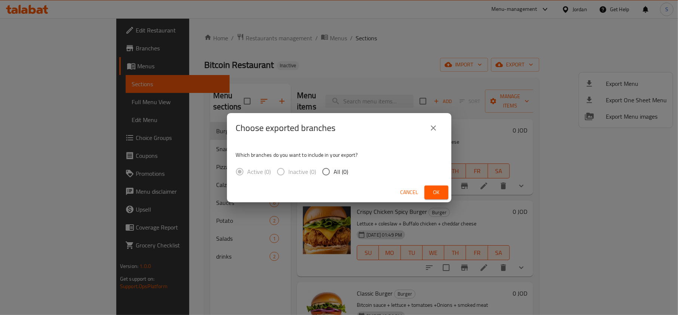
click at [333, 174] on input "All (0)" at bounding box center [326, 172] width 16 height 16
radio input "true"
click at [435, 124] on icon "close" at bounding box center [433, 128] width 9 height 9
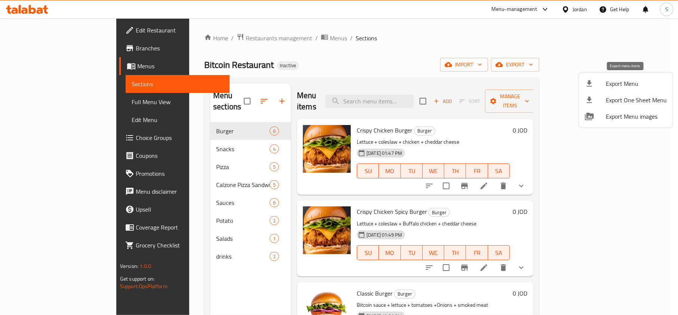
click at [609, 80] on span "Export Menu" at bounding box center [635, 83] width 61 height 9
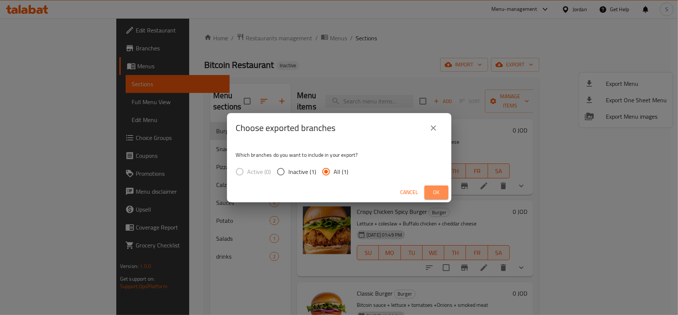
click at [443, 190] on button "Ok" at bounding box center [436, 193] width 24 height 14
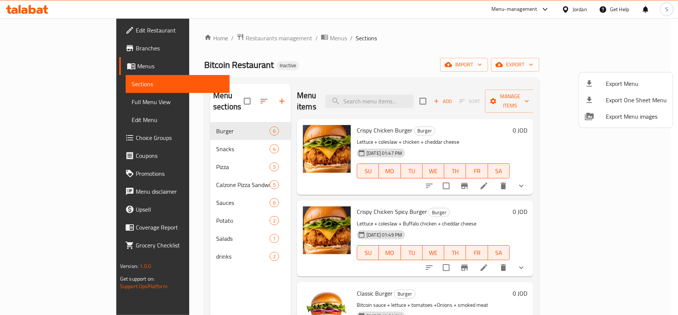
click at [39, 6] on div at bounding box center [339, 157] width 678 height 315
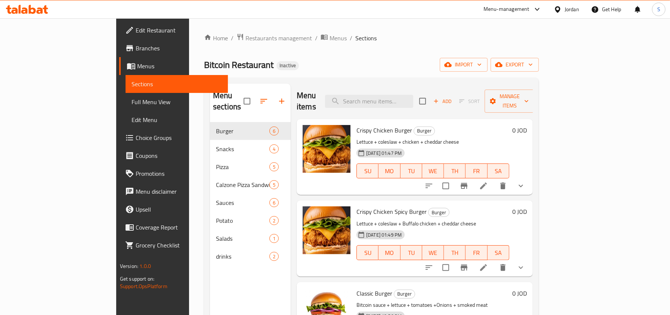
click at [39, 6] on icon at bounding box center [27, 9] width 42 height 9
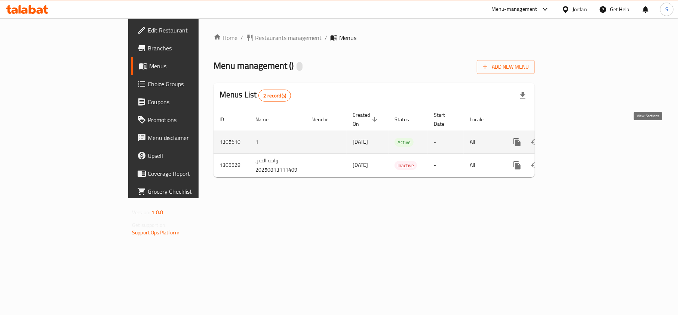
click at [575, 138] on icon "enhanced table" at bounding box center [570, 142] width 9 height 9
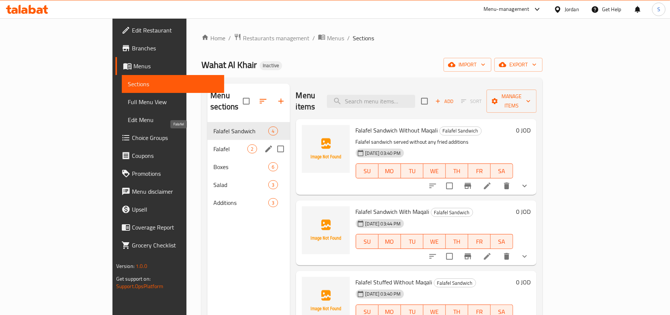
click at [213, 145] on span "Falafel" at bounding box center [230, 149] width 34 height 9
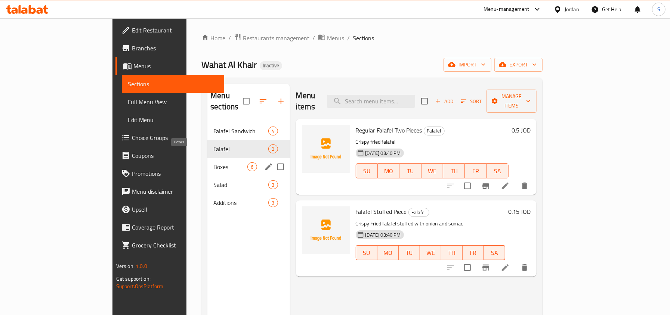
click at [213, 163] on span "Boxes" at bounding box center [230, 167] width 34 height 9
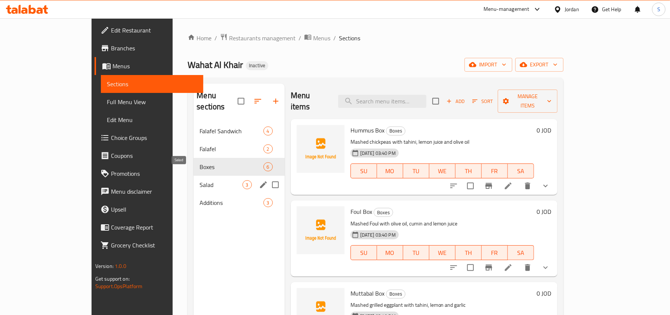
click at [200, 181] on span "Salad" at bounding box center [221, 185] width 43 height 9
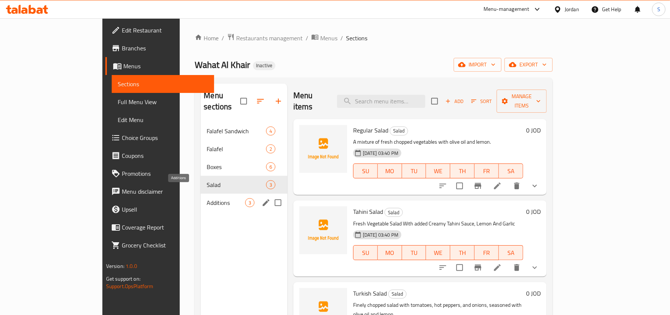
click at [207, 198] on span "Additions" at bounding box center [226, 202] width 38 height 9
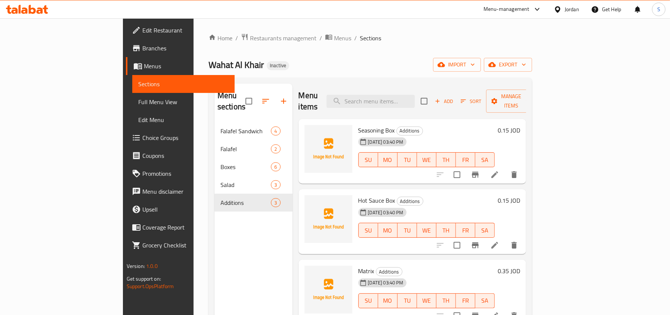
click at [555, 7] on icon at bounding box center [558, 10] width 8 height 8
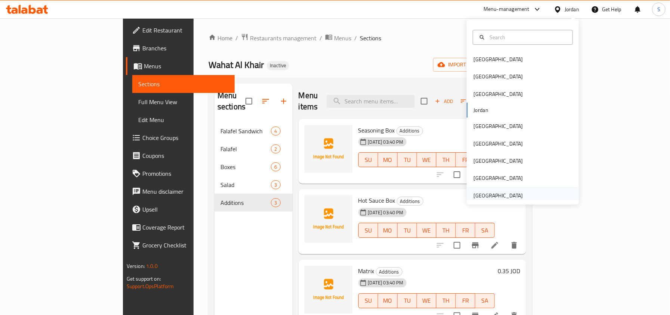
click at [486, 199] on div "[GEOGRAPHIC_DATA]" at bounding box center [498, 196] width 49 height 8
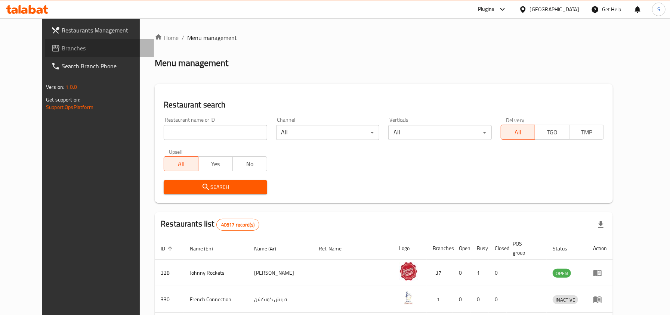
click at [62, 50] on span "Branches" at bounding box center [105, 48] width 86 height 9
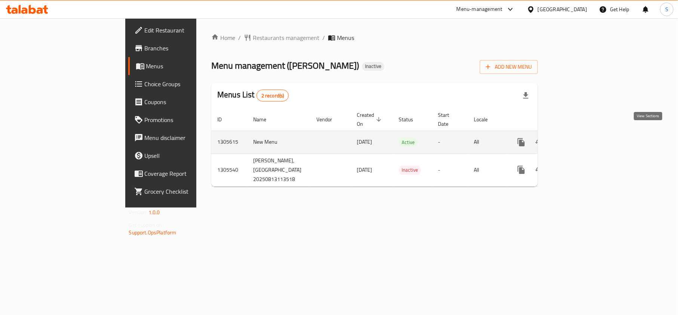
click at [584, 133] on link "enhanced table" at bounding box center [575, 142] width 18 height 18
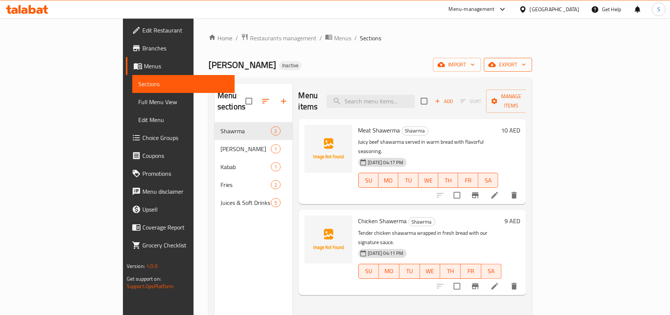
click at [526, 61] on span "export" at bounding box center [508, 64] width 36 height 9
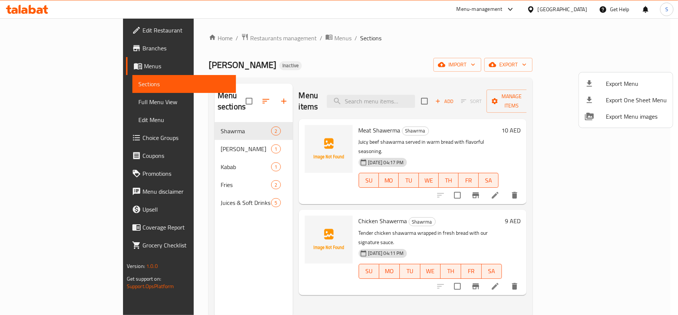
click at [380, 49] on div at bounding box center [339, 157] width 678 height 315
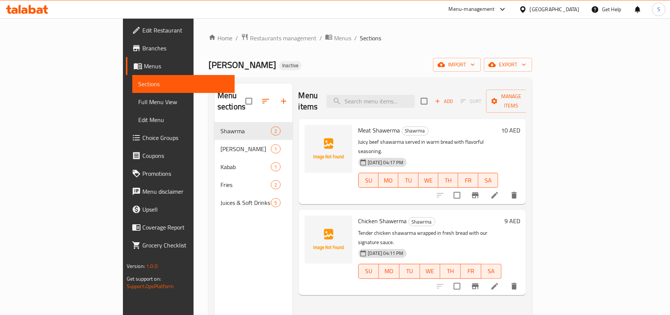
click at [138, 107] on span "Full Menu View" at bounding box center [183, 102] width 90 height 9
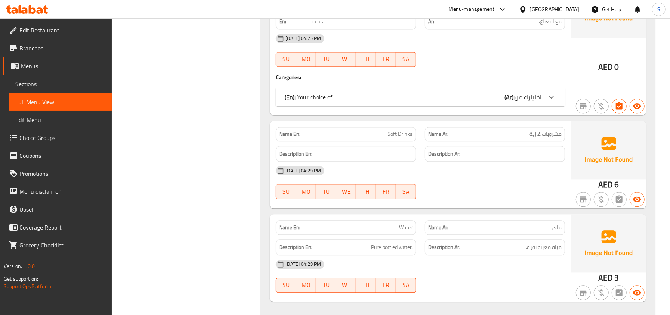
scroll to position [1138, 0]
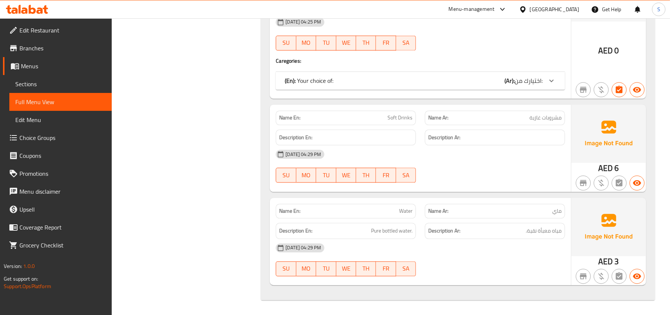
click at [543, 8] on div "[GEOGRAPHIC_DATA]" at bounding box center [554, 9] width 49 height 8
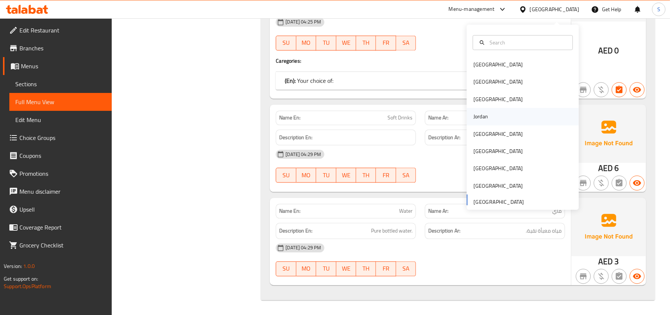
click at [470, 117] on div "Jordan" at bounding box center [481, 116] width 27 height 17
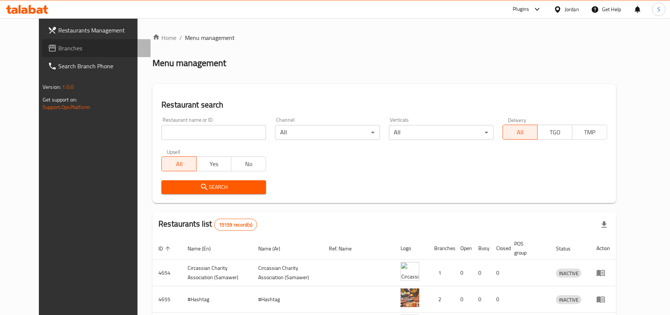
click at [58, 45] on span "Branches" at bounding box center [101, 48] width 86 height 9
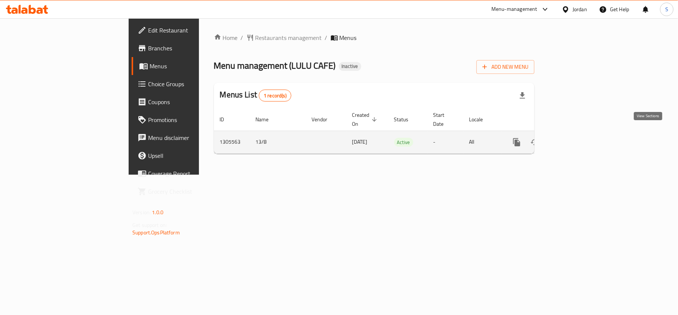
click at [575, 138] on icon "enhanced table" at bounding box center [570, 142] width 9 height 9
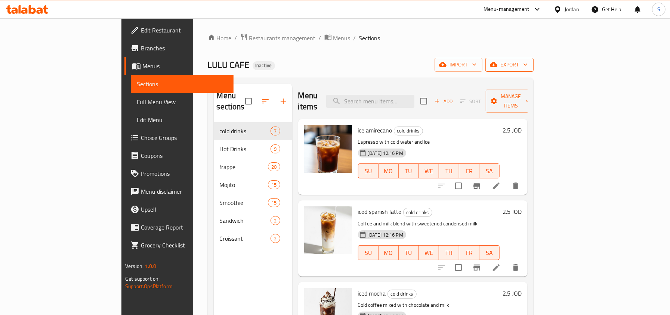
click at [528, 68] on span "export" at bounding box center [509, 64] width 36 height 9
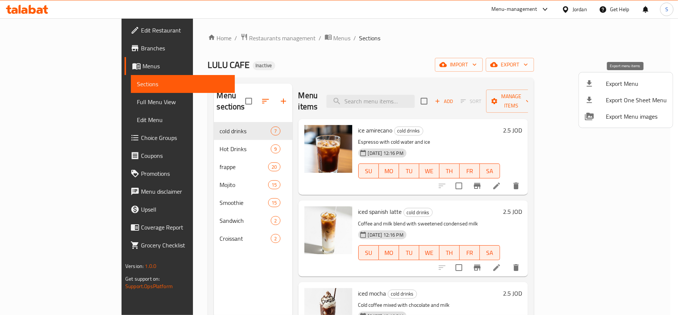
click at [597, 85] on div at bounding box center [595, 83] width 21 height 9
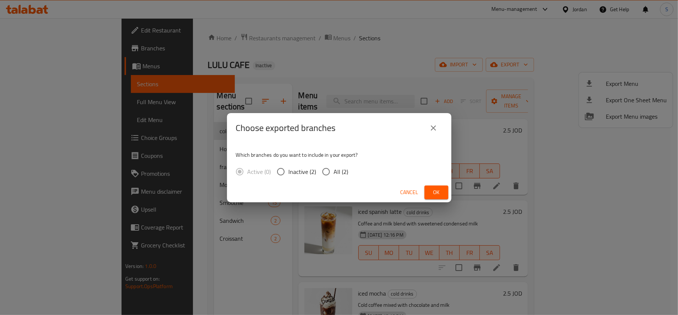
click at [342, 174] on span "All (2)" at bounding box center [341, 171] width 15 height 9
click at [334, 174] on input "All (2)" at bounding box center [326, 172] width 16 height 16
radio input "true"
click at [432, 193] on span "Ok" at bounding box center [436, 192] width 12 height 9
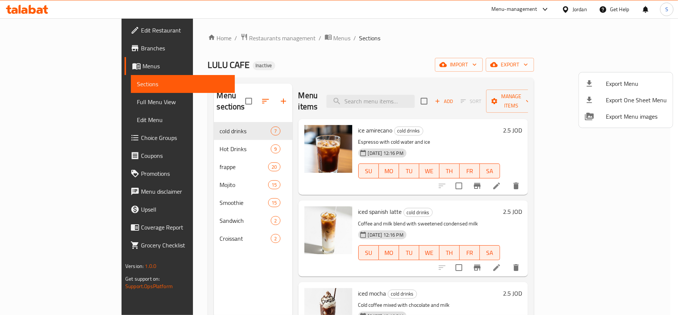
click at [46, 20] on div at bounding box center [339, 157] width 678 height 315
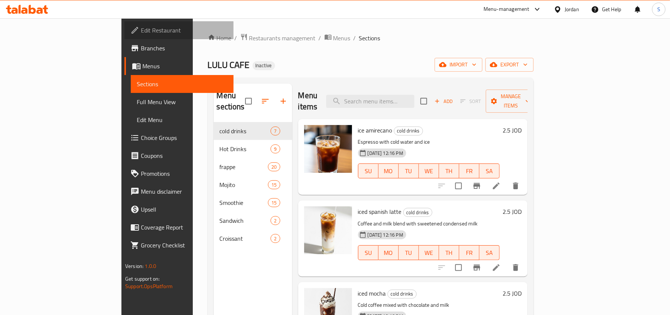
click at [141, 31] on span "Edit Restaurant" at bounding box center [184, 30] width 86 height 9
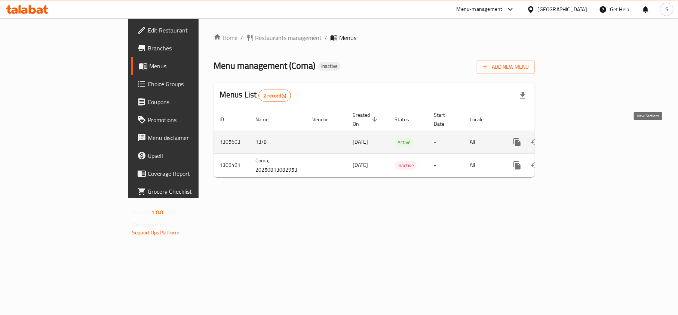
click at [575, 138] on icon "enhanced table" at bounding box center [570, 142] width 9 height 9
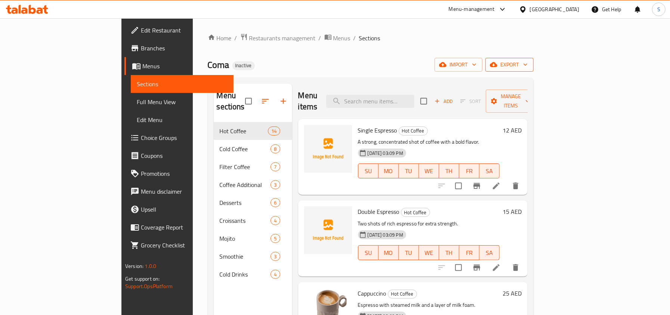
click at [528, 61] on span "export" at bounding box center [509, 64] width 36 height 9
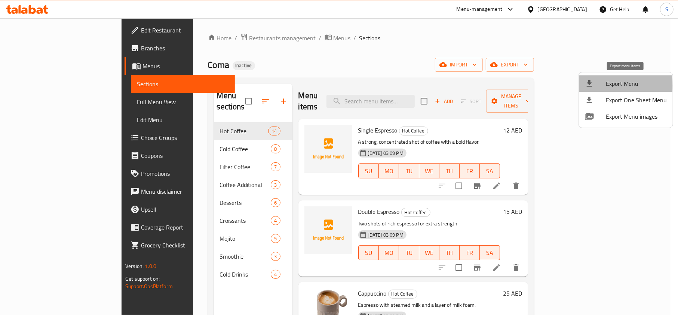
click at [610, 86] on span "Export Menu" at bounding box center [635, 83] width 61 height 9
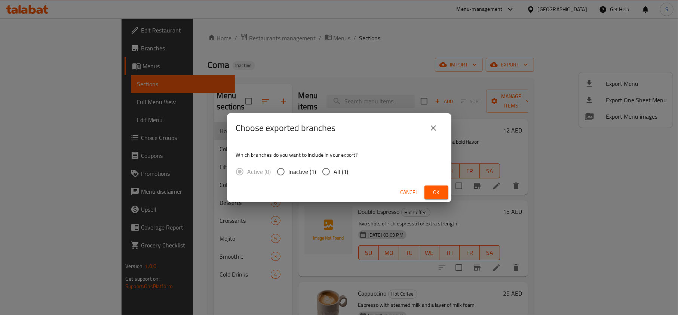
click at [336, 170] on span "All (1)" at bounding box center [341, 171] width 15 height 9
click at [334, 170] on input "All (1)" at bounding box center [326, 172] width 16 height 16
radio input "true"
click at [437, 186] on button "Ok" at bounding box center [436, 193] width 24 height 14
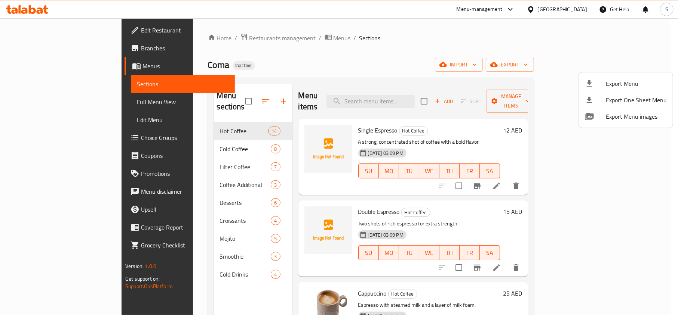
click at [51, 31] on div at bounding box center [339, 157] width 678 height 315
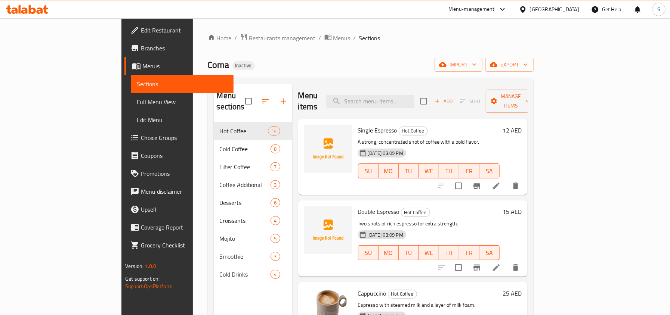
click at [141, 31] on span "Edit Restaurant" at bounding box center [184, 30] width 86 height 9
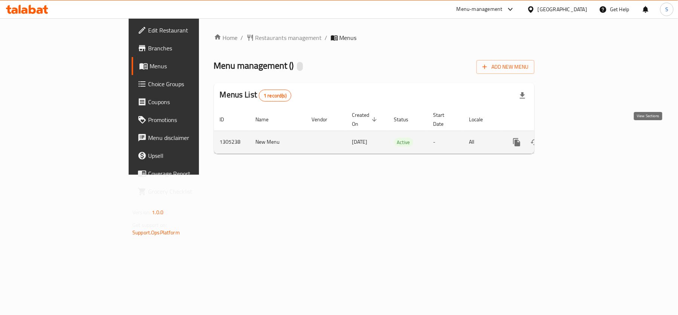
click at [575, 138] on icon "enhanced table" at bounding box center [570, 142] width 9 height 9
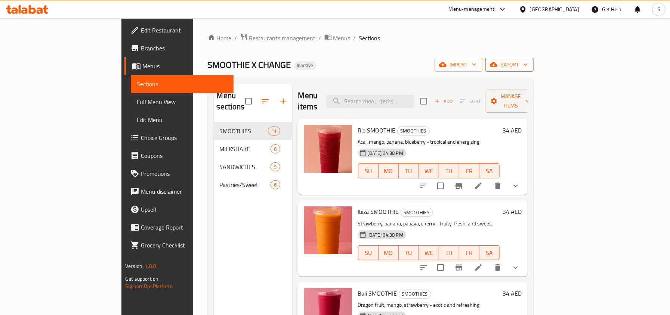
click at [528, 67] on span "export" at bounding box center [509, 64] width 36 height 9
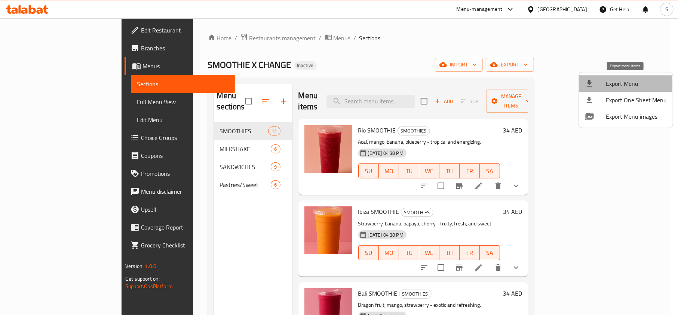
click at [603, 84] on div at bounding box center [595, 83] width 21 height 9
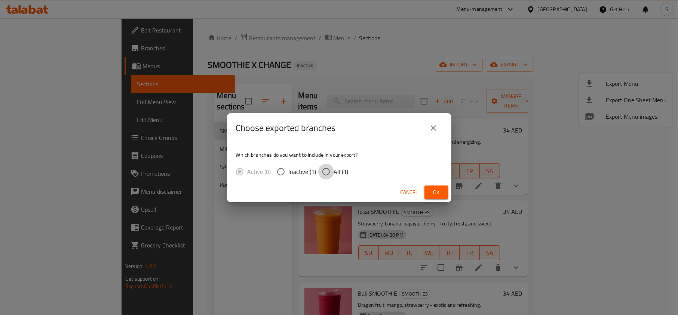
click at [333, 172] on input "All (1)" at bounding box center [326, 172] width 16 height 16
radio input "true"
click at [444, 188] on button "Ok" at bounding box center [436, 193] width 24 height 14
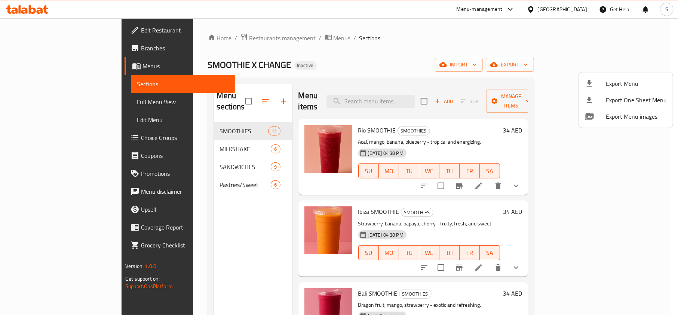
click at [64, 27] on div at bounding box center [339, 157] width 678 height 315
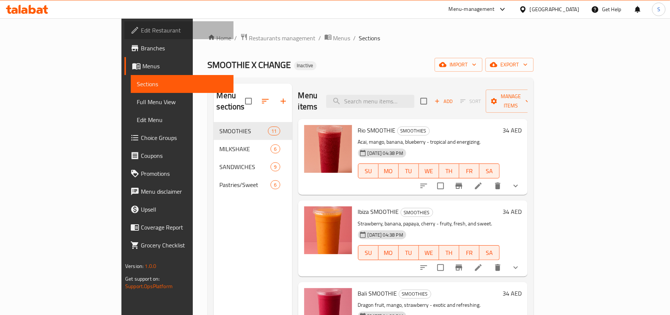
click at [141, 26] on span "Edit Restaurant" at bounding box center [184, 30] width 86 height 9
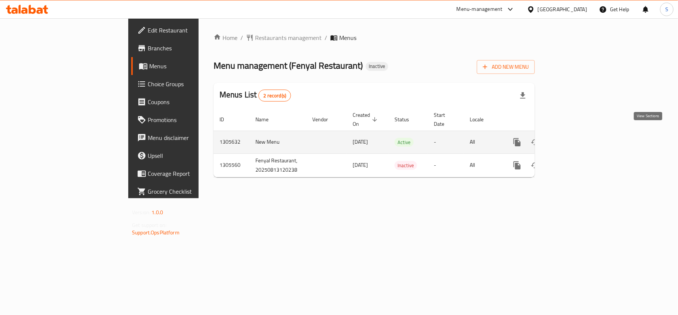
click at [575, 138] on icon "enhanced table" at bounding box center [570, 142] width 9 height 9
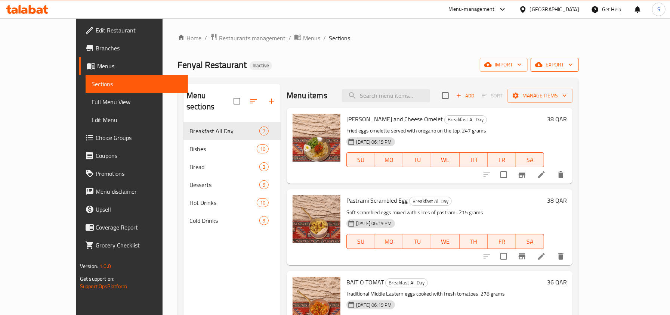
click at [573, 65] on span "export" at bounding box center [555, 64] width 36 height 9
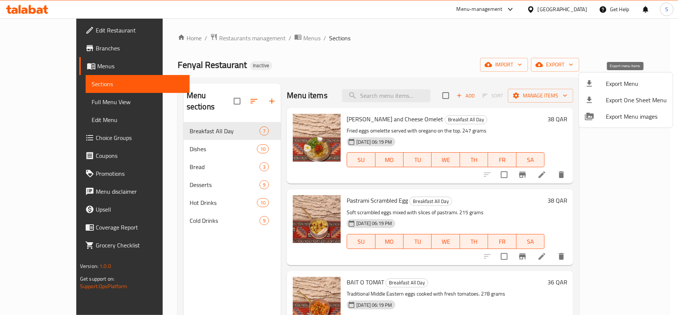
click at [616, 81] on span "Export Menu" at bounding box center [635, 83] width 61 height 9
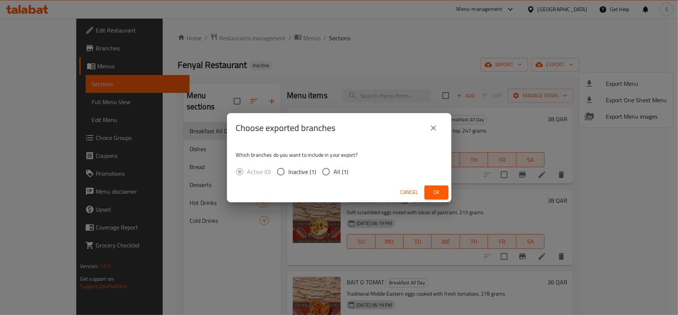
click at [339, 170] on span "All (1)" at bounding box center [341, 171] width 15 height 9
click at [334, 170] on input "All (1)" at bounding box center [326, 172] width 16 height 16
radio input "true"
click at [444, 193] on button "Ok" at bounding box center [436, 193] width 24 height 14
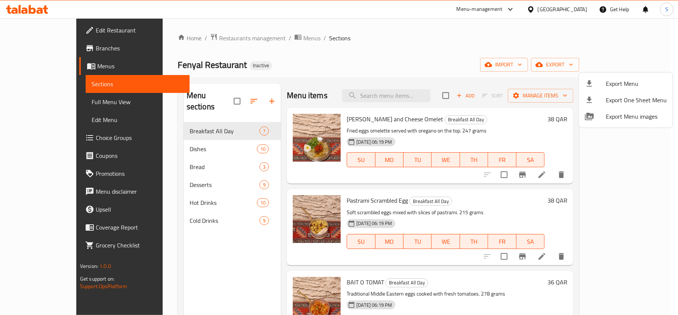
click at [371, 56] on div at bounding box center [339, 157] width 678 height 315
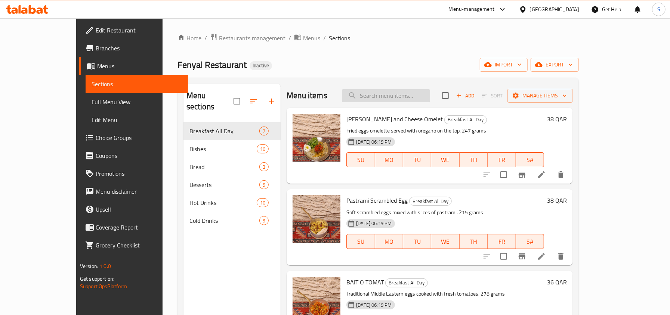
click at [403, 99] on input "search" at bounding box center [386, 95] width 88 height 13
paste input "Water"
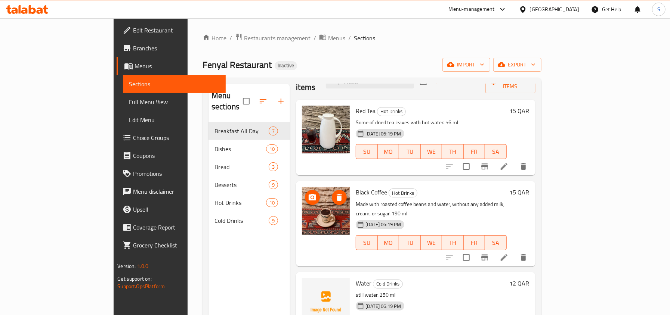
scroll to position [30, 0]
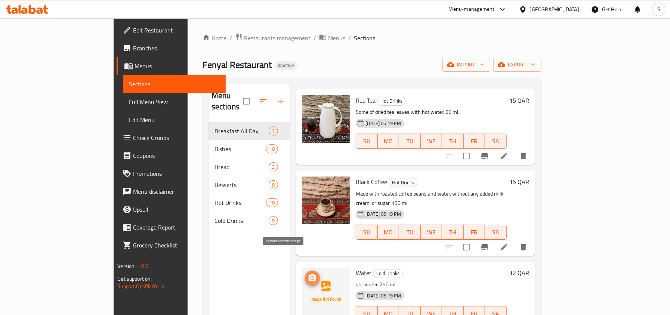
click at [309, 275] on icon "upload picture" at bounding box center [312, 278] width 7 height 7
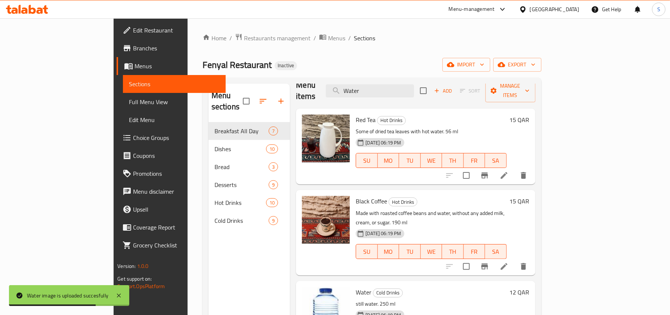
scroll to position [0, 0]
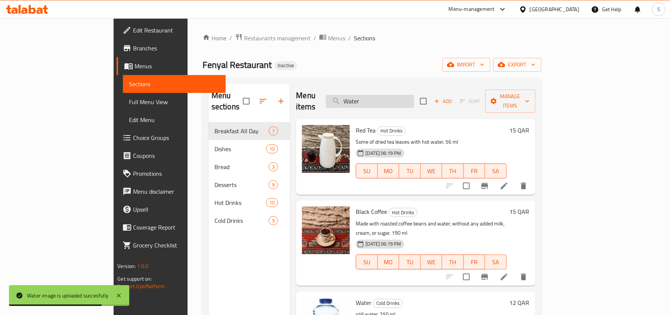
click at [403, 95] on input "Water" at bounding box center [370, 101] width 88 height 13
paste input "Sparkling"
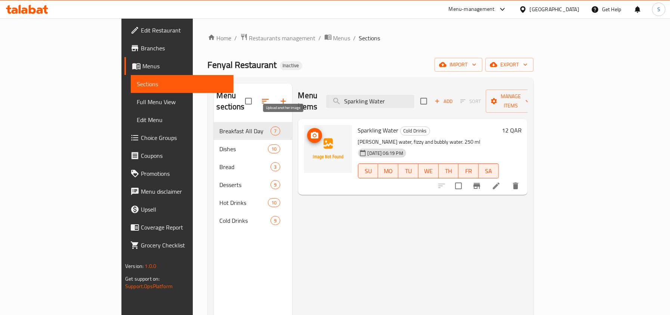
drag, startPoint x: 292, startPoint y: 127, endPoint x: 287, endPoint y: 125, distance: 5.7
click at [311, 132] on icon "upload picture" at bounding box center [314, 135] width 7 height 7
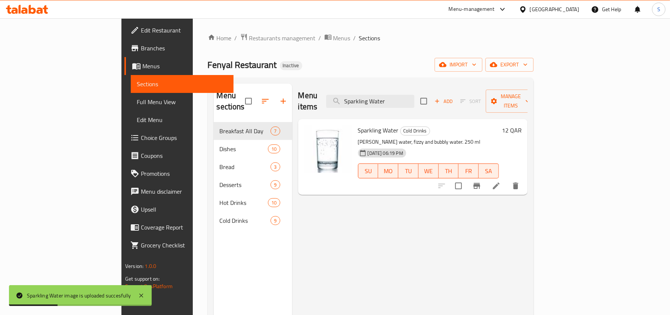
click at [386, 107] on div "Menu items Sparkling Water Add Sort Manage items" at bounding box center [412, 102] width 229 height 36
click at [389, 97] on input "Sparkling Water" at bounding box center [370, 101] width 88 height 13
paste input "Laban Ayran"
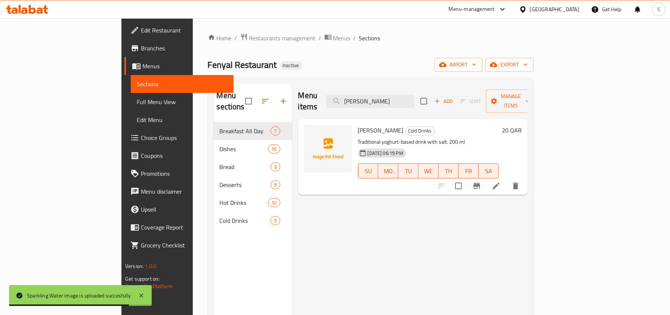
type input "Laban Ayran"
click at [304, 125] on img at bounding box center [328, 149] width 48 height 48
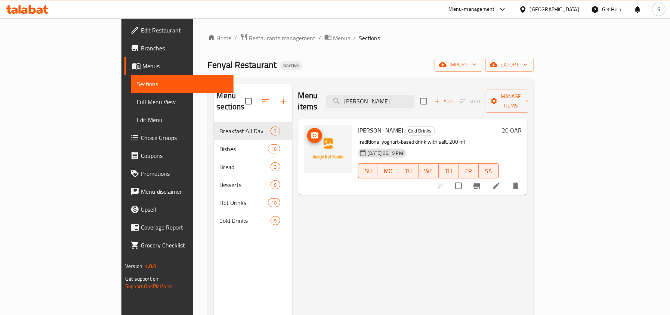
click at [311, 132] on icon "upload picture" at bounding box center [314, 135] width 7 height 7
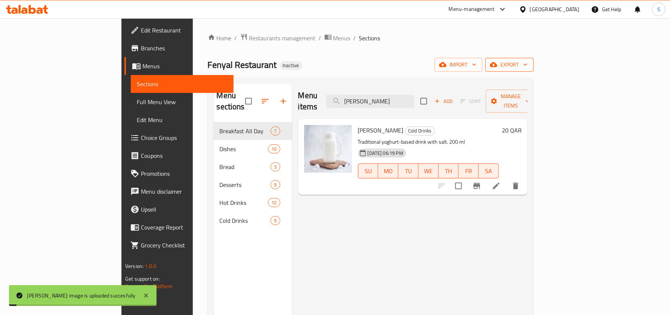
click at [528, 66] on span "export" at bounding box center [509, 64] width 36 height 9
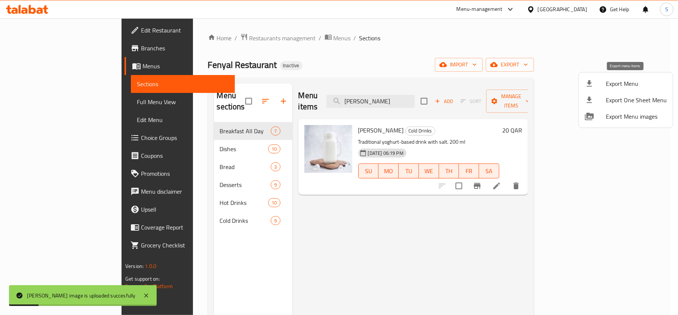
click at [606, 84] on span "Export Menu" at bounding box center [635, 83] width 61 height 9
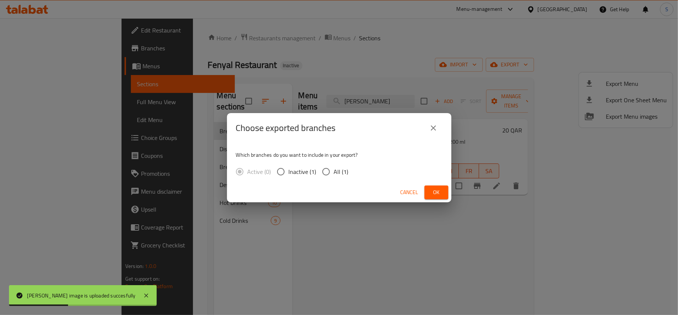
click at [336, 173] on span "All (1)" at bounding box center [341, 171] width 15 height 9
click at [334, 173] on input "All (1)" at bounding box center [326, 172] width 16 height 16
radio input "true"
click at [437, 192] on span "Ok" at bounding box center [436, 192] width 12 height 9
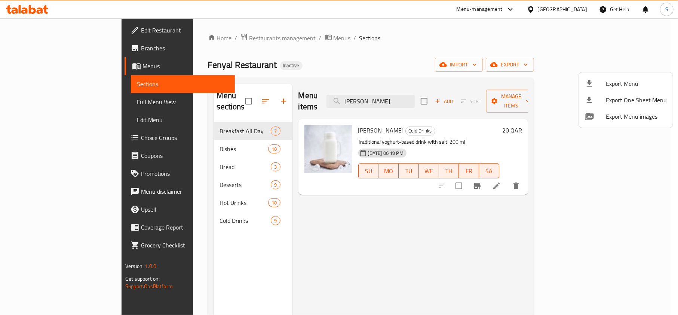
click at [575, 8] on div at bounding box center [339, 157] width 678 height 315
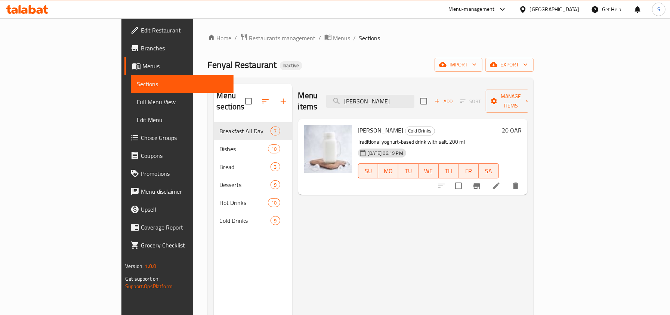
click at [573, 8] on div "Qatar" at bounding box center [554, 9] width 49 height 8
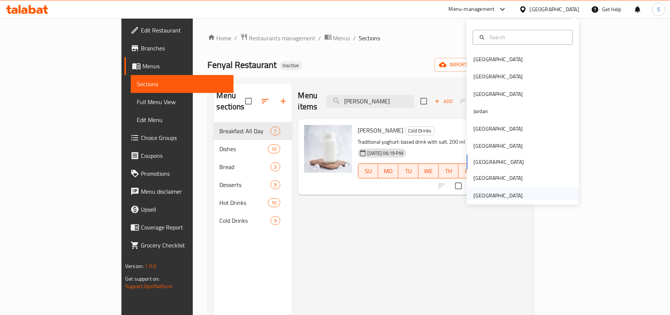
click at [494, 199] on div "United Arab Emirates" at bounding box center [498, 196] width 49 height 8
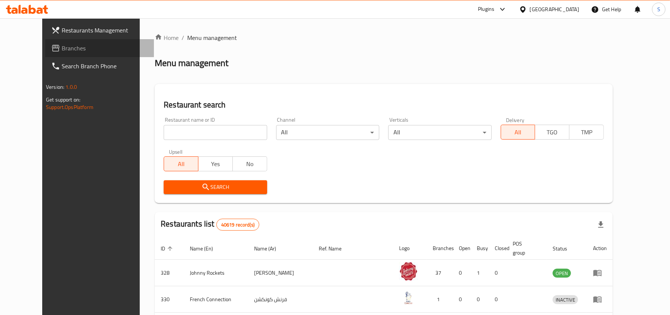
click at [62, 49] on span "Branches" at bounding box center [105, 48] width 86 height 9
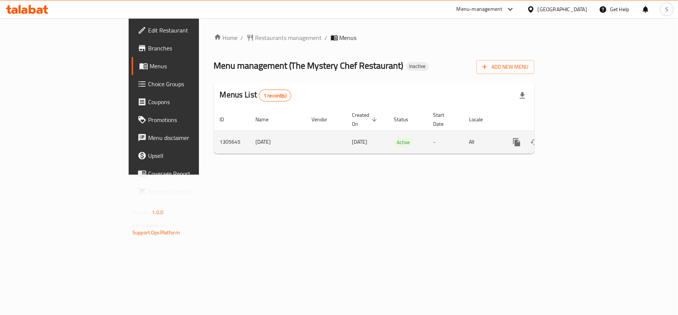
click at [579, 133] on link "enhanced table" at bounding box center [570, 142] width 18 height 18
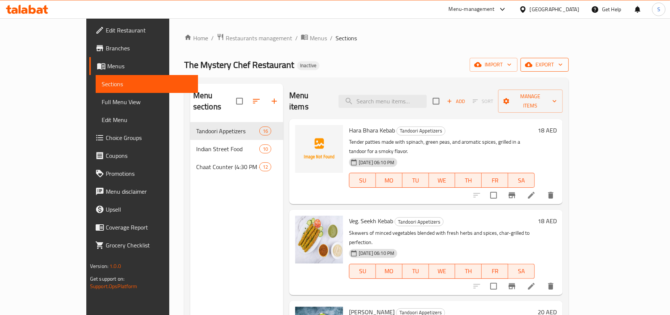
click at [563, 65] on span "export" at bounding box center [545, 64] width 36 height 9
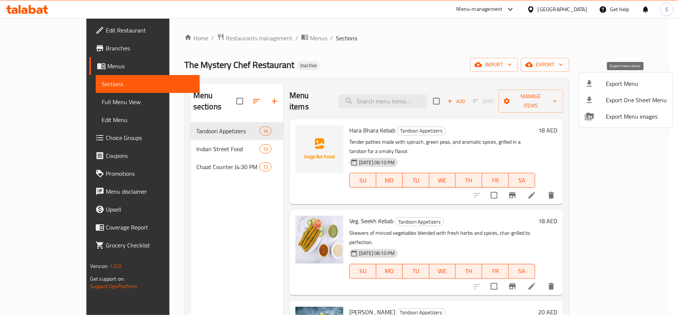
click at [615, 80] on span "Export Menu" at bounding box center [635, 83] width 61 height 9
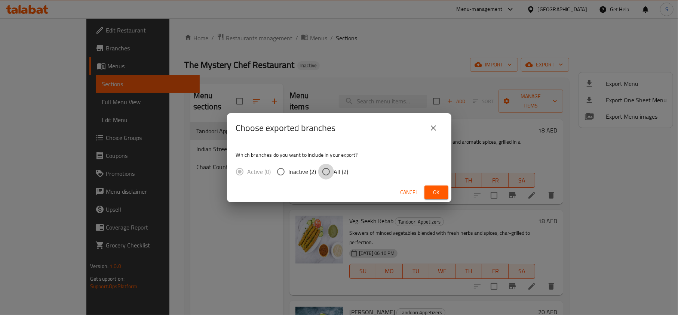
click at [332, 176] on input "All (2)" at bounding box center [326, 172] width 16 height 16
radio input "true"
click at [441, 189] on span "Ok" at bounding box center [436, 192] width 12 height 9
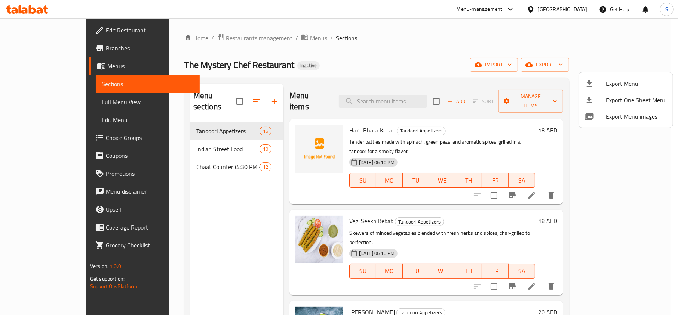
click at [77, 35] on div "Export Menu Export One Sheet Menu Export Menu images" at bounding box center [339, 157] width 678 height 315
click at [70, 28] on div at bounding box center [339, 157] width 678 height 315
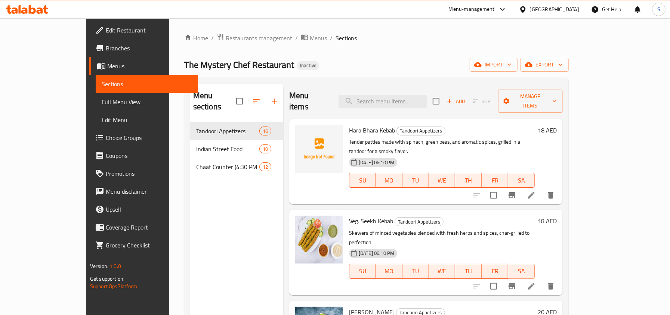
click at [106, 26] on span "Edit Restaurant" at bounding box center [149, 30] width 86 height 9
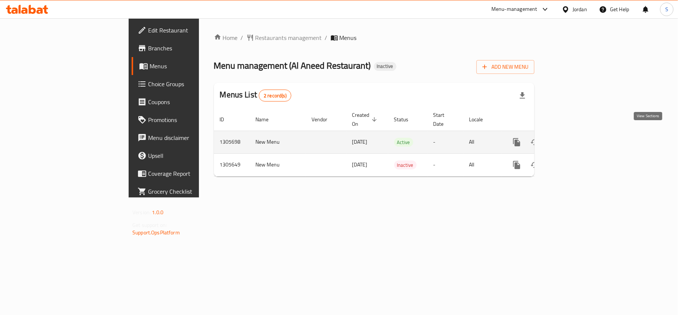
click at [575, 138] on icon "enhanced table" at bounding box center [570, 142] width 9 height 9
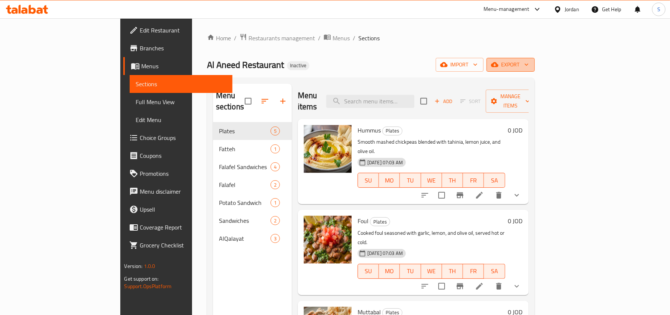
click at [529, 66] on span "export" at bounding box center [511, 64] width 36 height 9
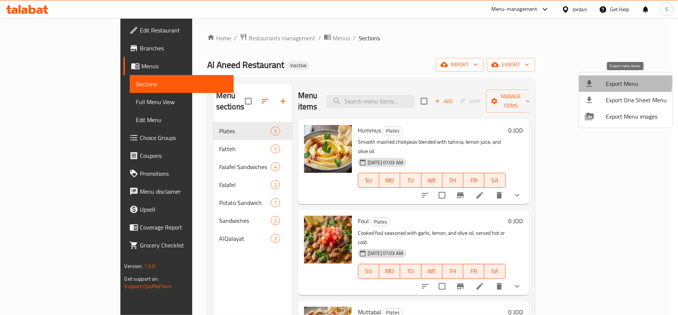
click at [591, 81] on icon at bounding box center [589, 83] width 9 height 9
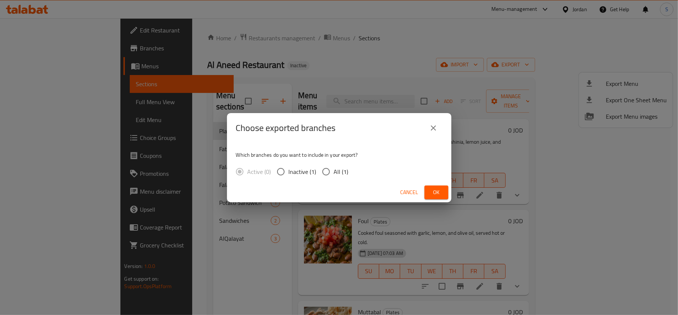
click at [336, 170] on span "All (1)" at bounding box center [341, 171] width 15 height 9
click at [334, 170] on input "All (1)" at bounding box center [326, 172] width 16 height 16
radio input "true"
click at [437, 195] on span "Ok" at bounding box center [436, 192] width 12 height 9
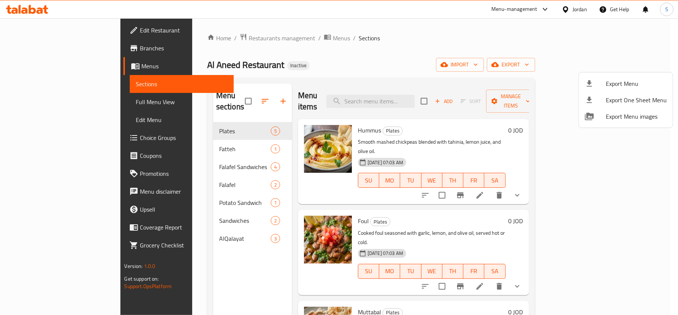
click at [52, 27] on div at bounding box center [339, 157] width 678 height 315
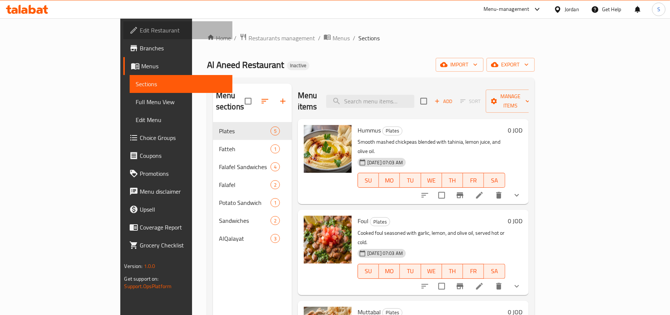
click at [140, 27] on span "Edit Restaurant" at bounding box center [183, 30] width 86 height 9
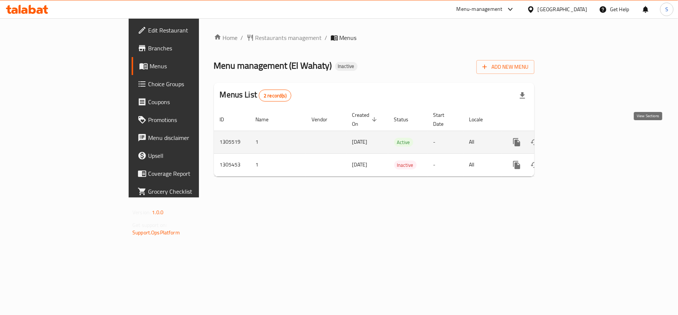
click at [579, 133] on link "enhanced table" at bounding box center [570, 142] width 18 height 18
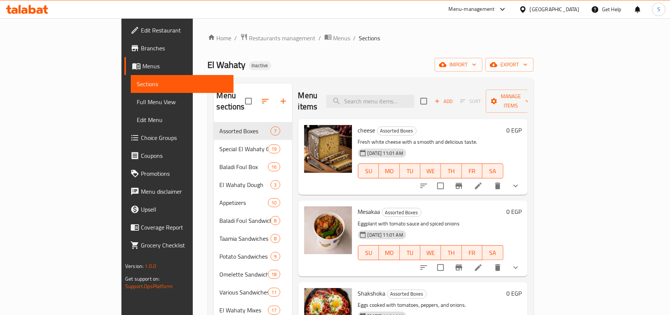
click at [529, 61] on icon "button" at bounding box center [525, 64] width 7 height 7
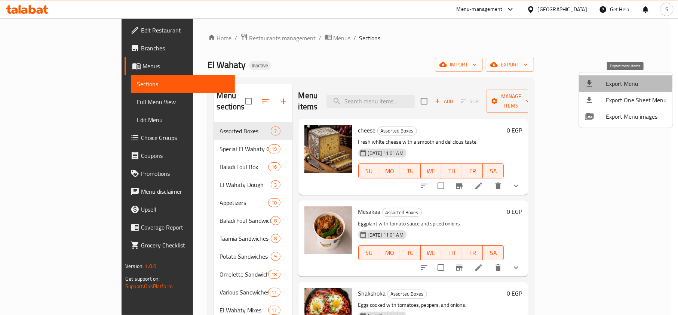
click at [596, 83] on div at bounding box center [595, 83] width 21 height 9
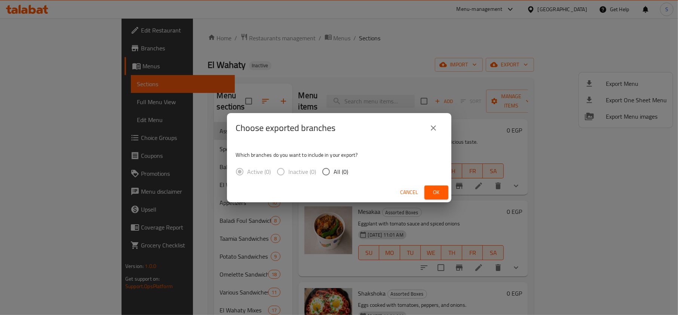
click at [331, 173] on input "All (0)" at bounding box center [326, 172] width 16 height 16
radio input "true"
click at [439, 197] on button "Ok" at bounding box center [436, 193] width 24 height 14
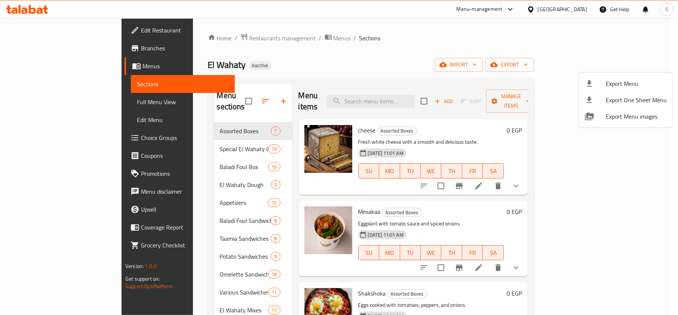
click at [346, 71] on div at bounding box center [339, 157] width 678 height 315
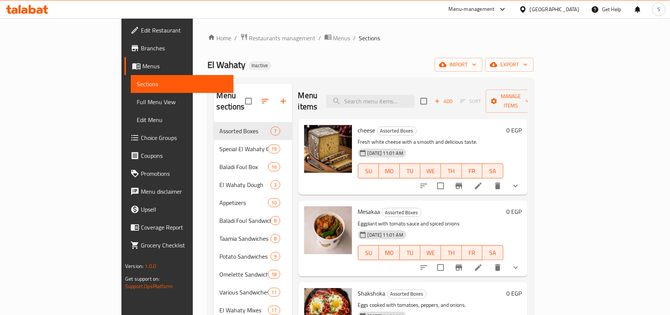
click at [530, 5] on div at bounding box center [524, 9] width 11 height 8
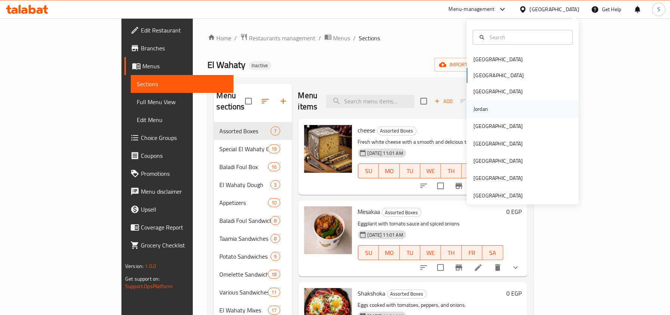
click at [478, 106] on div "Jordan" at bounding box center [481, 109] width 15 height 8
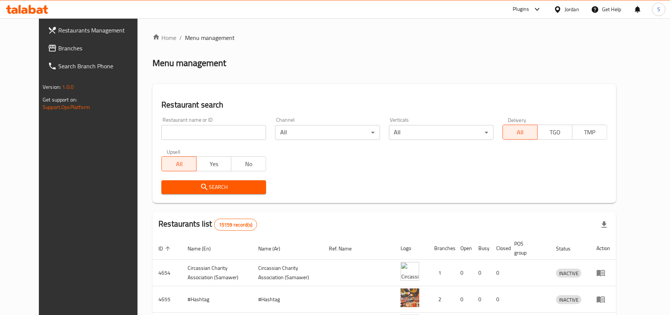
click at [58, 47] on span "Branches" at bounding box center [101, 48] width 86 height 9
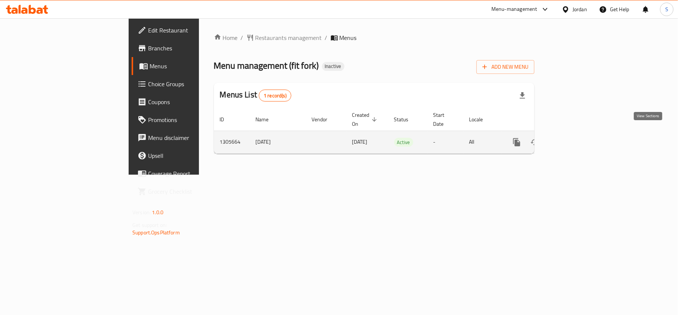
click at [575, 138] on icon "enhanced table" at bounding box center [570, 142] width 9 height 9
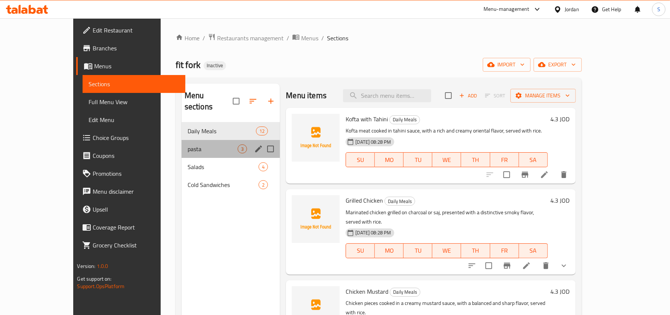
click at [184, 140] on div "pasta 3" at bounding box center [231, 149] width 99 height 18
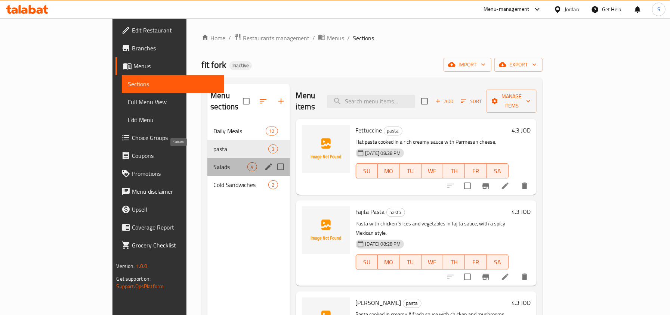
click at [213, 163] on span "Salads" at bounding box center [230, 167] width 34 height 9
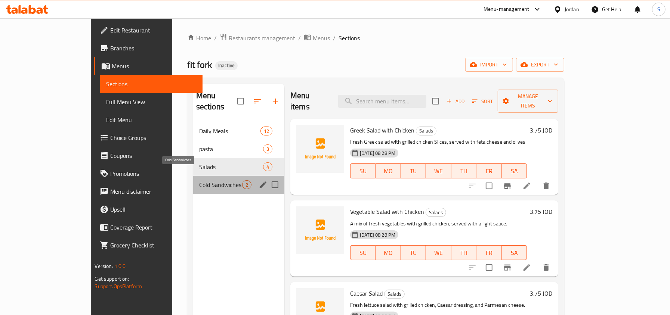
click at [199, 181] on span "Cold Sandwiches" at bounding box center [220, 185] width 43 height 9
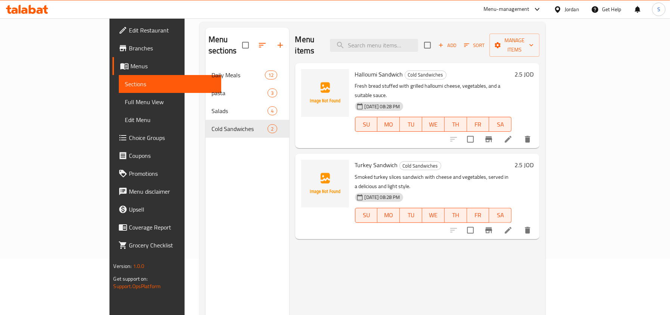
scroll to position [105, 0]
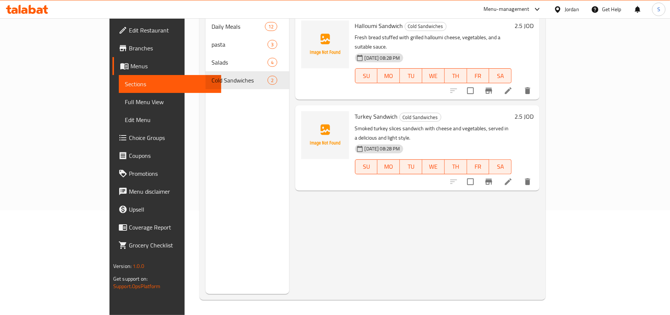
click at [561, 10] on icon at bounding box center [558, 10] width 8 height 8
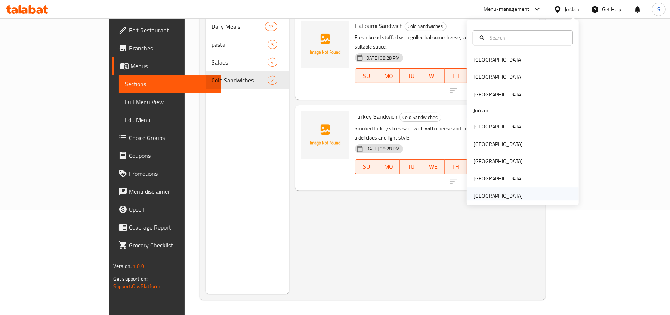
click at [503, 190] on div "[GEOGRAPHIC_DATA]" at bounding box center [498, 196] width 61 height 17
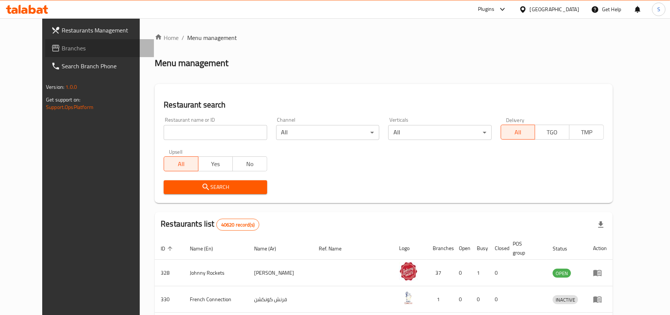
click at [61, 56] on link "Branches" at bounding box center [99, 48] width 109 height 18
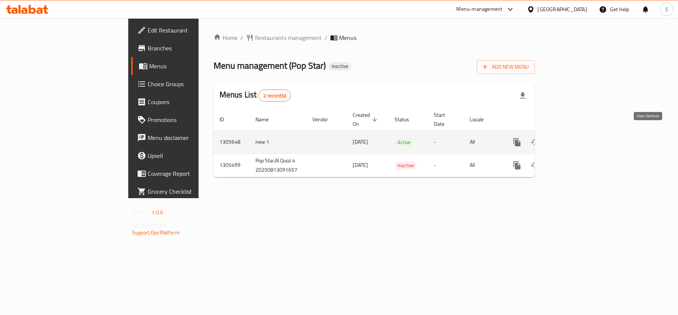
click at [580, 141] on link "enhanced table" at bounding box center [571, 142] width 18 height 18
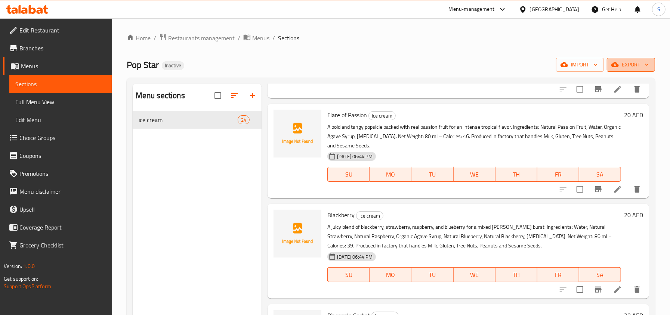
click at [619, 63] on icon "button" at bounding box center [614, 64] width 7 height 7
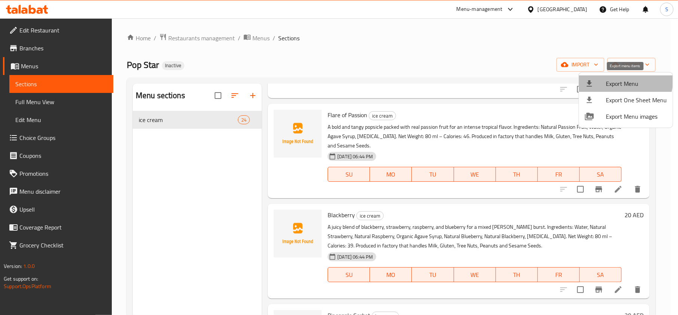
click at [603, 76] on li "Export Menu" at bounding box center [626, 84] width 94 height 16
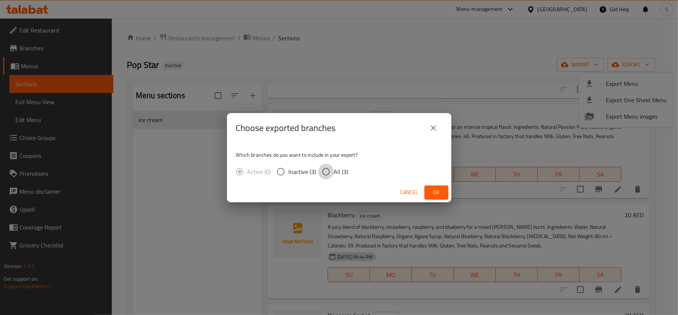
click at [323, 171] on input "All (3)" at bounding box center [326, 172] width 16 height 16
radio input "true"
click at [442, 188] on button "Ok" at bounding box center [436, 193] width 24 height 14
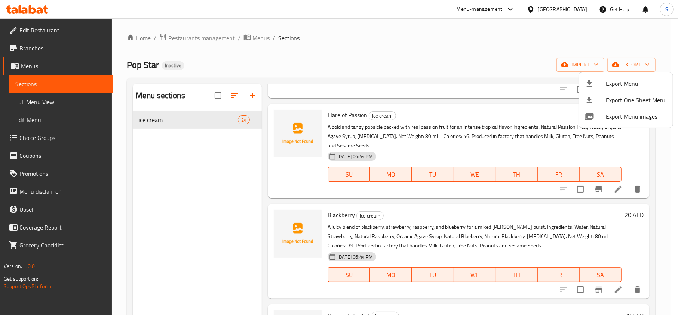
click at [554, 9] on div at bounding box center [339, 157] width 678 height 315
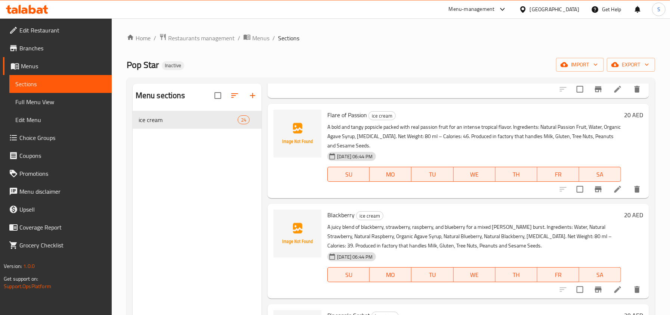
click at [545, 12] on div "[GEOGRAPHIC_DATA]" at bounding box center [554, 9] width 49 height 8
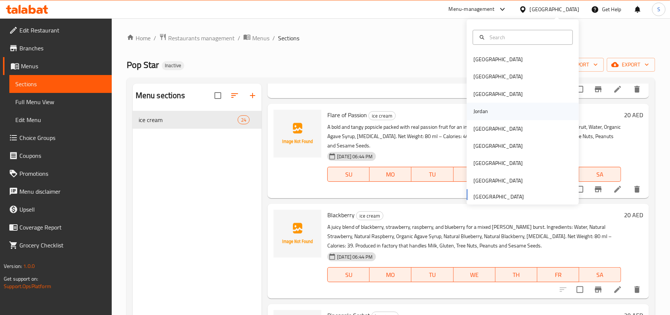
click at [485, 111] on div "Jordan" at bounding box center [481, 111] width 27 height 17
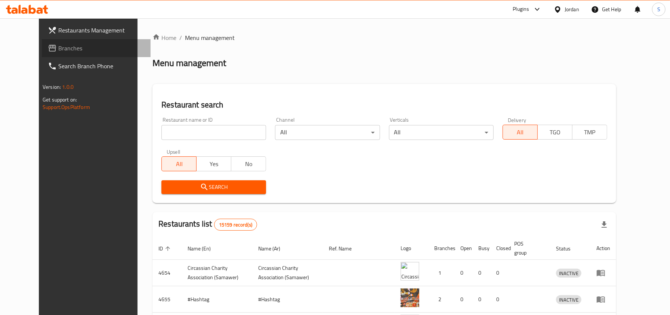
click at [81, 51] on span "Branches" at bounding box center [101, 48] width 86 height 9
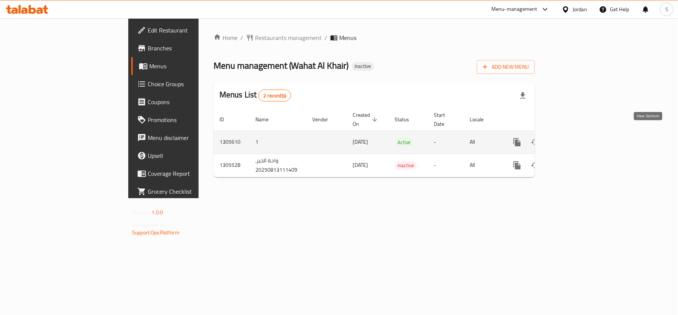
click at [575, 138] on icon "enhanced table" at bounding box center [570, 142] width 9 height 9
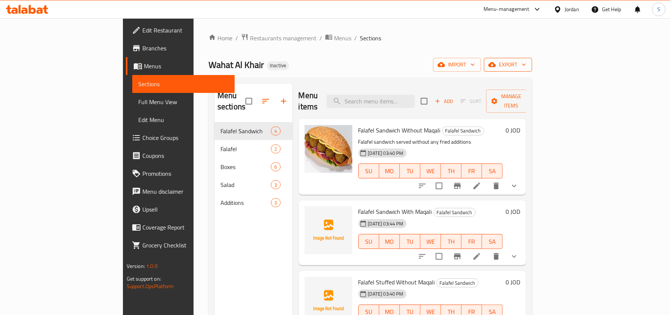
click at [526, 63] on span "export" at bounding box center [508, 64] width 36 height 9
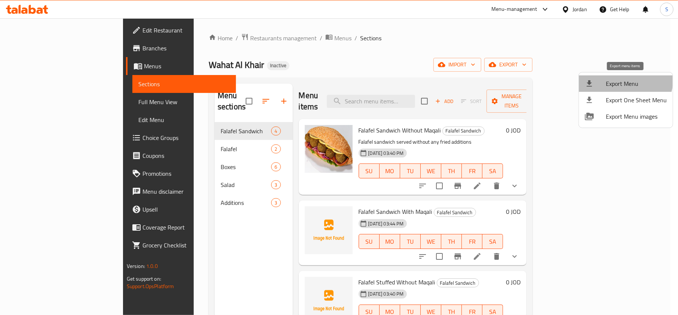
click at [612, 77] on li "Export Menu" at bounding box center [626, 84] width 94 height 16
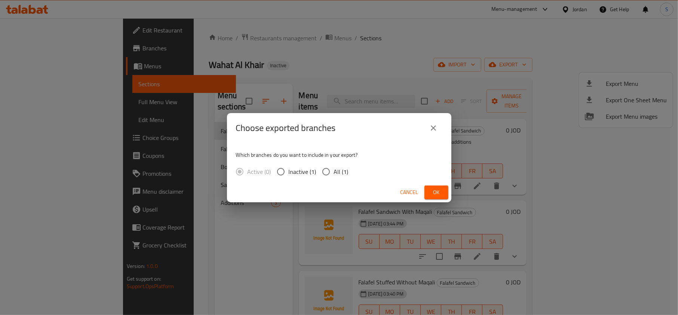
click at [331, 174] on input "All (1)" at bounding box center [326, 172] width 16 height 16
radio input "true"
click at [446, 188] on button "Ok" at bounding box center [436, 193] width 24 height 14
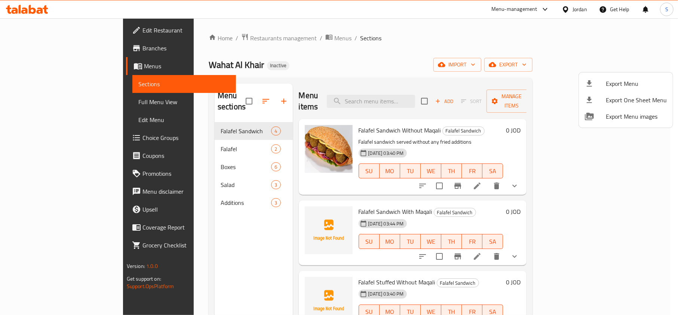
click at [400, 90] on div at bounding box center [339, 157] width 678 height 315
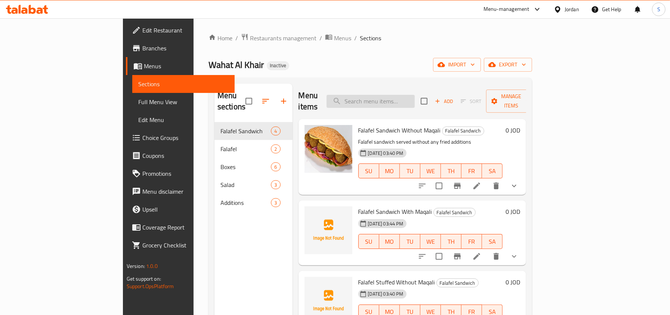
click at [398, 100] on input "search" at bounding box center [371, 101] width 88 height 13
paste input "Falafel Stuffed Without Maqali"
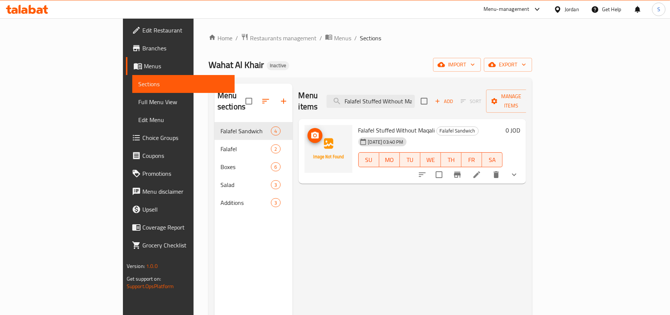
click at [311, 132] on icon "upload picture" at bounding box center [314, 135] width 7 height 7
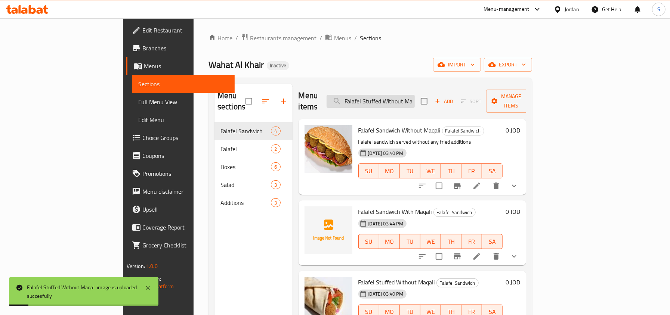
click at [398, 96] on input "Falafel Stuffed Without Maqali" at bounding box center [371, 101] width 88 height 13
paste input "Stuffed Falafel With"
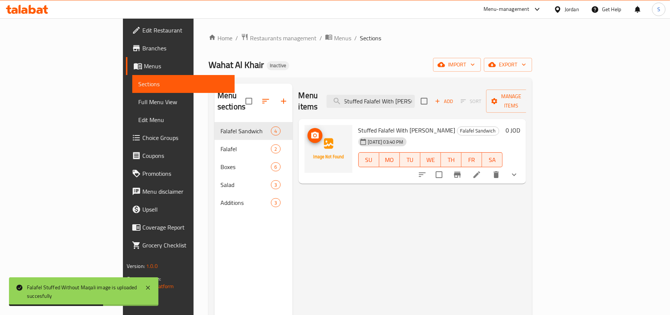
click at [305, 125] on img at bounding box center [329, 149] width 48 height 48
click at [311, 131] on icon "upload picture" at bounding box center [315, 135] width 9 height 9
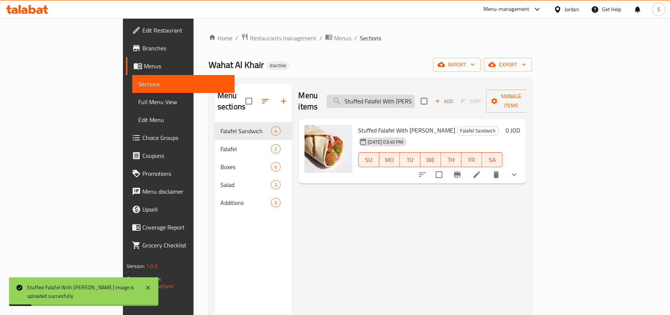
click at [407, 102] on input "Stuffed Falafel With [PERSON_NAME]" at bounding box center [371, 101] width 88 height 13
paste input "Regular Falafel Two Pieces"
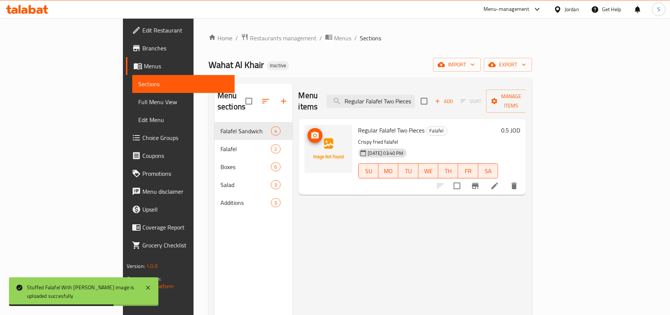
click at [311, 132] on icon "upload picture" at bounding box center [314, 135] width 7 height 7
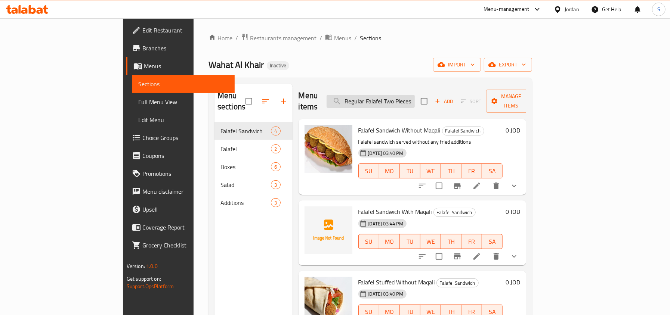
click at [404, 102] on input "Regular Falafel Two Pieces" at bounding box center [371, 101] width 88 height 13
paste input "search"
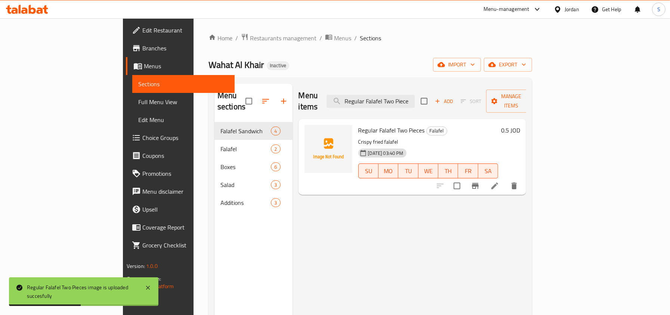
type input "Regular Falafel Two Piece"
click at [327, 196] on div "Menu items Regular Falafel Two Piece Add Sort Manage items Regular Falafel Two …" at bounding box center [410, 241] width 234 height 315
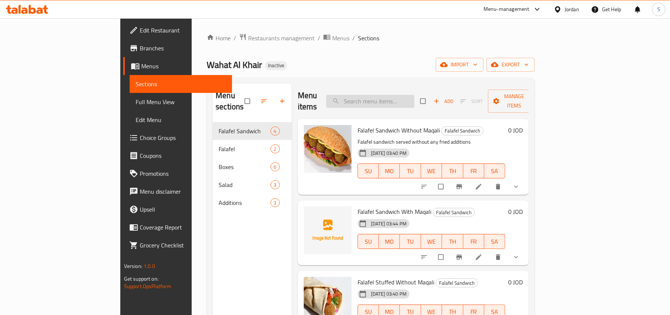
click at [391, 98] on input "search" at bounding box center [370, 101] width 88 height 13
paste input "Regular Falafel Two Pieces"
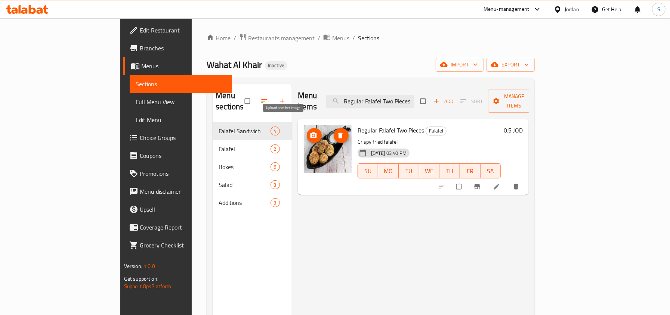
click at [310, 132] on icon "upload picture" at bounding box center [313, 135] width 7 height 7
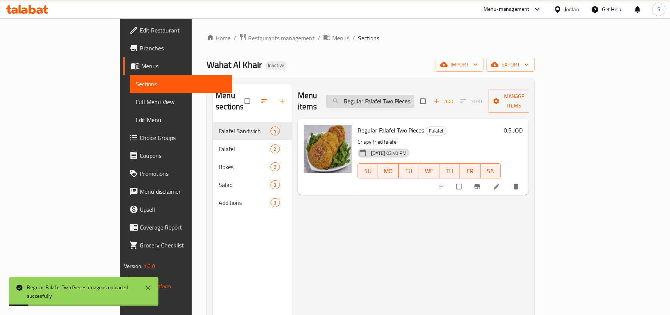
click at [407, 95] on input "Regular Falafel Two Pieces" at bounding box center [370, 101] width 88 height 13
paste input "Falafel Stuffed Piece"
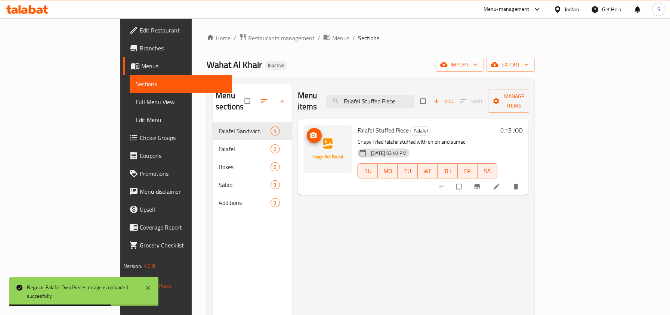
type input "Falafel Stuffed Piece"
click at [310, 132] on icon "upload picture" at bounding box center [313, 135] width 7 height 7
click at [213, 200] on div "Additions 3" at bounding box center [252, 203] width 79 height 18
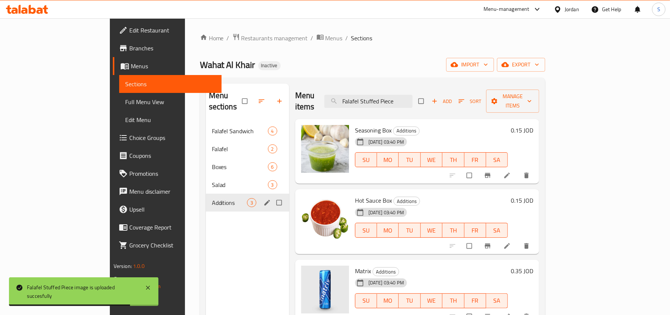
click at [212, 198] on span "Additions" at bounding box center [229, 202] width 35 height 9
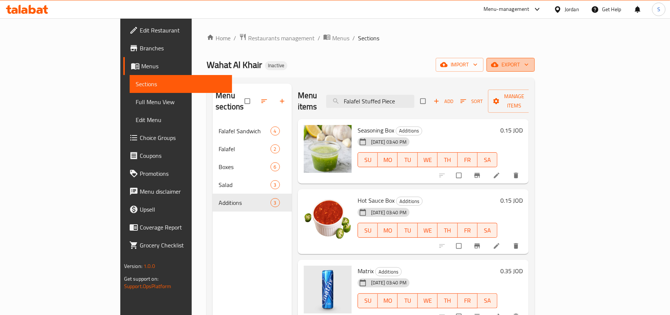
click at [529, 63] on span "export" at bounding box center [511, 64] width 36 height 9
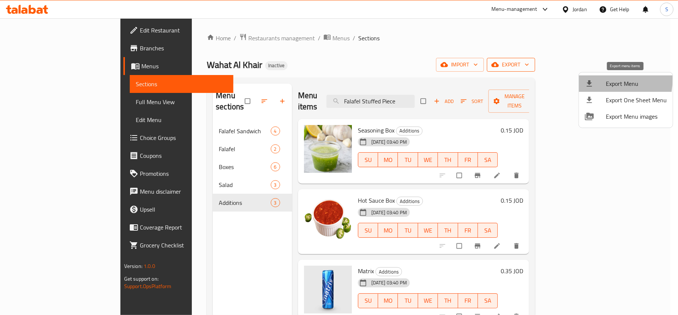
click at [582, 78] on li "Export Menu" at bounding box center [626, 84] width 94 height 16
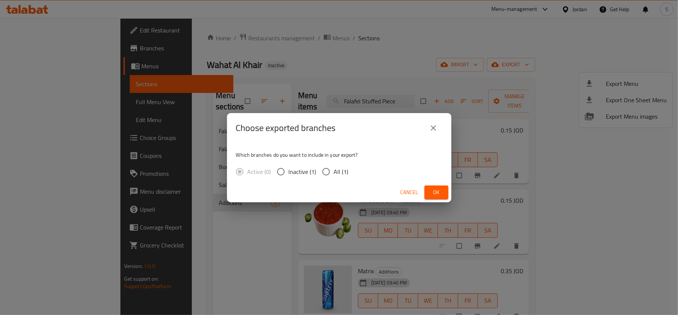
click at [341, 172] on span "All (1)" at bounding box center [341, 171] width 15 height 9
click at [332, 170] on input "All (1)" at bounding box center [326, 172] width 16 height 16
radio input "true"
click at [433, 188] on span "Ok" at bounding box center [436, 192] width 12 height 9
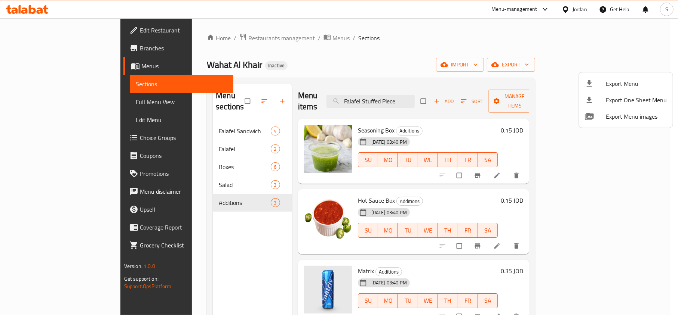
click at [577, 15] on div at bounding box center [339, 157] width 678 height 315
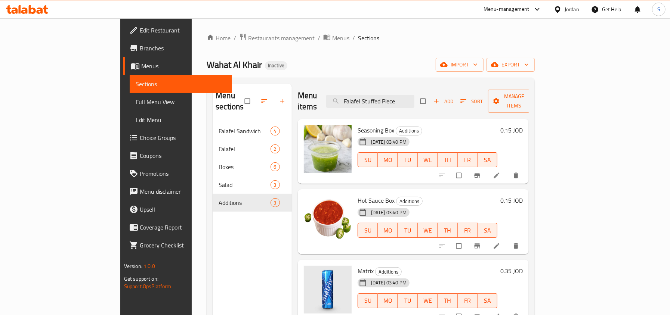
click at [576, 13] on div "Jordan" at bounding box center [572, 9] width 15 height 8
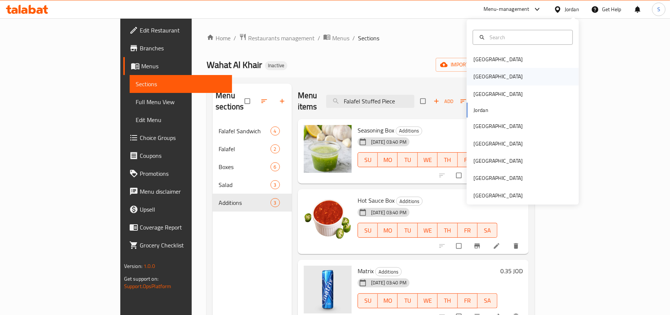
click at [474, 79] on div "[GEOGRAPHIC_DATA]" at bounding box center [498, 77] width 49 height 8
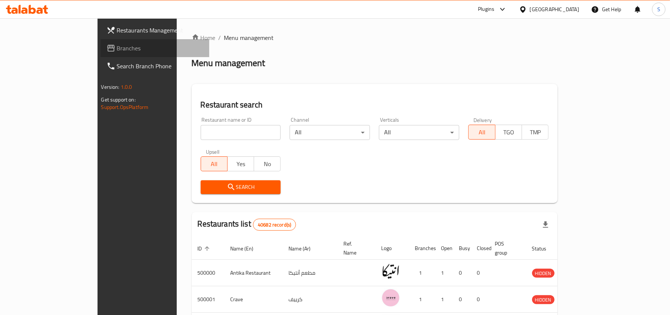
click at [117, 46] on span "Branches" at bounding box center [160, 48] width 86 height 9
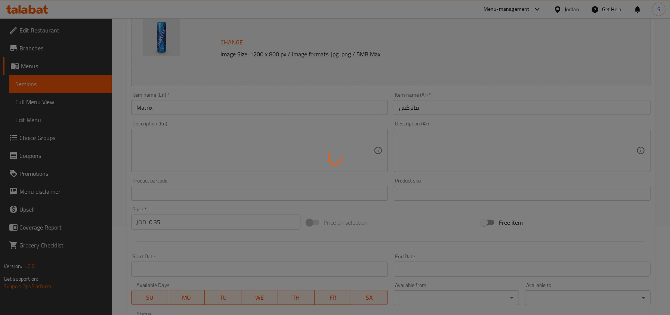
scroll to position [99, 0]
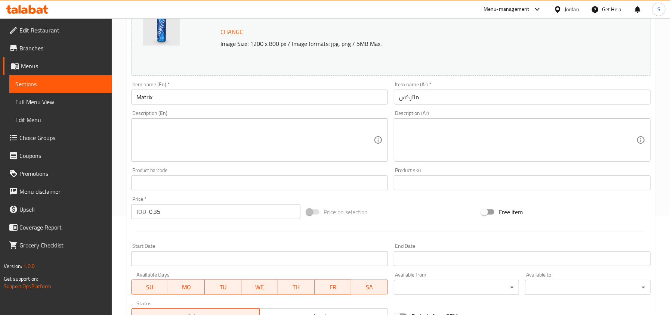
click at [234, 124] on textarea at bounding box center [254, 140] width 237 height 36
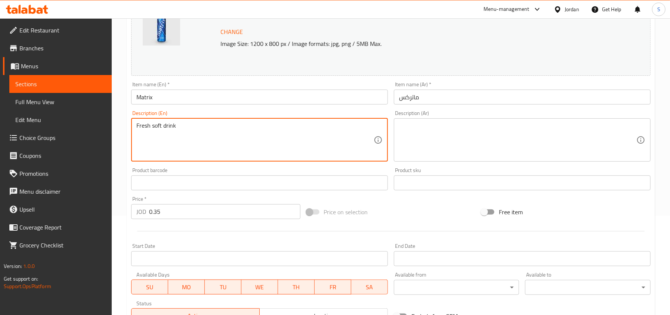
click at [234, 124] on textarea "Fresh soft drink" at bounding box center [254, 140] width 237 height 36
type textarea "Fresh soft drink"
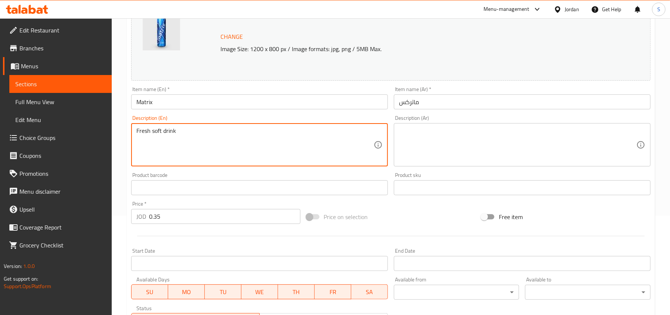
click at [403, 133] on textarea at bounding box center [517, 145] width 237 height 36
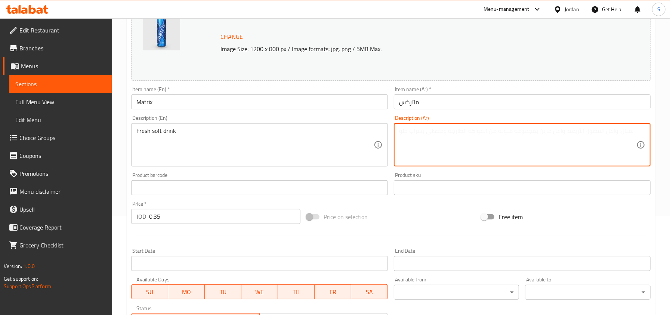
paste textarea "مشروب غازي طازج"
type textarea "مشروب غازي طازج"
click at [294, 98] on input "Matrix" at bounding box center [259, 102] width 257 height 15
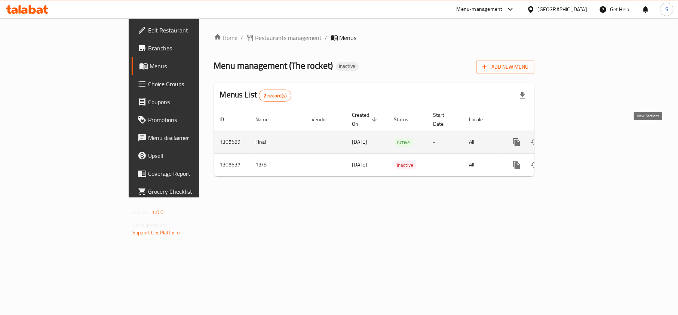
click at [574, 139] on icon "enhanced table" at bounding box center [570, 142] width 7 height 7
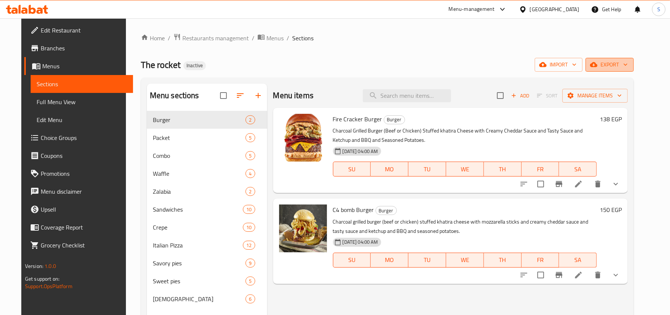
click at [623, 69] on span "export" at bounding box center [610, 64] width 36 height 9
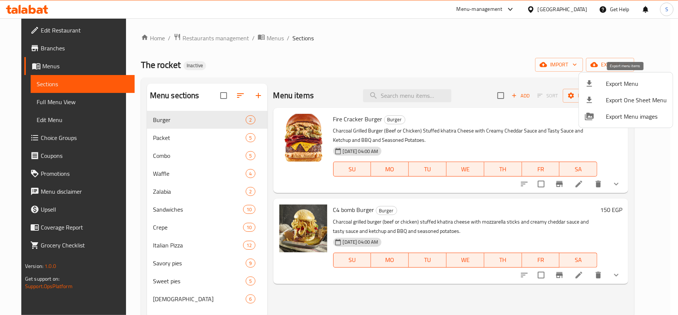
click at [618, 80] on span "Export Menu" at bounding box center [635, 83] width 61 height 9
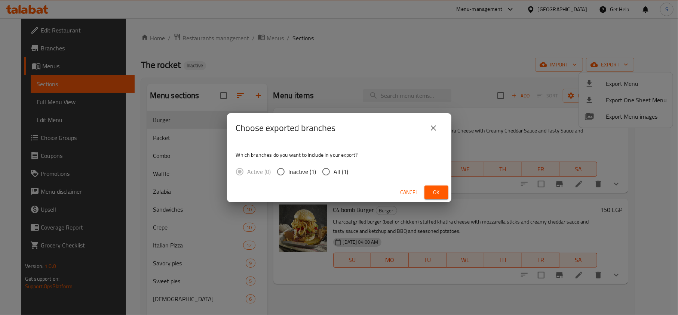
click at [324, 174] on input "All (1)" at bounding box center [326, 172] width 16 height 16
radio input "true"
click at [439, 184] on div "Cancel Ok" at bounding box center [339, 193] width 224 height 20
click at [437, 198] on button "Ok" at bounding box center [436, 193] width 24 height 14
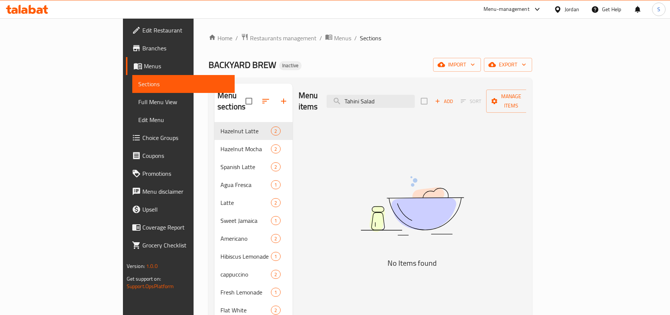
scroll to position [50, 0]
